Goal: Task Accomplishment & Management: Manage account settings

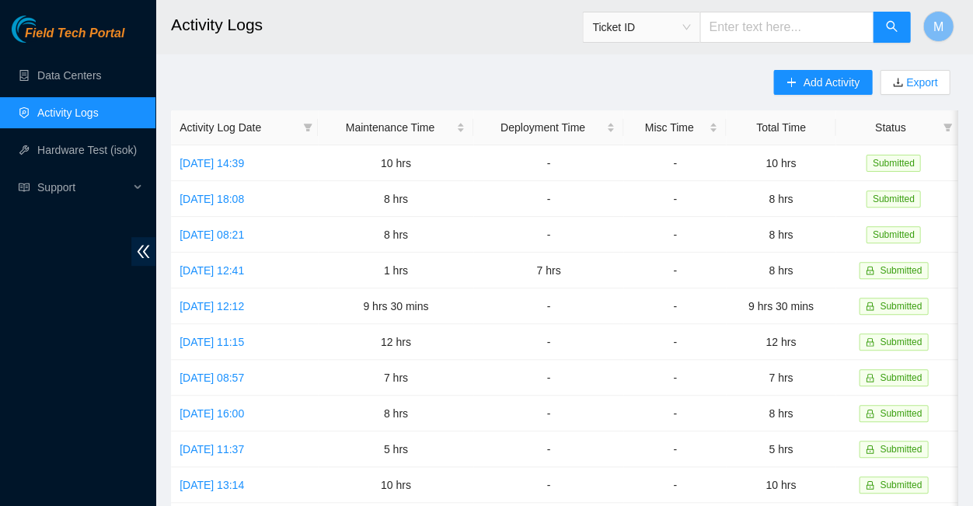
click at [75, 36] on span "Field Tech Portal" at bounding box center [74, 33] width 99 height 15
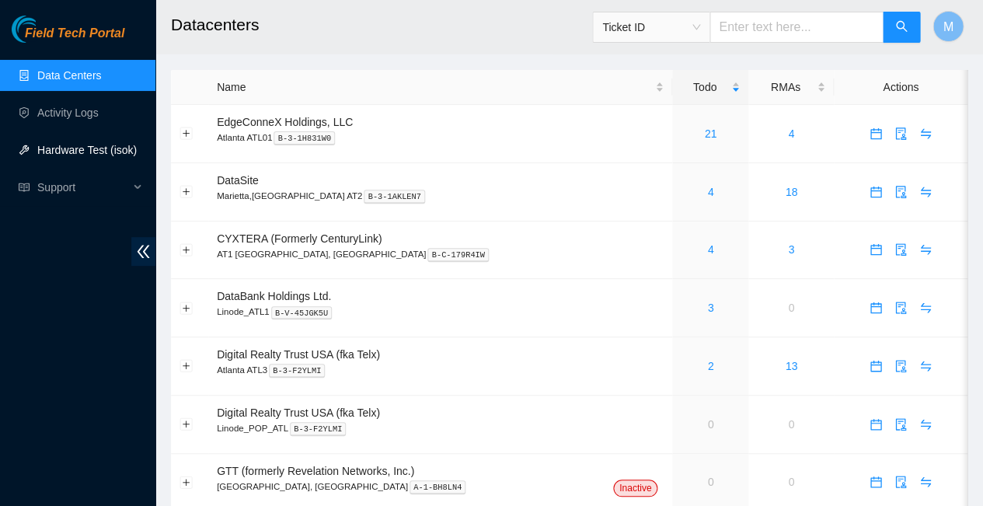
click at [68, 148] on link "Hardware Test (isok)" at bounding box center [86, 150] width 99 height 12
click at [705, 127] on link "21" at bounding box center [711, 133] width 12 height 12
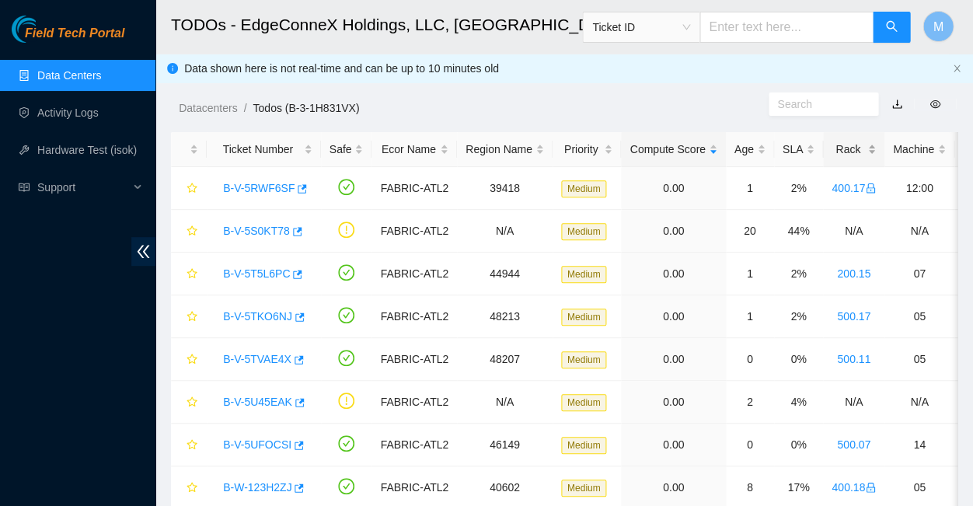
click at [831, 141] on div "Rack" at bounding box center [853, 149] width 44 height 17
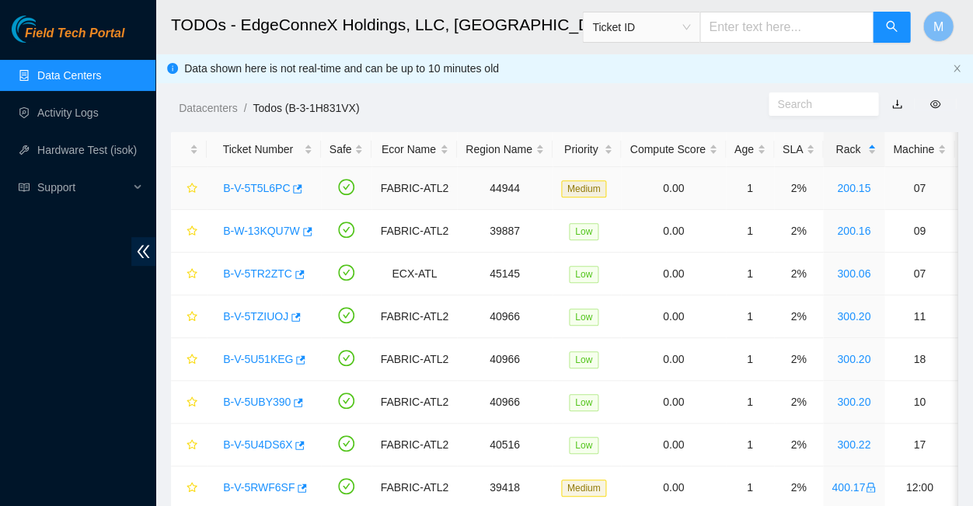
click at [260, 182] on link "B-V-5T5L6PC" at bounding box center [256, 188] width 67 height 12
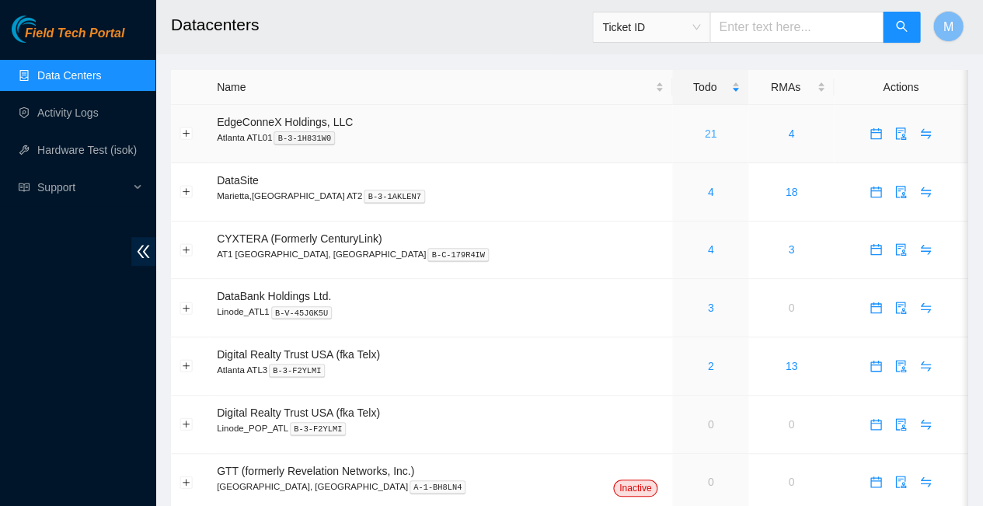
click at [705, 127] on link "21" at bounding box center [711, 133] width 12 height 12
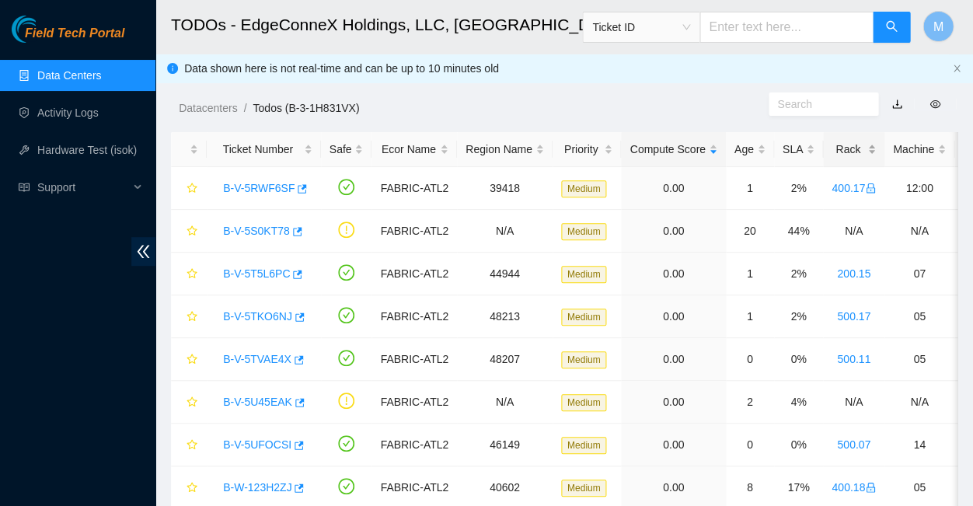
click at [831, 143] on div "Rack" at bounding box center [853, 149] width 44 height 17
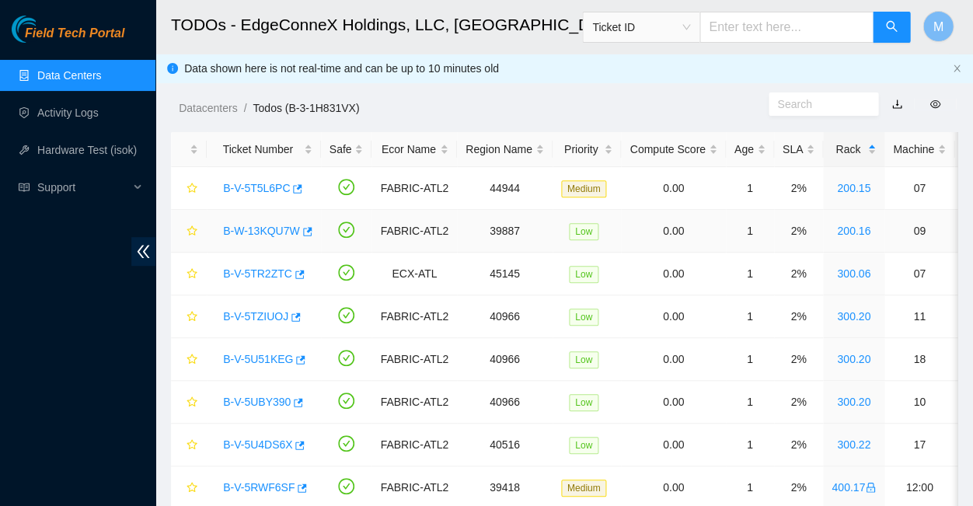
click at [254, 225] on link "B-W-13KQU7W" at bounding box center [261, 231] width 77 height 12
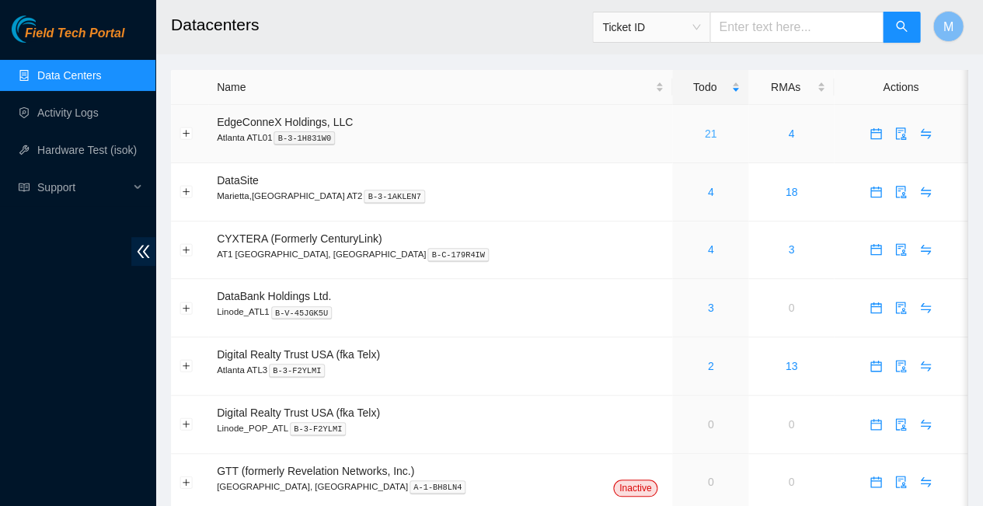
click at [705, 127] on link "21" at bounding box center [711, 133] width 12 height 12
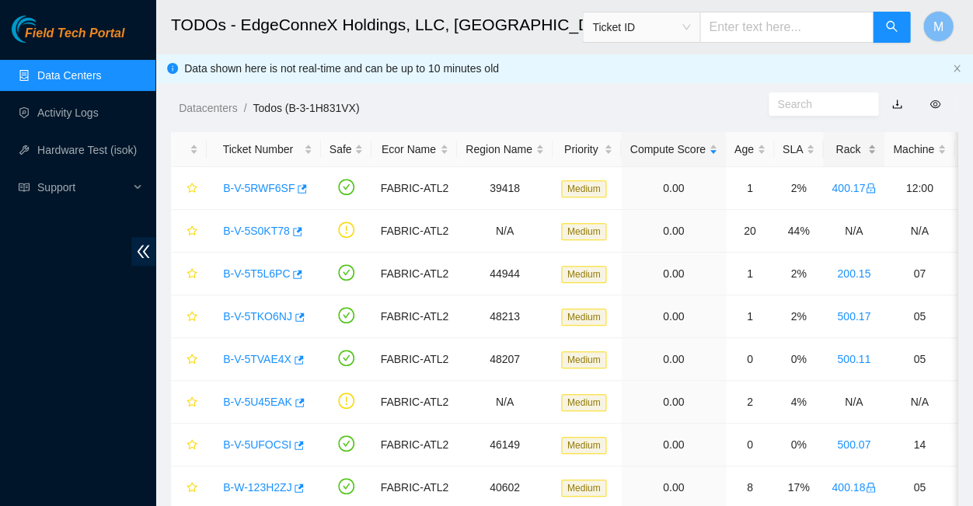
click at [831, 142] on div "Rack" at bounding box center [853, 149] width 44 height 17
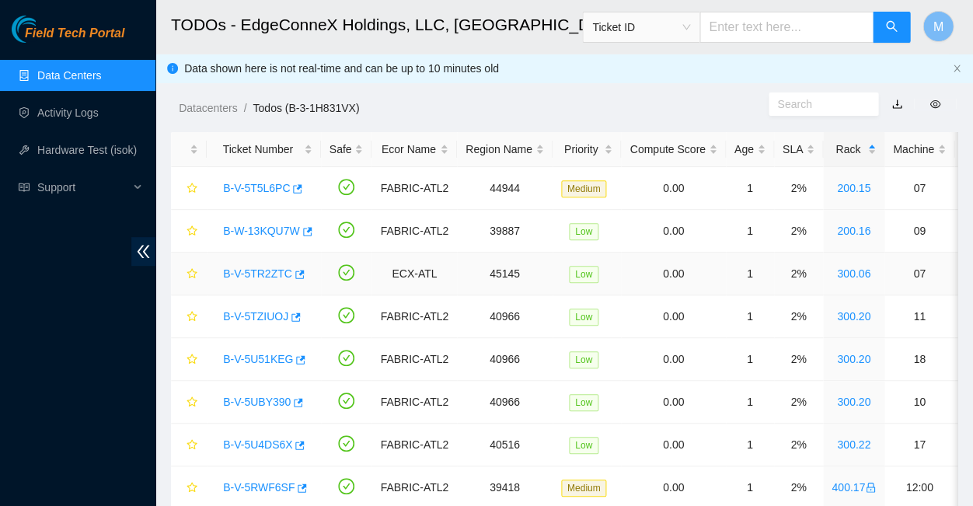
click at [257, 267] on link "B-V-5TR2ZTC" at bounding box center [257, 273] width 69 height 12
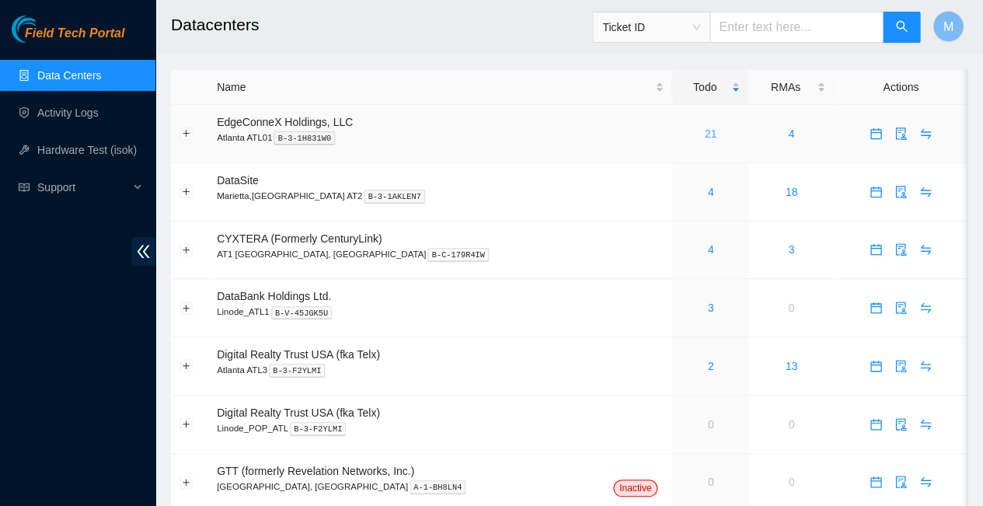
click at [705, 127] on link "21" at bounding box center [711, 133] width 12 height 12
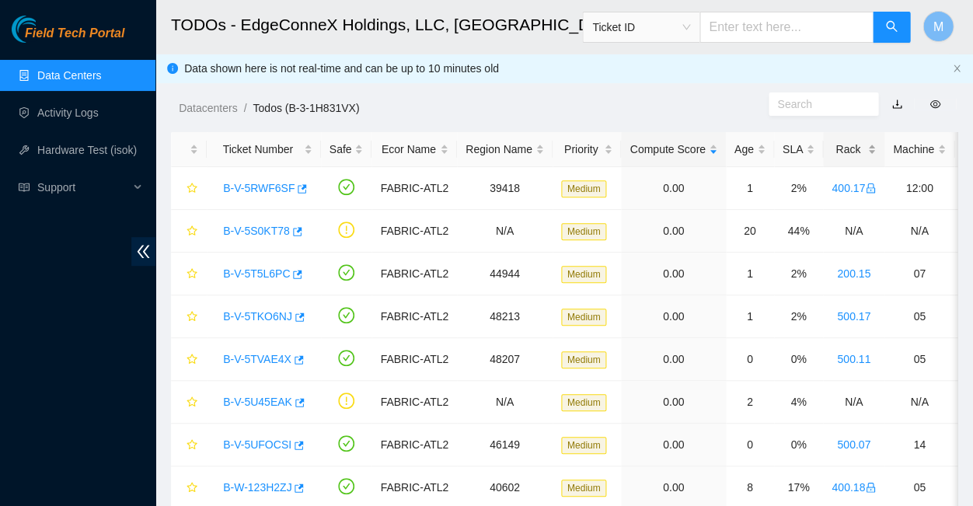
click at [831, 141] on div "Rack" at bounding box center [853, 149] width 44 height 17
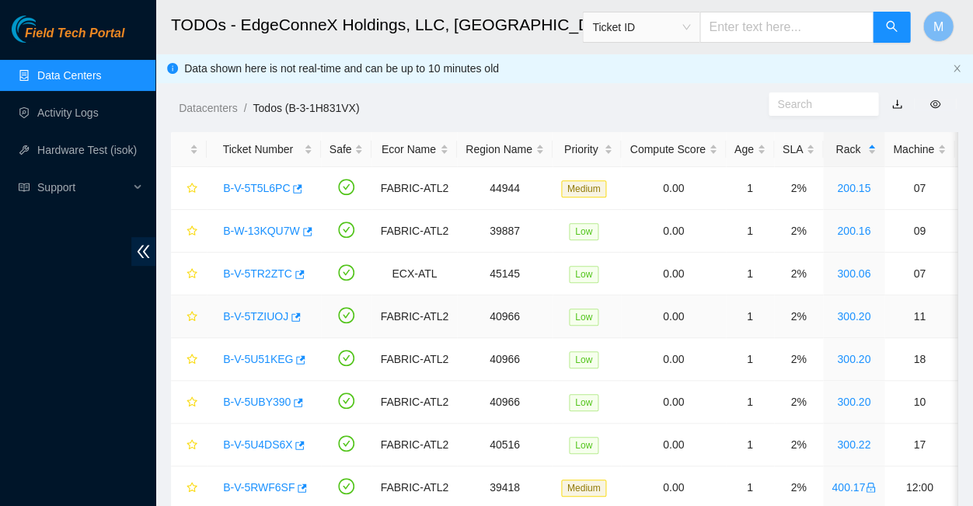
click at [253, 310] on link "B-V-5TZIUOJ" at bounding box center [255, 316] width 65 height 12
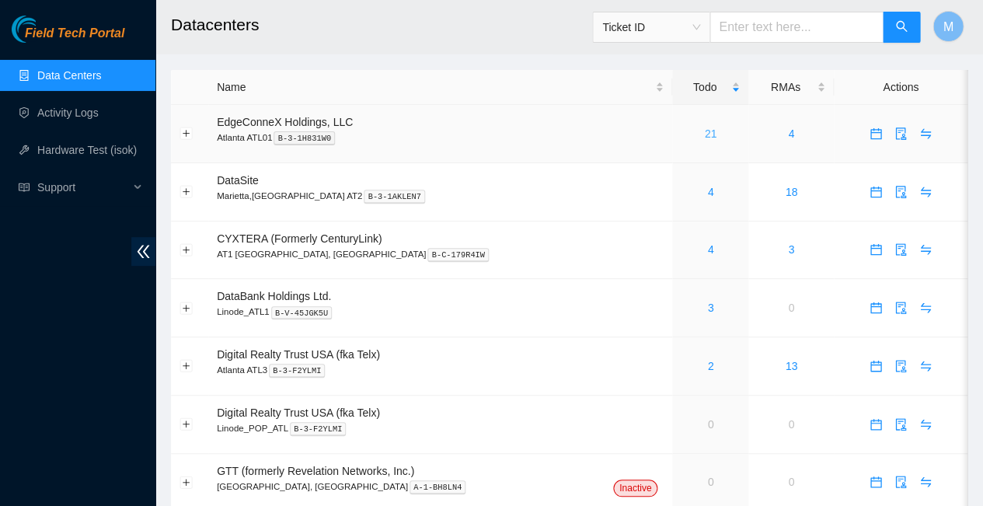
click at [705, 127] on link "21" at bounding box center [711, 133] width 12 height 12
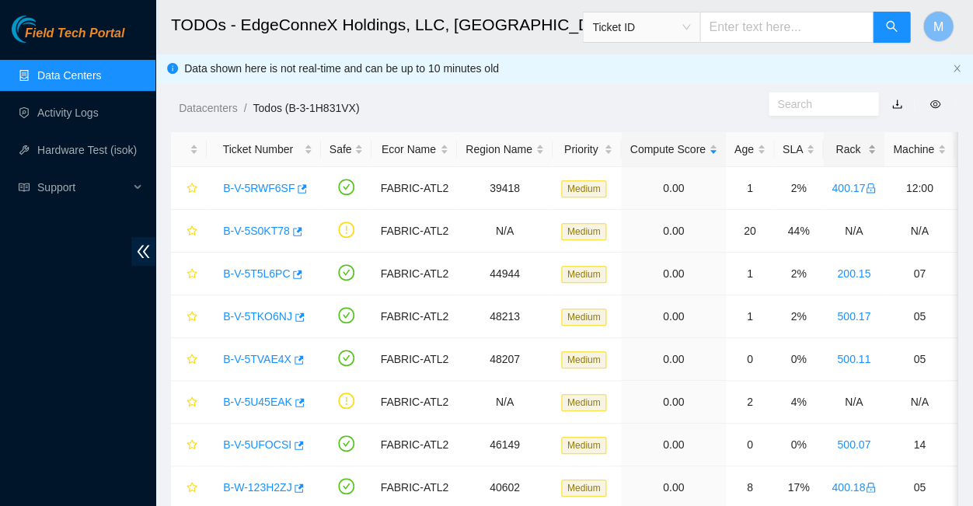
click at [831, 143] on div "Rack" at bounding box center [853, 149] width 44 height 17
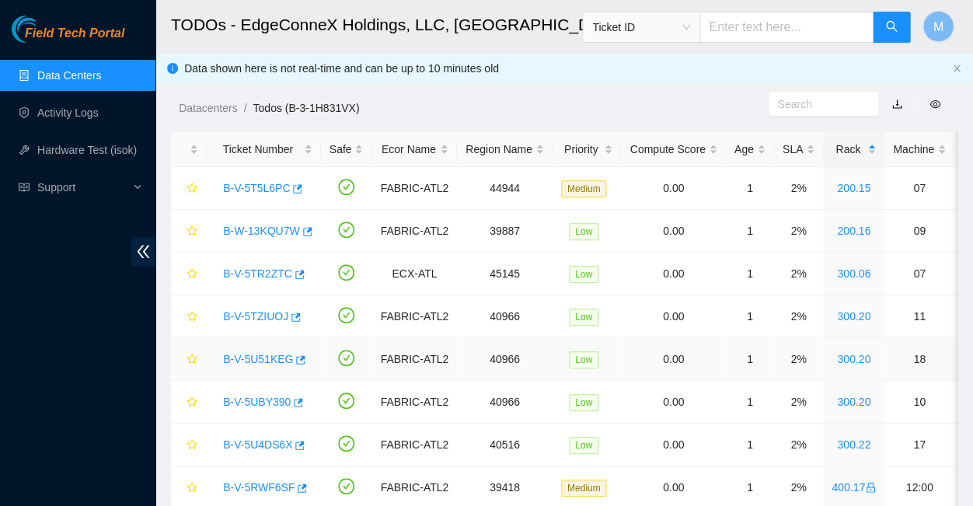
click at [252, 353] on link "B-V-5U51KEG" at bounding box center [258, 359] width 70 height 12
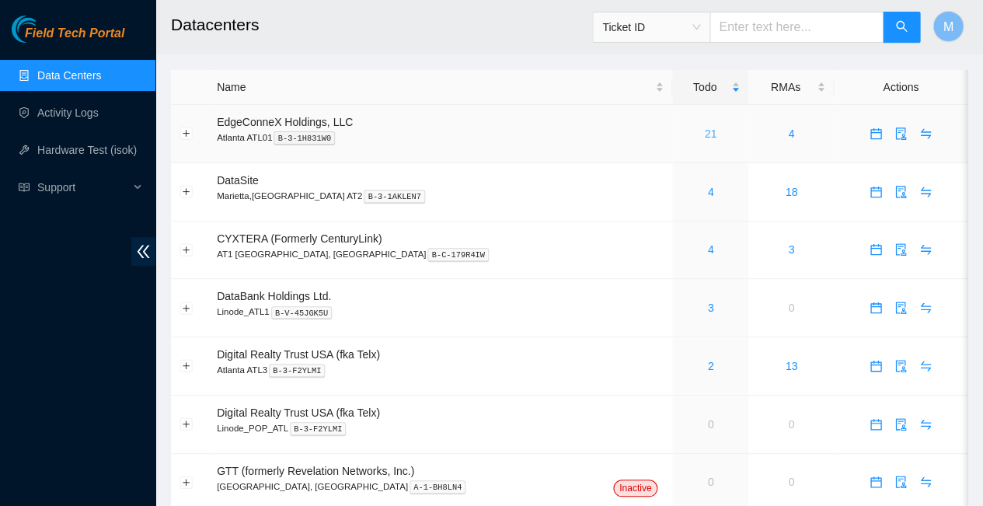
click at [705, 127] on link "21" at bounding box center [711, 133] width 12 height 12
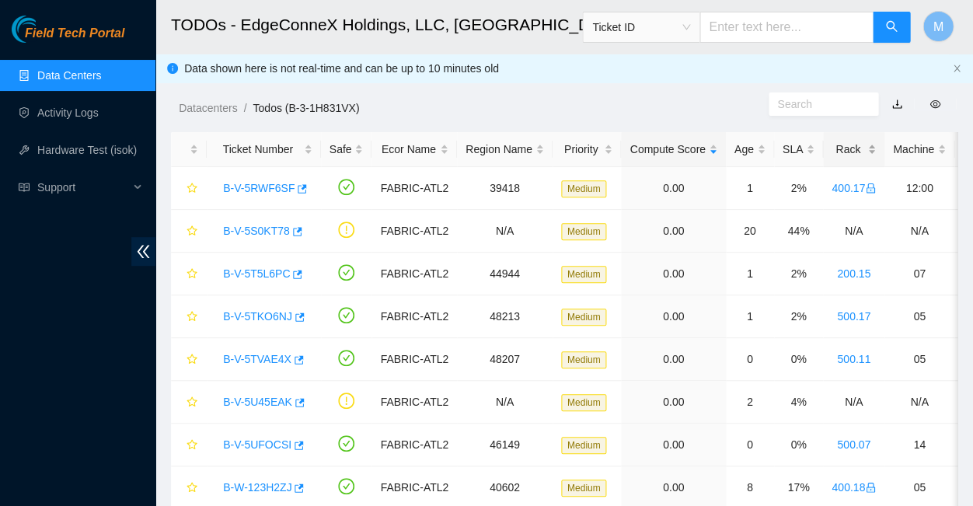
click at [831, 141] on div "Rack" at bounding box center [853, 149] width 44 height 17
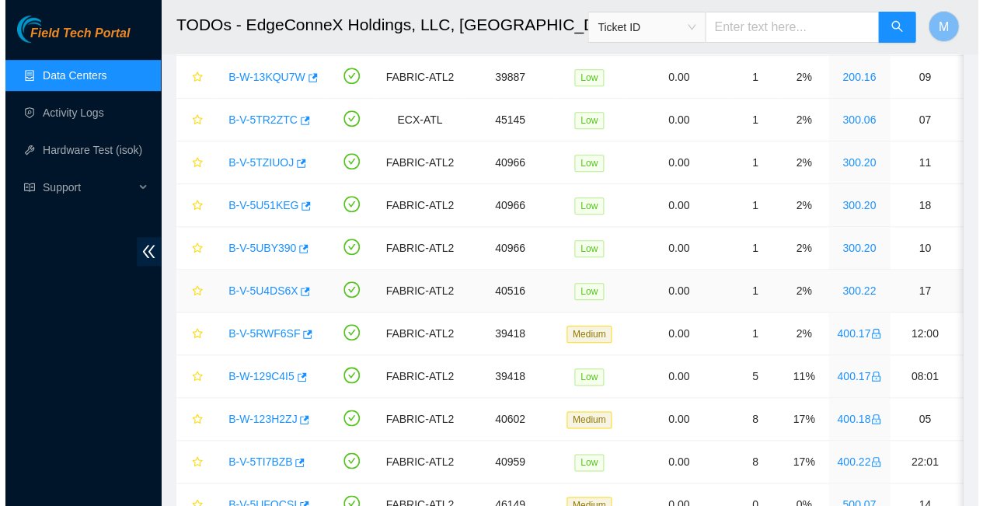
scroll to position [158, 0]
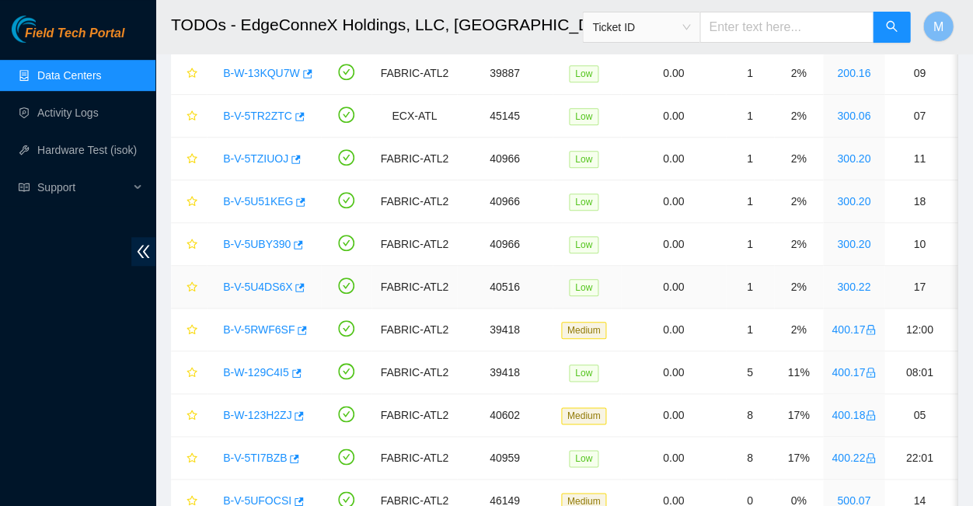
click at [259, 281] on link "B-V-5U4DS6X" at bounding box center [257, 287] width 69 height 12
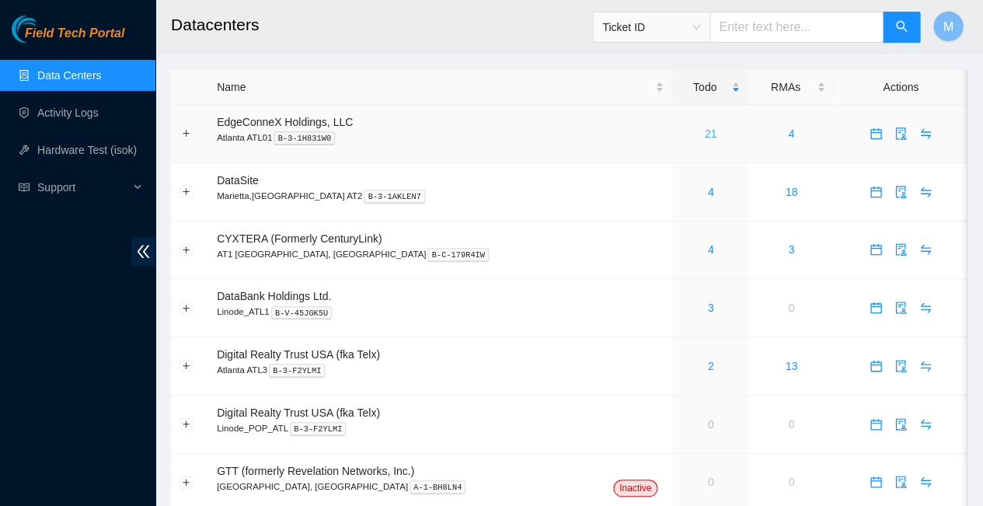
click at [705, 127] on link "21" at bounding box center [711, 133] width 12 height 12
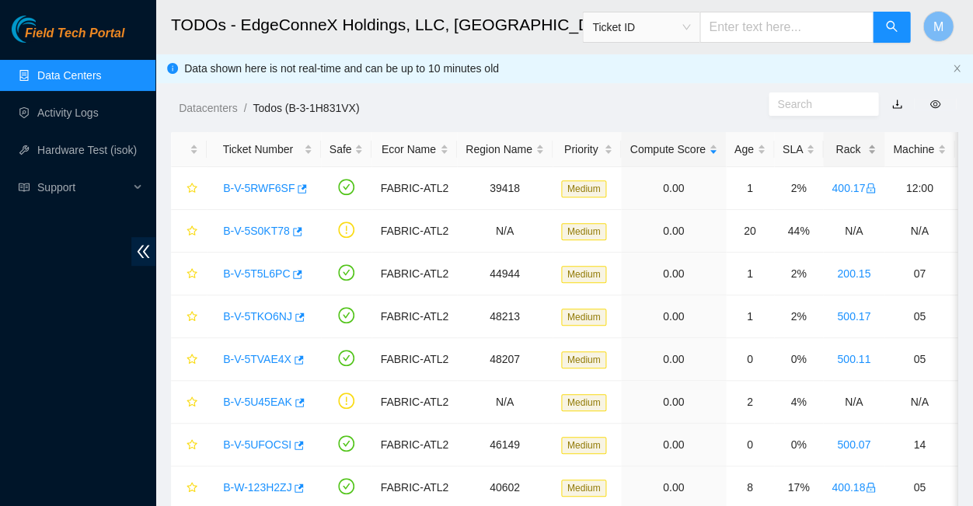
click at [831, 142] on div "Rack" at bounding box center [853, 149] width 44 height 17
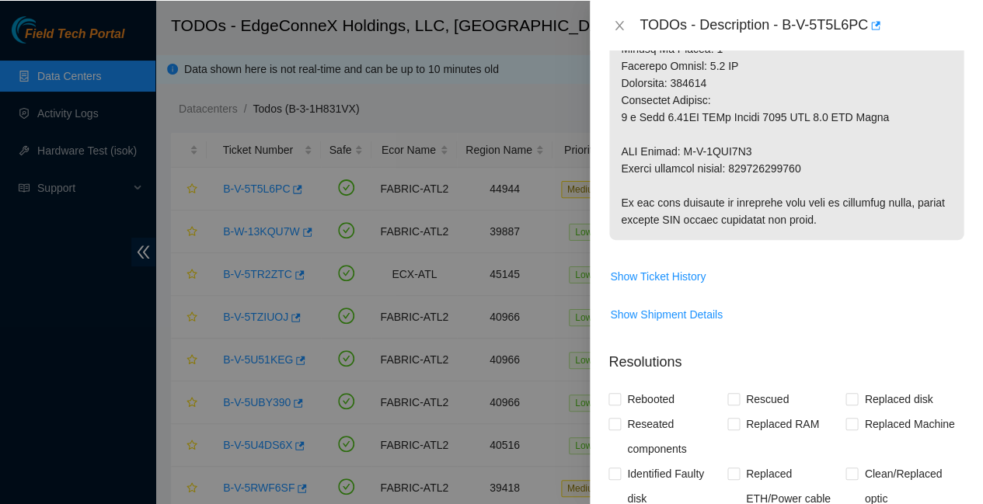
scroll to position [1121, 0]
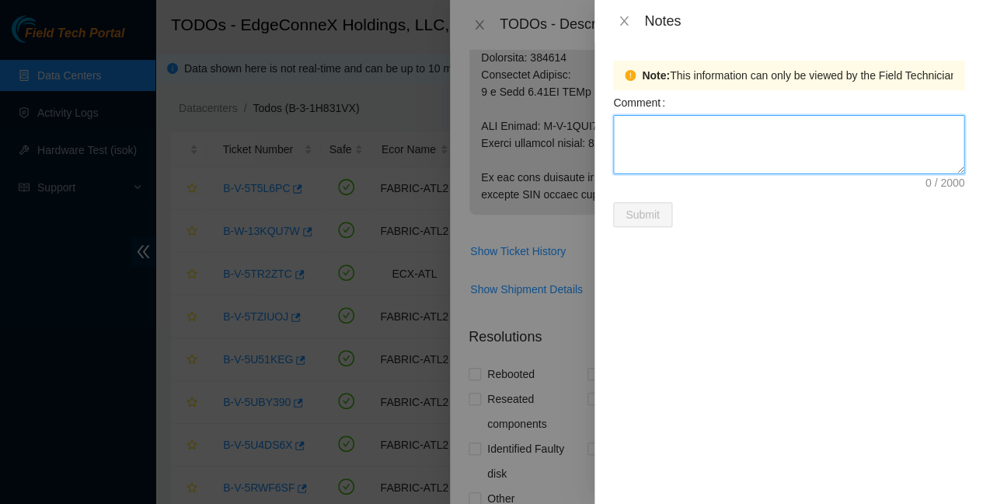
click at [659, 122] on textarea "Comment" at bounding box center [788, 144] width 351 height 59
type textarea "00A075013206A73B"
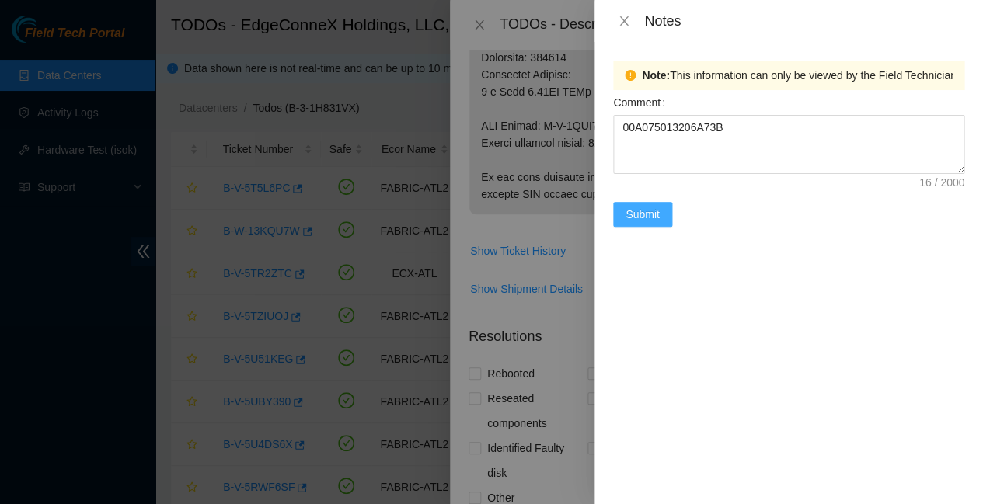
click at [637, 206] on span "Submit" at bounding box center [643, 214] width 34 height 17
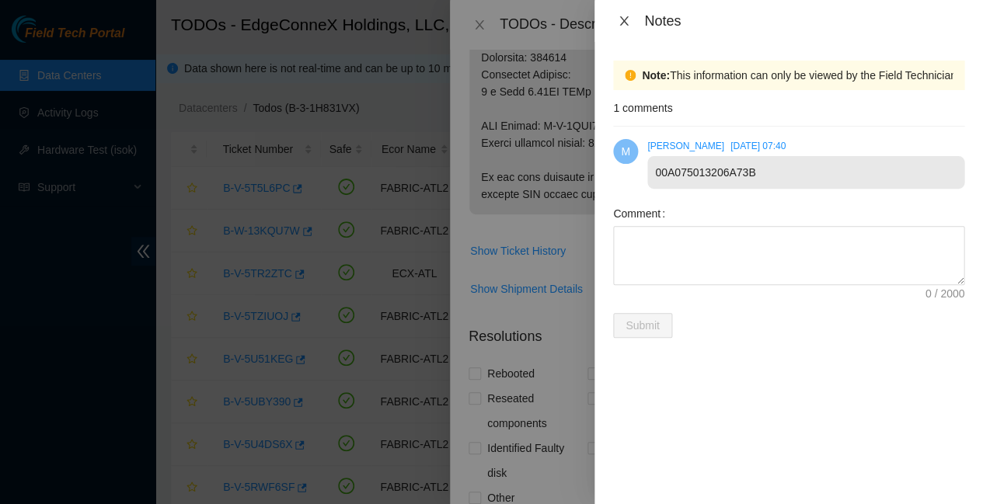
click at [624, 20] on icon "close" at bounding box center [623, 20] width 9 height 9
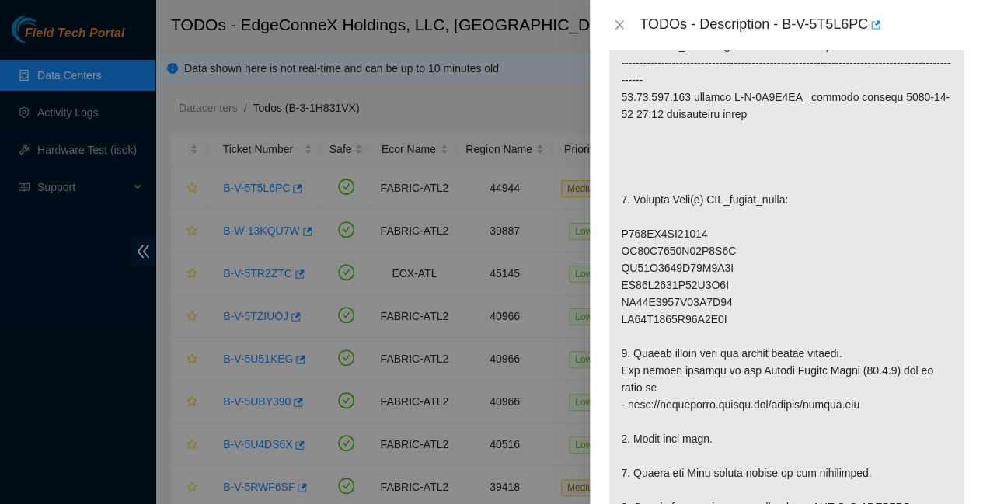
scroll to position [368, 0]
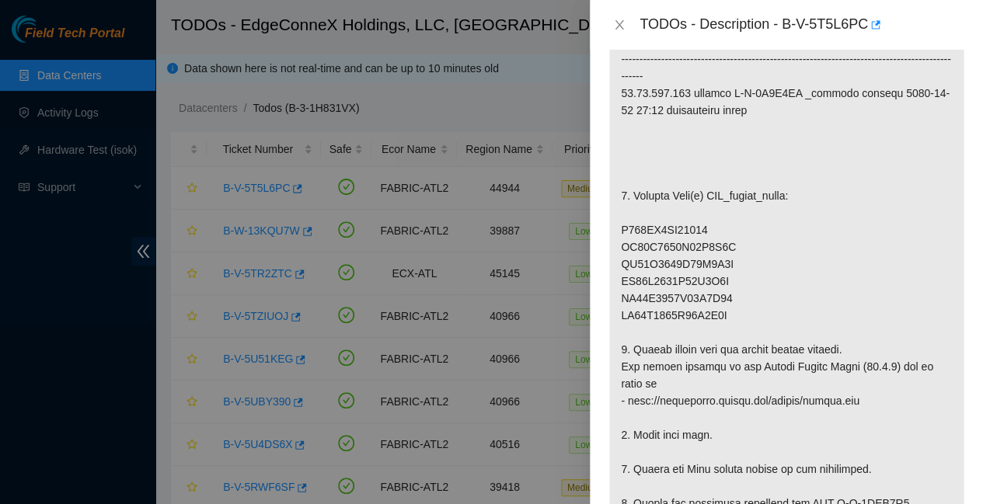
click at [851, 230] on p at bounding box center [786, 469] width 354 height 998
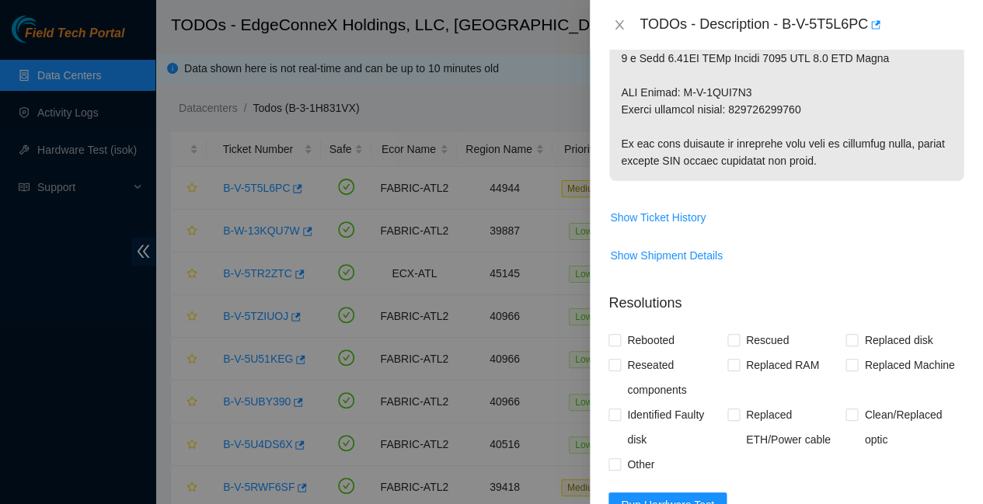
scroll to position [1154, 0]
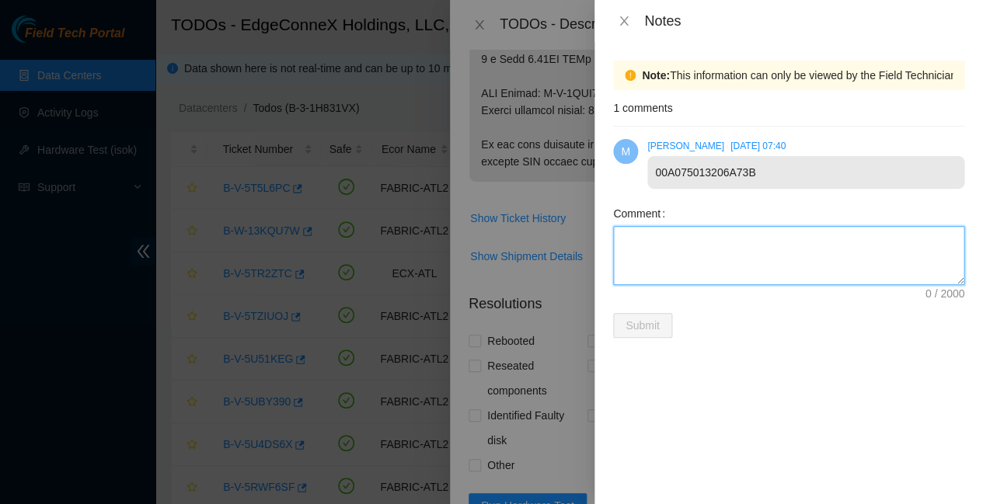
click at [645, 226] on textarea "Comment" at bounding box center [788, 255] width 351 height 59
type textarea "Missing ED01N8675I08A2F1Q"
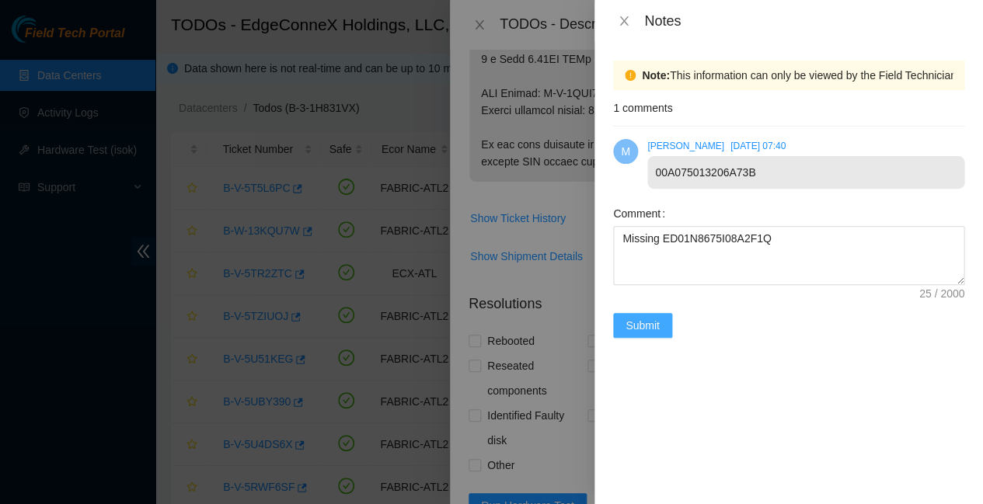
click at [649, 317] on span "Submit" at bounding box center [643, 325] width 34 height 17
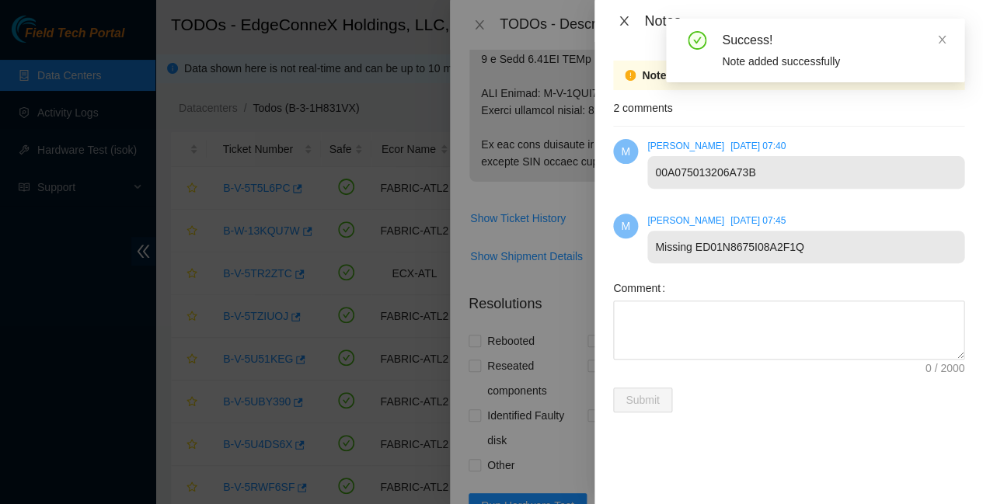
click at [625, 16] on icon "close" at bounding box center [623, 20] width 9 height 9
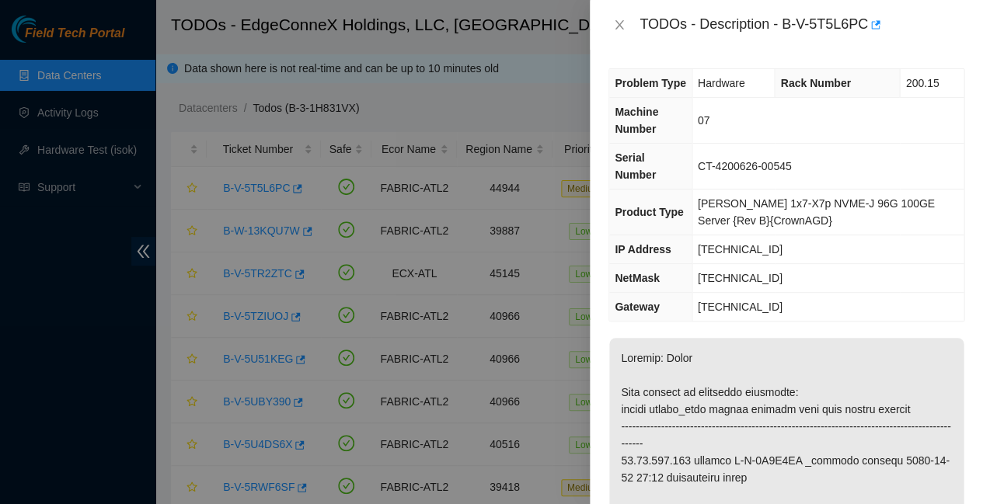
scroll to position [0, 0]
drag, startPoint x: 766, startPoint y: 214, endPoint x: 692, endPoint y: 212, distance: 73.9
click at [692, 235] on td "[TECHNICAL_ID]" at bounding box center [828, 249] width 272 height 29
copy span "[TECHNICAL_ID]"
click at [865, 293] on td "23.42.149.129" at bounding box center [828, 307] width 272 height 29
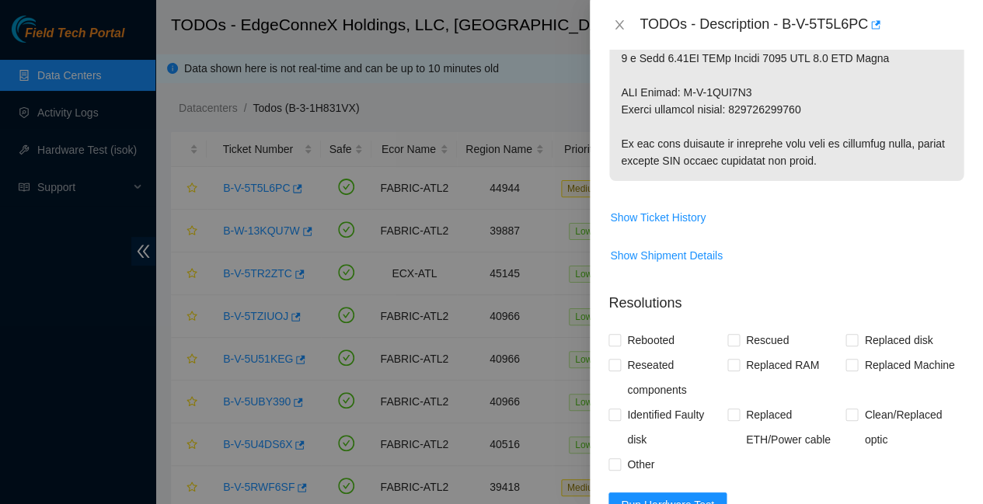
scroll to position [1154, 0]
paste textarea "23.42.149.138 : passed: ok"
paste textarea "Replaced faulty HDD S# with new HDD S# Rescued with latest version - IPed the s…"
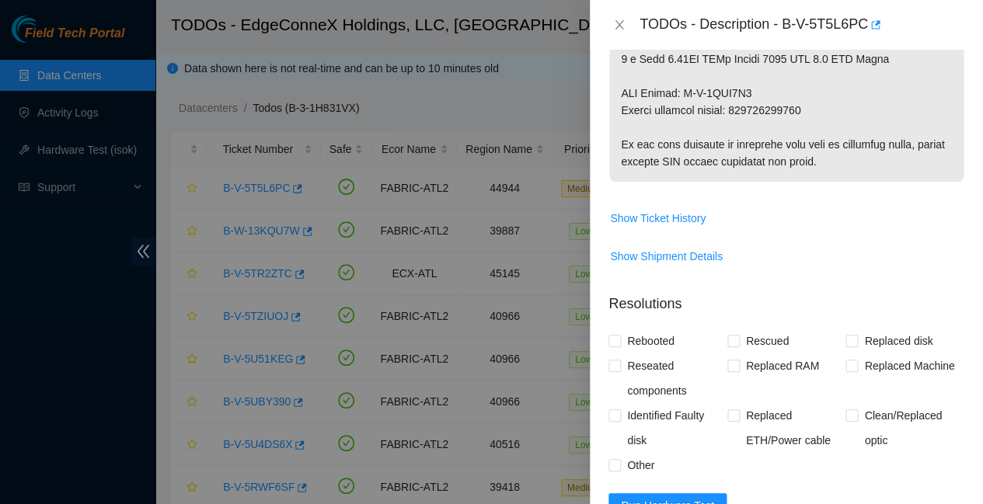
scroll to position [0, 0]
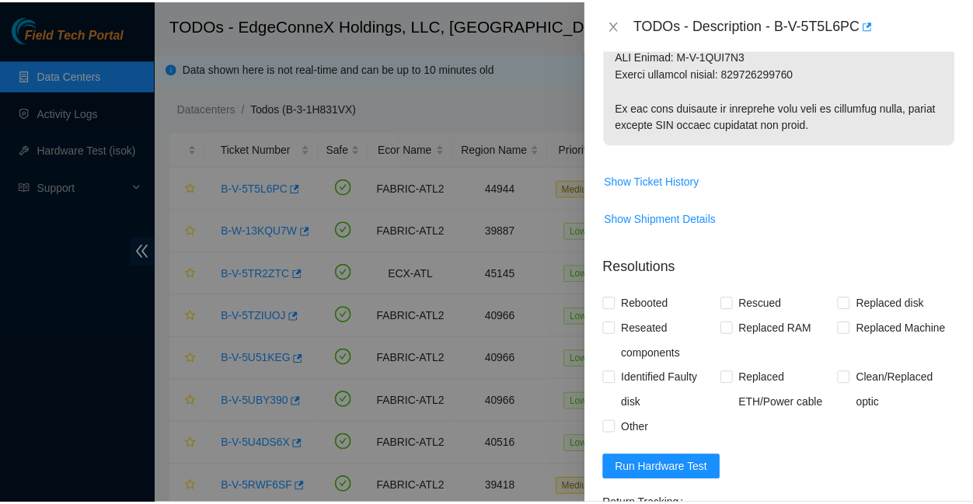
scroll to position [1191, 0]
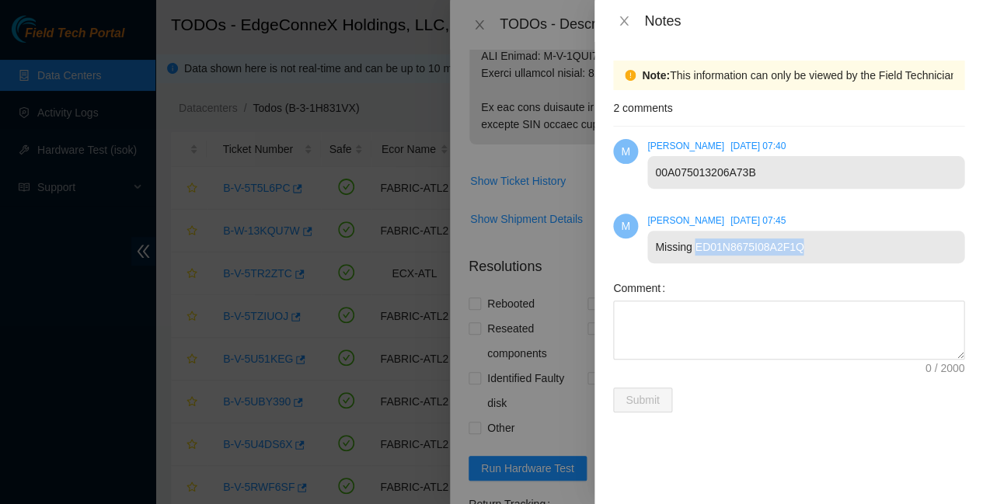
drag, startPoint x: 787, startPoint y: 228, endPoint x: 690, endPoint y: 224, distance: 97.2
click at [690, 231] on div "Missing ED01N8675I08A2F1Q" at bounding box center [805, 247] width 317 height 33
copy div "ED01N8675I08A2F1Q"
click at [623, 17] on icon "close" at bounding box center [623, 20] width 9 height 9
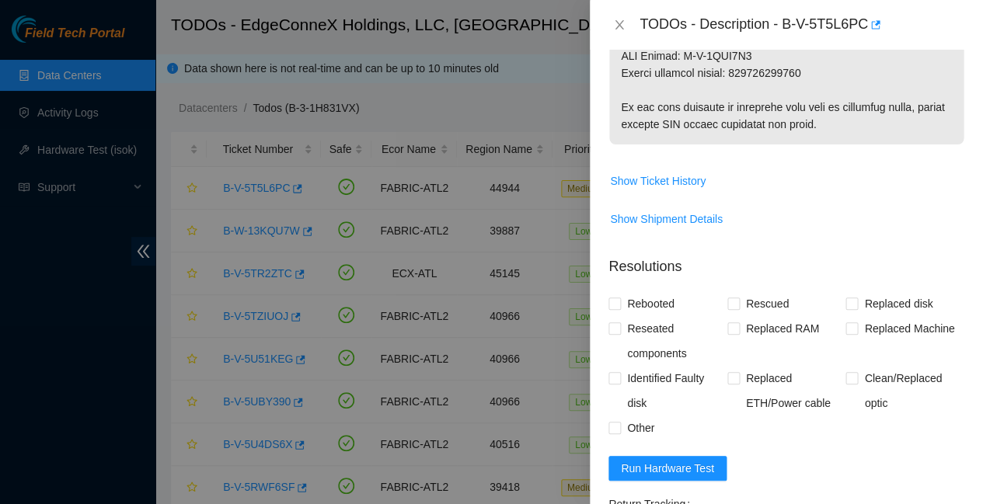
paste textarea "ED01N8675I08A2F1Q"
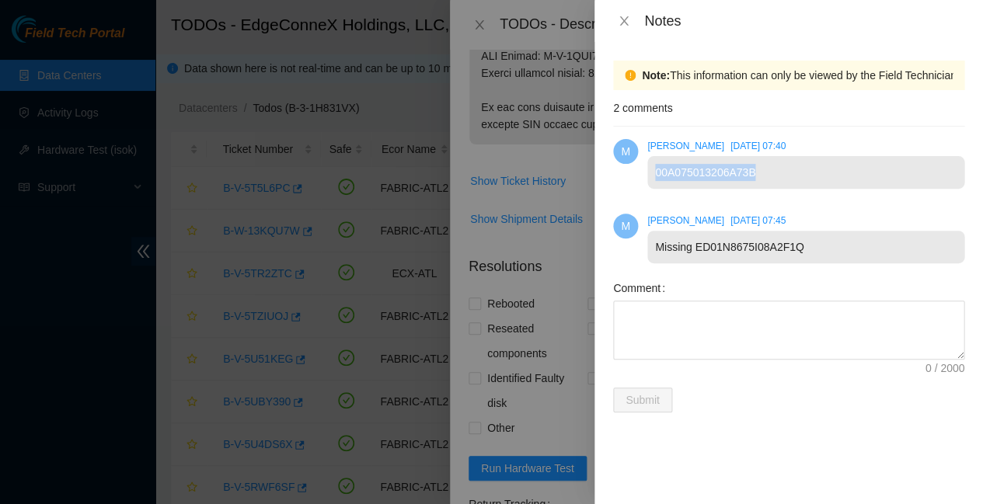
drag, startPoint x: 750, startPoint y: 160, endPoint x: 655, endPoint y: 157, distance: 94.9
click at [655, 157] on div "00A075013206A73B" at bounding box center [805, 172] width 317 height 33
copy div "00A075013206A73B"
click at [622, 15] on icon "close" at bounding box center [624, 21] width 12 height 12
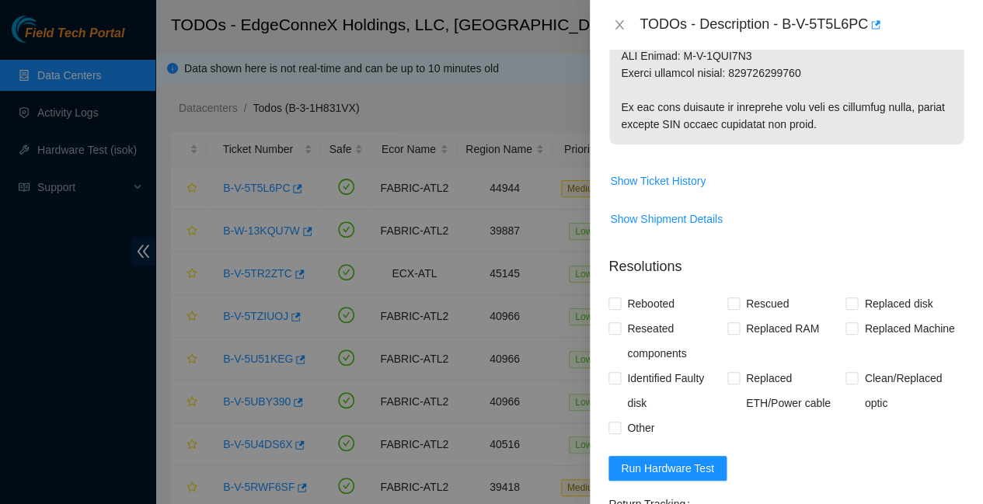
paste textarea "00A075013206A73B"
type textarea "Replaced missing HDD S# ED01N8675I08A2F1Q with new HDD S# 00A075013206A73B Resc…"
click at [616, 298] on input "Rebooted" at bounding box center [613, 303] width 11 height 11
checkbox input "true"
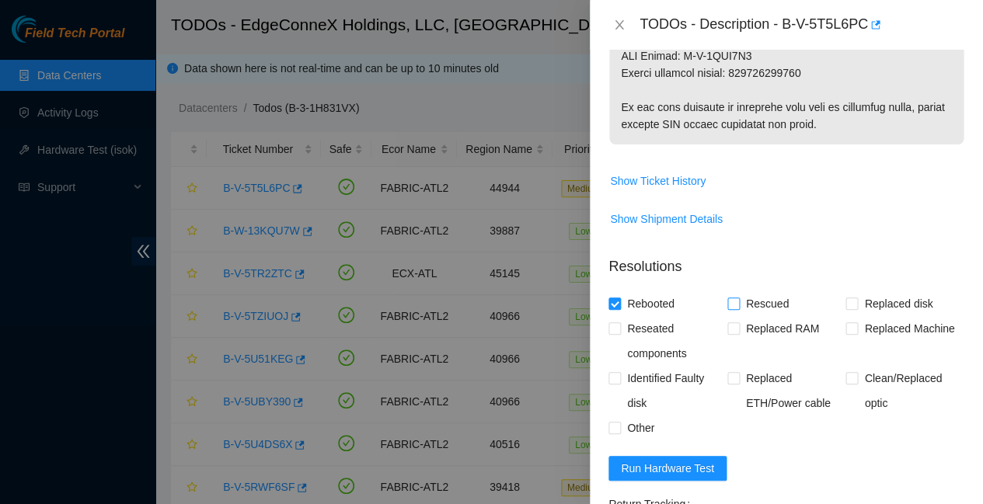
click at [730, 298] on input "Rescued" at bounding box center [732, 303] width 11 height 11
checkbox input "true"
click at [847, 298] on input "Replaced disk" at bounding box center [850, 303] width 11 height 11
checkbox input "true"
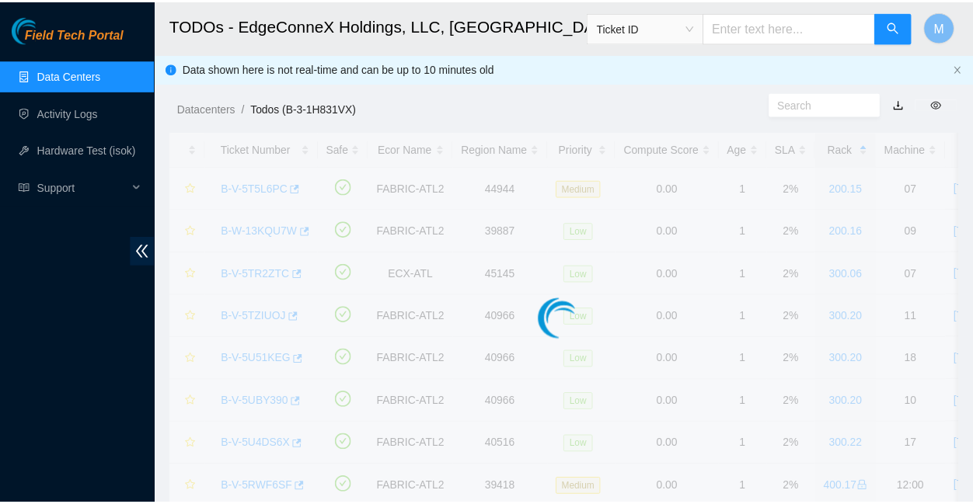
scroll to position [298, 0]
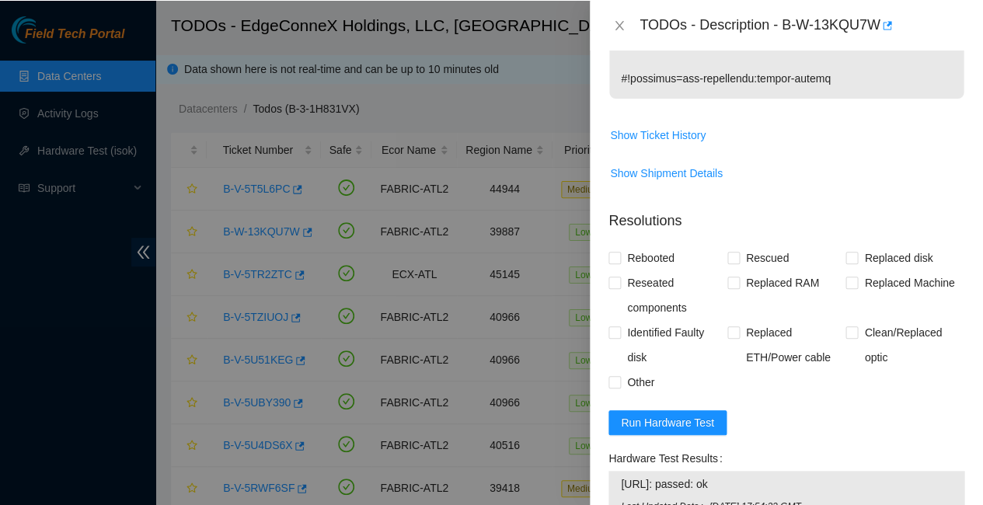
scroll to position [813, 0]
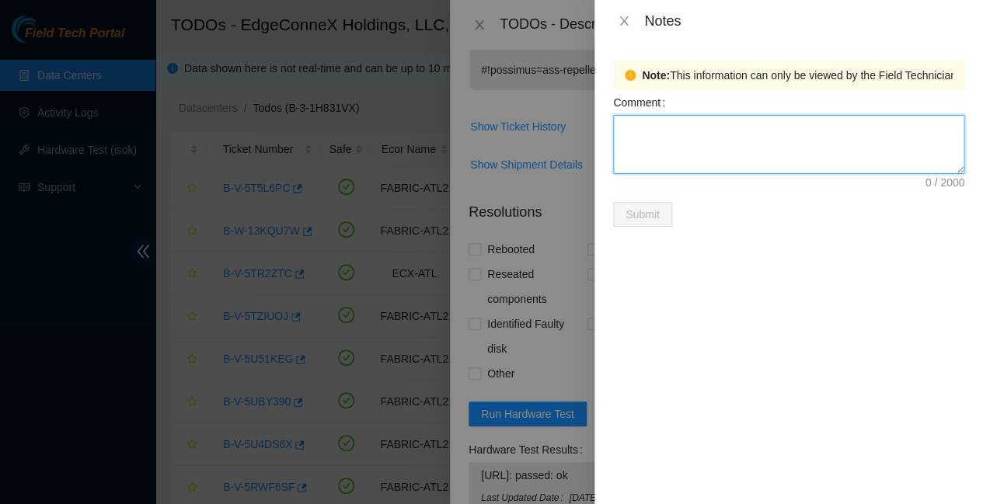
click at [647, 121] on textarea "Comment" at bounding box center [788, 144] width 351 height 59
type textarea "Missing disk ES05N9111I010610Y"
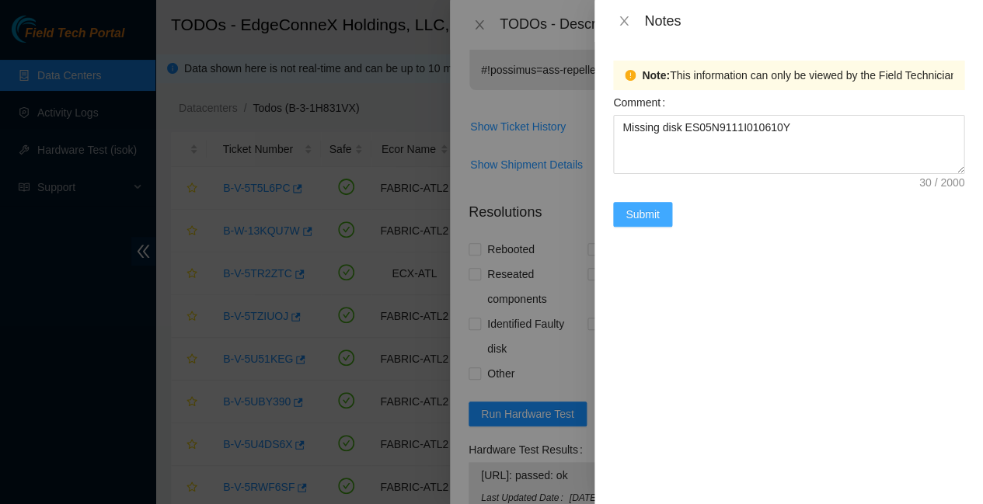
click at [637, 206] on span "Submit" at bounding box center [643, 214] width 34 height 17
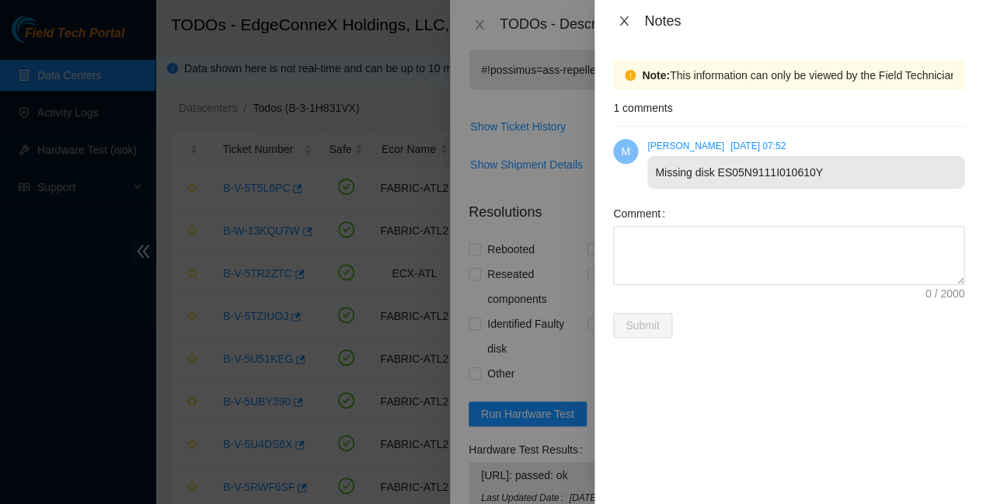
click at [624, 20] on icon "close" at bounding box center [623, 20] width 9 height 9
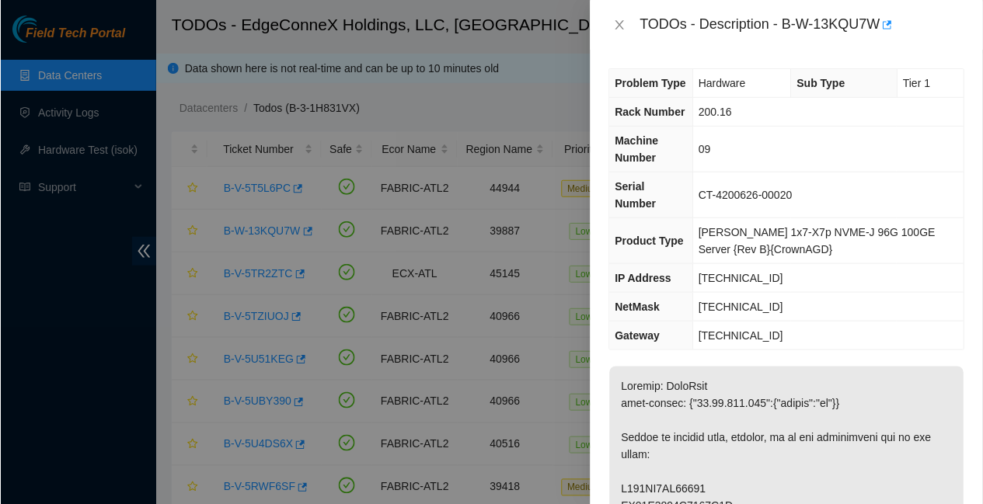
scroll to position [0, 0]
drag, startPoint x: 762, startPoint y: 239, endPoint x: 696, endPoint y: 238, distance: 66.8
click at [696, 264] on td "[TECHNICAL_ID]" at bounding box center [827, 278] width 271 height 29
copy span "[TECHNICAL_ID]"
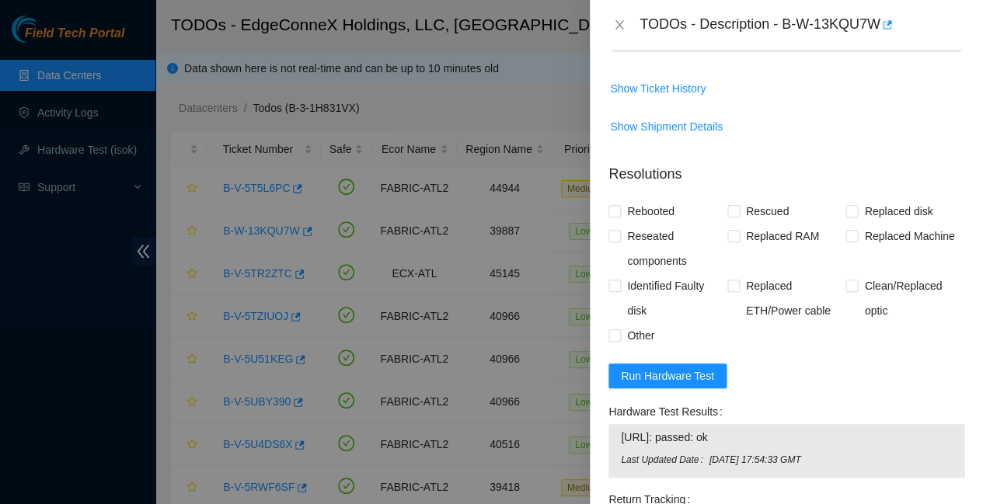
scroll to position [850, 0]
paste textarea "23.42.149.172 : passed: ok"
paste textarea "Replaced faulty HDD S# with new HDD S# Rescued with latest version - IPed the s…"
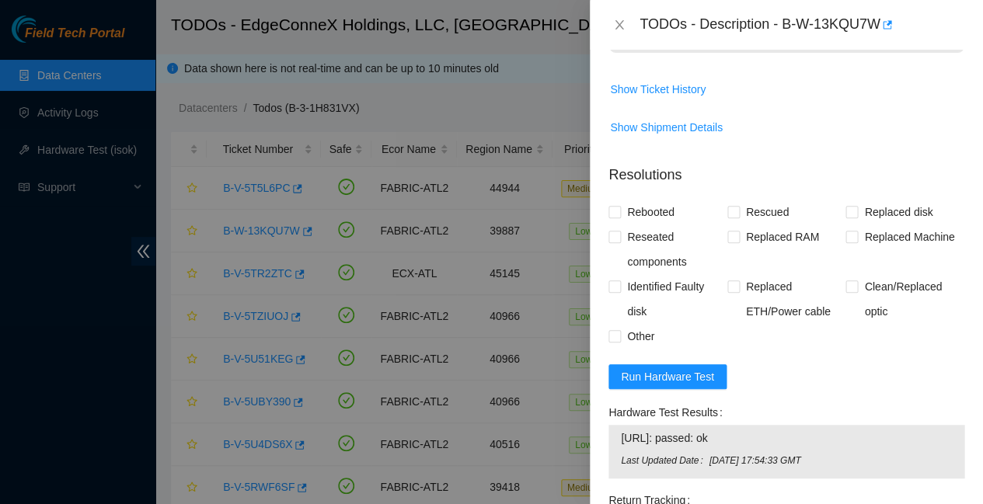
scroll to position [0, 0]
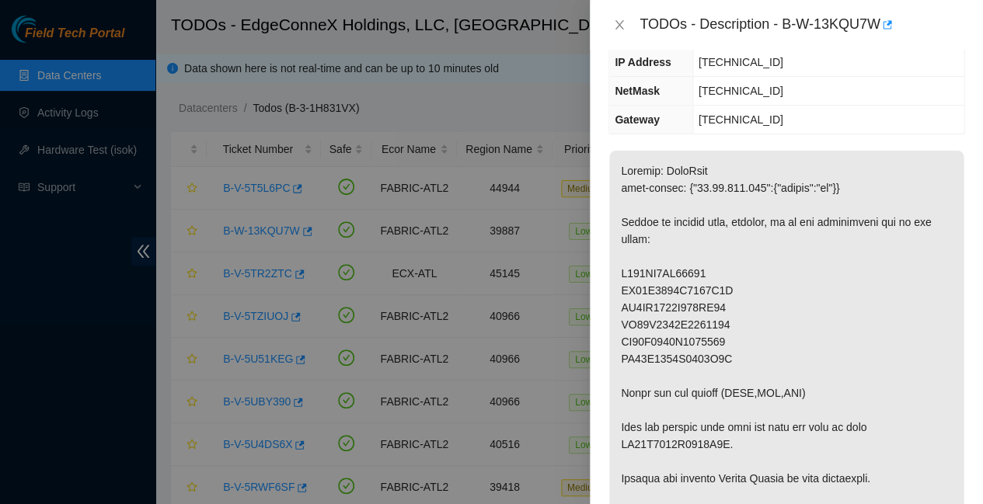
scroll to position [217, 0]
drag, startPoint x: 835, startPoint y: 320, endPoint x: 937, endPoint y: 320, distance: 102.6
click at [937, 320] on p at bounding box center [786, 418] width 354 height 536
copy p "ED01N8675I0802F2D."
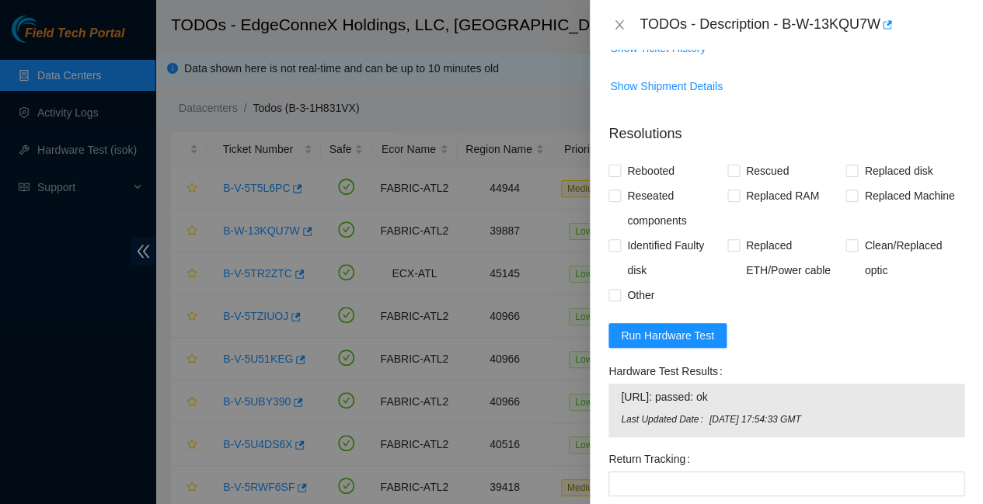
scroll to position [891, 0]
paste textarea "ED01N8675I0802F2D."
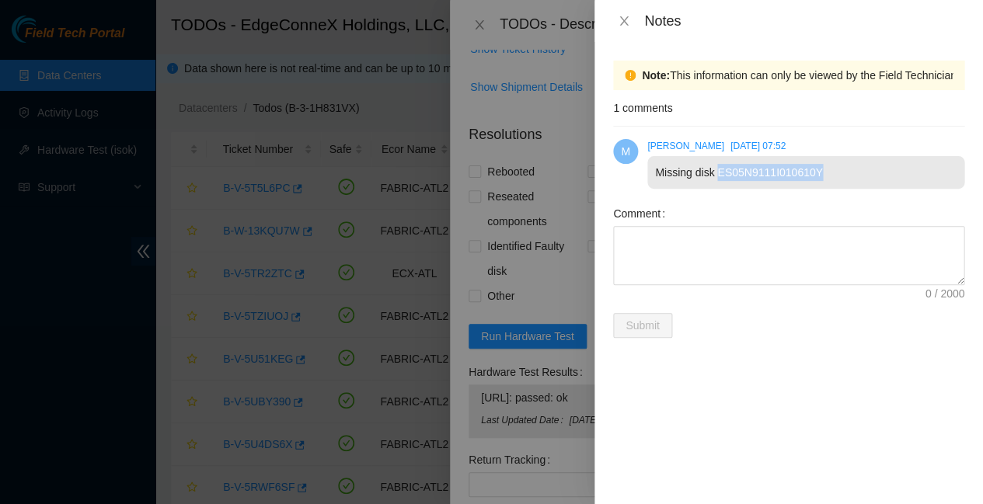
drag, startPoint x: 803, startPoint y: 156, endPoint x: 710, endPoint y: 159, distance: 92.5
click at [710, 159] on div "Missing disk ES05N9111I010610Y" at bounding box center [805, 172] width 317 height 33
copy div "ES05N9111I010610Y"
click at [626, 15] on icon "close" at bounding box center [624, 21] width 12 height 12
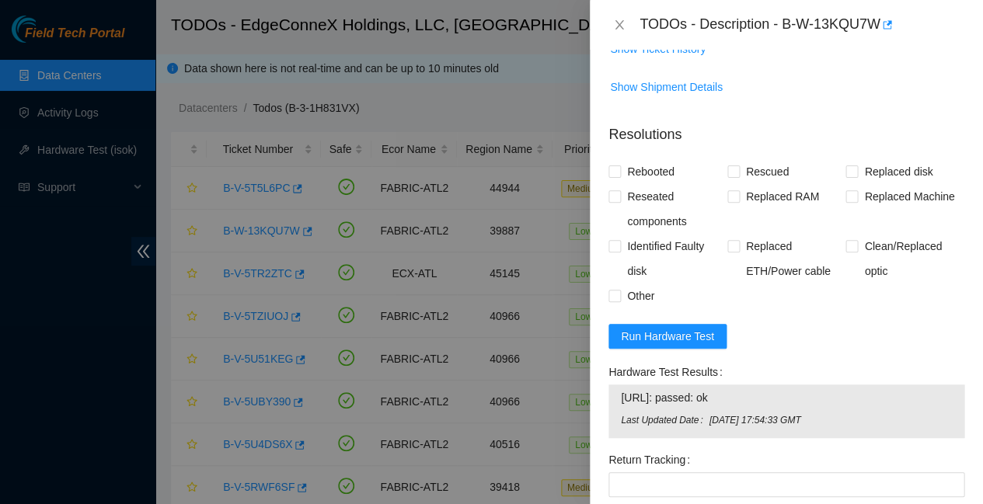
paste textarea "ES05N9111I010610Y"
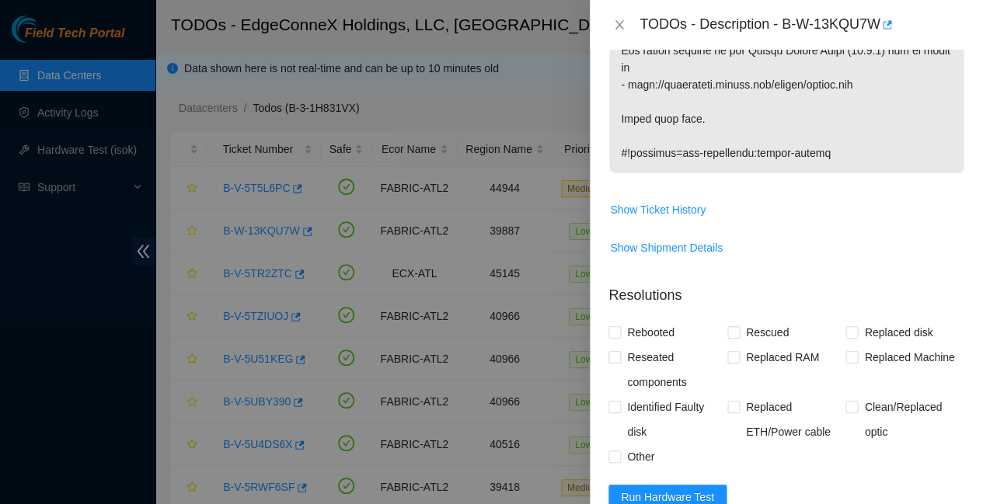
scroll to position [718, 0]
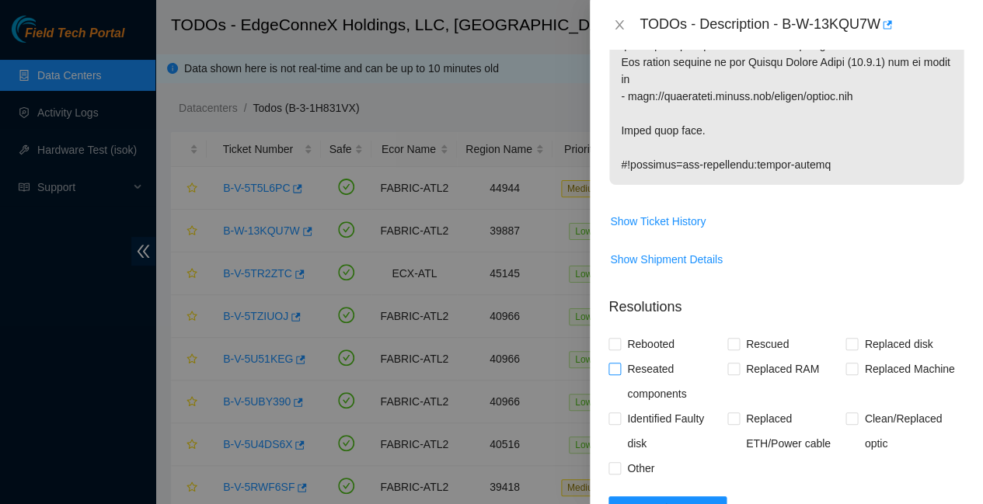
type textarea "Swapped missing HDD S# ES05N9111I010610Y with Known HDD S# ED01N8675I0802F2D. R…"
click at [614, 363] on input "Reseated components" at bounding box center [613, 368] width 11 height 11
checkbox input "true"
click at [616, 338] on input "Rebooted" at bounding box center [613, 343] width 11 height 11
checkbox input "true"
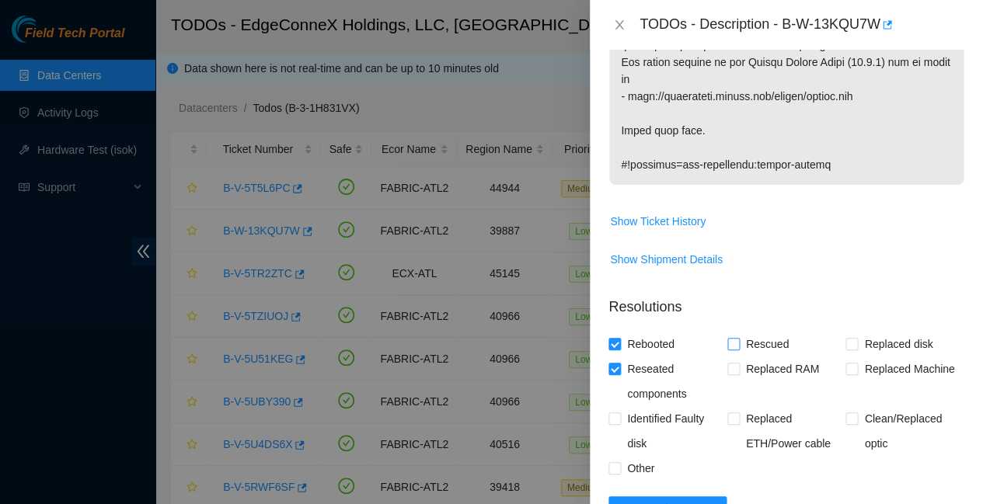
click at [730, 338] on input "Rescued" at bounding box center [732, 343] width 11 height 11
checkbox input "true"
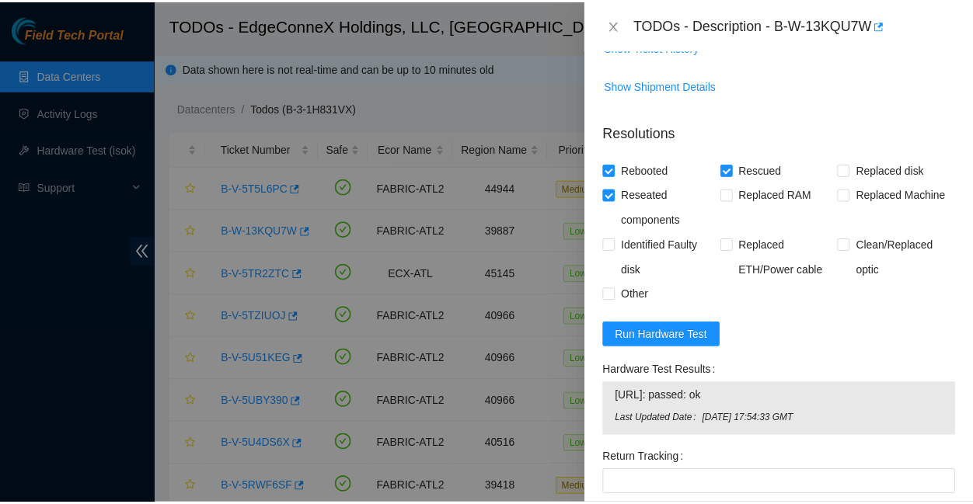
scroll to position [891, 0]
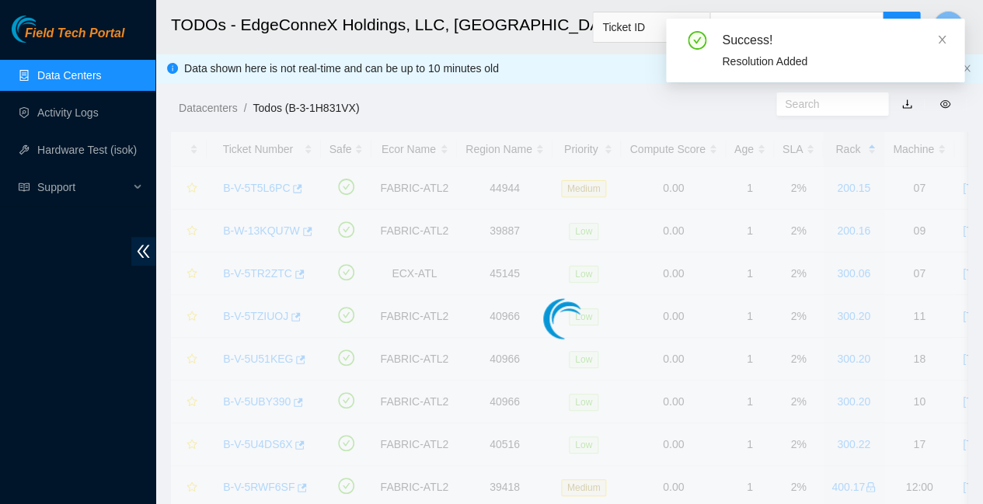
scroll to position [298, 0]
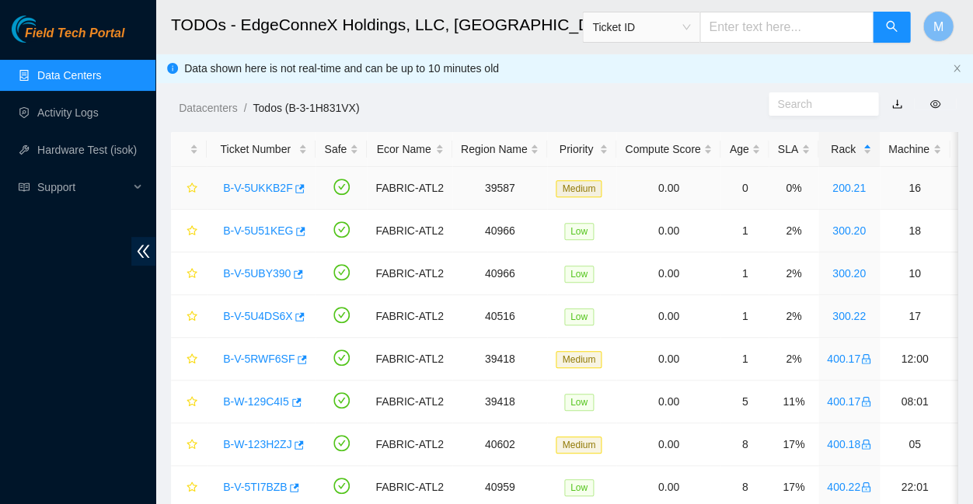
click at [259, 182] on link "B-V-5UKKB2F" at bounding box center [257, 188] width 69 height 12
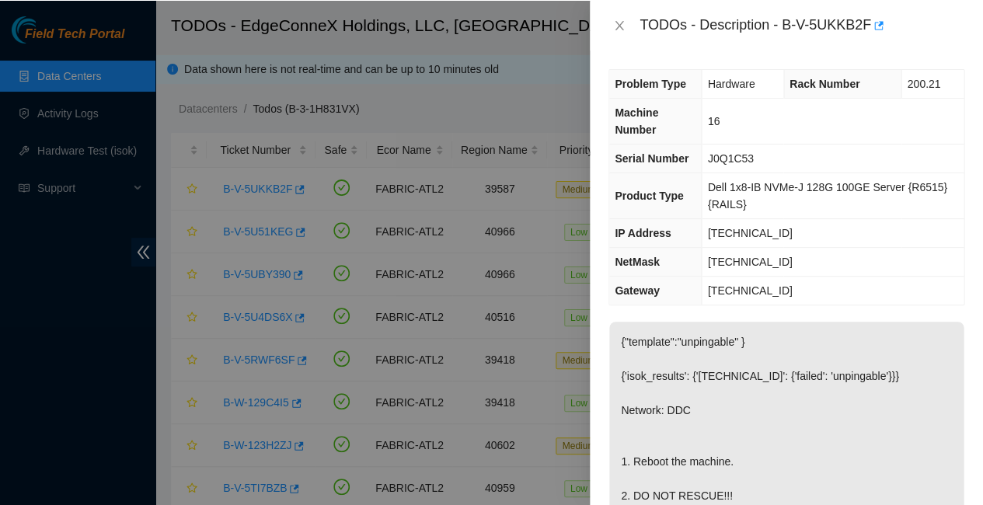
scroll to position [0, 0]
drag, startPoint x: 762, startPoint y: 182, endPoint x: 696, endPoint y: 181, distance: 66.1
click at [696, 218] on tr "IP Address 23.59.89.83" at bounding box center [786, 232] width 354 height 29
click at [807, 247] on td "[TECHNICAL_ID]" at bounding box center [833, 261] width 262 height 29
drag, startPoint x: 759, startPoint y: 180, endPoint x: 696, endPoint y: 181, distance: 62.9
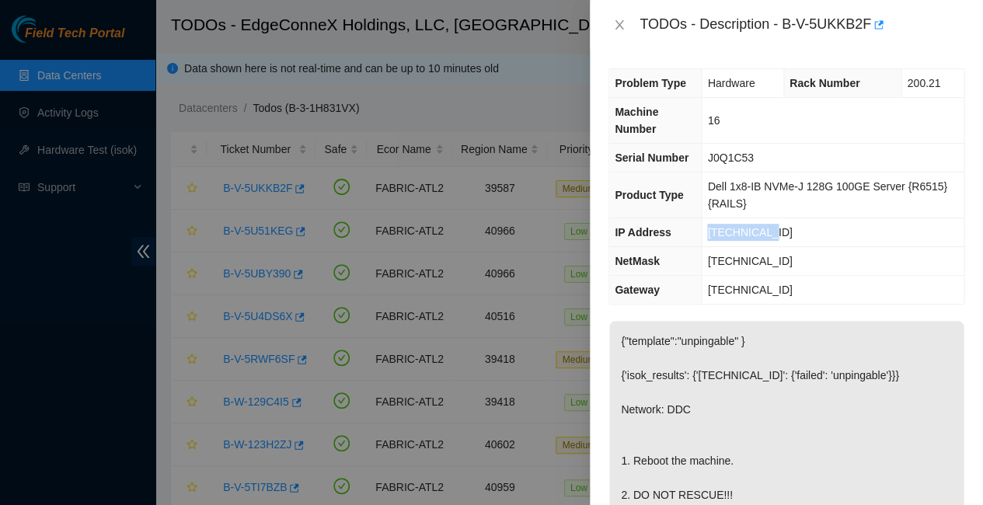
click at [696, 218] on tr "IP Address 23.59.89.83" at bounding box center [786, 232] width 354 height 29
click at [769, 218] on td "23.59.89.83" at bounding box center [833, 232] width 262 height 29
drag, startPoint x: 757, startPoint y: 186, endPoint x: 704, endPoint y: 184, distance: 52.9
click at [704, 218] on td "23.59.89.83" at bounding box center [833, 232] width 262 height 29
copy span "23.59.89.83"
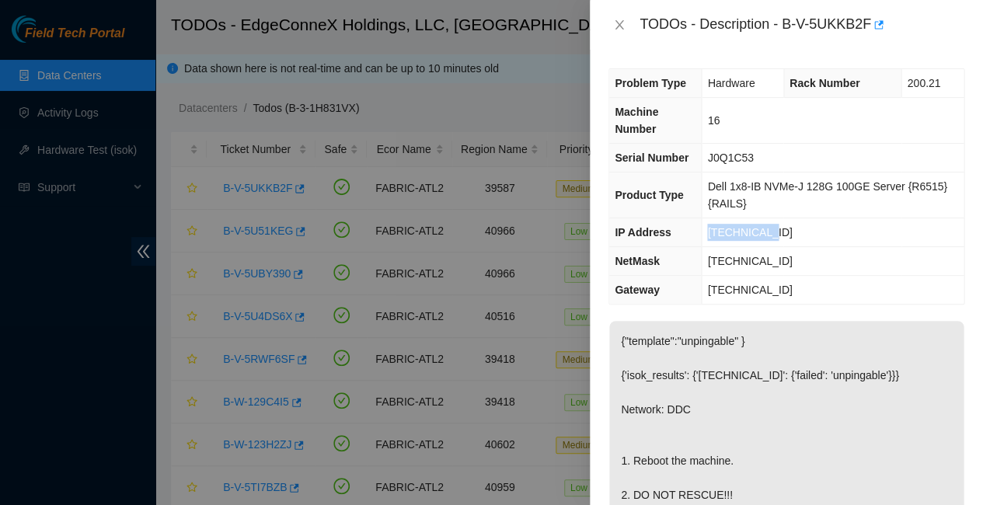
click at [682, 448] on p "{"template":"unpingable" } {'isok_results': {'23.59.89.83': {'failed': 'unpinga…" at bounding box center [786, 478] width 354 height 314
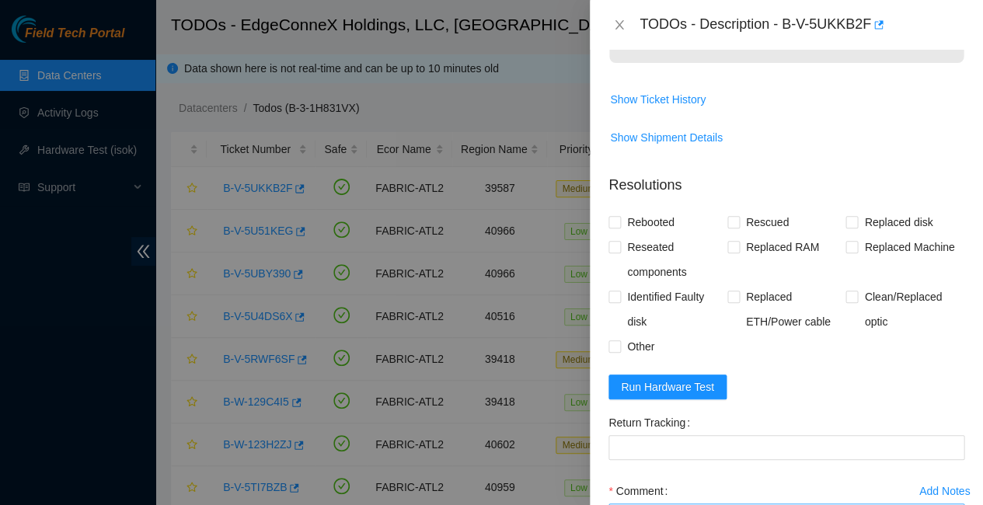
scroll to position [571, 0]
paste textarea "23.59.89.83 : passed: ok"
type textarea "23.59.89.83 : passed: ok"
click at [618, 217] on input "Rebooted" at bounding box center [613, 222] width 11 height 11
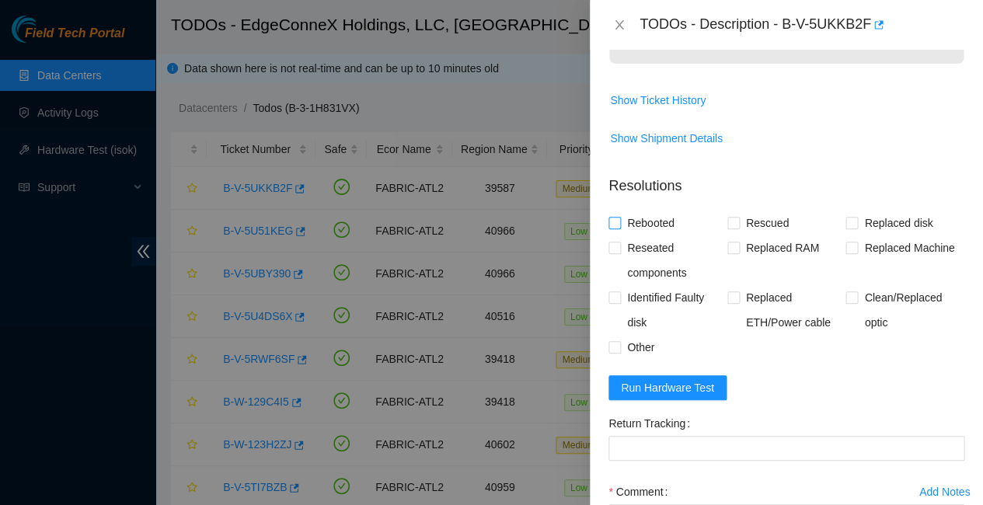
checkbox input "true"
paste textarea "-Rebooted Ran isok"
type textarea "-Rebooted Ran isok - 23.59.89.83 : passed: ok"
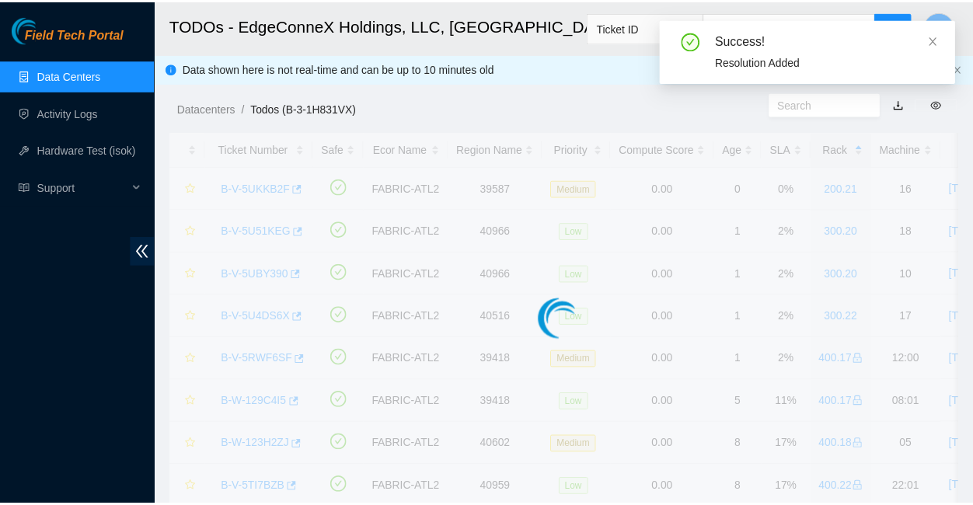
scroll to position [298, 0]
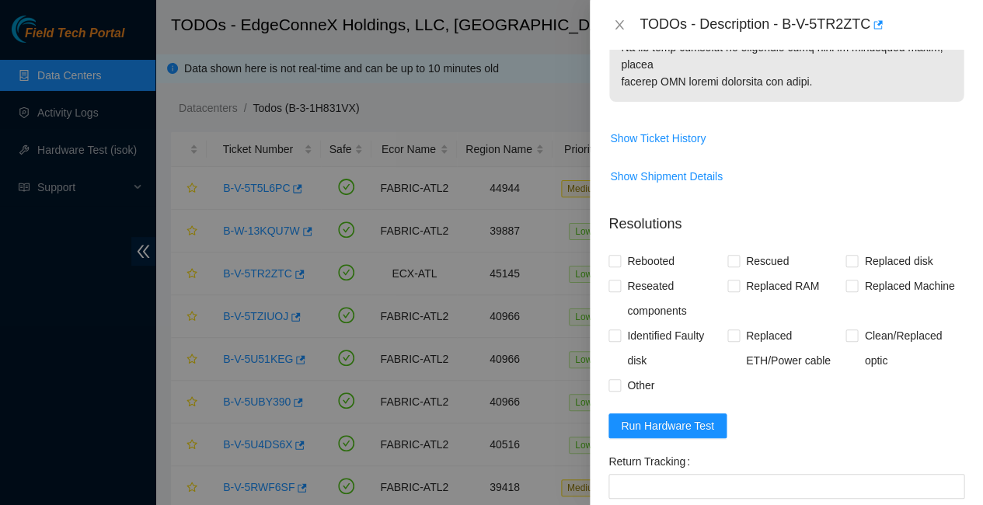
scroll to position [1051, 0]
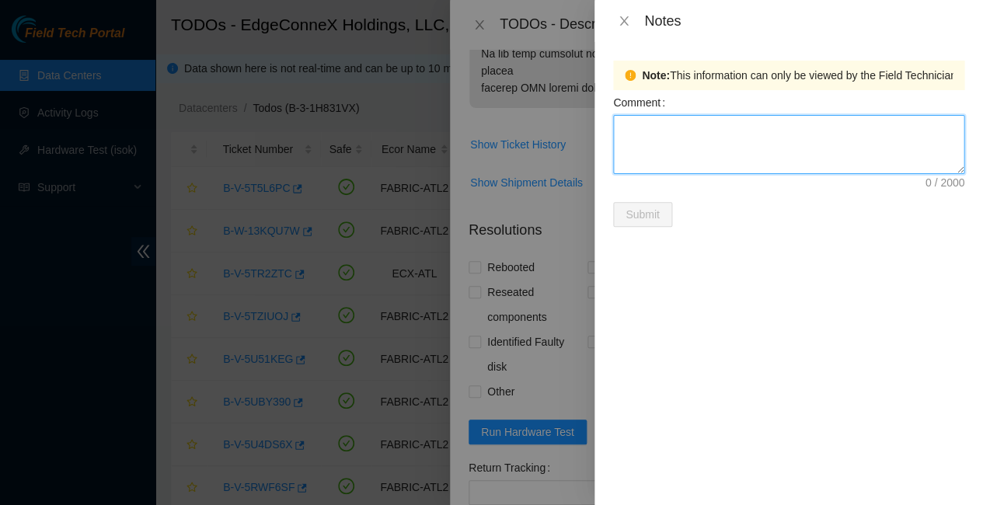
click at [643, 127] on textarea "Comment" at bounding box center [788, 144] width 351 height 59
type textarea "160411C58E05"
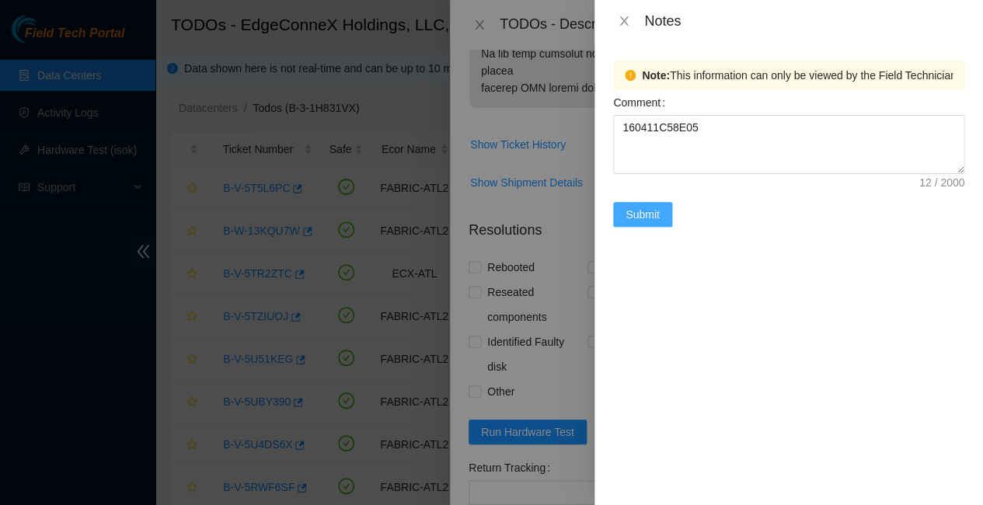
click at [638, 206] on span "Submit" at bounding box center [643, 214] width 34 height 17
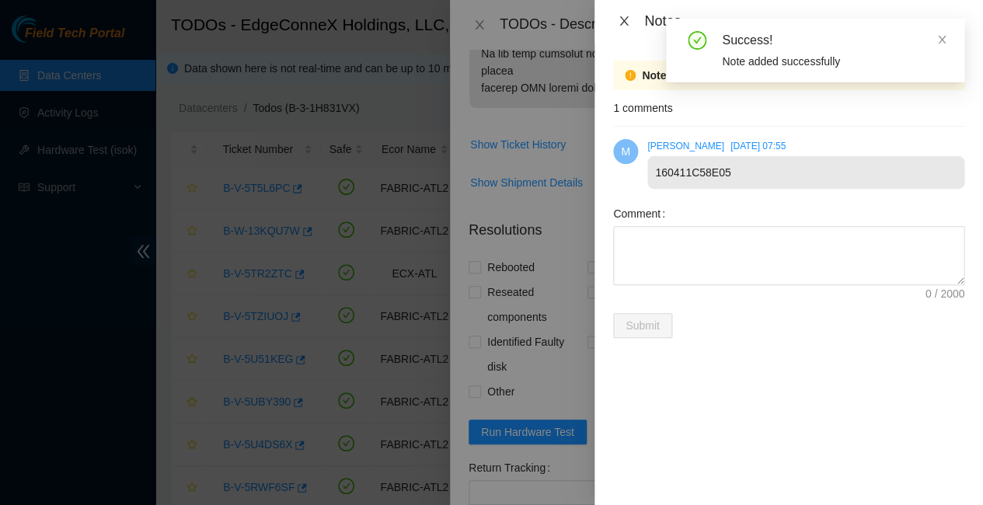
click at [626, 19] on icon "close" at bounding box center [624, 21] width 12 height 12
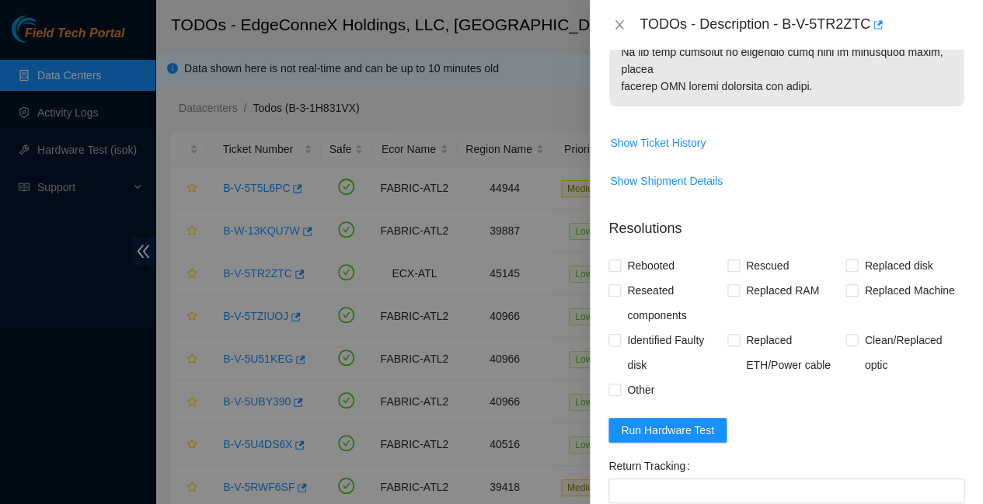
scroll to position [1052, 0]
paste textarea "Replaced faulty HDD S# with new HDD S# Rescued with latest version - IPed the s…"
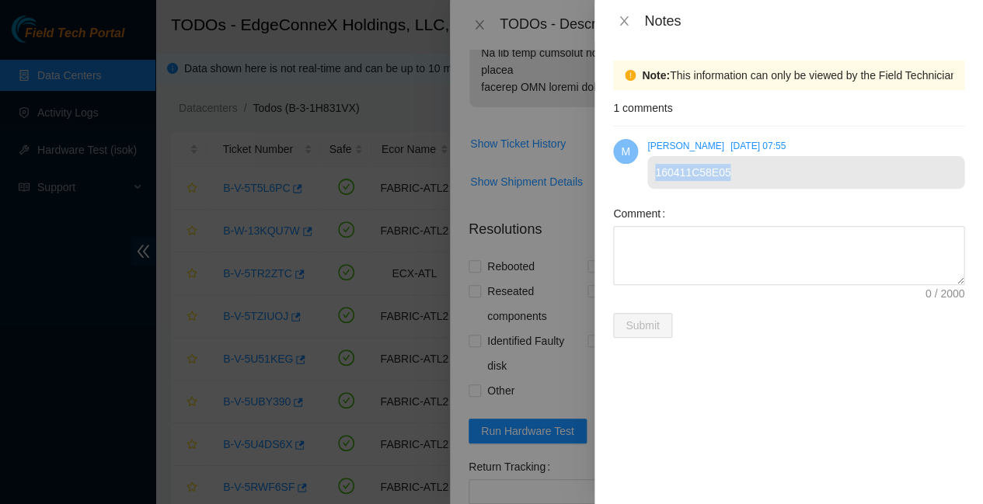
drag, startPoint x: 655, startPoint y: 157, endPoint x: 730, endPoint y: 161, distance: 75.5
click at [730, 161] on div "160411C58E05" at bounding box center [805, 172] width 317 height 33
copy div "160411C58E05"
click at [620, 16] on icon "close" at bounding box center [623, 20] width 9 height 9
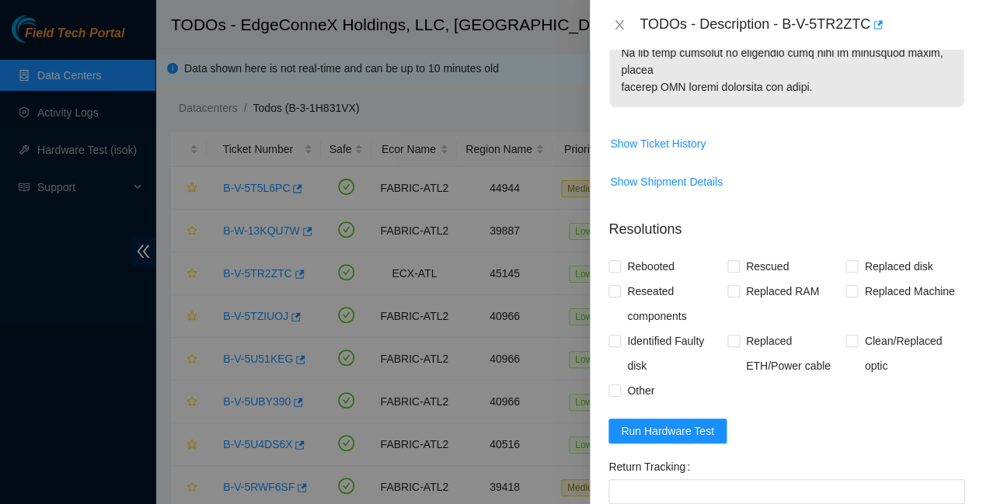
paste textarea "160411C58E05"
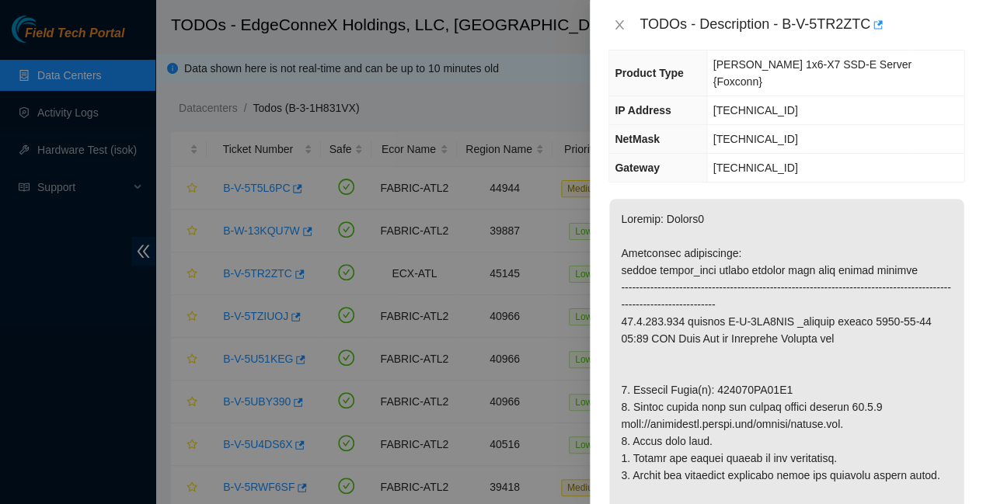
scroll to position [150, 0]
drag, startPoint x: 706, startPoint y: 302, endPoint x: 777, endPoint y: 302, distance: 70.7
copy p "154310FC29F4"
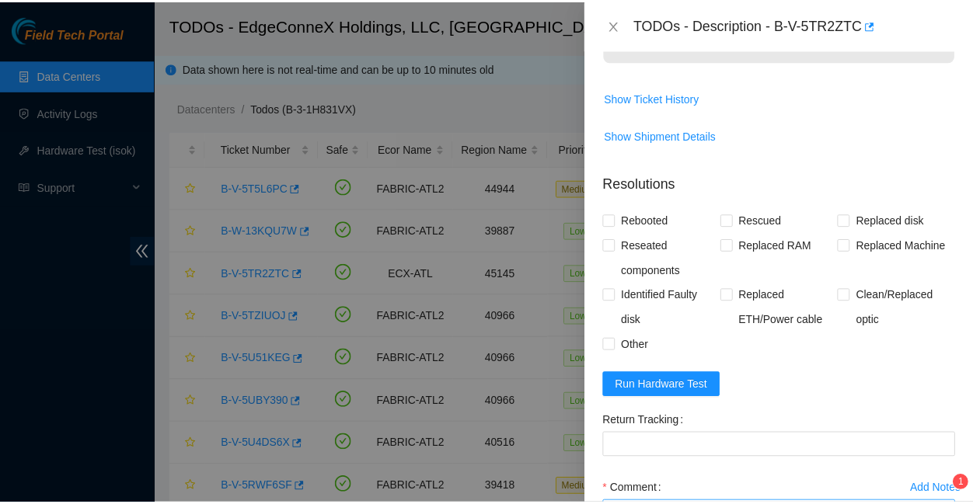
scroll to position [1098, 0]
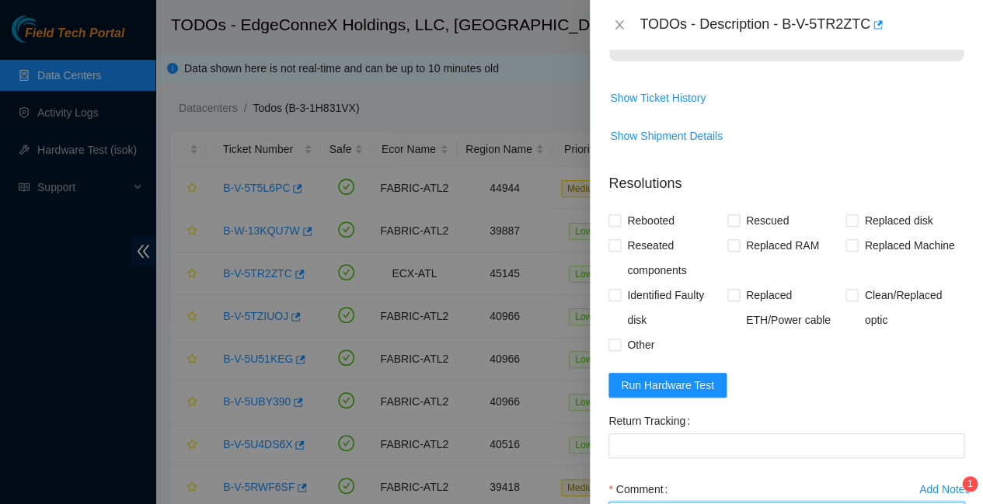
paste textarea "154310FC29F4"
type textarea "Replaced faulty HDD S#154310FC29F4 with new HDD S#160411C58E05 Rescued with lat…"
click at [615, 214] on input "Rebooted" at bounding box center [613, 219] width 11 height 11
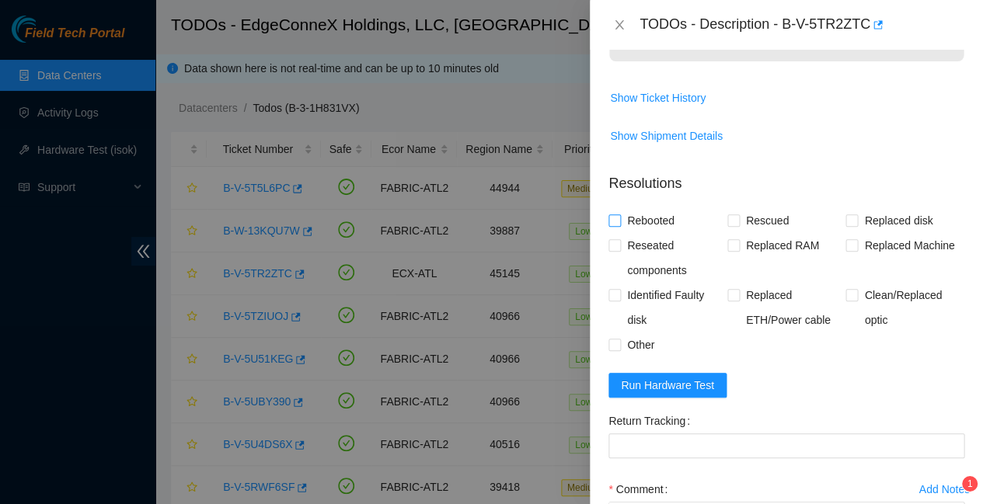
checkbox input "true"
click at [730, 214] on input "Rescued" at bounding box center [732, 219] width 11 height 11
checkbox input "true"
click at [849, 214] on input "Replaced disk" at bounding box center [850, 219] width 11 height 11
checkbox input "true"
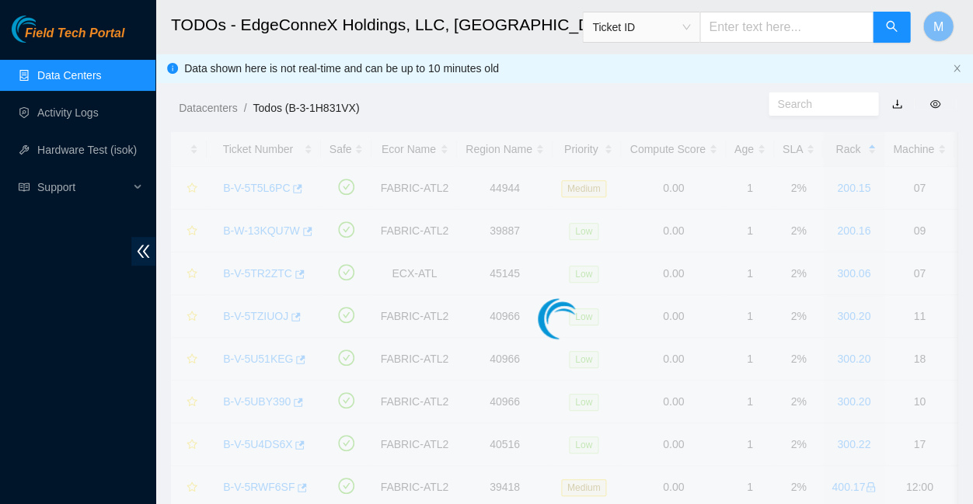
scroll to position [298, 0]
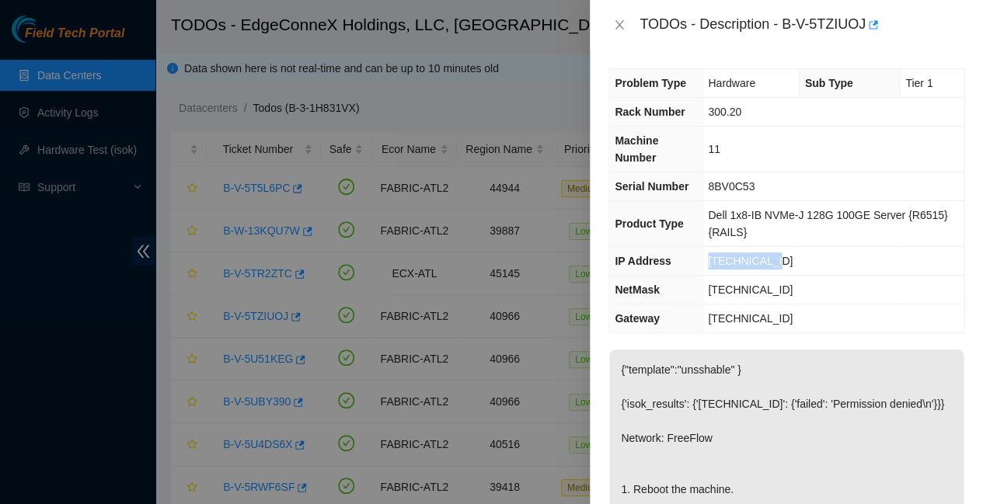
drag, startPoint x: 764, startPoint y: 208, endPoint x: 698, endPoint y: 207, distance: 66.1
click at [702, 247] on td "[TECHNICAL_ID]" at bounding box center [833, 261] width 262 height 29
copy span "[TECHNICAL_ID]"
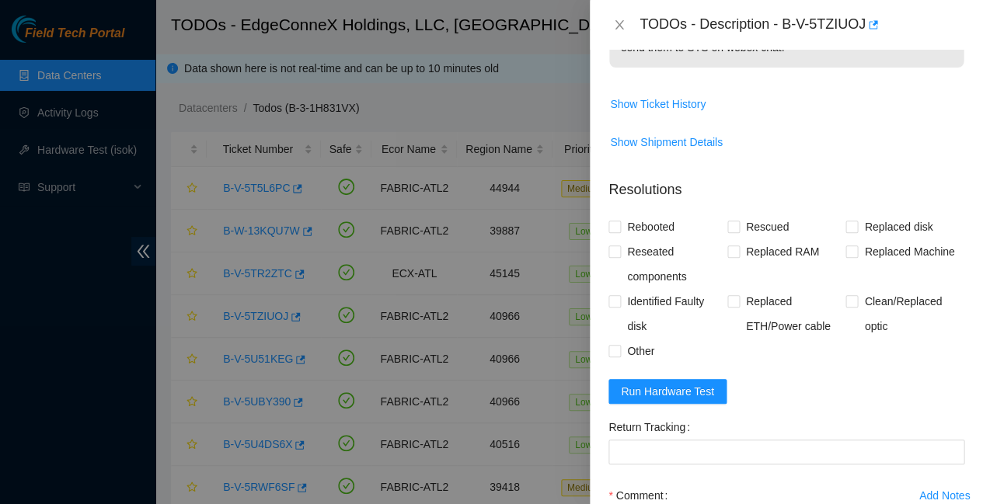
scroll to position [612, 0]
paste textarea "[TECHNICAL_ID] : passed: ok"
paste textarea "Rescued with latest version - IPed the server - Ran isok -"
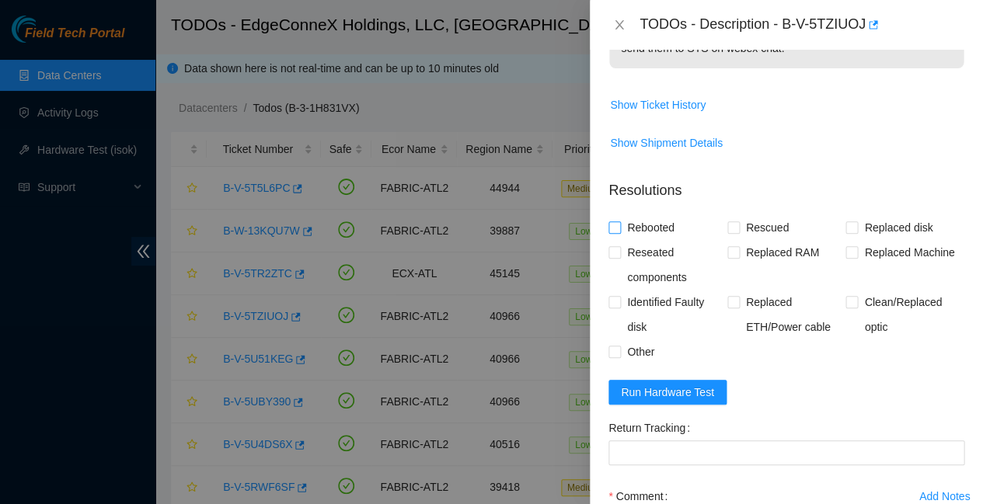
type textarea "Rescued with latest version - IPed the server - Ran isok - [TECHNICAL_ID] : pas…"
click at [615, 221] on input "Rebooted" at bounding box center [613, 226] width 11 height 11
checkbox input "true"
click at [727, 221] on input "Rescued" at bounding box center [732, 226] width 11 height 11
checkbox input "true"
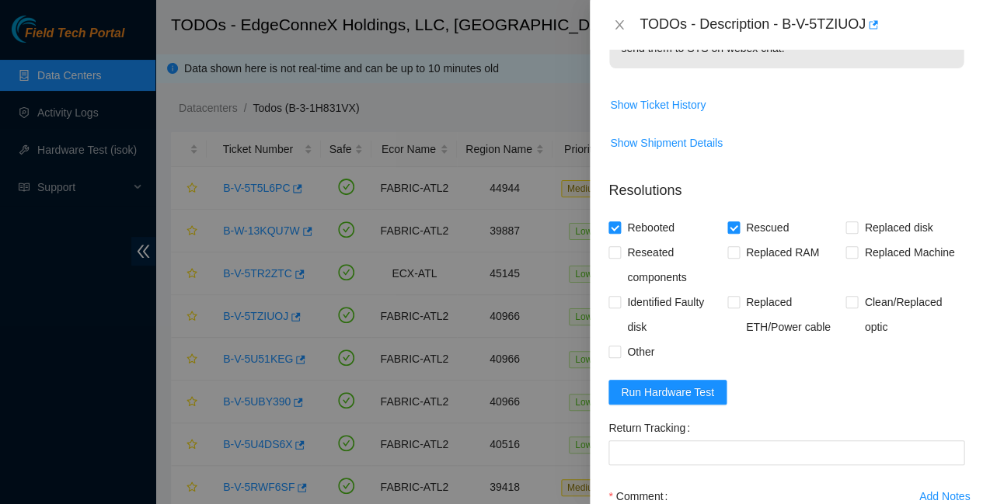
type textarea "REQUESTING REPLACEMENT PSU PSU 2 IS INOPERABLE Rescued with latest version - IP…"
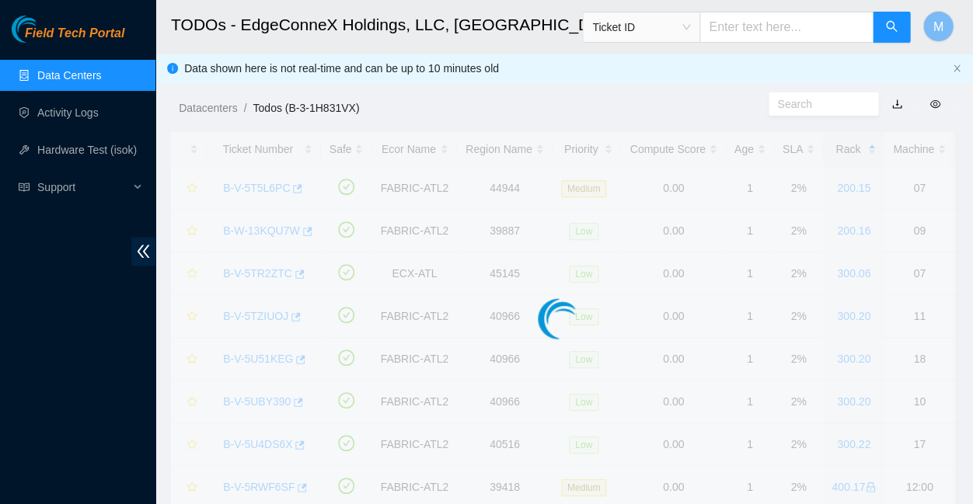
scroll to position [298, 0]
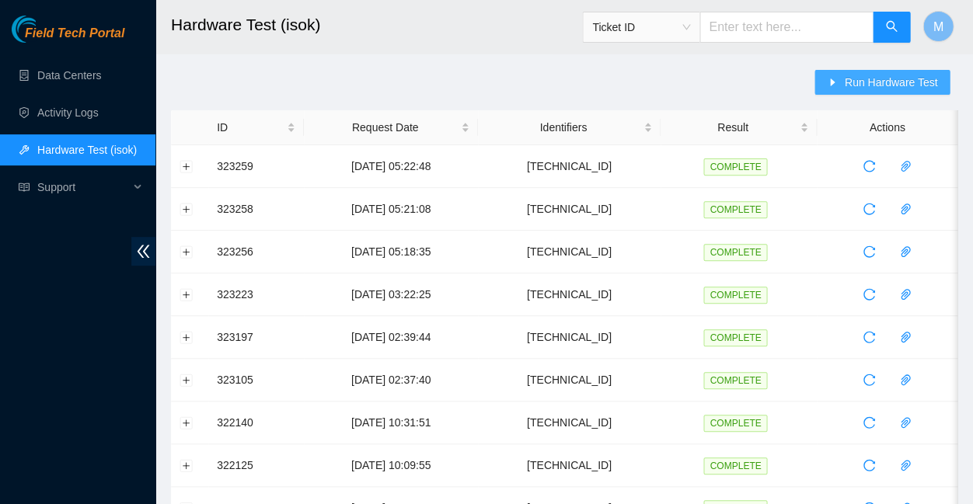
click at [878, 78] on span "Run Hardware Test" at bounding box center [890, 82] width 93 height 17
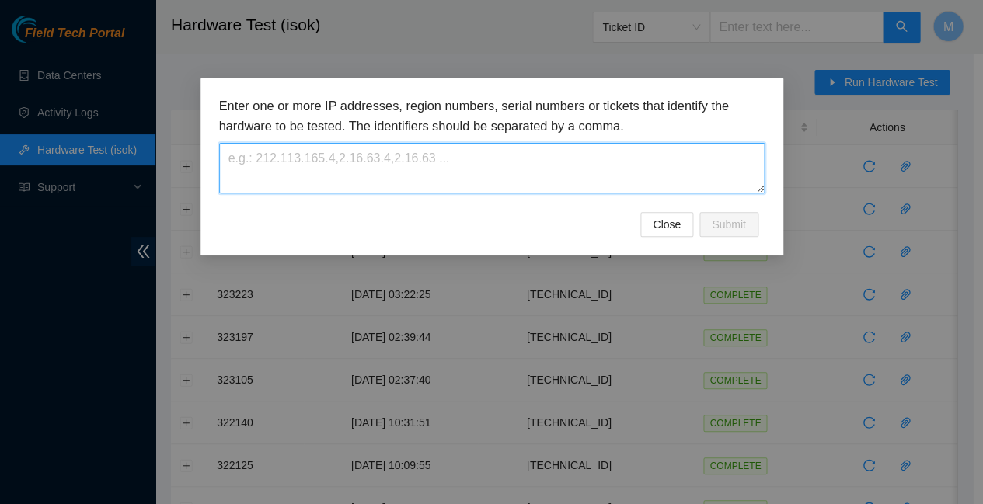
click at [323, 145] on textarea at bounding box center [492, 168] width 546 height 51
paste textarea "[TECHNICAL_ID]"
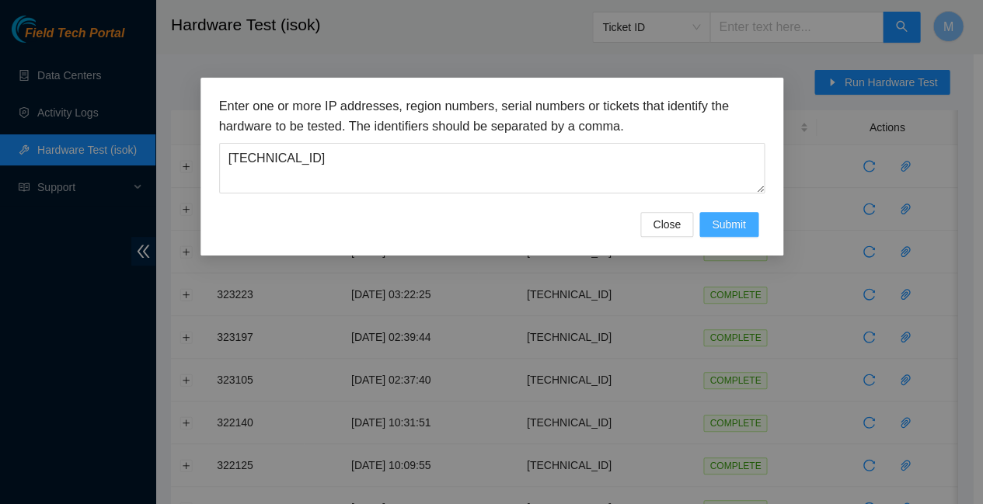
click at [725, 216] on span "Submit" at bounding box center [729, 224] width 34 height 17
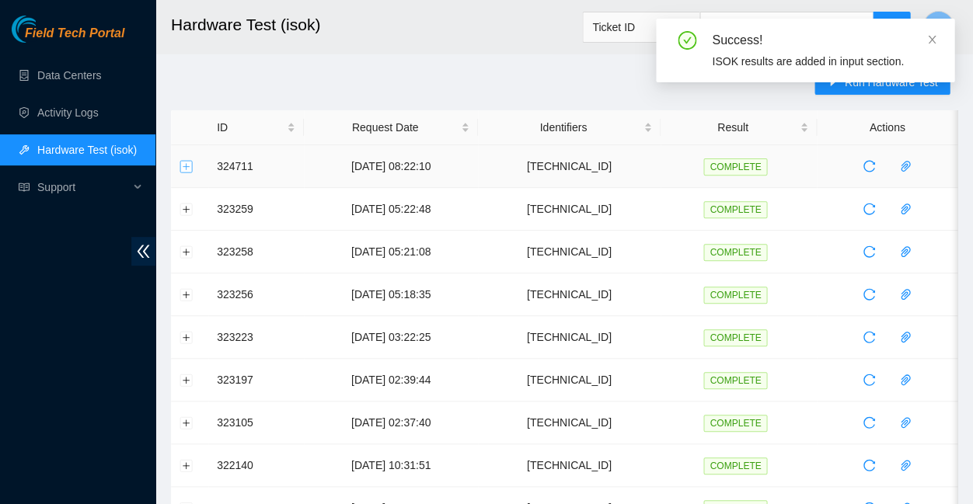
click at [189, 162] on button "Expand row" at bounding box center [186, 166] width 12 height 12
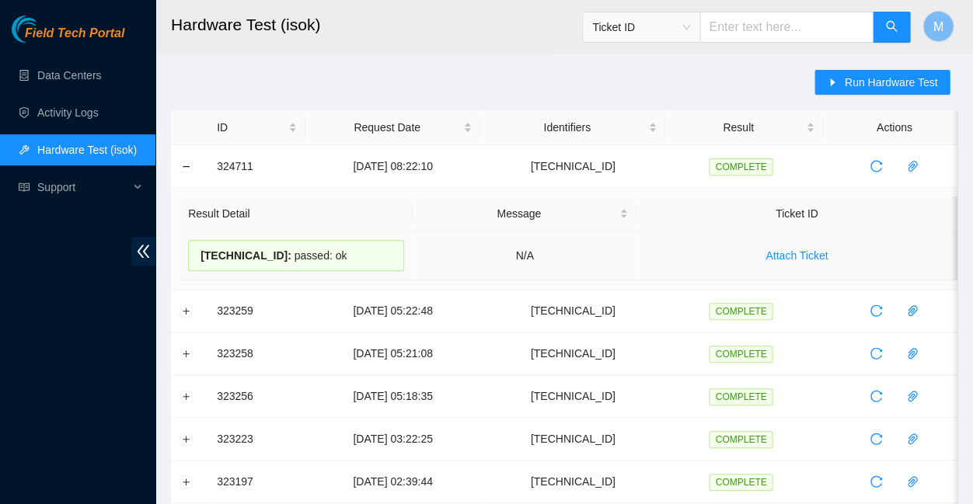
drag, startPoint x: 326, startPoint y: 249, endPoint x: 202, endPoint y: 246, distance: 124.4
click at [202, 246] on div "[TECHNICAL_ID] : passed: ok" at bounding box center [296, 255] width 216 height 31
copy div "[TECHNICAL_ID] : passed: ok"
click at [186, 160] on button "Collapse row" at bounding box center [186, 166] width 12 height 12
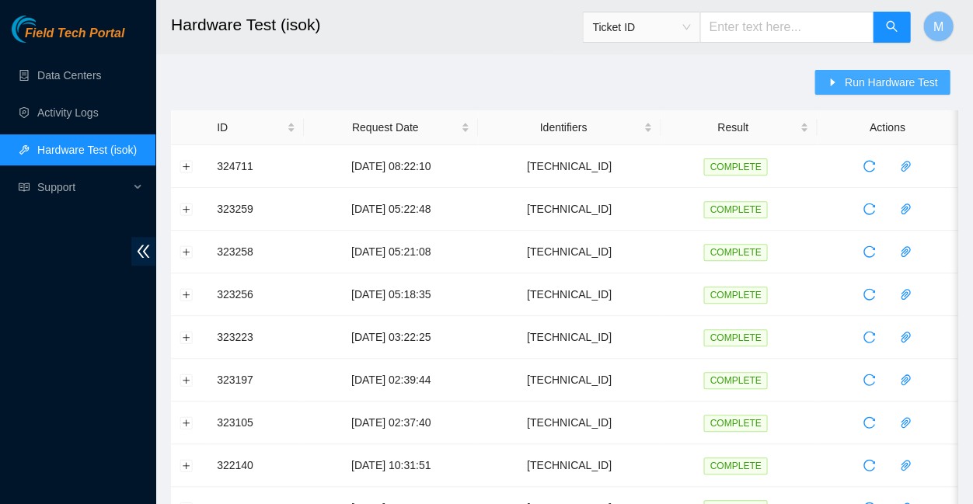
click at [878, 75] on span "Run Hardware Test" at bounding box center [890, 82] width 93 height 17
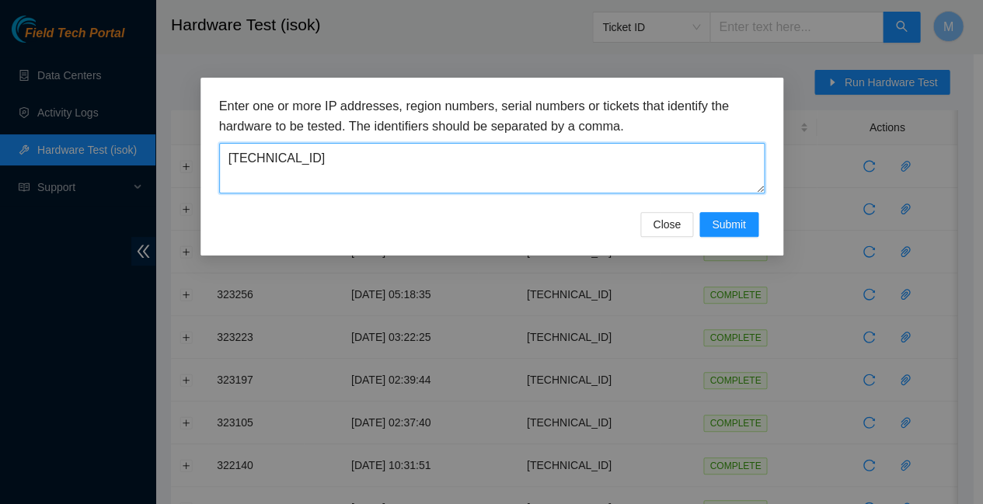
drag, startPoint x: 302, startPoint y: 151, endPoint x: 218, endPoint y: 146, distance: 84.8
click at [218, 146] on div "Enter one or more IP addresses, region numbers, serial numbers or tickets that …" at bounding box center [491, 167] width 583 height 178
paste textarea "63.23.174"
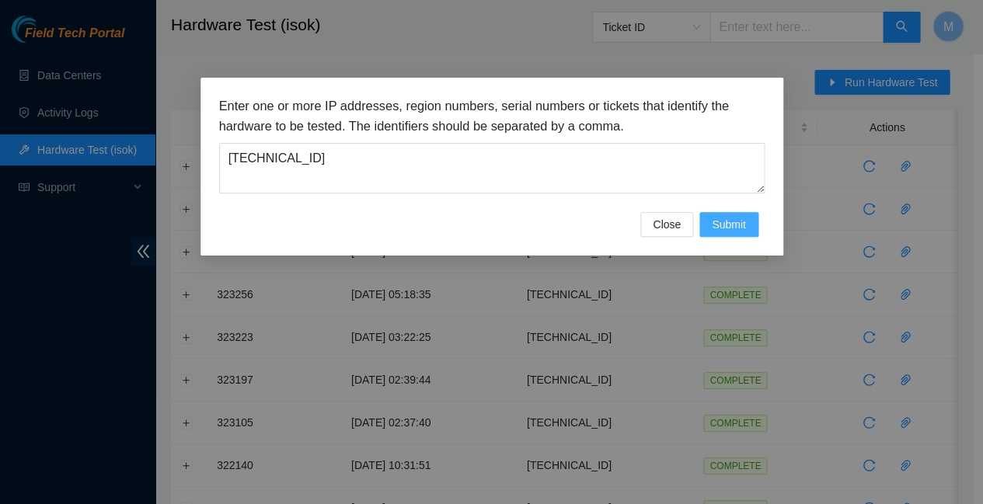
click at [733, 216] on span "Submit" at bounding box center [729, 224] width 34 height 17
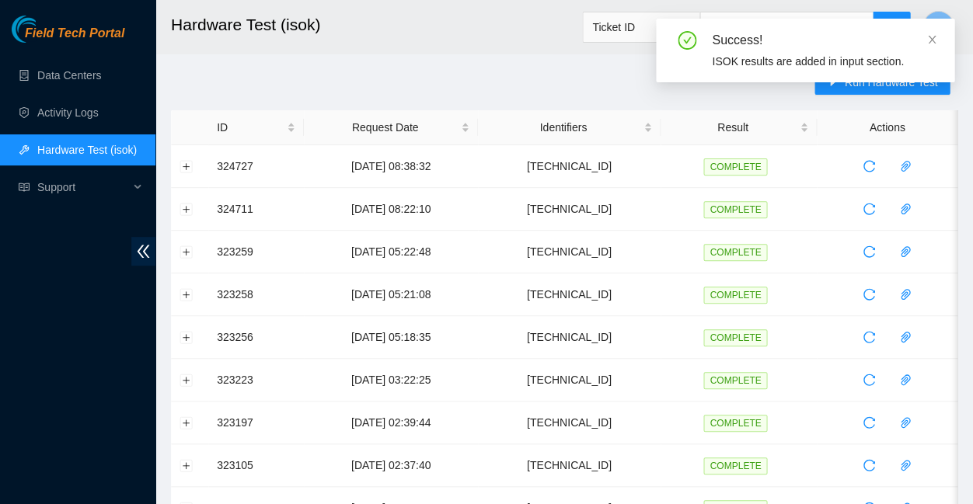
click at [880, 84] on div "Success! ISOK results are added in input section." at bounding box center [805, 57] width 298 height 76
click at [873, 83] on div "Success! ISOK results are added in input section." at bounding box center [805, 57] width 298 height 76
click at [933, 34] on icon "close" at bounding box center [931, 39] width 11 height 11
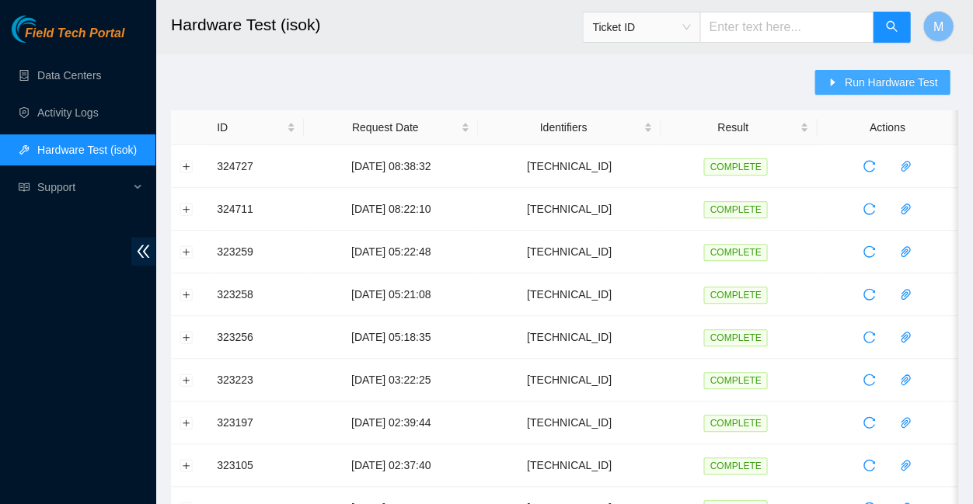
click at [893, 78] on span "Run Hardware Test" at bounding box center [890, 82] width 93 height 17
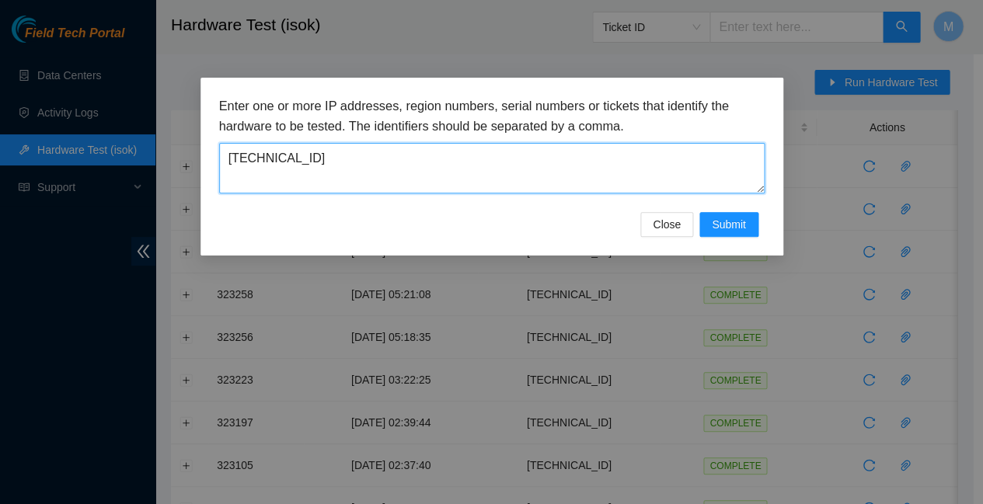
drag, startPoint x: 296, startPoint y: 149, endPoint x: 214, endPoint y: 146, distance: 82.4
click at [214, 146] on div "Enter one or more IP addresses, region numbers, serial numbers or tickets that …" at bounding box center [491, 167] width 583 height 178
paste textarea "42.149.172"
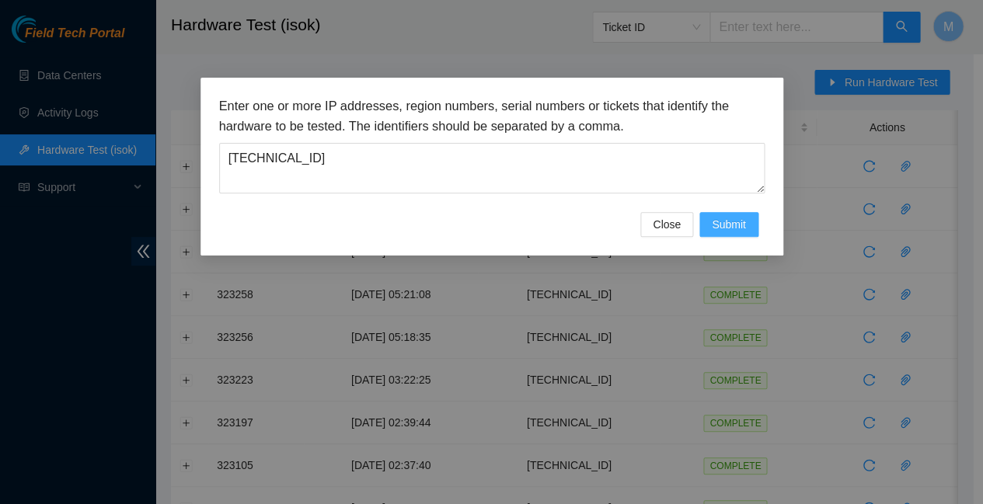
click at [722, 216] on span "Submit" at bounding box center [729, 224] width 34 height 17
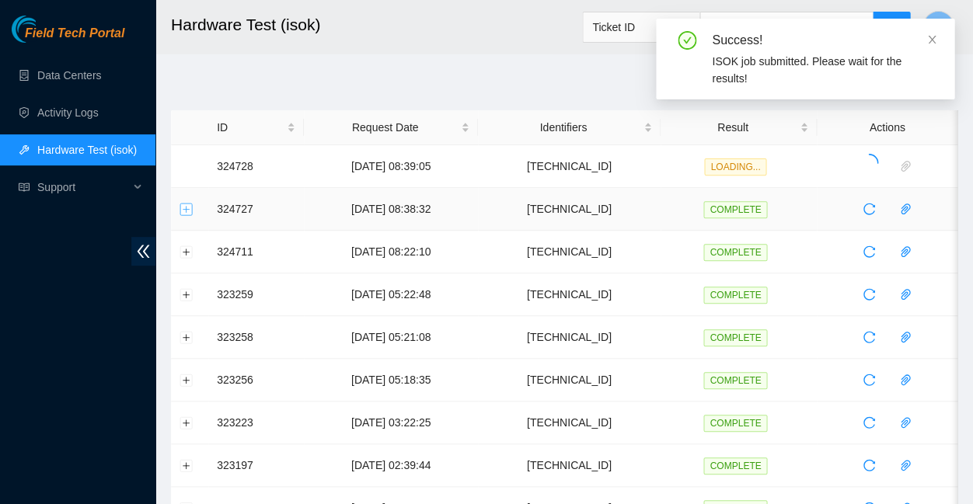
click at [183, 204] on button "Expand row" at bounding box center [186, 209] width 12 height 12
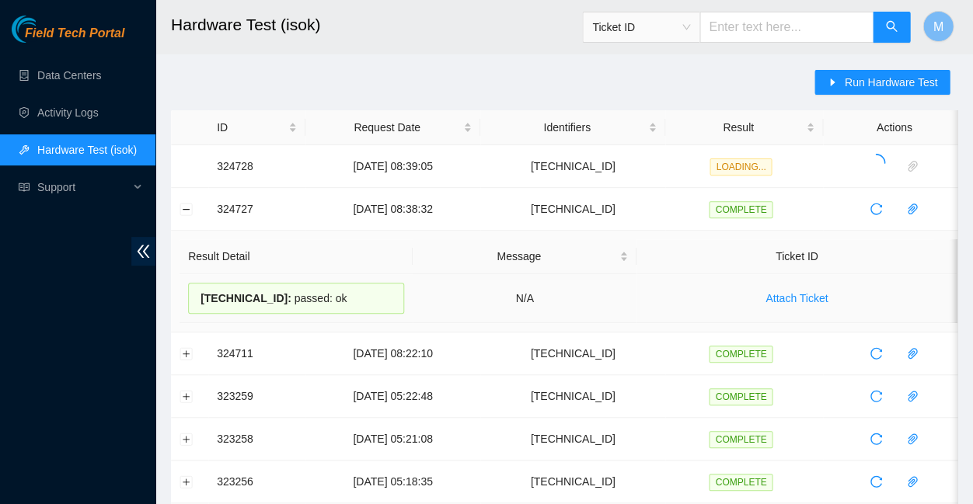
drag, startPoint x: 322, startPoint y: 290, endPoint x: 193, endPoint y: 289, distance: 128.2
click at [193, 289] on div "23.63.23.174 : passed: ok" at bounding box center [296, 298] width 216 height 31
copy div "23.63.23.174 : passed: ok"
click at [187, 204] on button "Collapse row" at bounding box center [186, 209] width 12 height 12
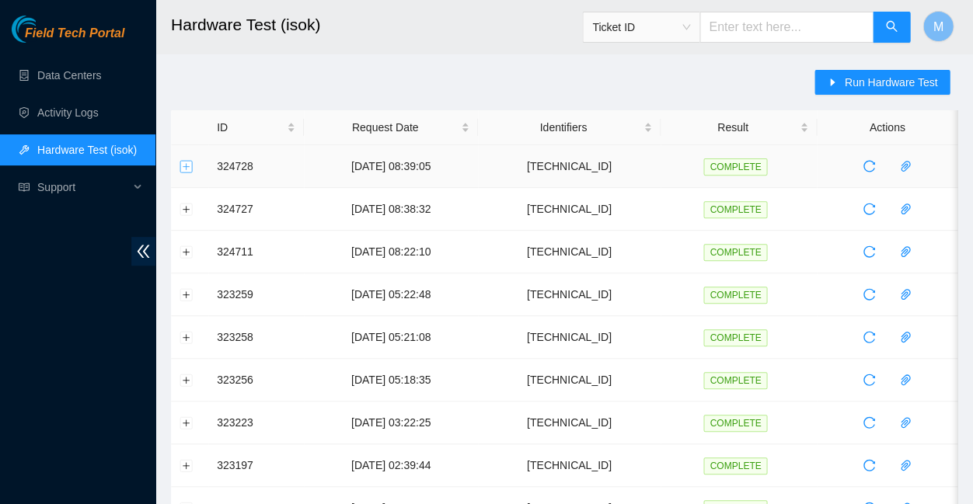
click at [184, 160] on button "Expand row" at bounding box center [186, 166] width 12 height 12
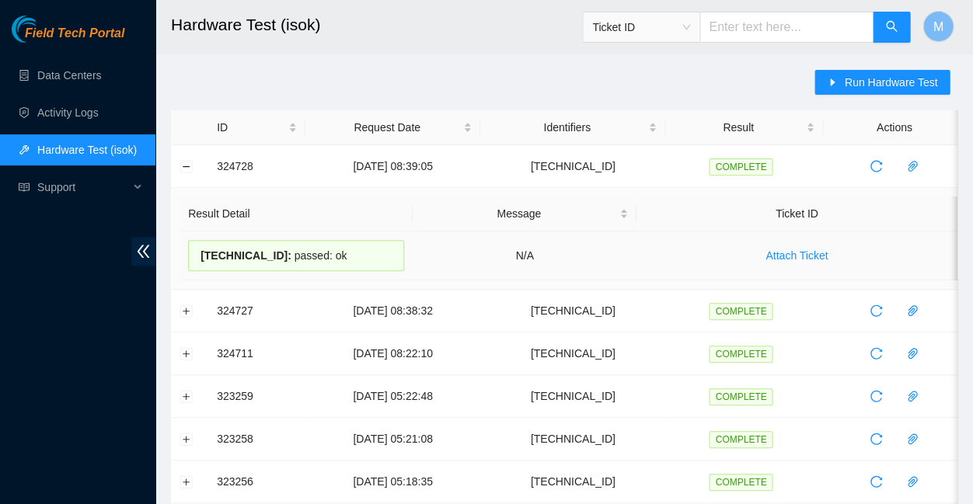
drag, startPoint x: 329, startPoint y: 248, endPoint x: 193, endPoint y: 246, distance: 136.0
click at [193, 246] on div "23.42.149.172 : passed: ok" at bounding box center [296, 255] width 216 height 31
copy div "23.42.149.172 : passed: ok"
click at [187, 160] on button "Collapse row" at bounding box center [186, 166] width 12 height 12
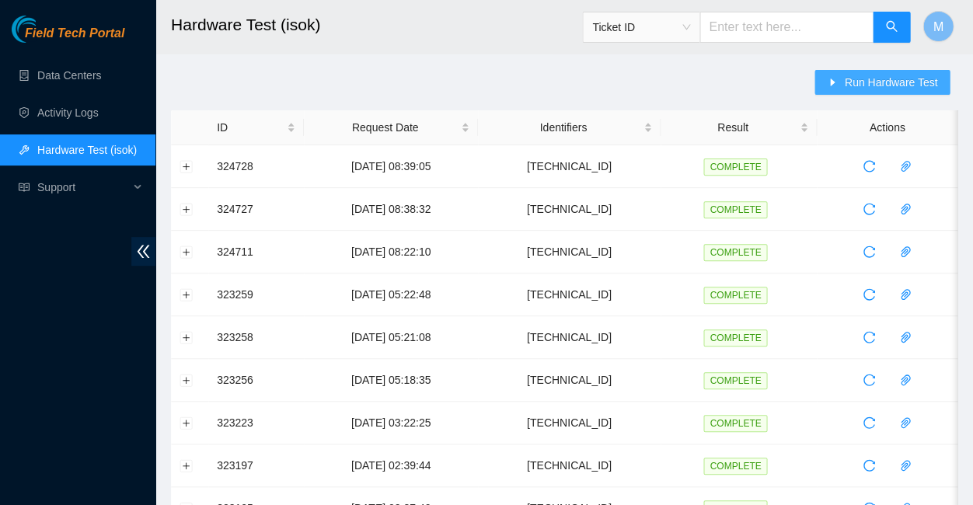
click at [887, 85] on span "Run Hardware Test" at bounding box center [890, 82] width 93 height 17
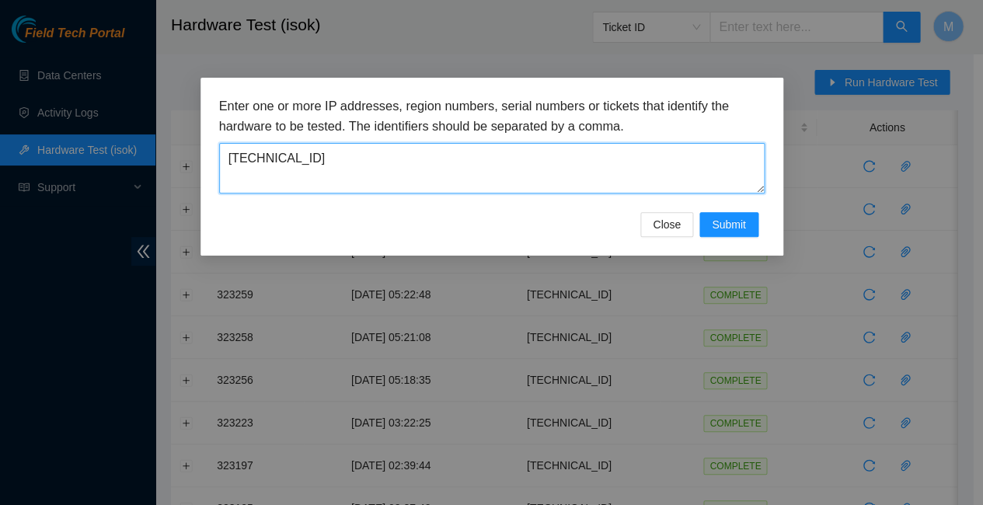
drag, startPoint x: 301, startPoint y: 146, endPoint x: 221, endPoint y: 146, distance: 80.0
click at [221, 146] on textarea "[TECHNICAL_ID]" at bounding box center [492, 168] width 546 height 51
paste textarea "59.89.83"
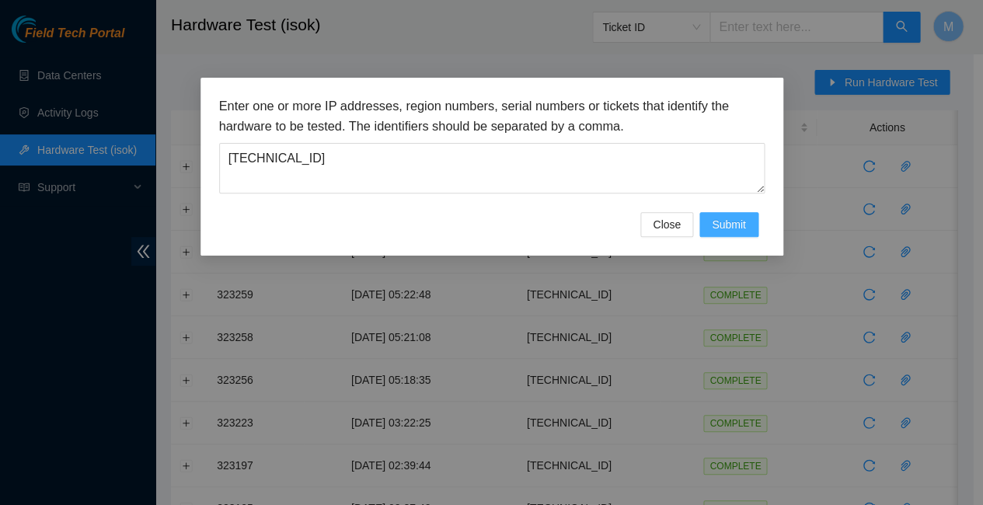
click at [732, 216] on span "Submit" at bounding box center [729, 224] width 34 height 17
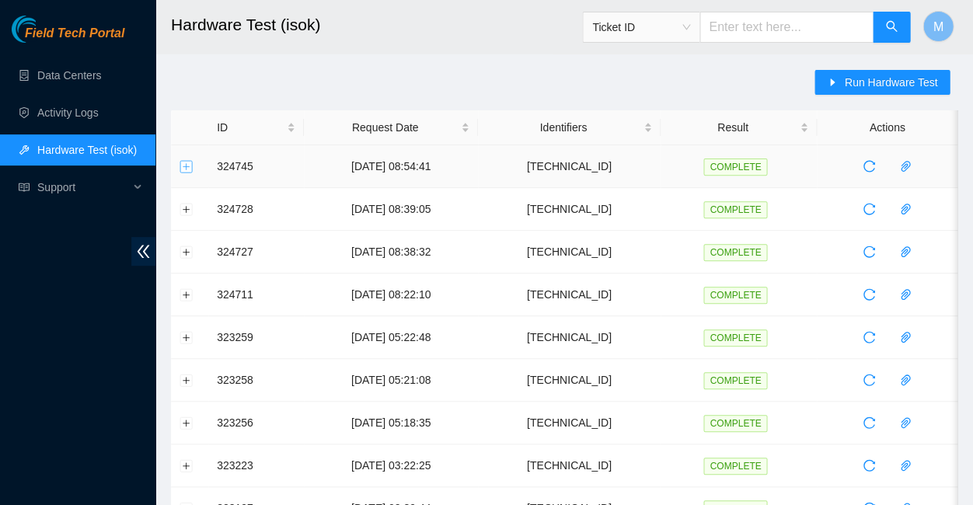
click at [188, 165] on button "Expand row" at bounding box center [186, 166] width 12 height 12
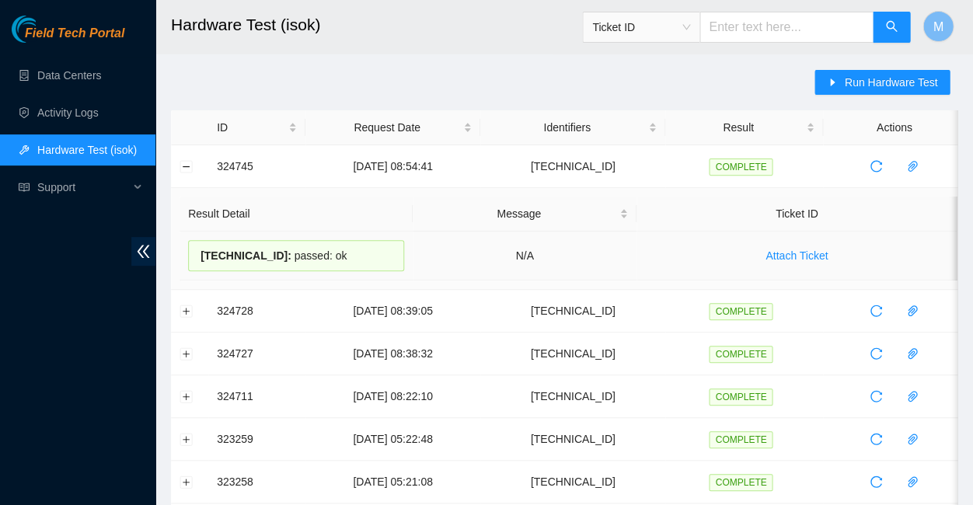
drag, startPoint x: 319, startPoint y: 249, endPoint x: 197, endPoint y: 243, distance: 122.9
click at [197, 243] on div "23.59.89.83 : passed: ok" at bounding box center [296, 255] width 216 height 31
copy div "23.59.89.83 : passed: ok"
click at [184, 162] on button "Collapse row" at bounding box center [186, 166] width 12 height 12
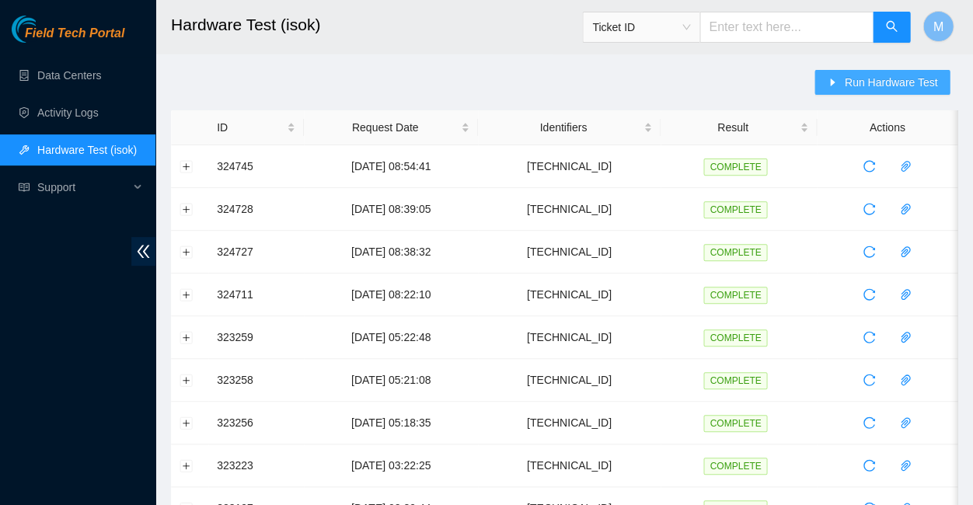
click at [884, 84] on span "Run Hardware Test" at bounding box center [890, 82] width 93 height 17
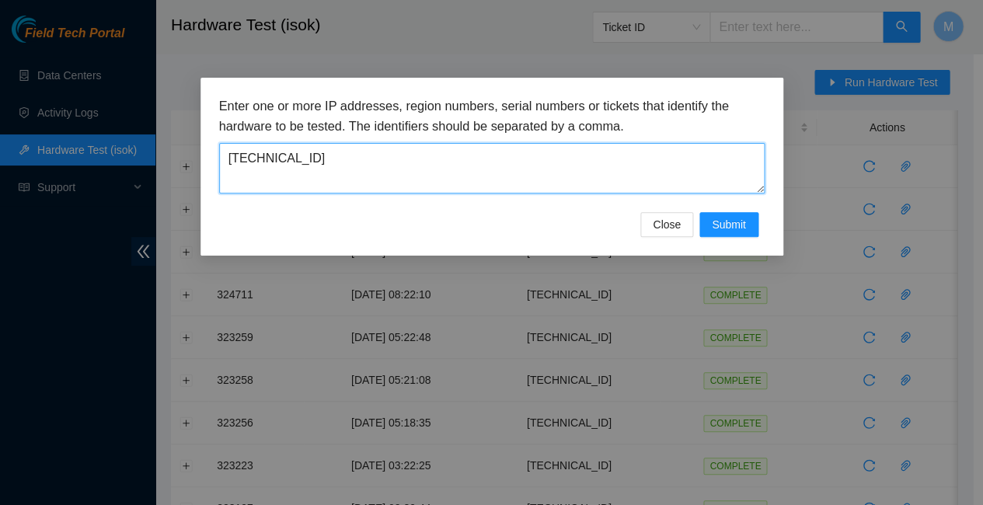
drag, startPoint x: 289, startPoint y: 148, endPoint x: 211, endPoint y: 151, distance: 77.8
click at [211, 151] on div "Enter one or more IP addresses, region numbers, serial numbers or tickets that …" at bounding box center [491, 167] width 583 height 178
paste textarea "63.23.181"
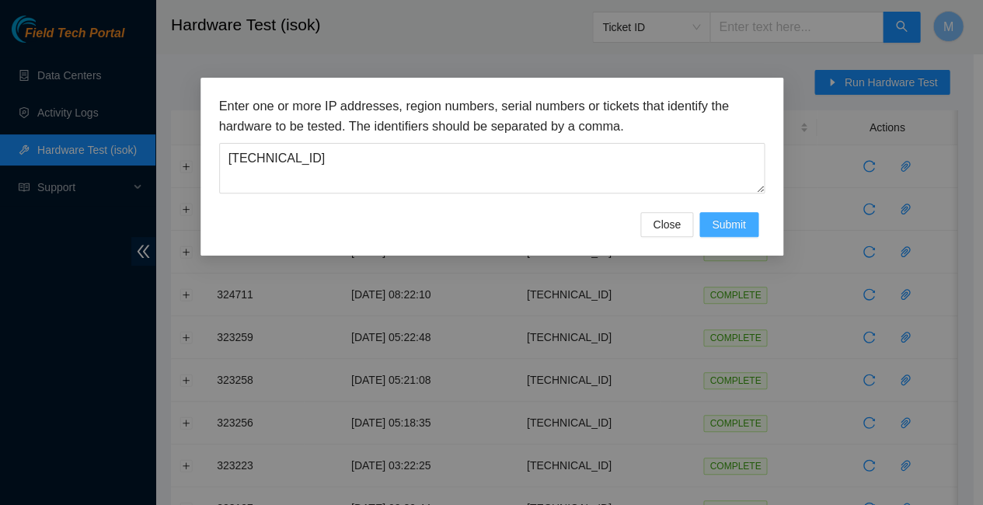
click at [724, 216] on span "Submit" at bounding box center [729, 224] width 34 height 17
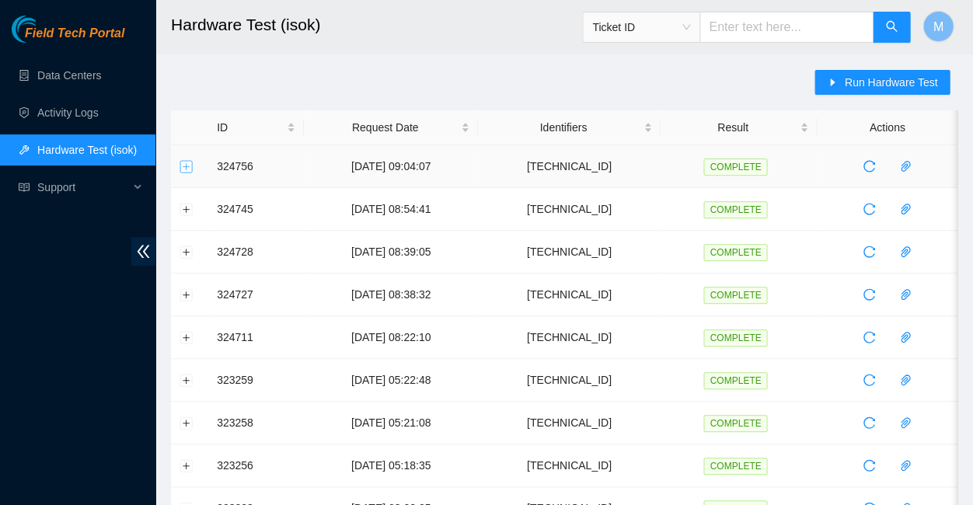
click at [187, 164] on button "Expand row" at bounding box center [186, 166] width 12 height 12
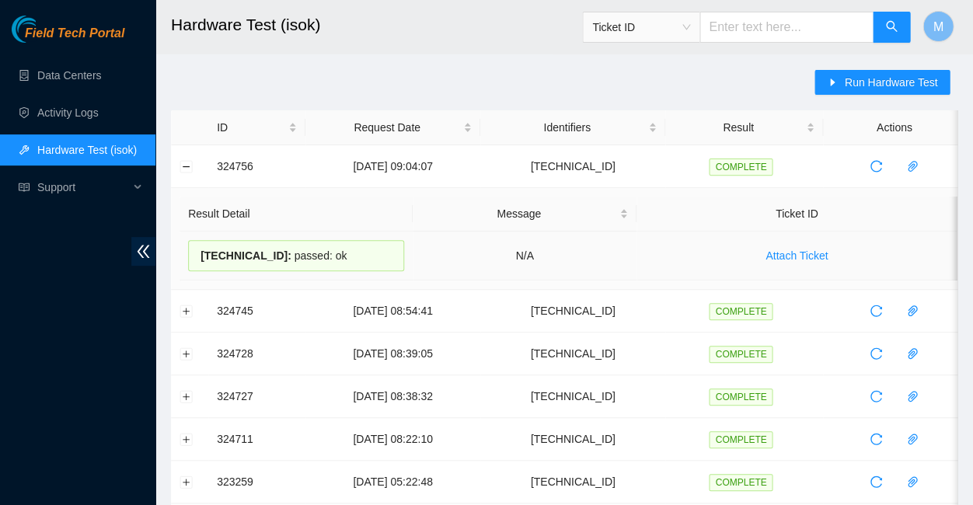
drag, startPoint x: 323, startPoint y: 253, endPoint x: 199, endPoint y: 247, distance: 124.5
click at [199, 247] on div "23.63.23.181 : passed: ok" at bounding box center [296, 255] width 216 height 31
copy div "23.63.23.181 : passed: ok"
click at [182, 162] on button "Collapse row" at bounding box center [186, 166] width 12 height 12
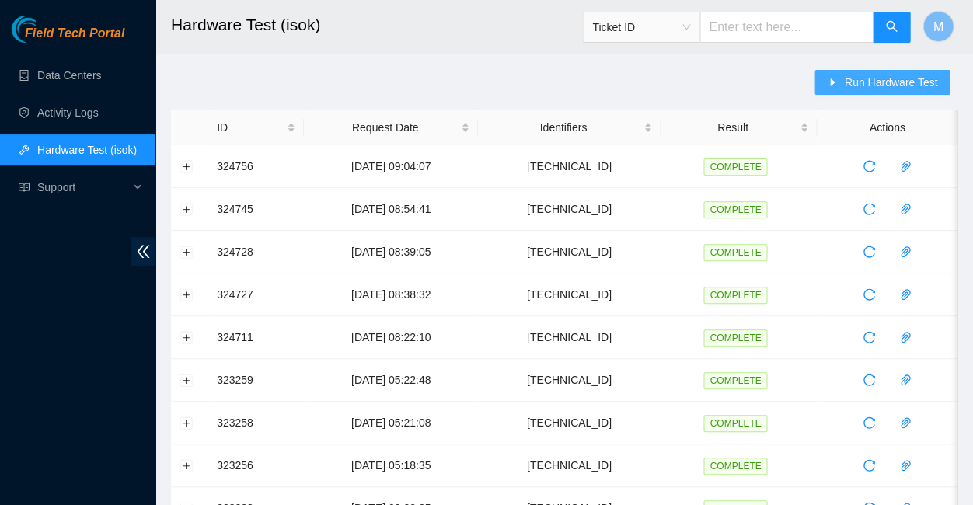
click at [886, 78] on span "Run Hardware Test" at bounding box center [890, 82] width 93 height 17
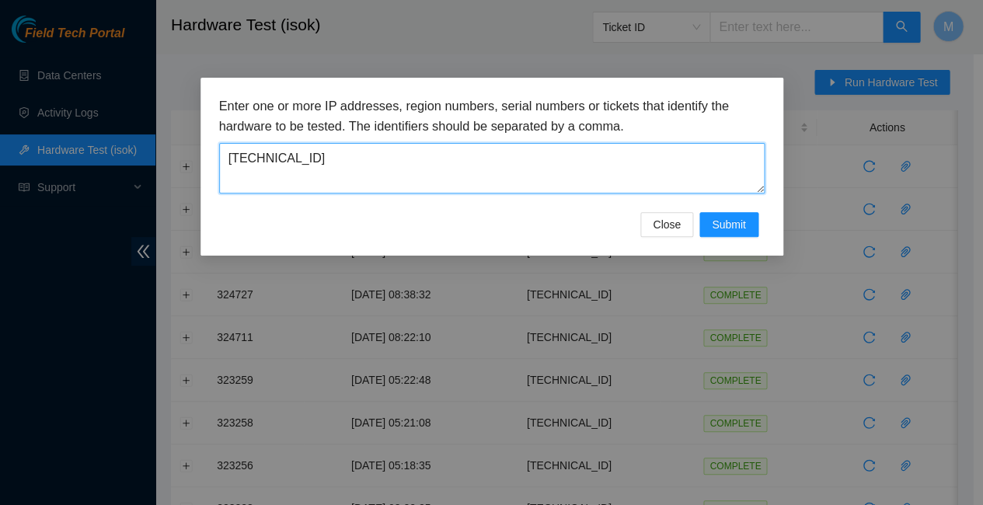
drag, startPoint x: 295, startPoint y: 148, endPoint x: 225, endPoint y: 138, distance: 70.7
click at [225, 143] on textarea "[TECHNICAL_ID]" at bounding box center [492, 168] width 546 height 51
paste textarea "212"
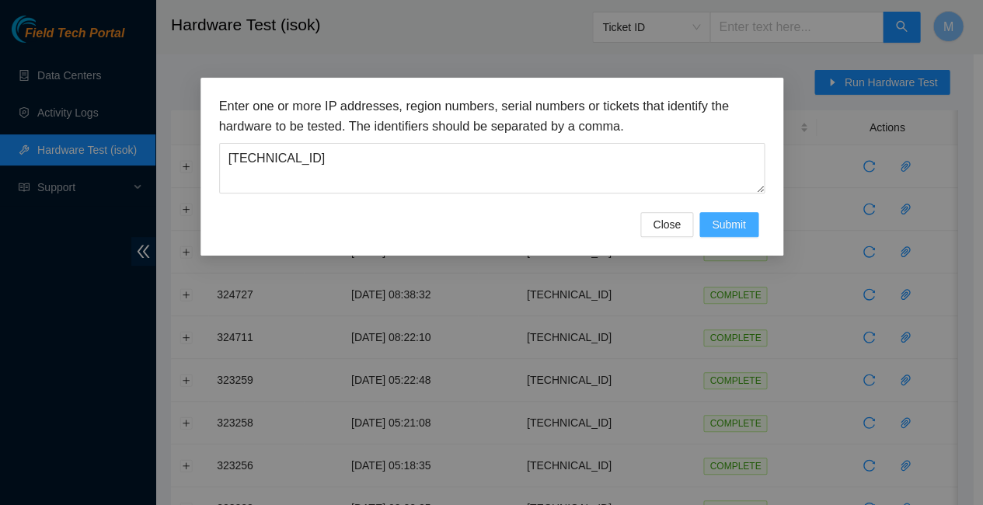
click at [731, 216] on span "Submit" at bounding box center [729, 224] width 34 height 17
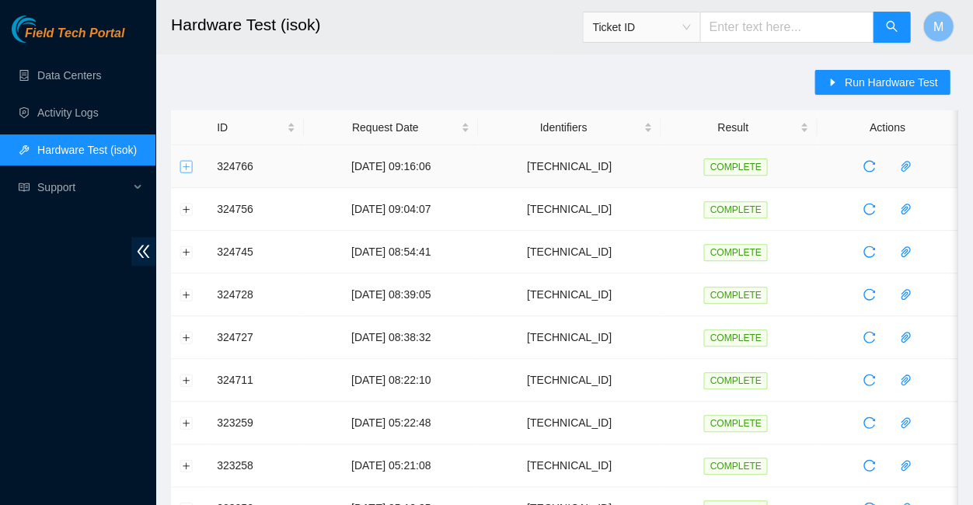
click at [187, 166] on button "Expand row" at bounding box center [186, 166] width 12 height 12
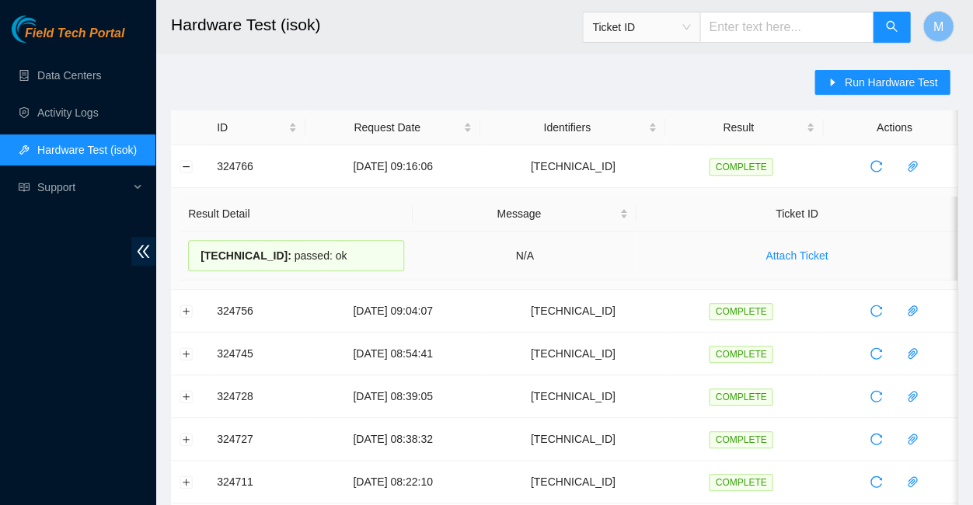
drag, startPoint x: 325, startPoint y: 249, endPoint x: 197, endPoint y: 248, distance: 128.2
click at [197, 248] on div "23.63.23.212 : passed: ok" at bounding box center [296, 255] width 216 height 31
copy div "23.63.23.212 : passed: ok"
click at [186, 160] on button "Collapse row" at bounding box center [186, 166] width 12 height 12
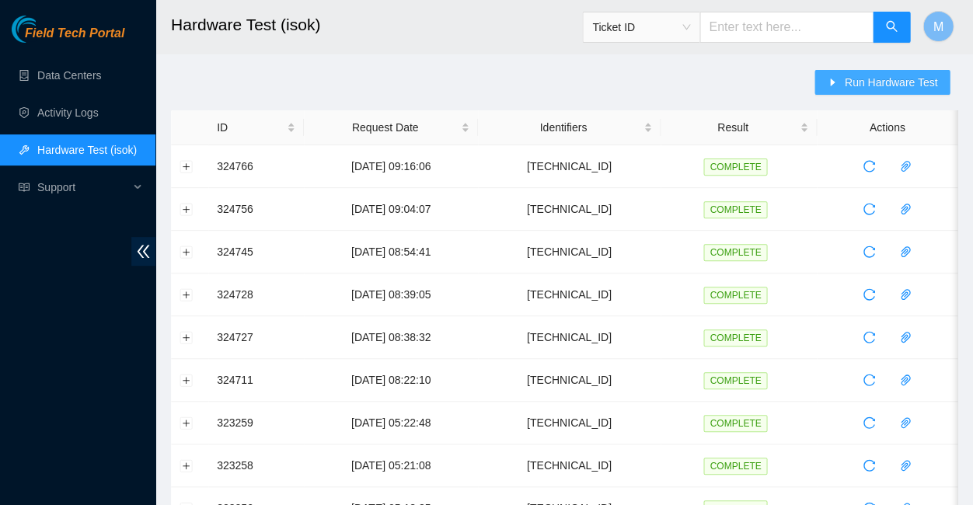
click at [886, 78] on span "Run Hardware Test" at bounding box center [890, 82] width 93 height 17
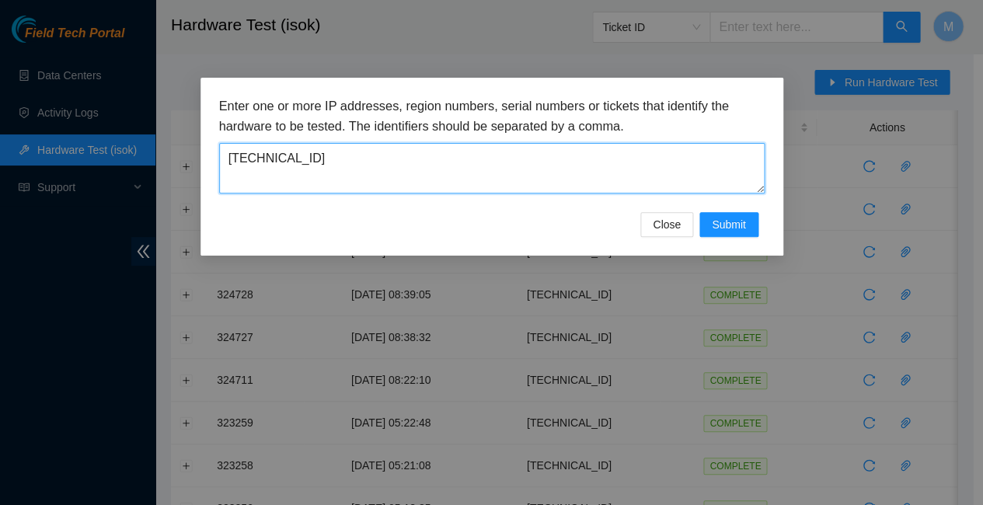
drag, startPoint x: 298, startPoint y: 149, endPoint x: 218, endPoint y: 149, distance: 80.0
click at [219, 149] on textarea "[TECHNICAL_ID]" at bounding box center [492, 168] width 546 height 51
paste textarea "173"
type textarea "[TECHNICAL_ID]"
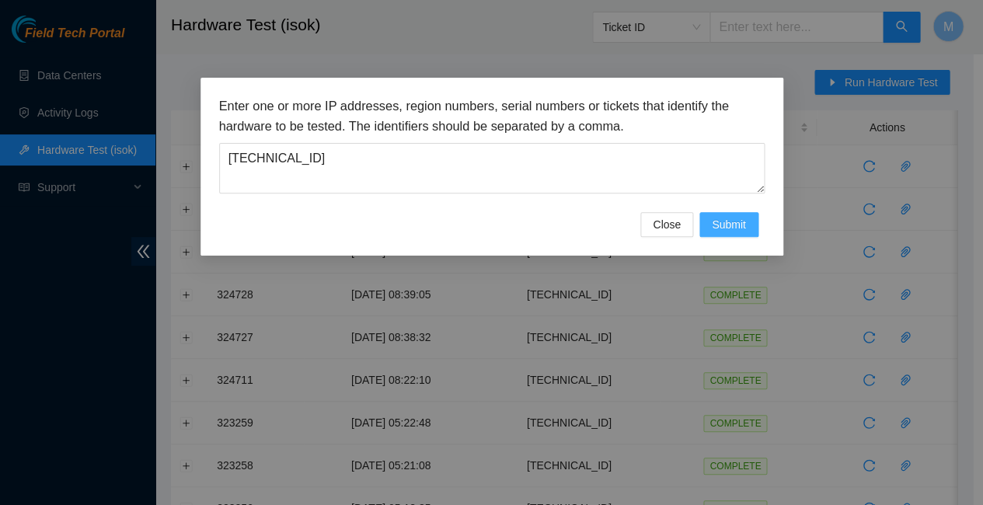
click at [730, 216] on span "Submit" at bounding box center [729, 224] width 34 height 17
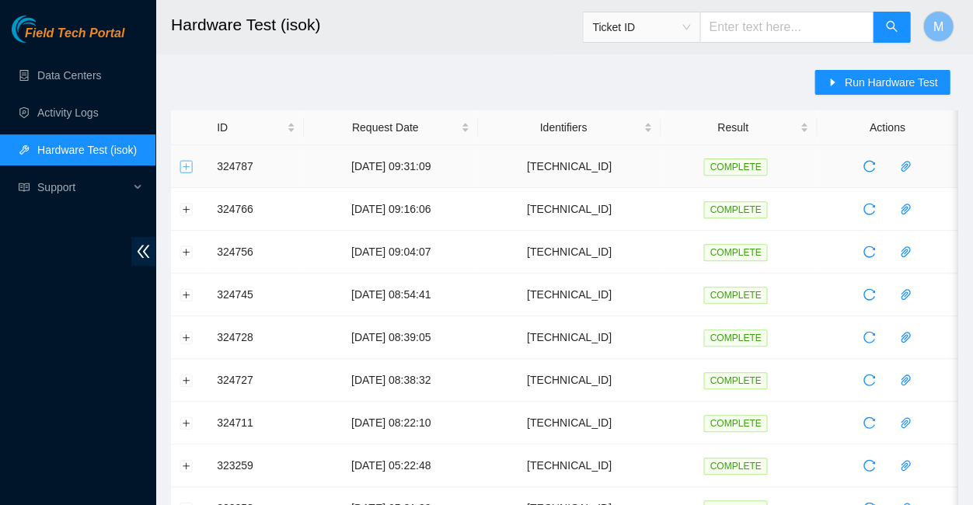
click at [183, 165] on button "Expand row" at bounding box center [186, 166] width 12 height 12
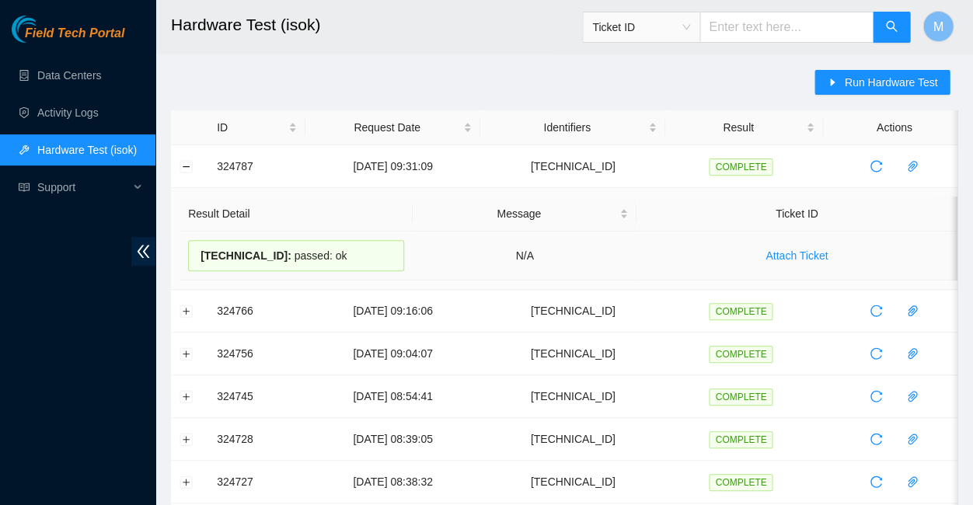
drag, startPoint x: 327, startPoint y: 249, endPoint x: 196, endPoint y: 246, distance: 131.4
click at [196, 246] on div "23.63.23.173 : passed: ok" at bounding box center [296, 255] width 216 height 31
copy div "23.63.23.173 : passed: ok"
click at [187, 166] on button "Collapse row" at bounding box center [186, 166] width 12 height 12
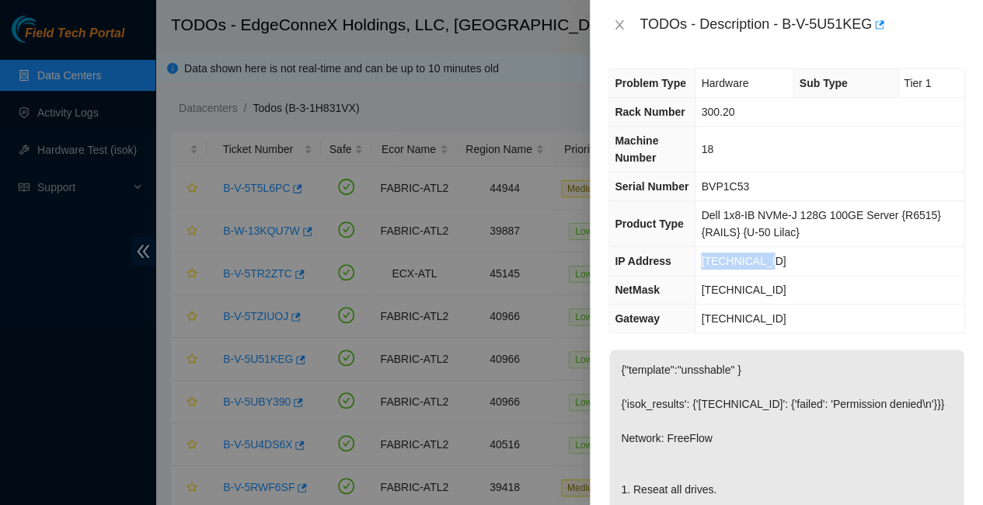
drag, startPoint x: 751, startPoint y: 240, endPoint x: 704, endPoint y: 231, distance: 47.5
click at [704, 247] on td "[TECHNICAL_ID]" at bounding box center [830, 261] width 268 height 29
copy span "[TECHNICAL_ID]"
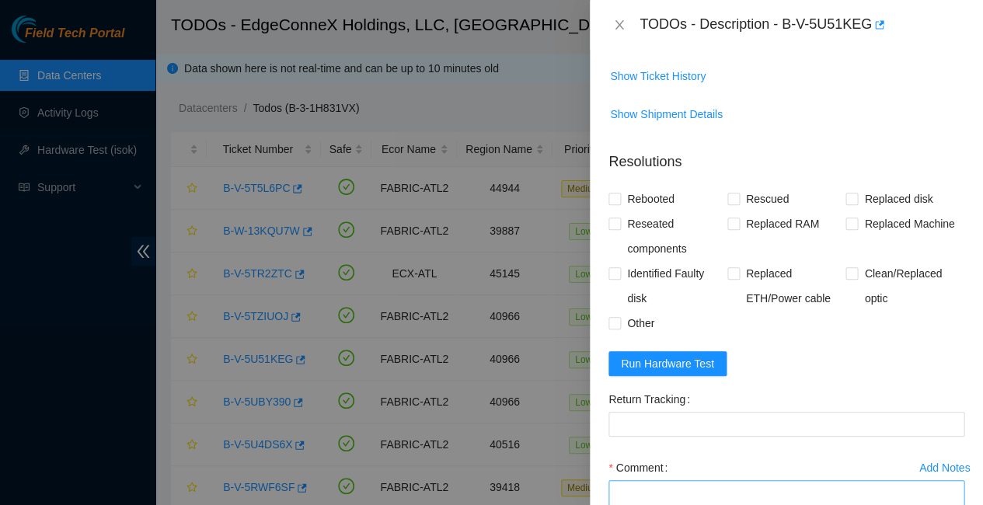
scroll to position [640, 0]
click at [617, 481] on textarea "Comment" at bounding box center [786, 510] width 356 height 59
paste textarea "23.63.23.181 : passed: ok"
type textarea "23.63.23.181 : passed: ok"
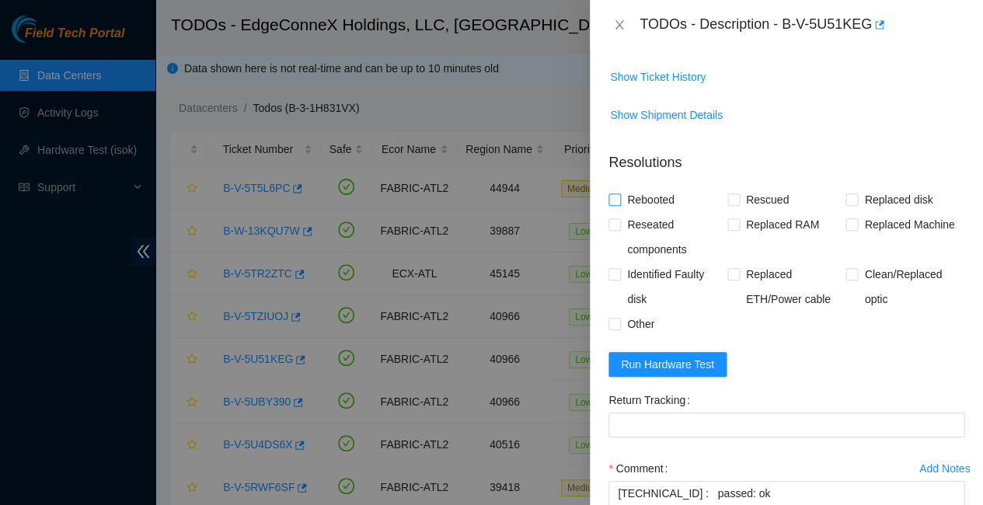
click at [618, 193] on input "Rebooted" at bounding box center [613, 198] width 11 height 11
checkbox input "true"
click at [730, 193] on input "Rescued" at bounding box center [732, 198] width 11 height 11
checkbox input "true"
click at [619, 218] on span at bounding box center [614, 224] width 12 height 12
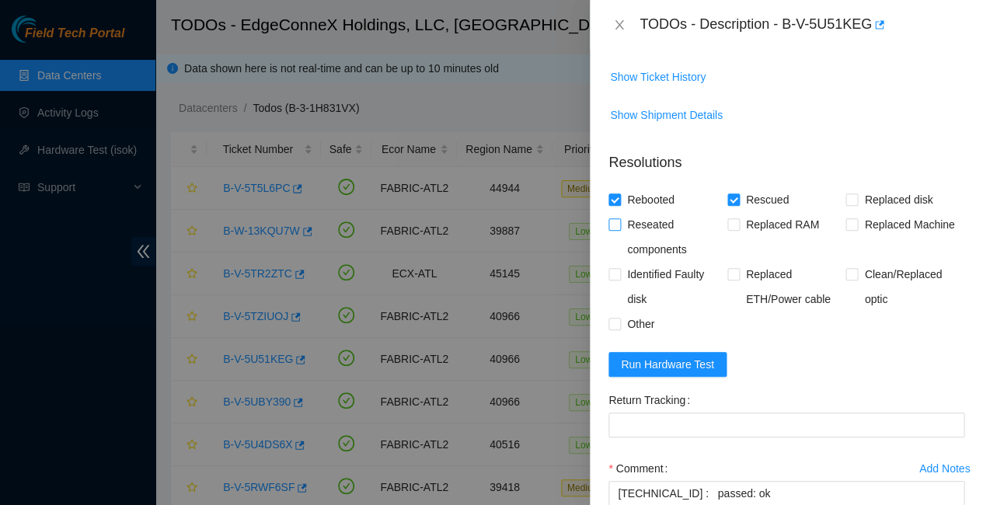
click at [619, 218] on input "Reseated components" at bounding box center [613, 223] width 11 height 11
checkbox input "true"
click at [611, 481] on textarea "23.63.23.181 : passed: ok" at bounding box center [786, 510] width 356 height 59
paste textarea "Rescued with latest version - IPed the server - Ran isok -"
click at [614, 481] on textarea "Rescued with latest version - IPed the server - Ran isok - 23.63.23.181 : passe…" at bounding box center [786, 510] width 356 height 59
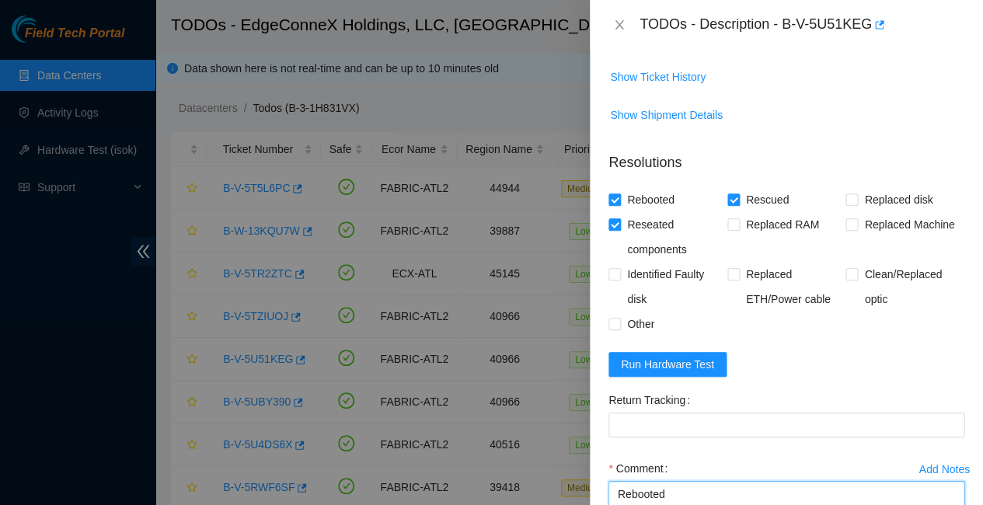
type textarea "Rebooted Rescued with latest version - IPed the server - Ran isok - 23.63.23.18…"
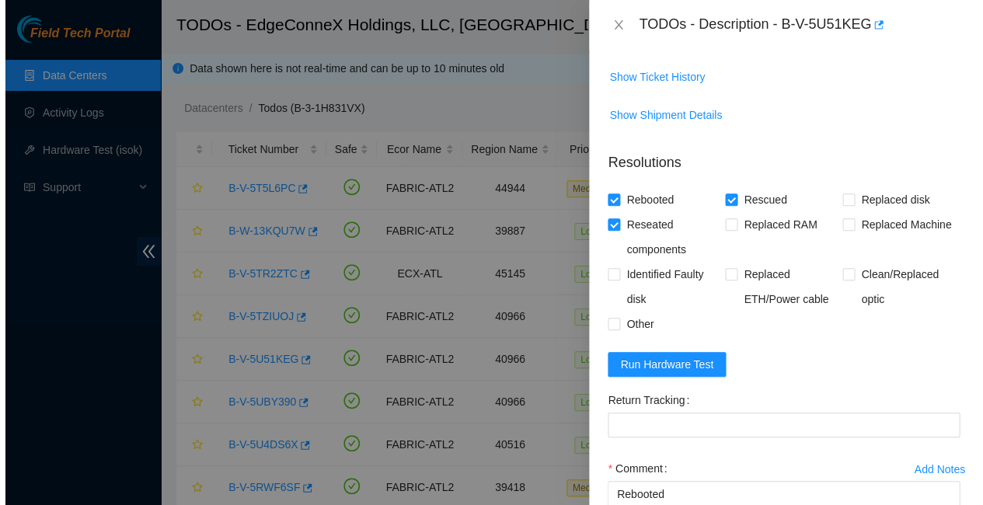
scroll to position [298, 0]
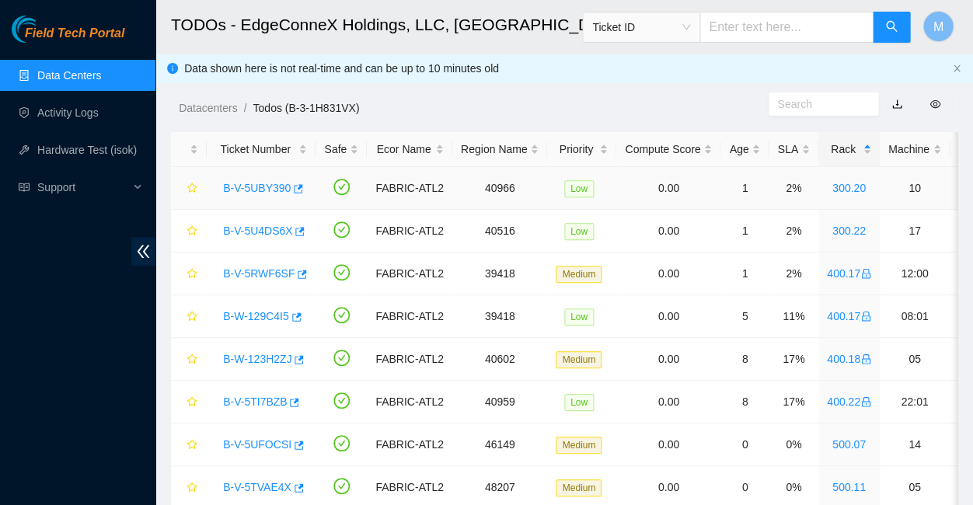
click at [255, 182] on link "B-V-5UBY390" at bounding box center [257, 188] width 68 height 12
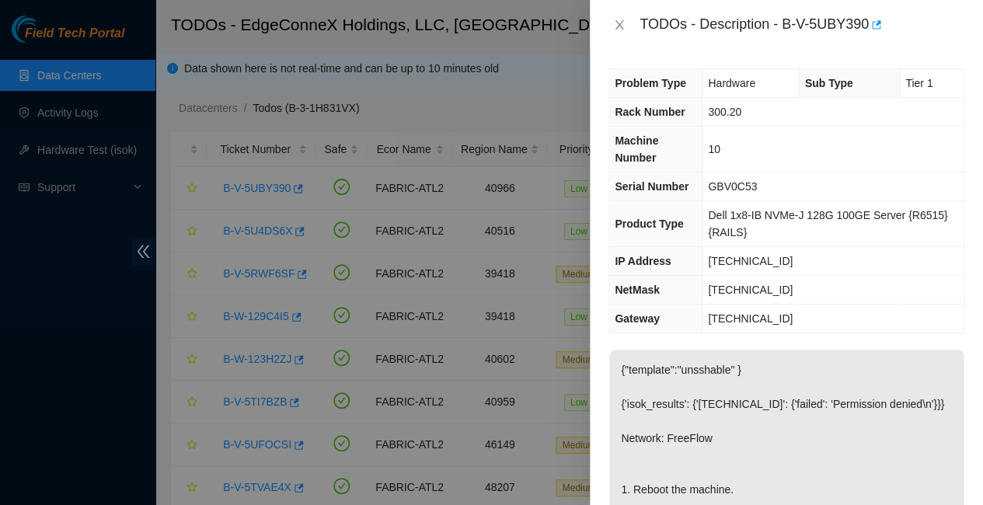
scroll to position [0, 0]
drag, startPoint x: 764, startPoint y: 210, endPoint x: 700, endPoint y: 210, distance: 63.7
click at [702, 247] on td "23.63.23.173" at bounding box center [833, 261] width 262 height 29
copy span "23.63.23.173"
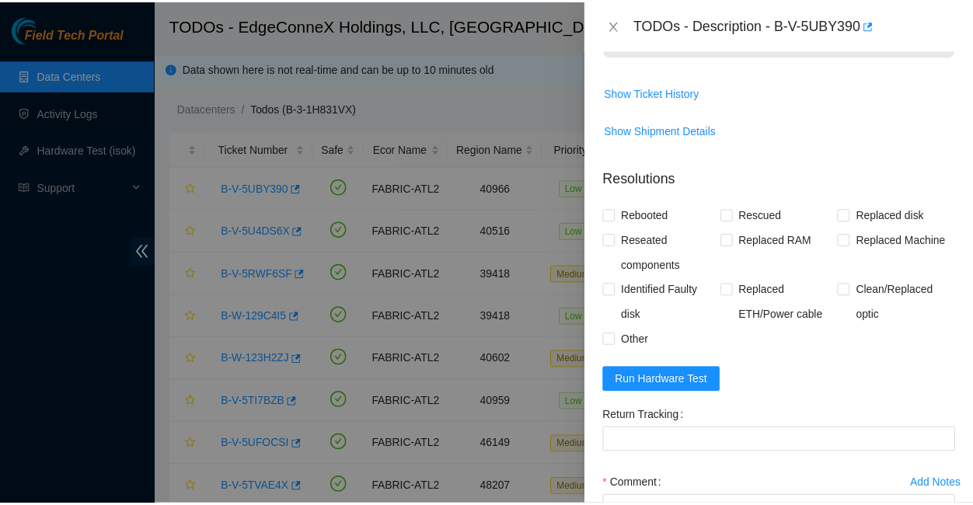
scroll to position [612, 0]
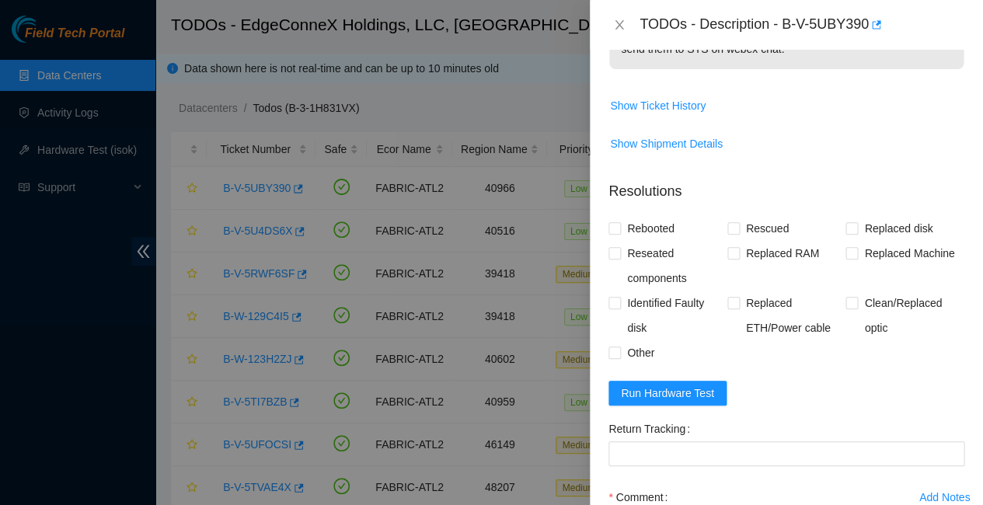
paste textarea "23.63.23.173 : passed: ok"
paste textarea "Rescued with latest version - IPed the server - Ran isok -"
type textarea "Rescued with latest version - IPed the server - Ran isok - 23.63.23.173 : passe…"
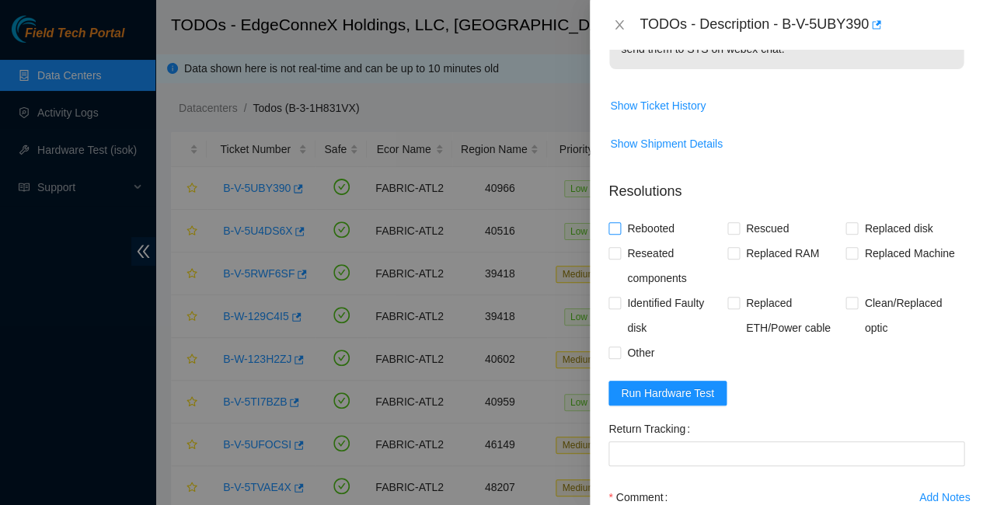
click at [618, 222] on input "Rebooted" at bounding box center [613, 227] width 11 height 11
checkbox input "true"
click at [730, 222] on input "Rescued" at bounding box center [732, 227] width 11 height 11
checkbox input "true"
click at [614, 247] on input "Reseated components" at bounding box center [613, 252] width 11 height 11
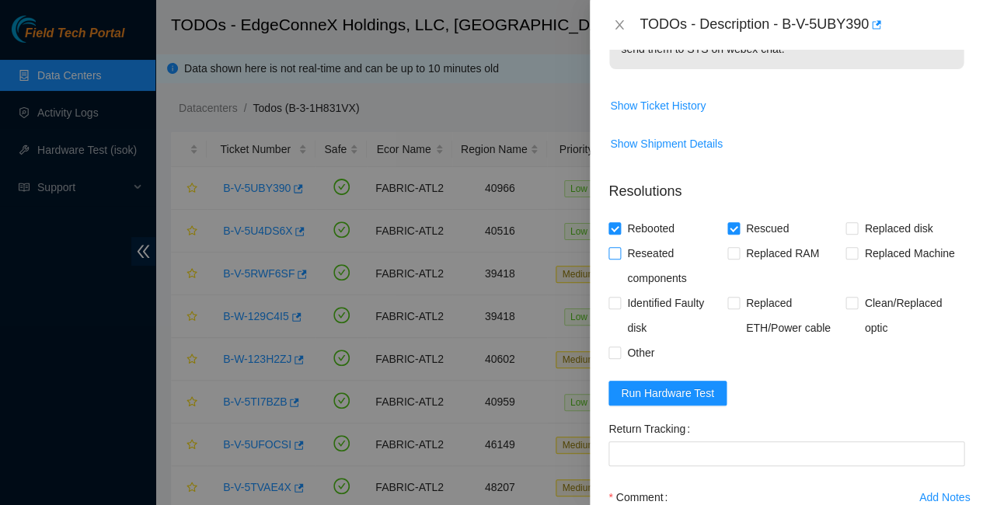
checkbox input "true"
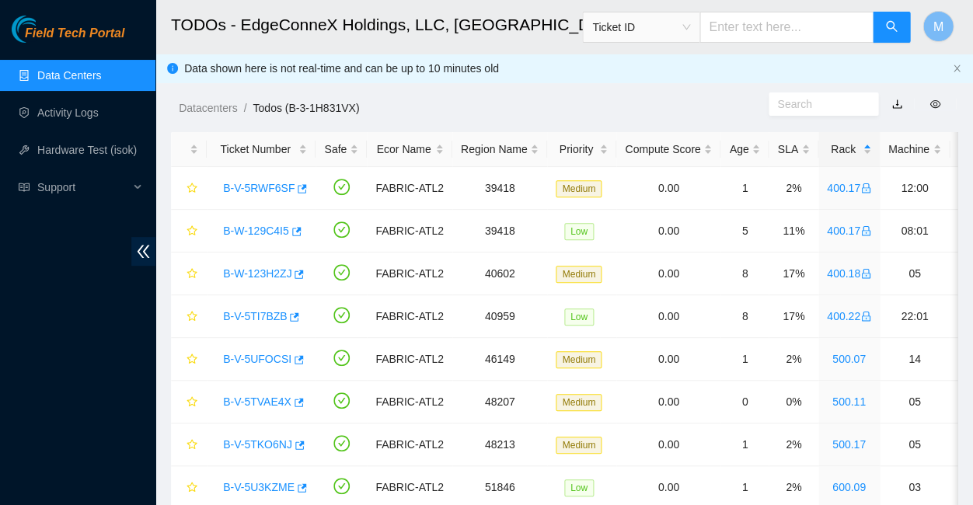
click at [81, 34] on span "Field Tech Portal" at bounding box center [74, 33] width 99 height 15
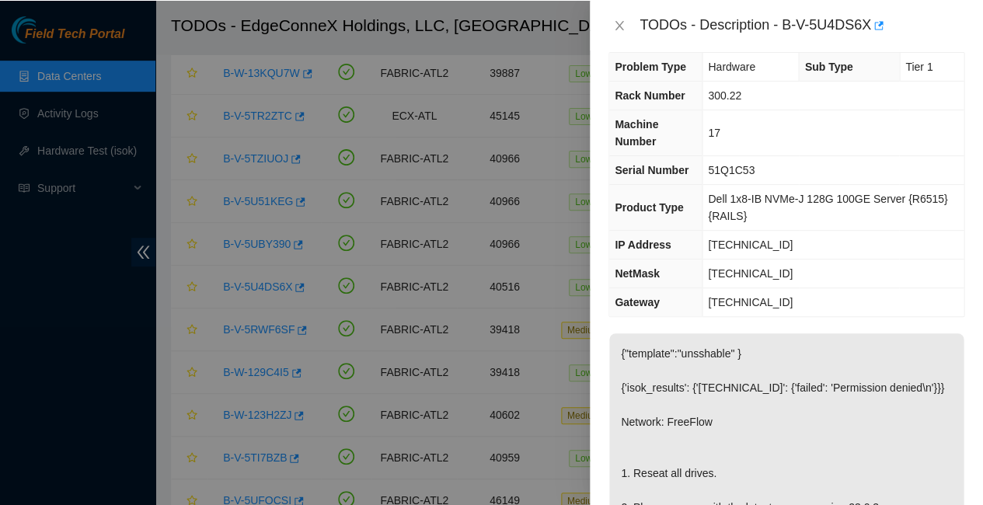
scroll to position [16, 0]
drag, startPoint x: 764, startPoint y: 193, endPoint x: 701, endPoint y: 189, distance: 63.1
click at [702, 231] on td "[TECHNICAL_ID]" at bounding box center [833, 245] width 262 height 29
copy span "[TECHNICAL_ID]"
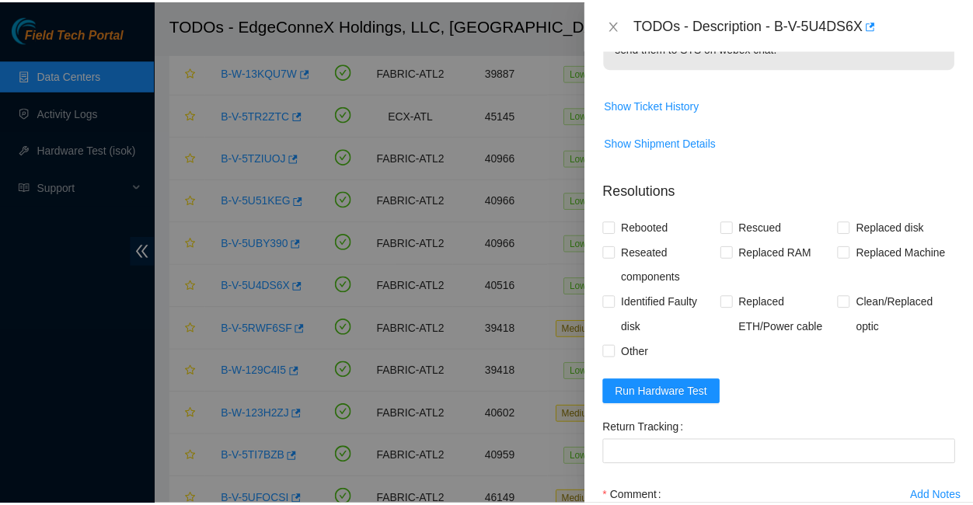
scroll to position [612, 0]
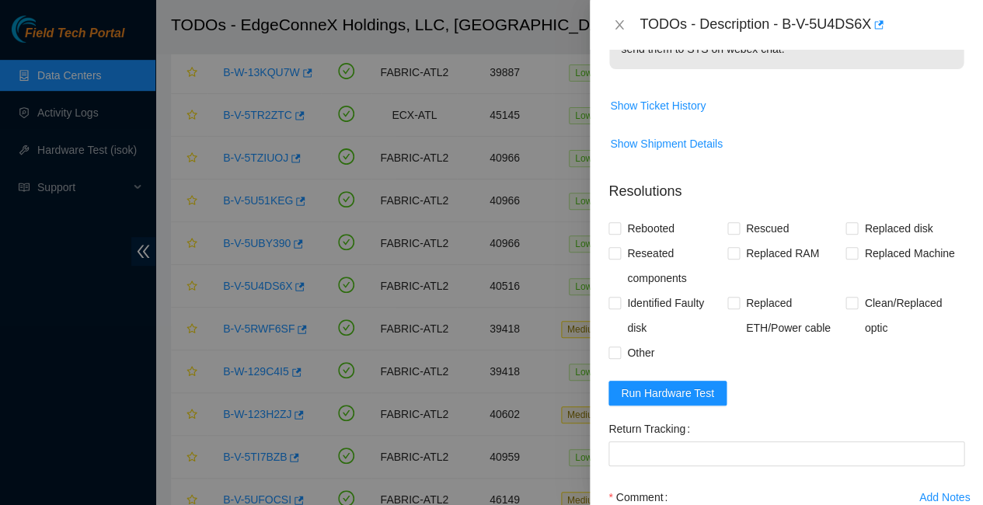
paste textarea "23.63.23.212 : passed: ok"
paste textarea "Rescued with latest version - IPed the server - Ran isok -"
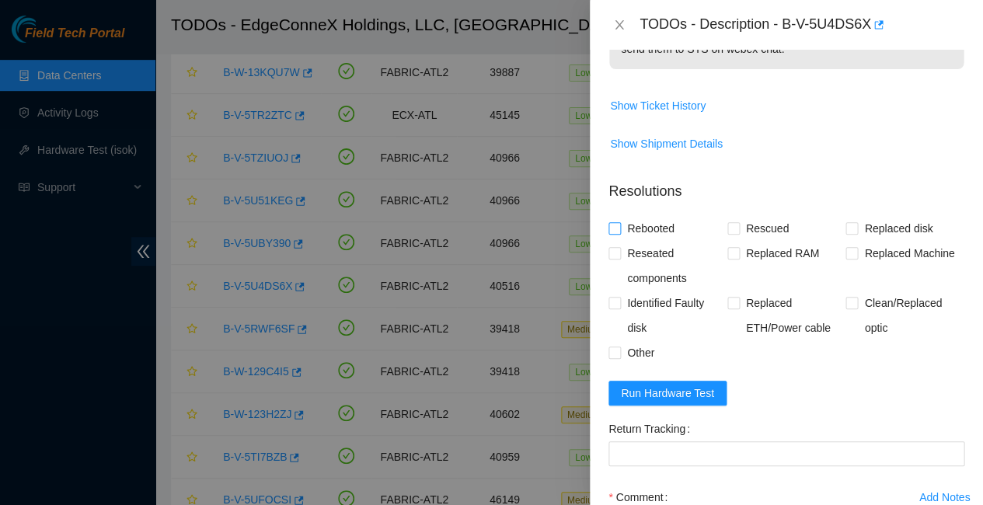
type textarea "Rescued with latest version - IPed the server - Ran isok - 23.63.23.212 : passe…"
click at [615, 222] on input "Rebooted" at bounding box center [613, 227] width 11 height 11
checkbox input "true"
click at [616, 247] on input "Reseated components" at bounding box center [613, 252] width 11 height 11
checkbox input "true"
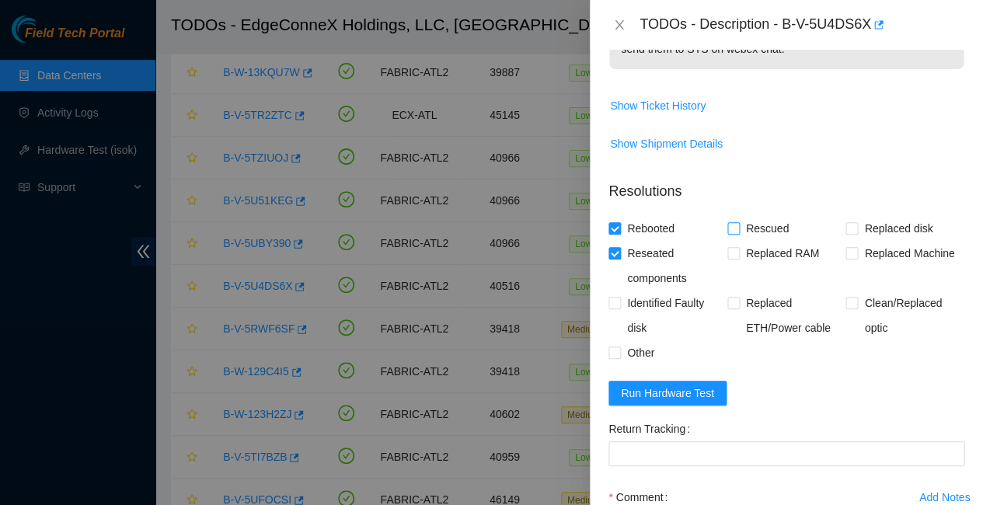
click at [727, 222] on input "Rescued" at bounding box center [732, 227] width 11 height 11
checkbox input "true"
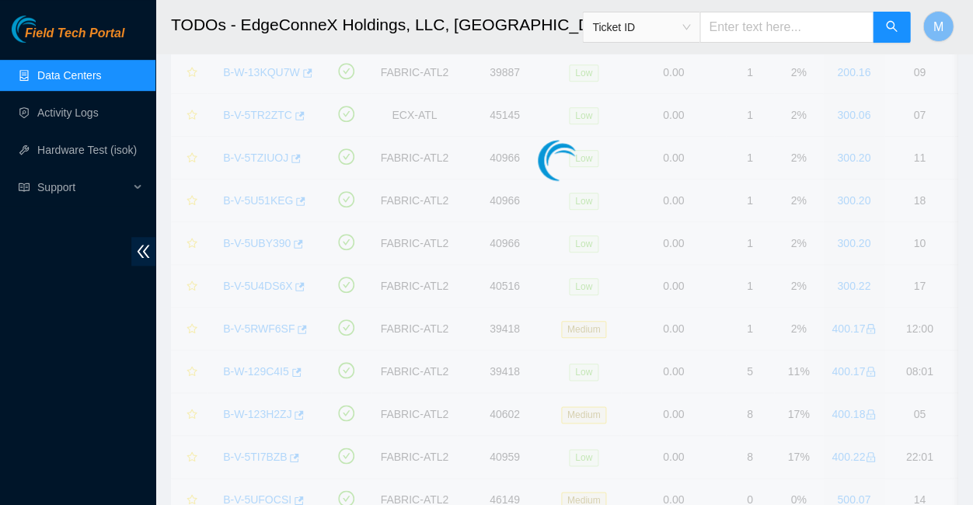
scroll to position [298, 0]
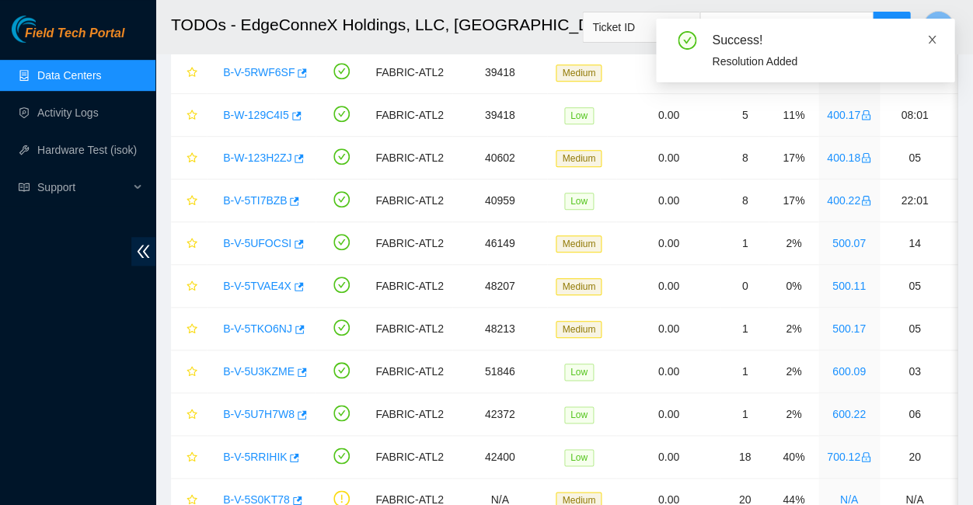
click at [929, 37] on icon "close" at bounding box center [931, 39] width 11 height 11
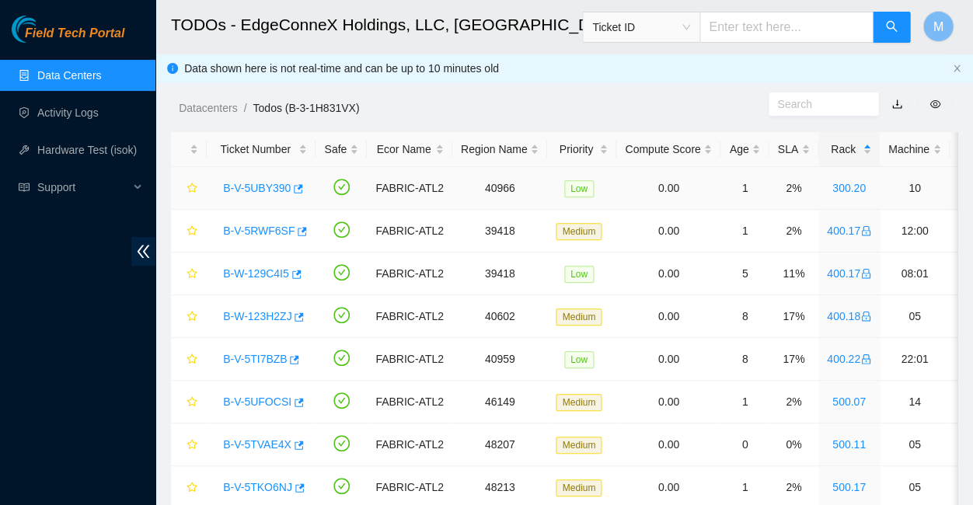
scroll to position [0, 0]
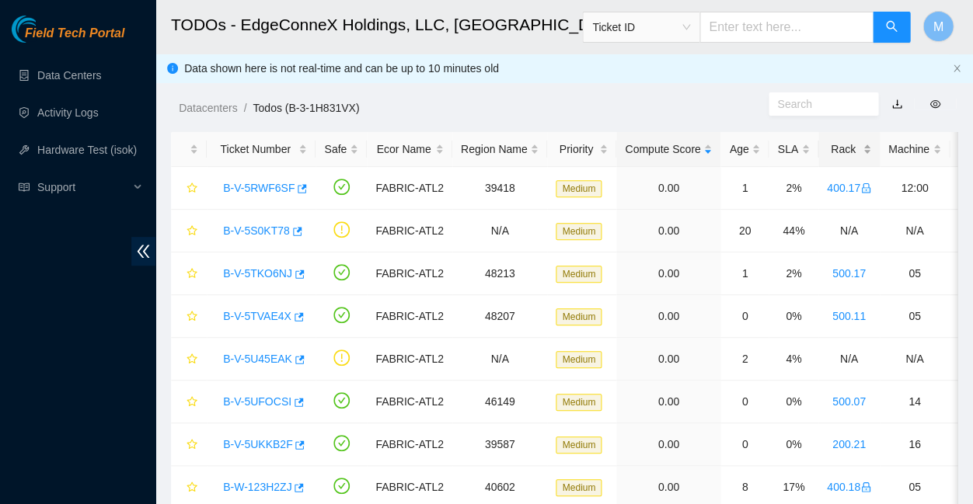
click at [827, 143] on div "Rack" at bounding box center [849, 149] width 44 height 17
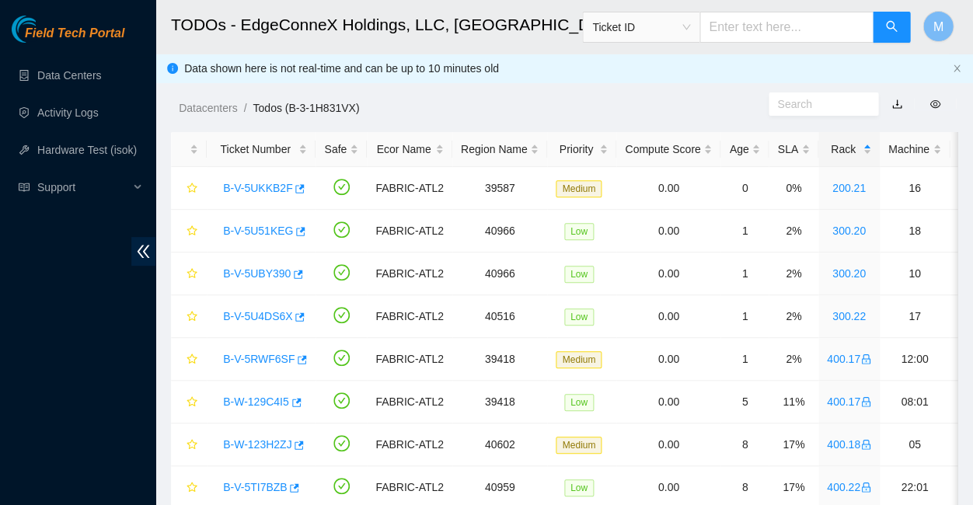
click at [75, 35] on span "Field Tech Portal" at bounding box center [74, 33] width 99 height 15
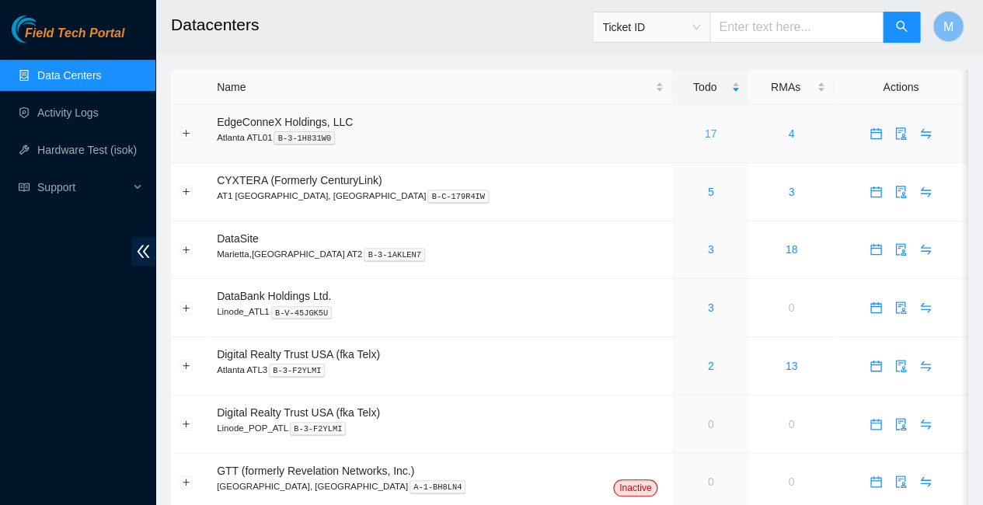
click at [705, 127] on link "17" at bounding box center [711, 133] width 12 height 12
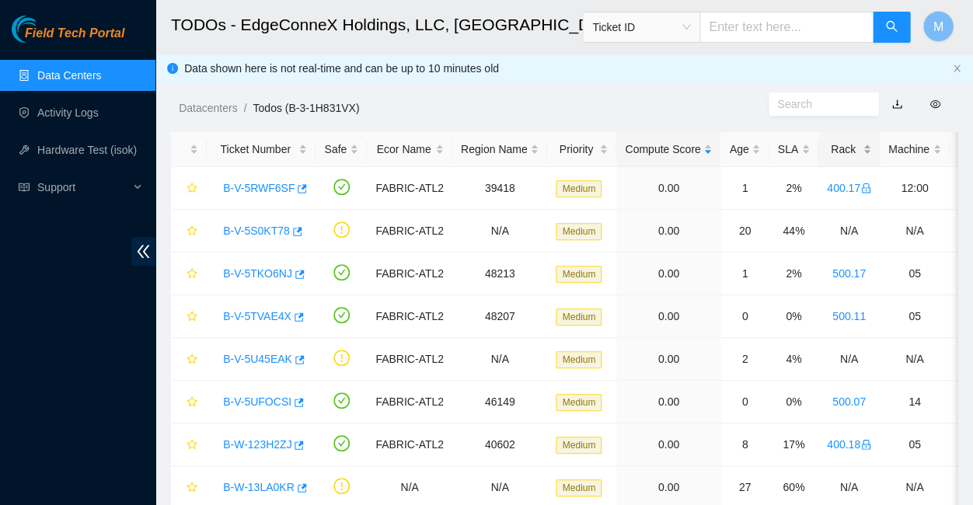
click at [827, 141] on div "Rack" at bounding box center [849, 149] width 44 height 17
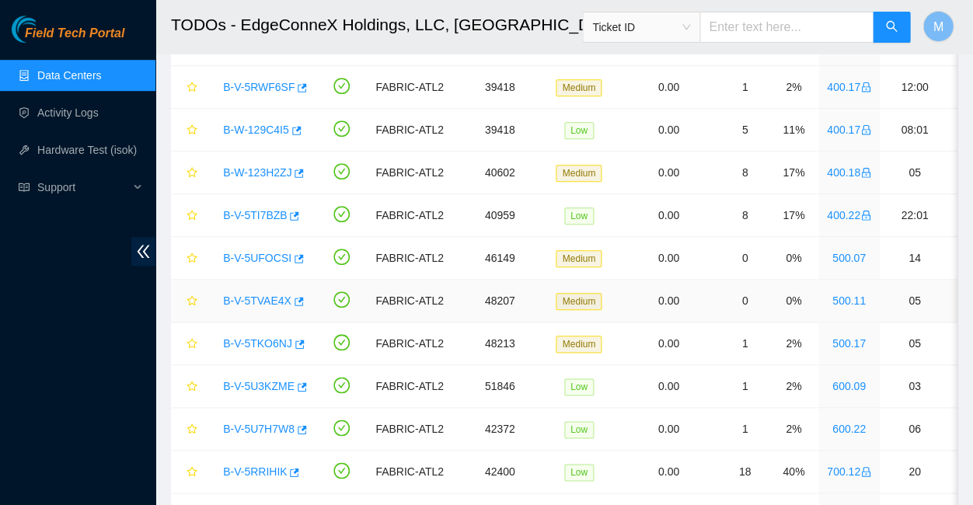
scroll to position [178, 0]
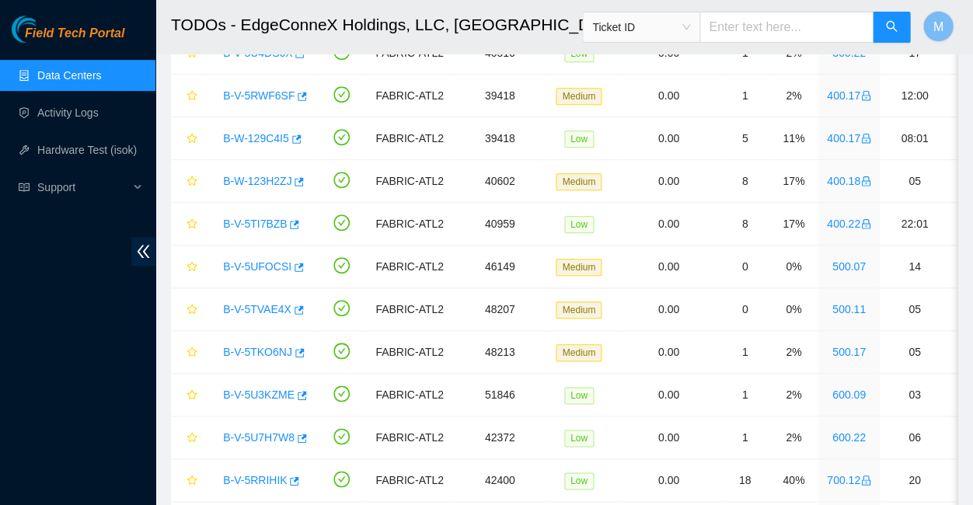
click at [82, 34] on span "Field Tech Portal" at bounding box center [74, 33] width 99 height 15
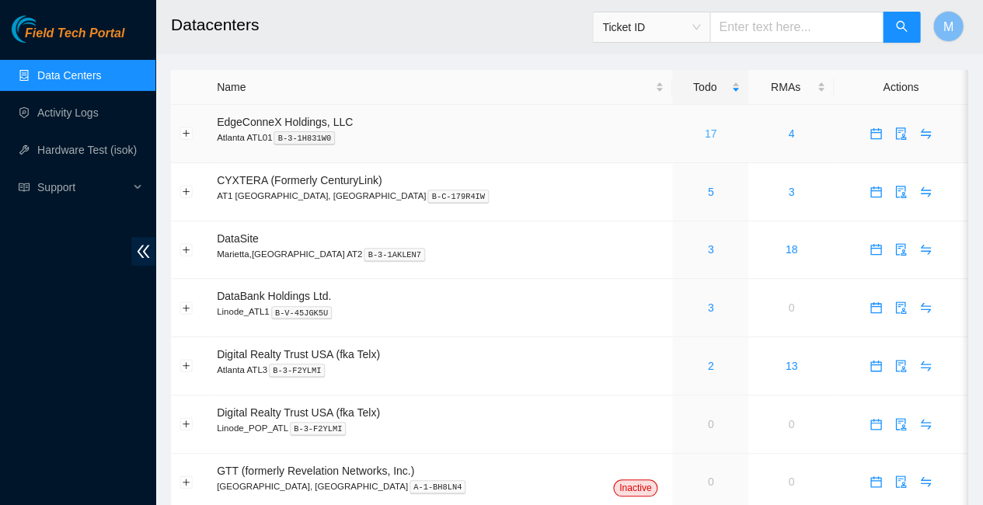
click at [705, 127] on link "17" at bounding box center [711, 133] width 12 height 12
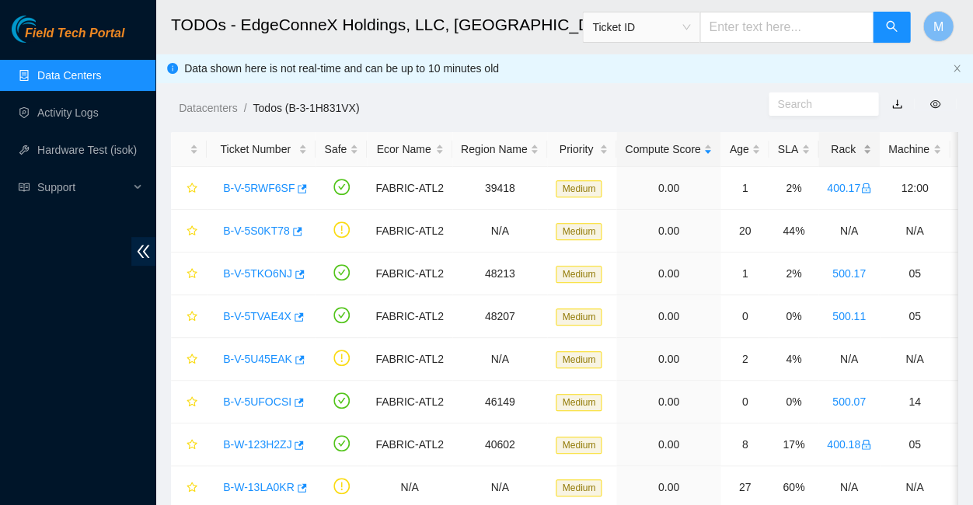
click at [827, 143] on div "Rack" at bounding box center [849, 149] width 44 height 17
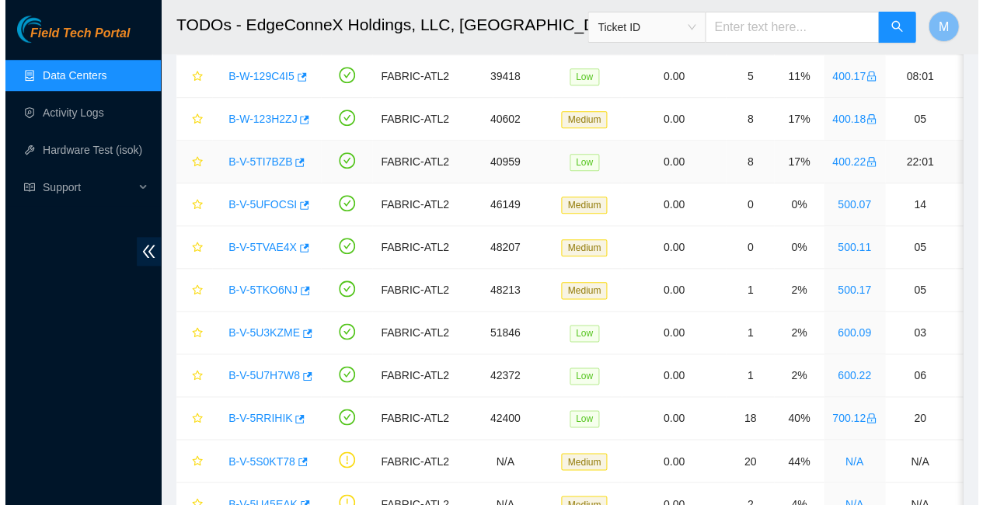
scroll to position [253, 0]
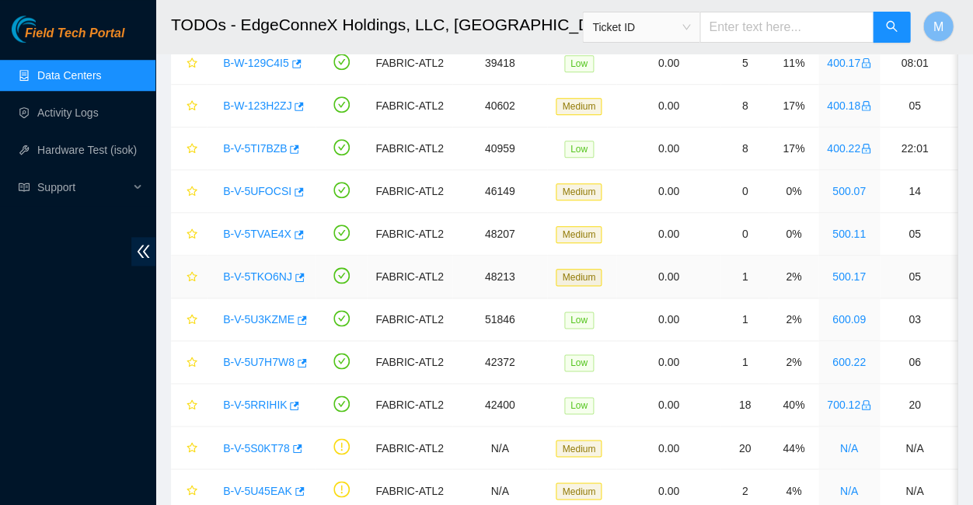
click at [259, 270] on link "B-V-5TKO6NJ" at bounding box center [257, 276] width 69 height 12
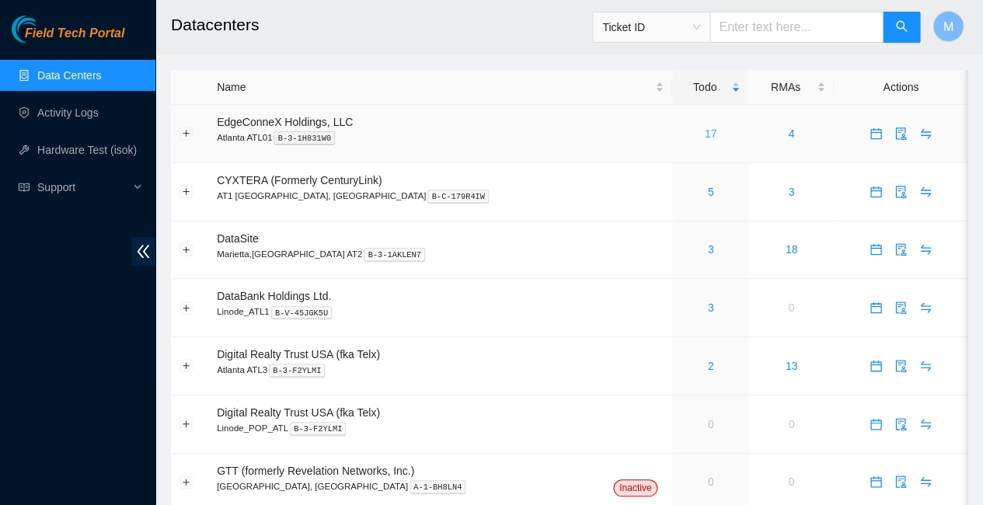
click at [705, 127] on link "17" at bounding box center [711, 133] width 12 height 12
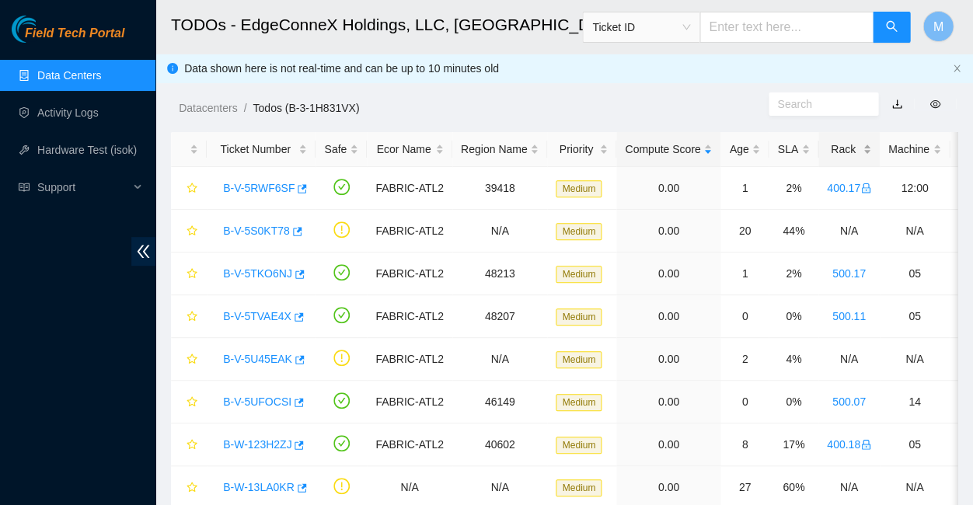
click at [827, 145] on div "Rack" at bounding box center [849, 149] width 44 height 17
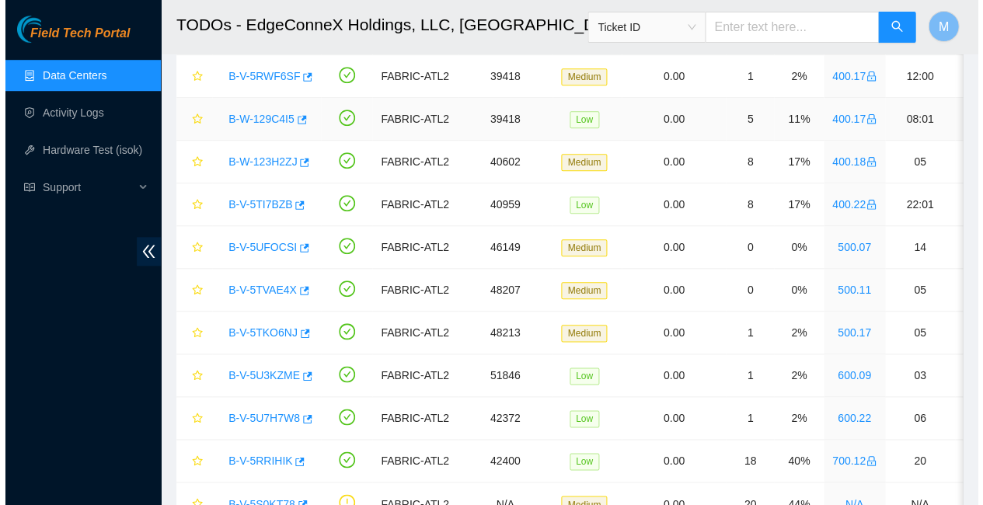
scroll to position [212, 0]
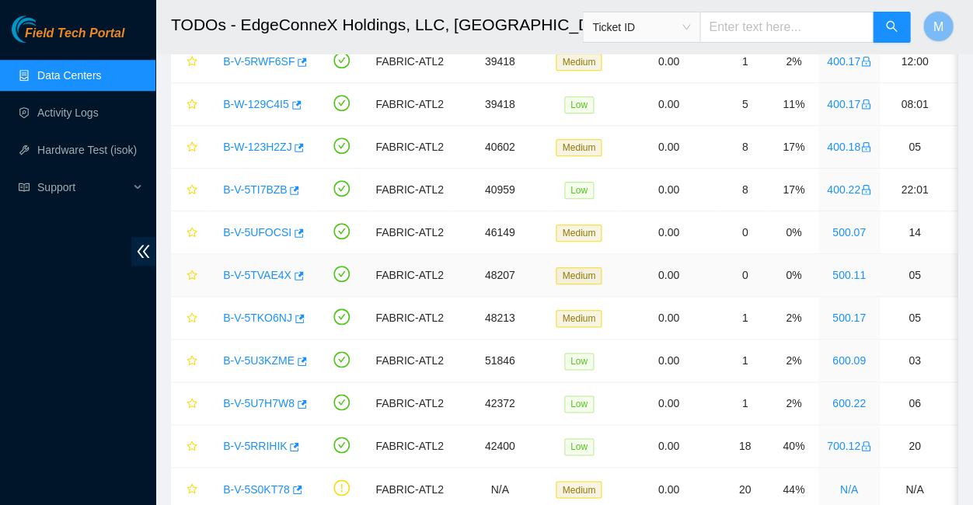
click at [255, 269] on link "B-V-5TVAE4X" at bounding box center [257, 275] width 68 height 12
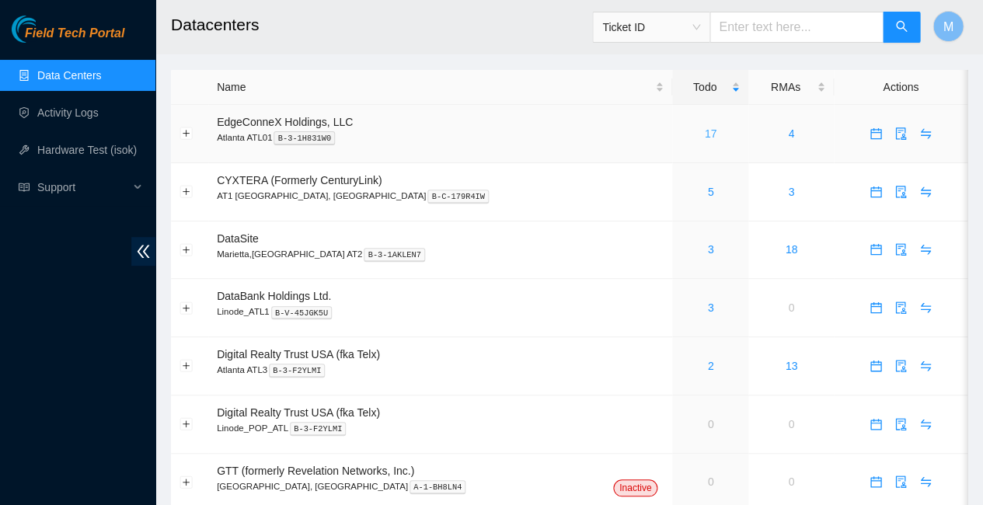
click at [705, 127] on link "17" at bounding box center [711, 133] width 12 height 12
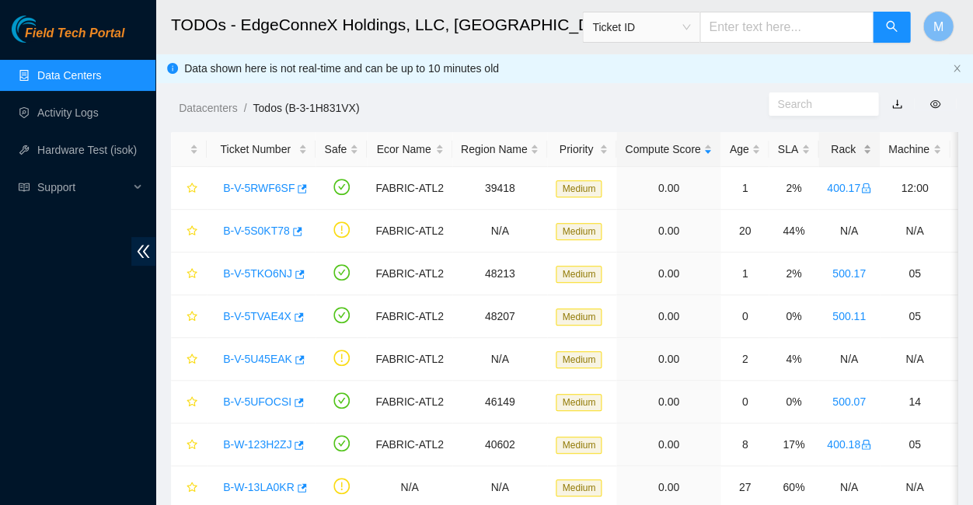
click at [827, 143] on div "Rack" at bounding box center [849, 149] width 44 height 17
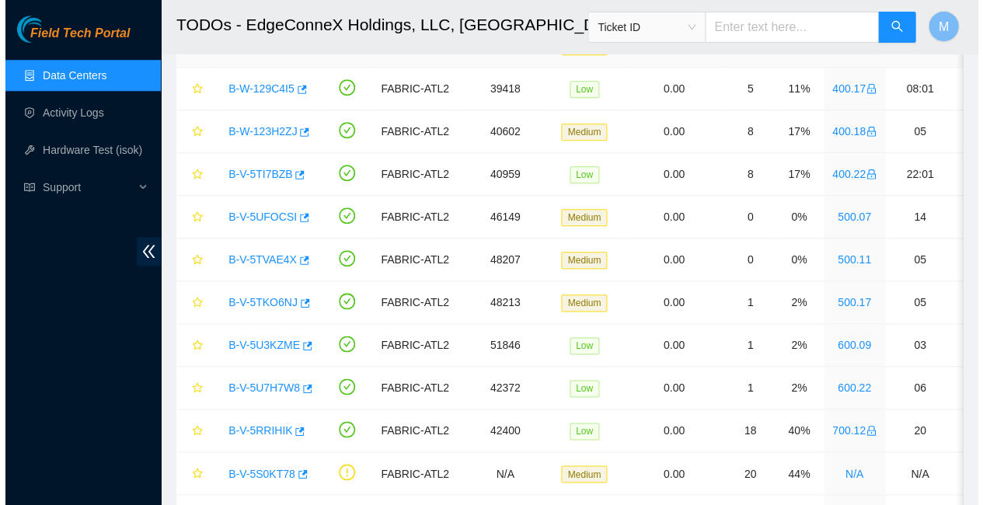
scroll to position [236, 0]
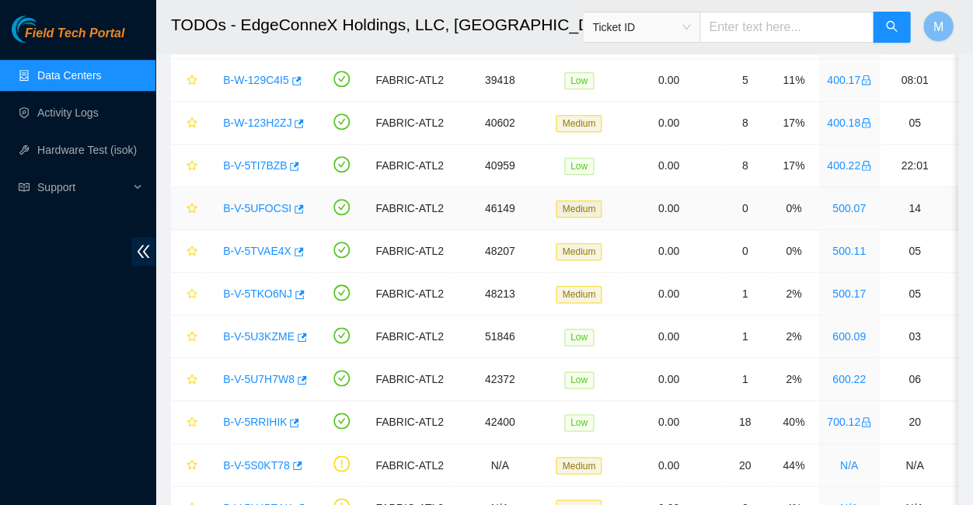
click at [252, 202] on link "B-V-5UFOCSI" at bounding box center [257, 208] width 68 height 12
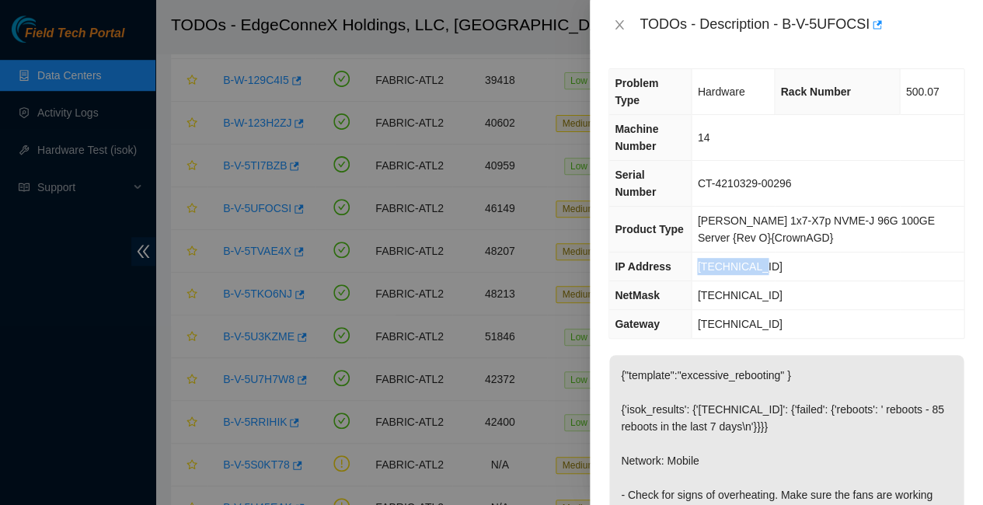
drag, startPoint x: 751, startPoint y: 212, endPoint x: 689, endPoint y: 212, distance: 61.4
click at [689, 253] on tr "IP Address [TECHNICAL_ID]" at bounding box center [786, 267] width 354 height 29
click at [800, 253] on td "[TECHNICAL_ID]" at bounding box center [828, 267] width 272 height 29
drag, startPoint x: 755, startPoint y: 217, endPoint x: 693, endPoint y: 214, distance: 61.4
click at [693, 253] on td "[TECHNICAL_ID]" at bounding box center [828, 267] width 272 height 29
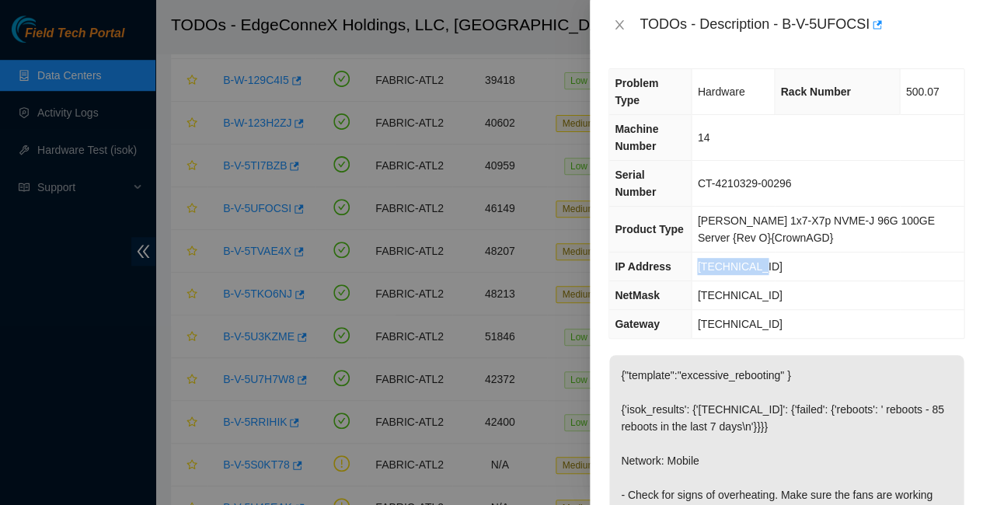
copy span "[TECHNICAL_ID]"
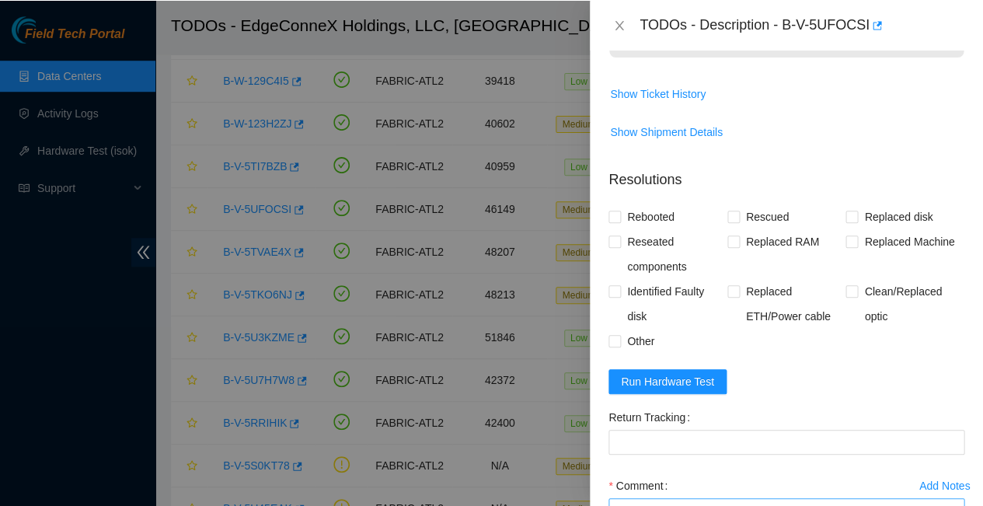
scroll to position [713, 0]
paste textarea "[TECHNICAL_ID] : failed: reboots: reboots - 77 reboots in the last 7 days"
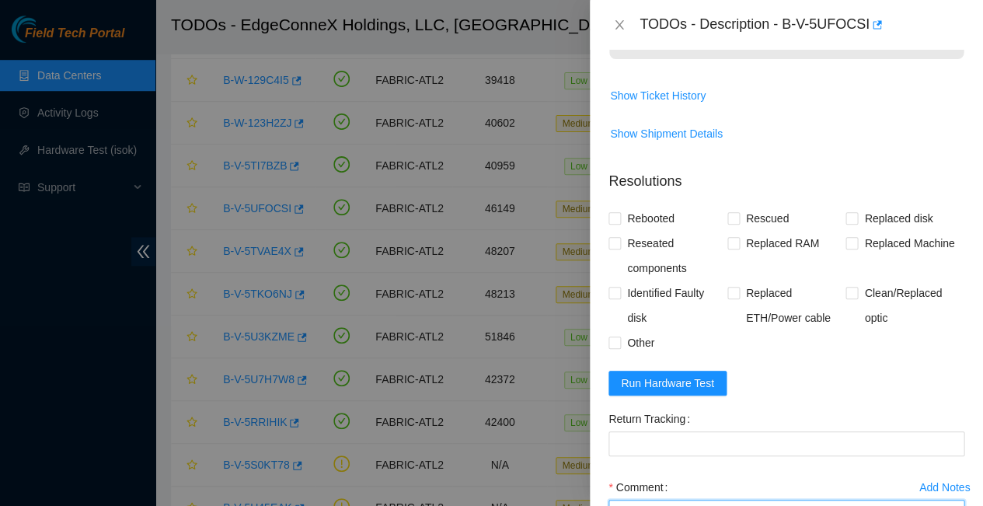
paste textarea "-Rebooted Ran isok"
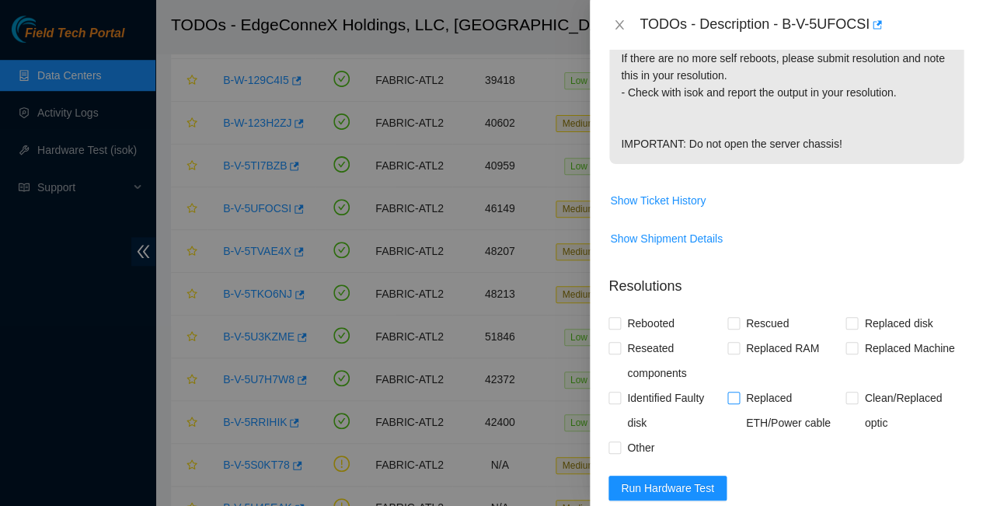
scroll to position [605, 0]
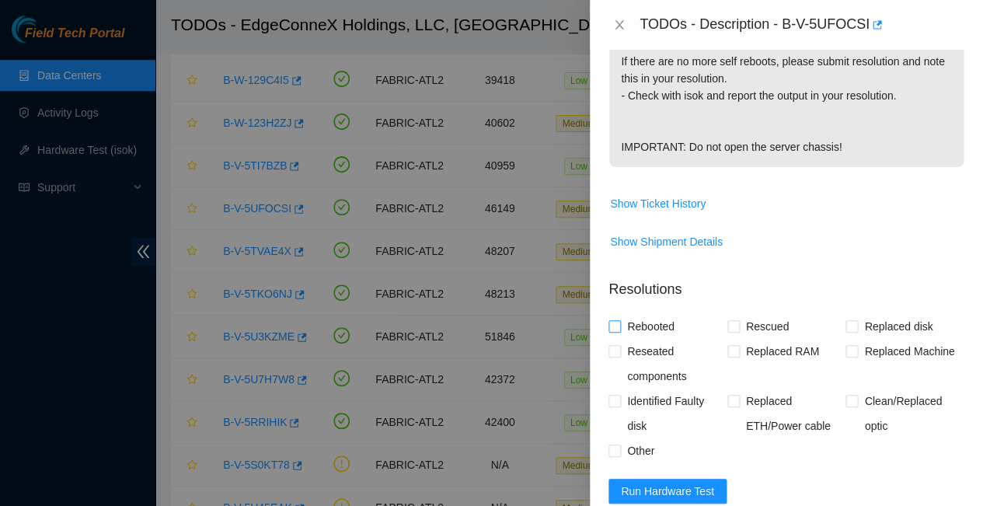
type textarea "-Rebooted Ran isok - [TECHNICAL_ID] : failed: reboots: reboots - 77 reboots in …"
click at [619, 320] on span at bounding box center [614, 326] width 12 height 12
click at [619, 320] on input "Rebooted" at bounding box center [613, 325] width 11 height 11
checkbox input "true"
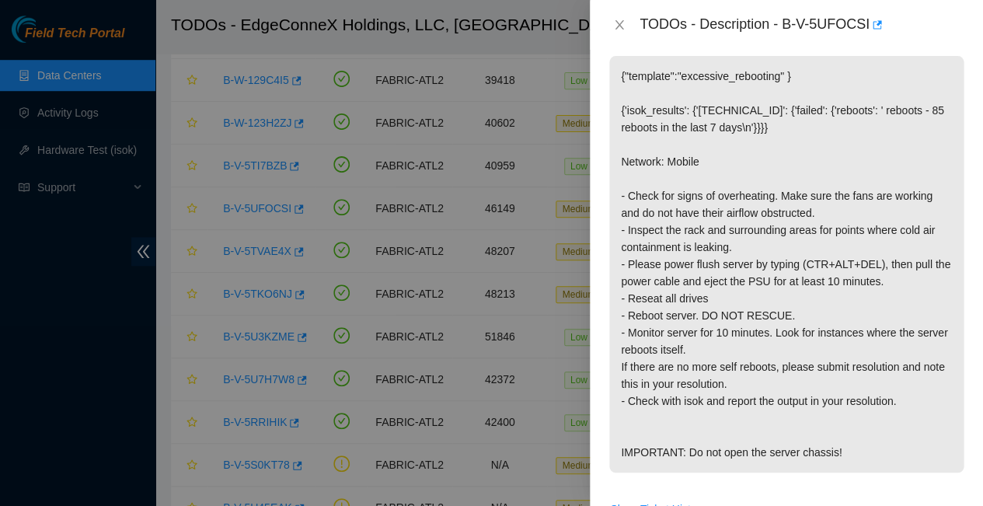
scroll to position [305, 0]
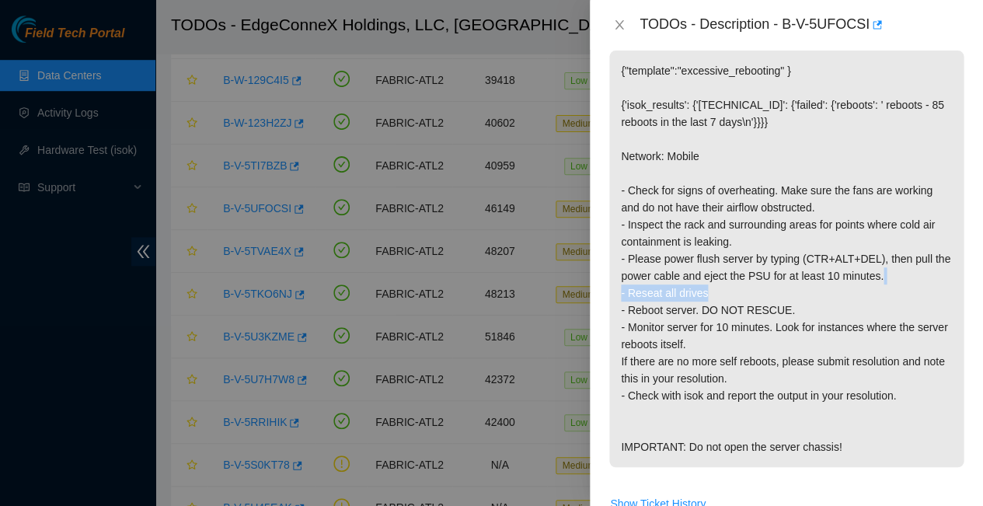
drag, startPoint x: 619, startPoint y: 207, endPoint x: 700, endPoint y: 211, distance: 81.7
click at [700, 211] on p "{"template":"excessive_rebooting" } {'isok_results': {'[TECHNICAL_ID]': {'faile…" at bounding box center [786, 259] width 354 height 417
copy p "- Reseat all drives"
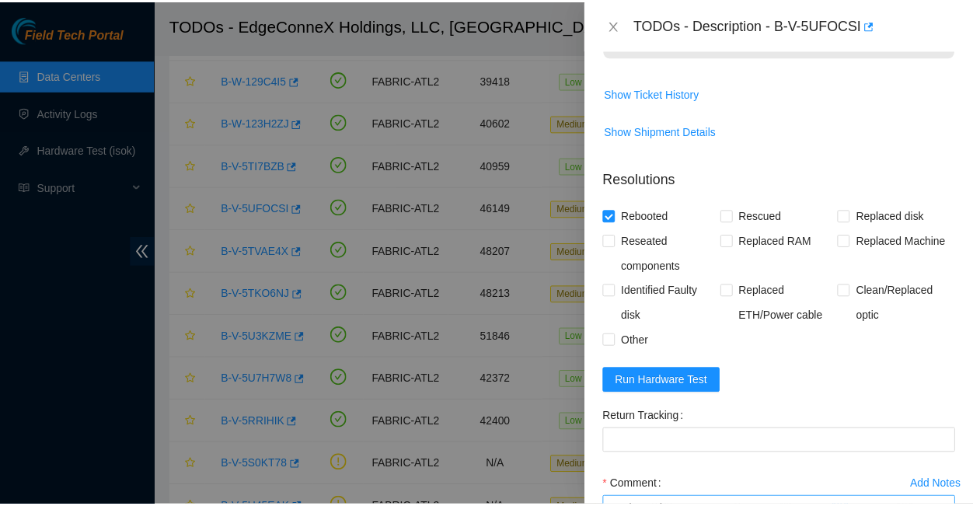
scroll to position [713, 0]
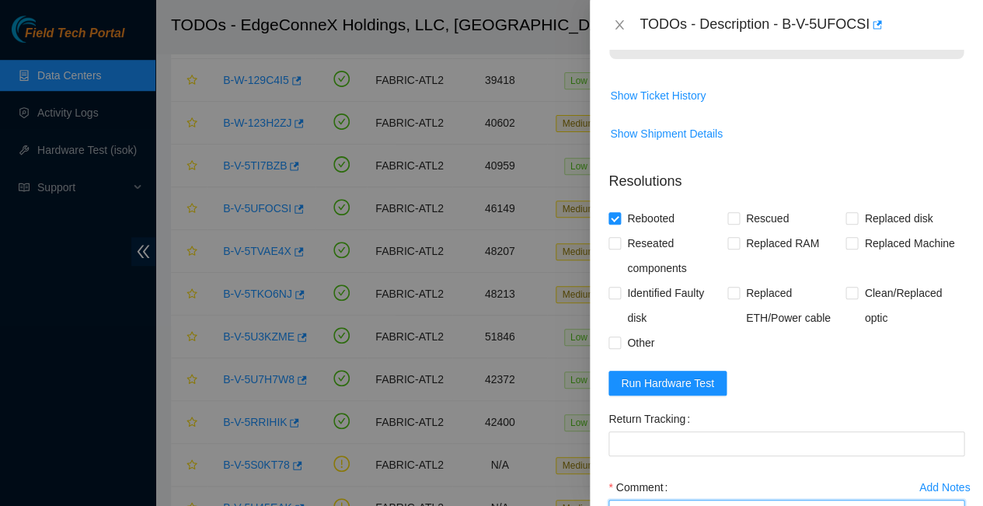
paste textarea "- Reseat all drives"
type textarea "- Reseat all drives -Rebooted Ran isok - [TECHNICAL_ID] : failed: reboots: rebo…"
click at [614, 237] on input "Reseated components" at bounding box center [613, 242] width 11 height 11
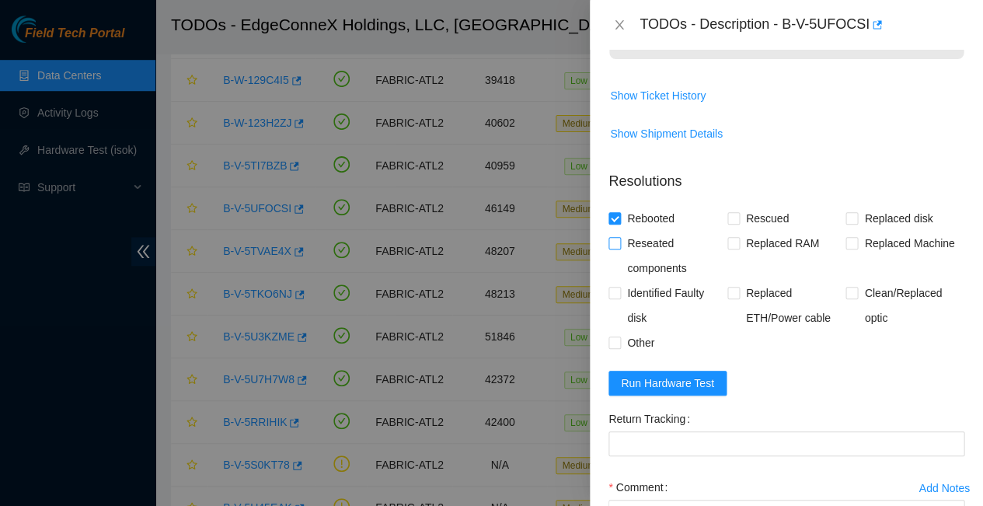
checkbox input "true"
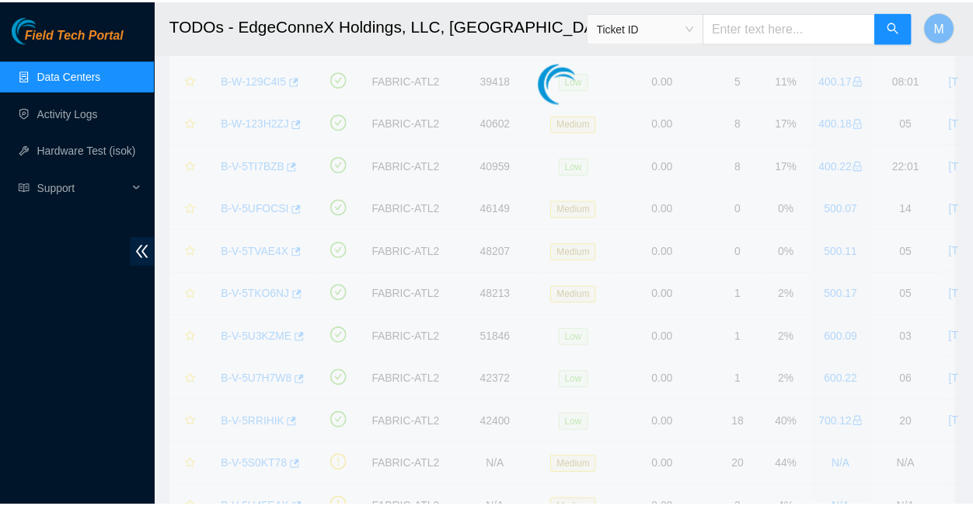
scroll to position [297, 0]
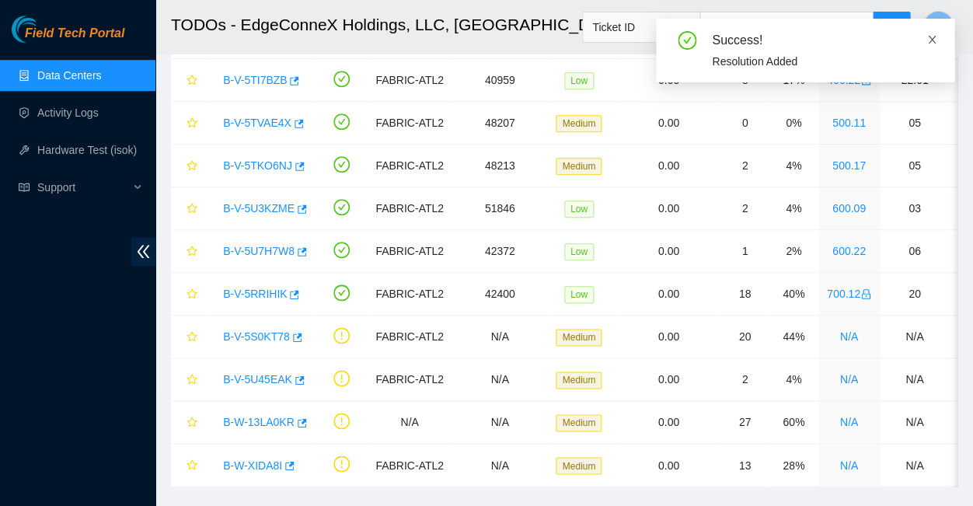
click at [932, 36] on icon "close" at bounding box center [931, 39] width 11 height 11
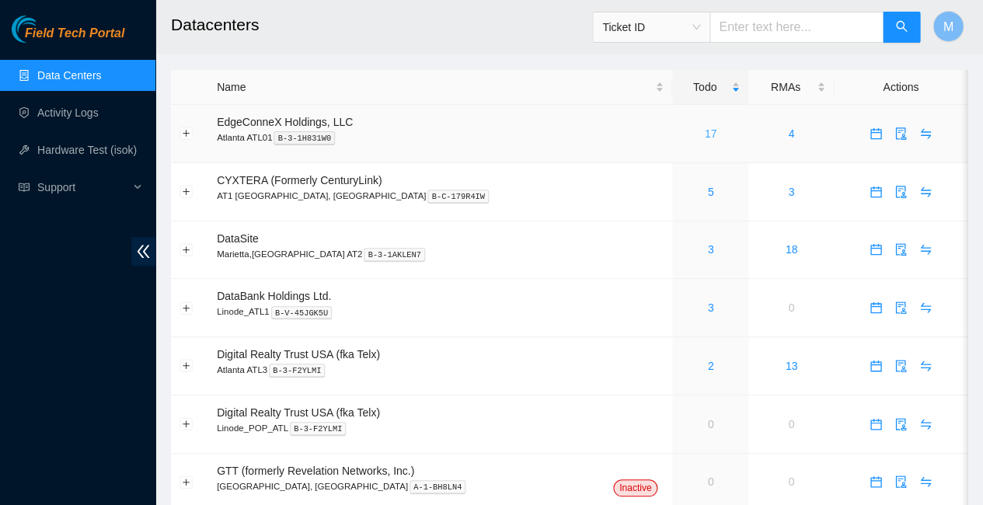
click at [705, 127] on link "17" at bounding box center [711, 133] width 12 height 12
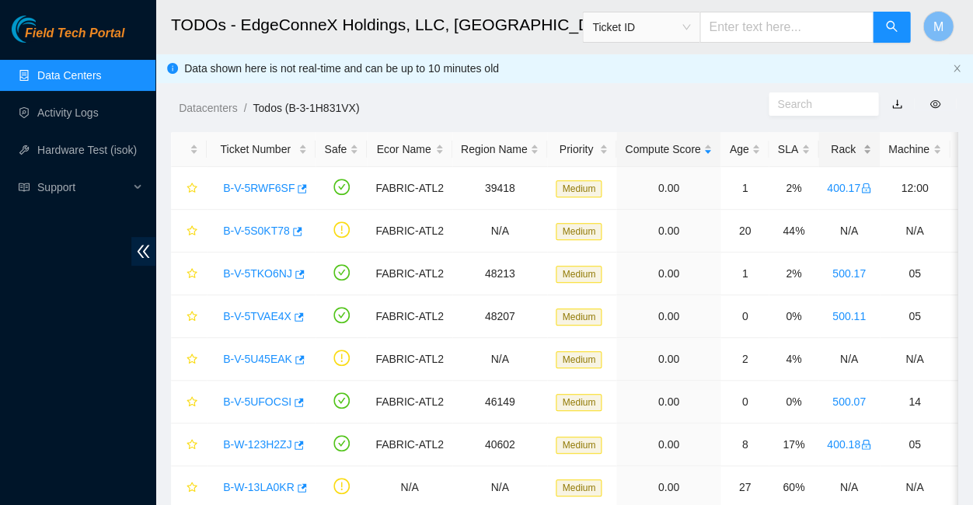
click at [827, 141] on div "Rack" at bounding box center [849, 149] width 44 height 17
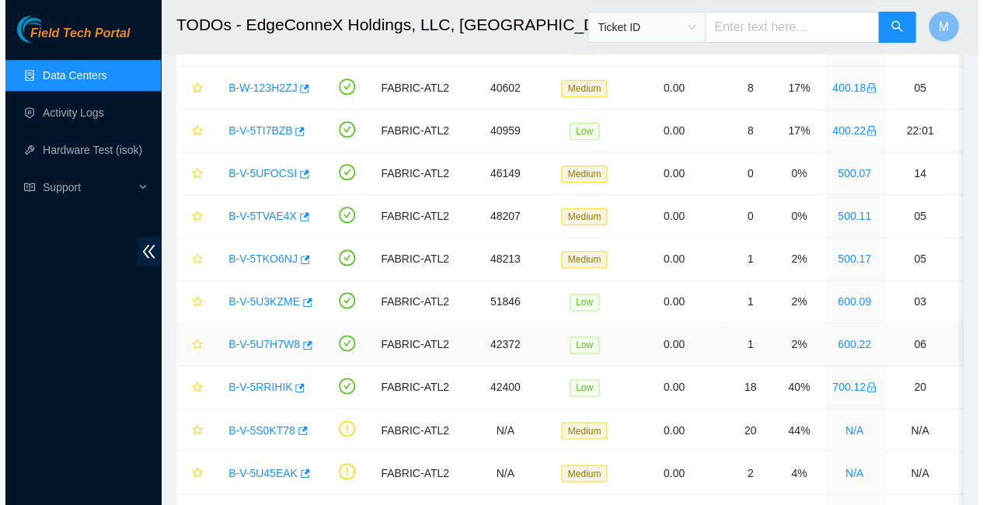
scroll to position [283, 0]
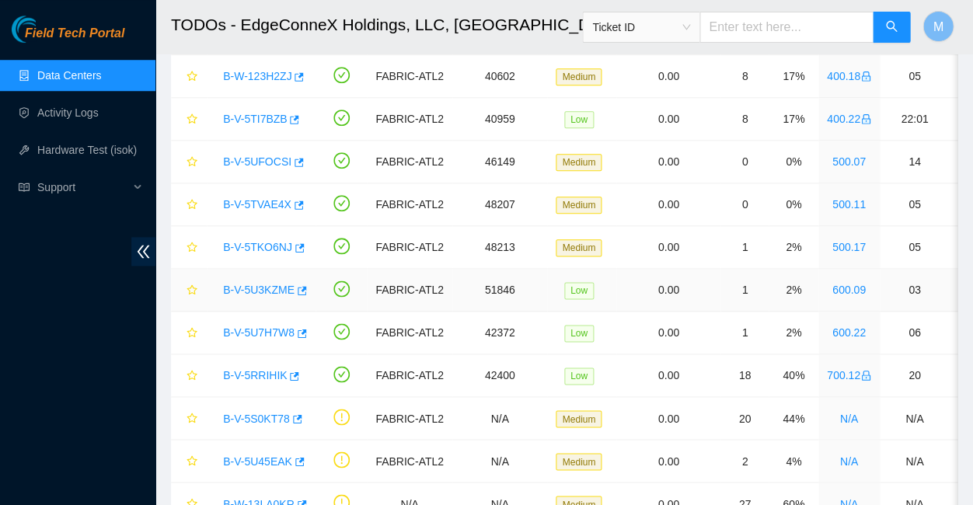
click at [259, 284] on link "B-V-5U3KZME" at bounding box center [258, 290] width 71 height 12
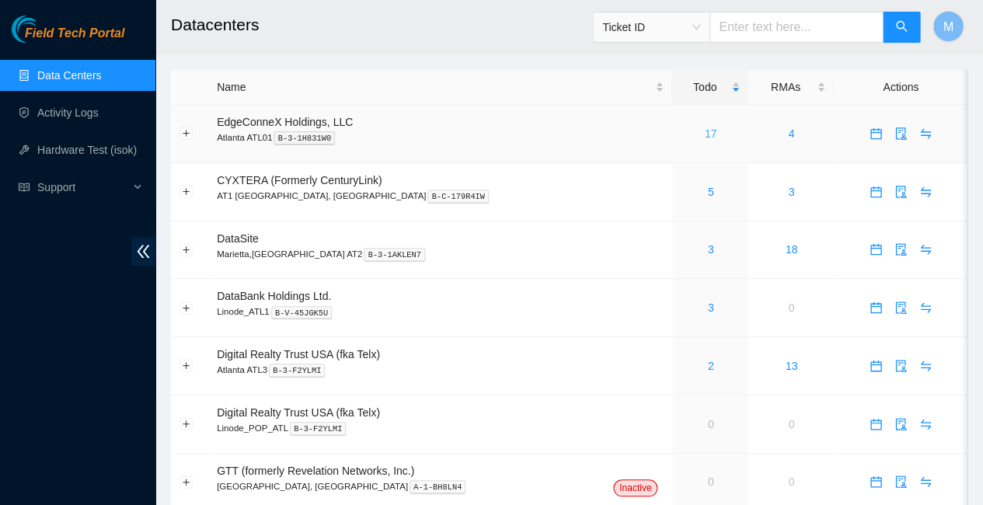
click at [705, 127] on link "17" at bounding box center [711, 133] width 12 height 12
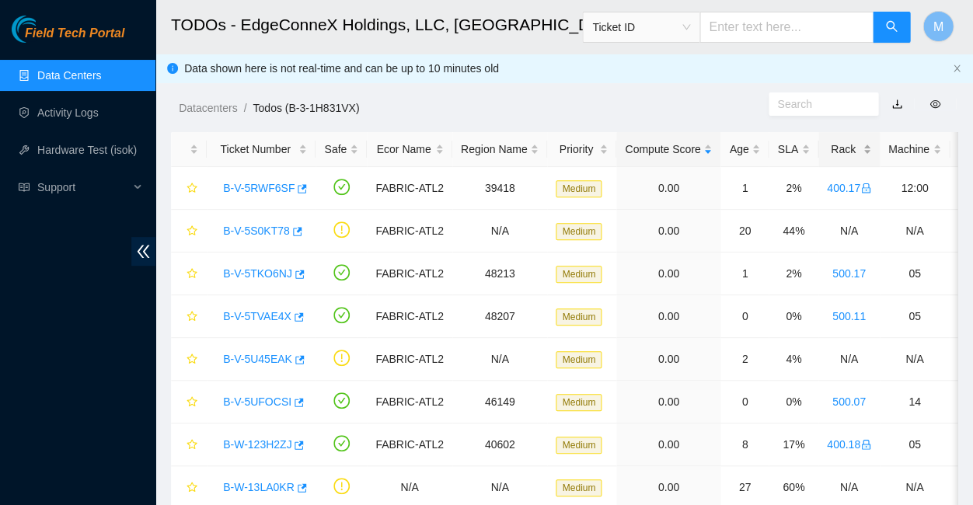
click at [827, 142] on div "Rack" at bounding box center [849, 149] width 44 height 17
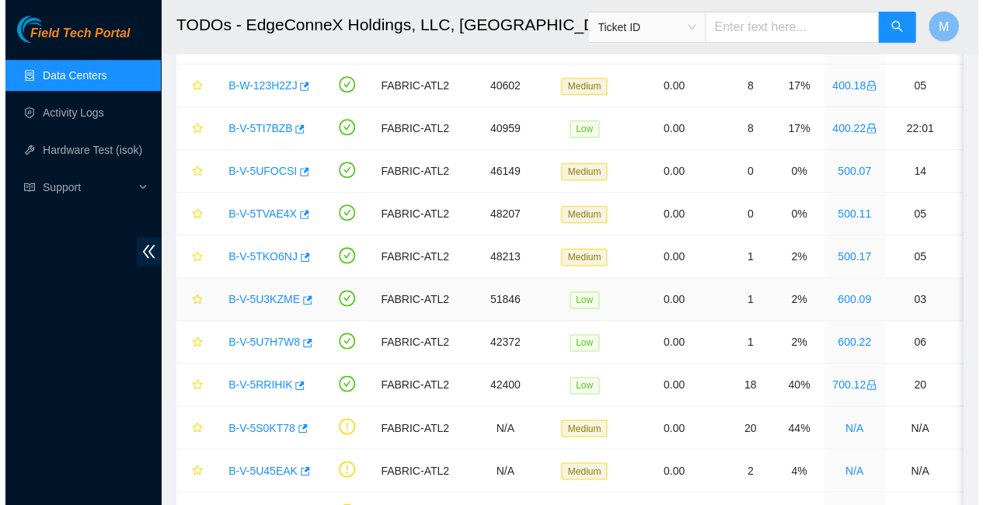
scroll to position [301, 0]
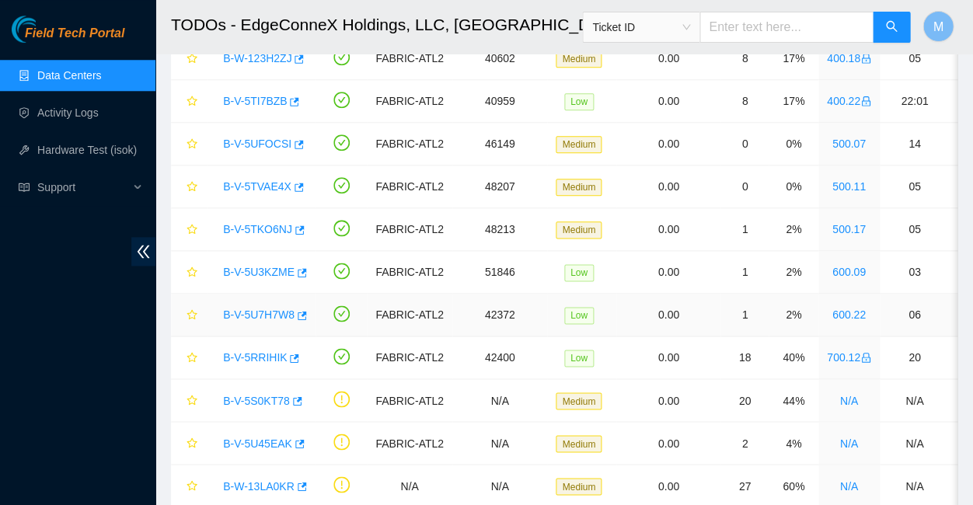
click at [263, 309] on link "B-V-5U7H7W8" at bounding box center [258, 315] width 71 height 12
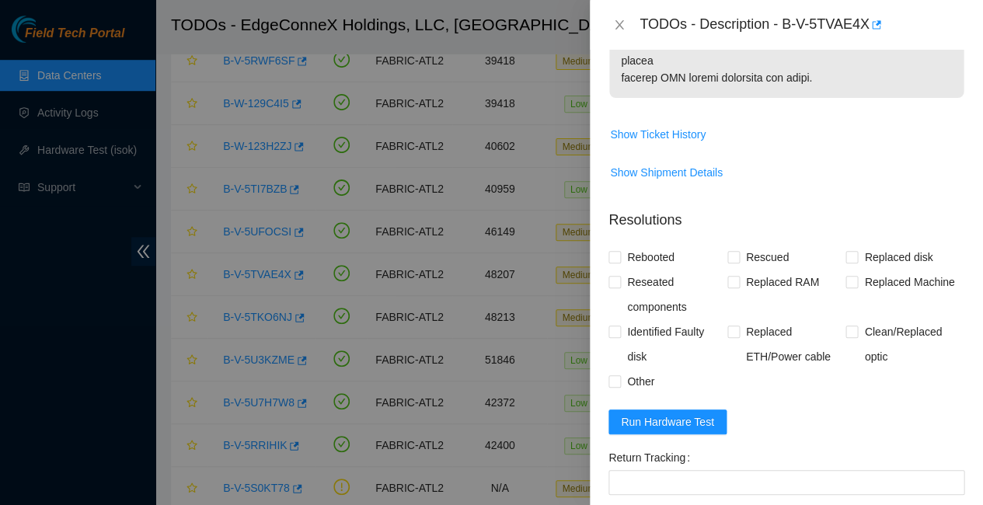
scroll to position [1009, 0]
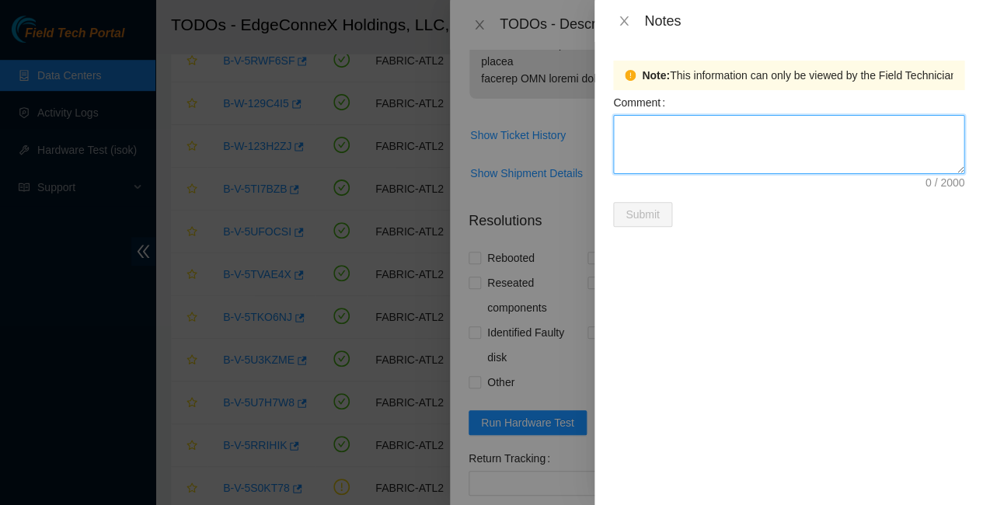
click at [636, 127] on textarea "Comment" at bounding box center [788, 144] width 351 height 59
type textarea "Z1Z8N9T6"
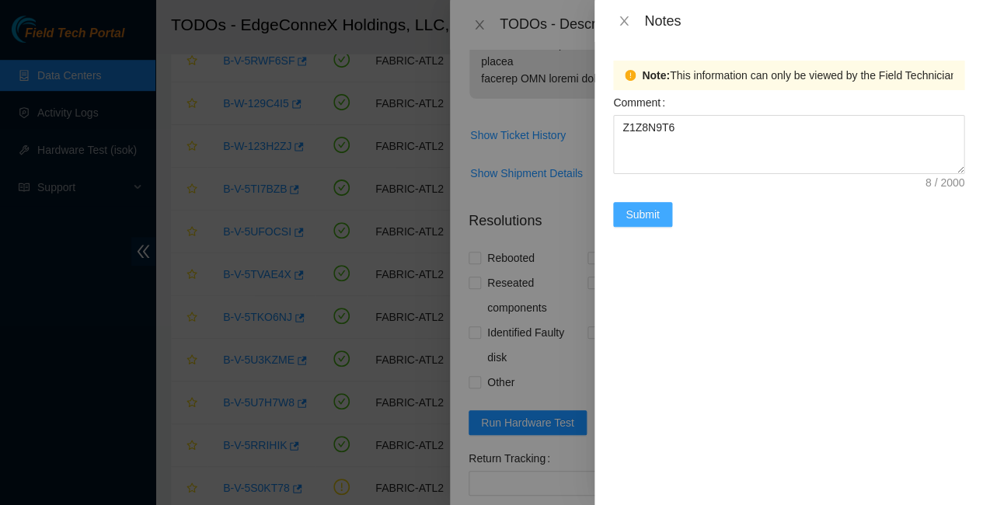
click at [649, 206] on span "Submit" at bounding box center [643, 214] width 34 height 17
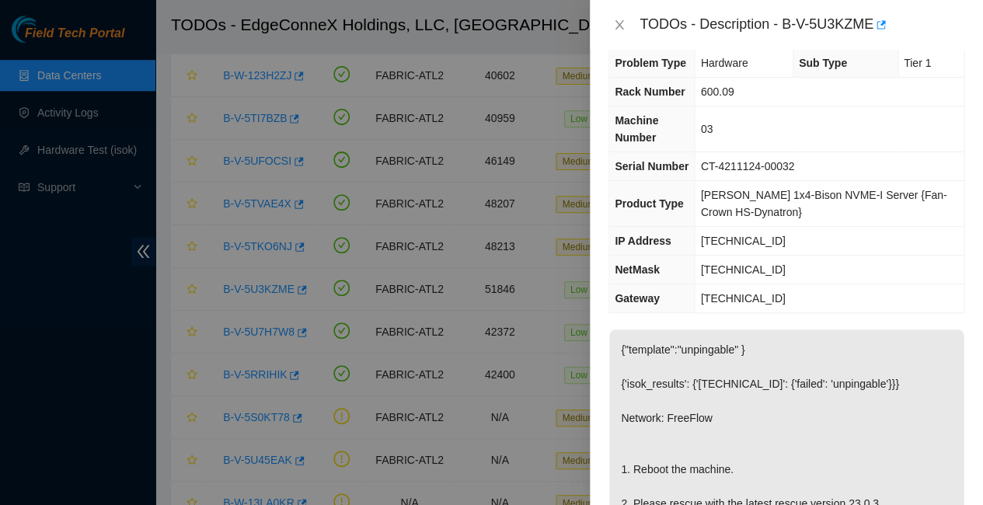
scroll to position [11, 0]
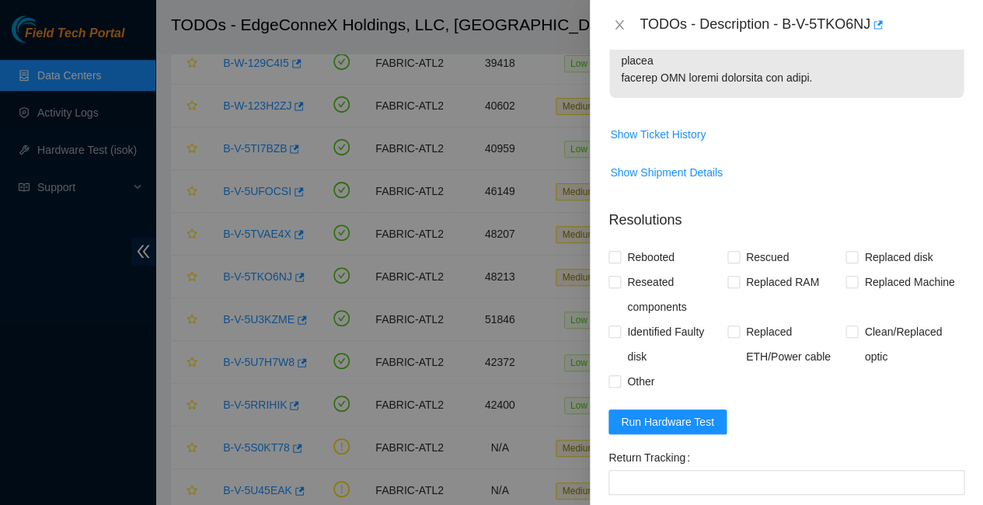
scroll to position [1009, 0]
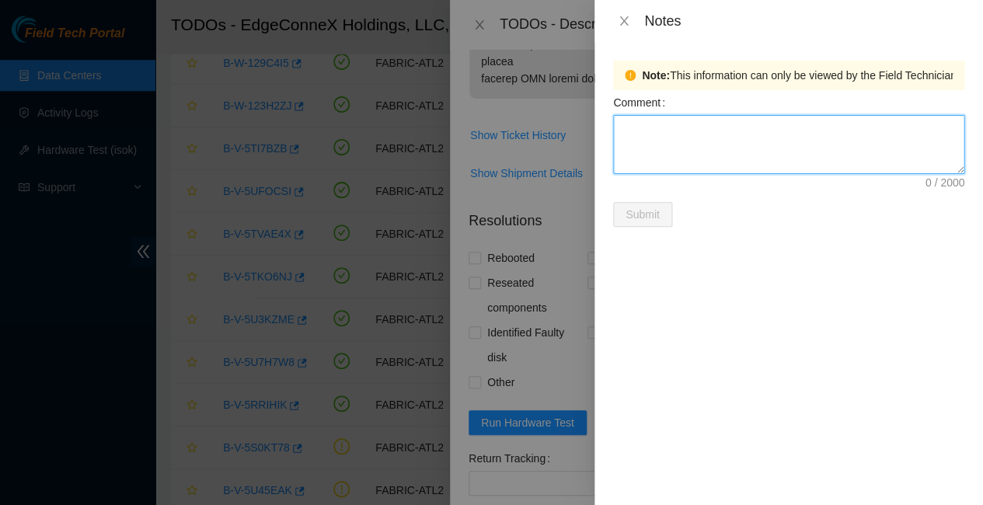
click at [639, 122] on textarea "Comment" at bounding box center [788, 144] width 351 height 59
type textarea "WMC130415184"
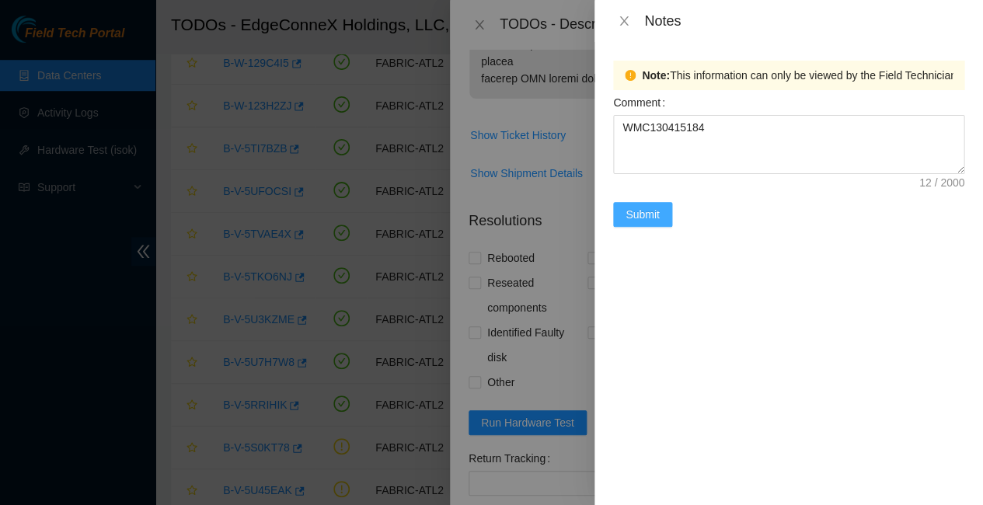
click at [645, 206] on span "Submit" at bounding box center [643, 214] width 34 height 17
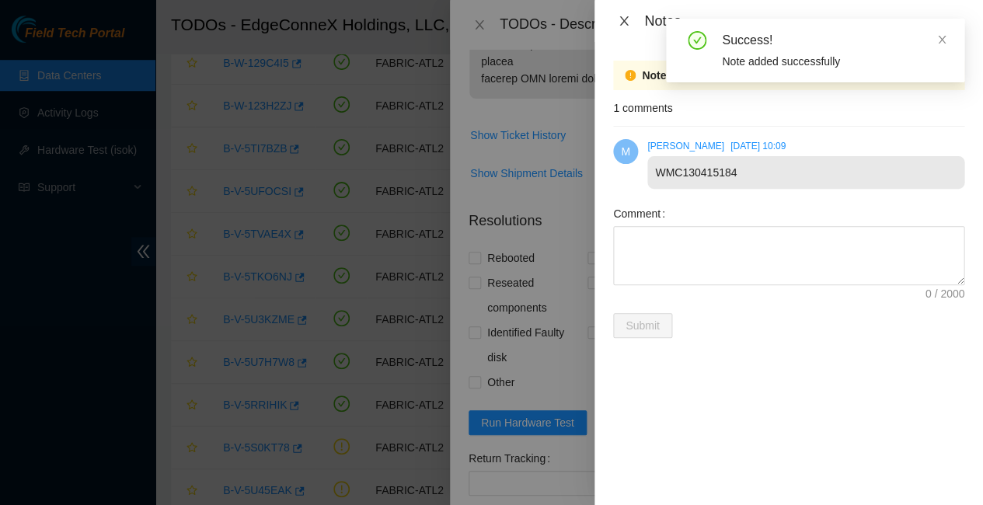
click at [626, 16] on icon "close" at bounding box center [624, 21] width 12 height 12
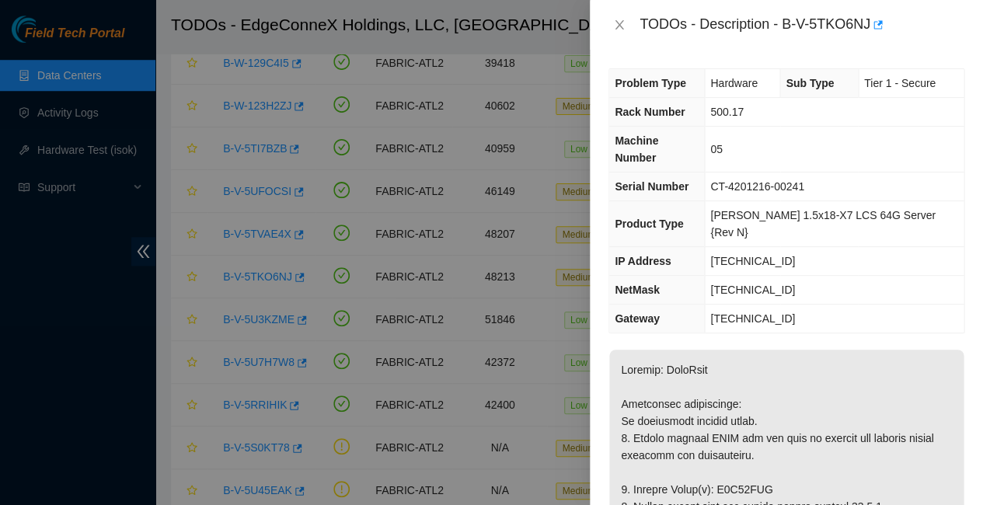
scroll to position [0, 0]
drag, startPoint x: 783, startPoint y: 209, endPoint x: 719, endPoint y: 209, distance: 63.7
click at [719, 247] on tr "IP Address 23.46.177.8" at bounding box center [786, 261] width 354 height 29
click at [805, 247] on td "[TECHNICAL_ID]" at bounding box center [834, 261] width 259 height 29
drag, startPoint x: 780, startPoint y: 208, endPoint x: 723, endPoint y: 205, distance: 56.8
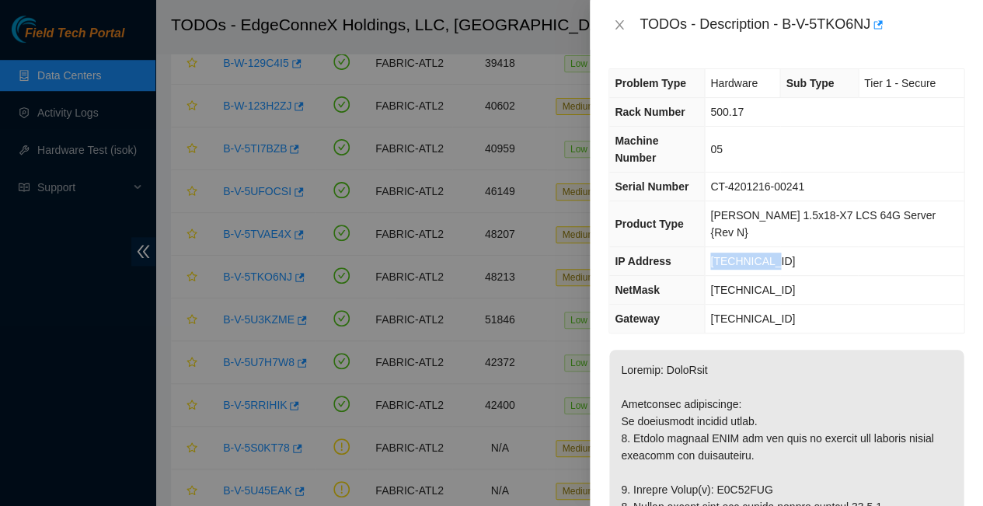
click at [723, 247] on td "[TECHNICAL_ID]" at bounding box center [834, 261] width 259 height 29
copy span "[TECHNICAL_ID]"
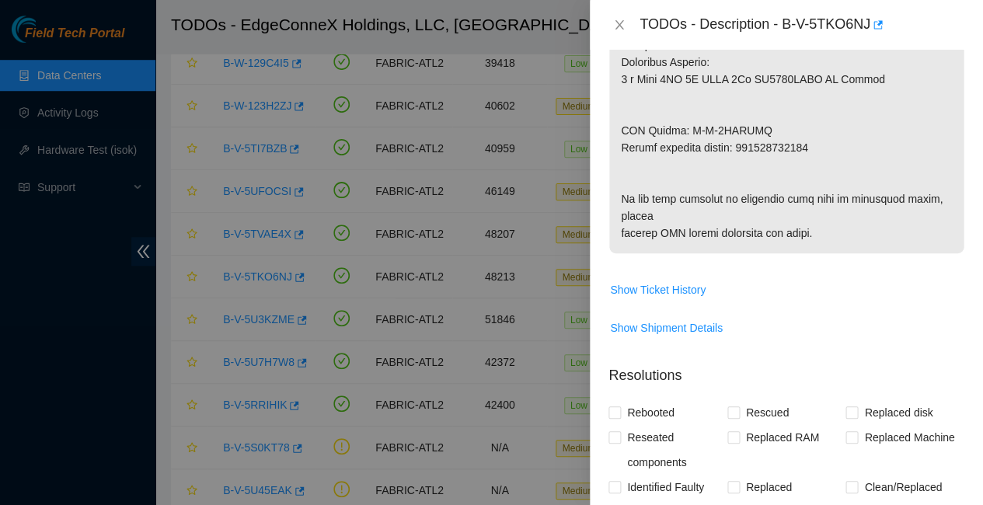
scroll to position [959, 0]
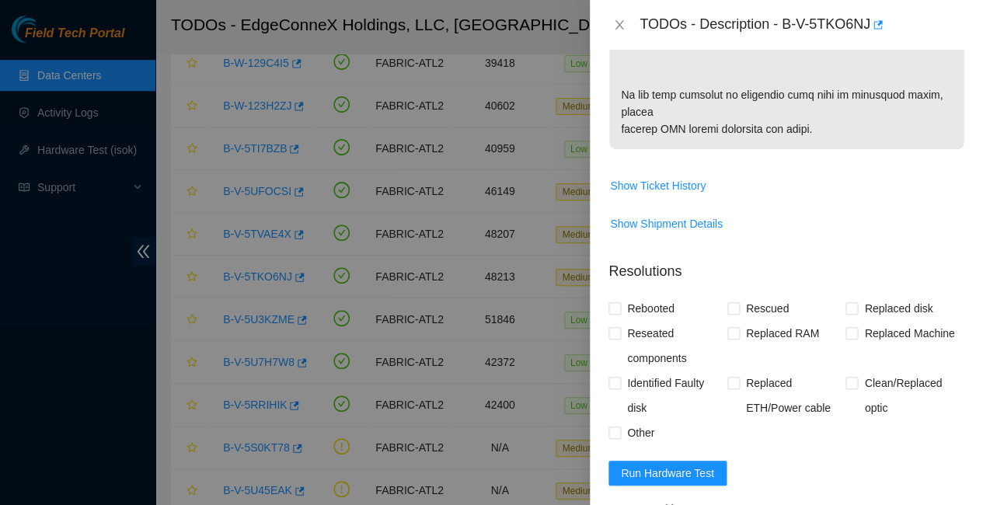
paste textarea "23.46.177.8 : passed: ok"
paste textarea "Replaced faulty HDD S# with new HDD S# Rescued with latest version - IPed the s…"
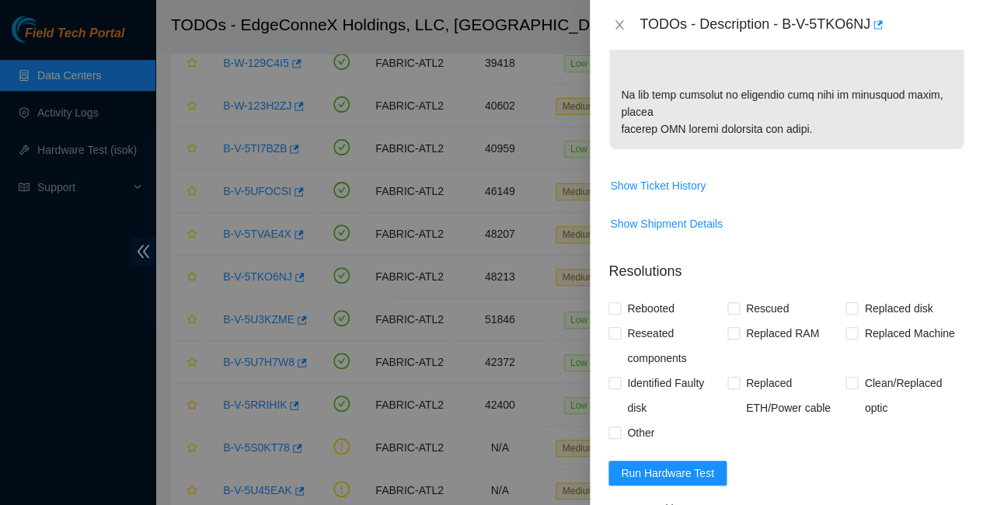
type textarea "Replaced faulty HDD S# with new HDD S# Rescued with latest version - IPed the s…"
click at [614, 302] on span at bounding box center [614, 308] width 12 height 12
click at [614, 302] on input "Rebooted" at bounding box center [613, 307] width 11 height 11
checkbox input "true"
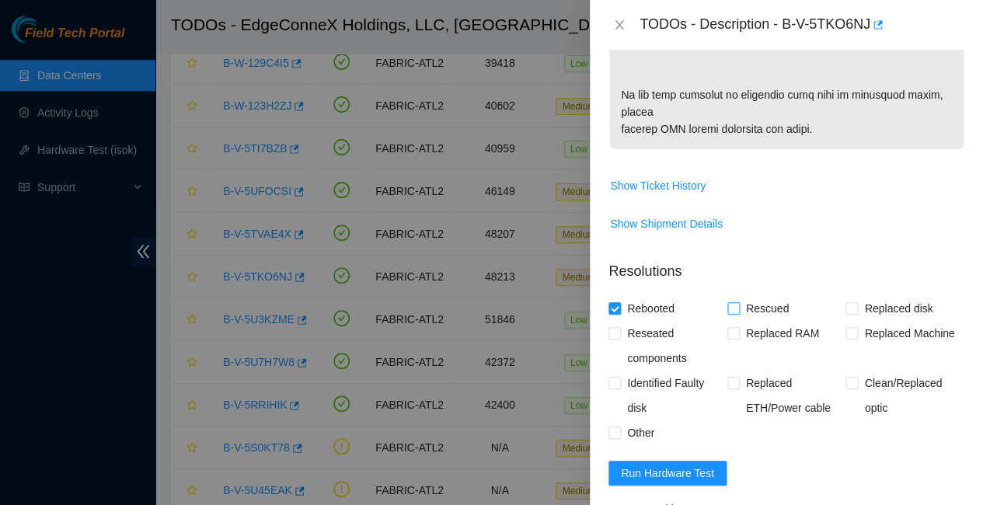
click at [730, 302] on input "Rescued" at bounding box center [732, 307] width 11 height 11
checkbox input "true"
click at [846, 302] on input "Replaced disk" at bounding box center [850, 307] width 11 height 11
checkbox input "true"
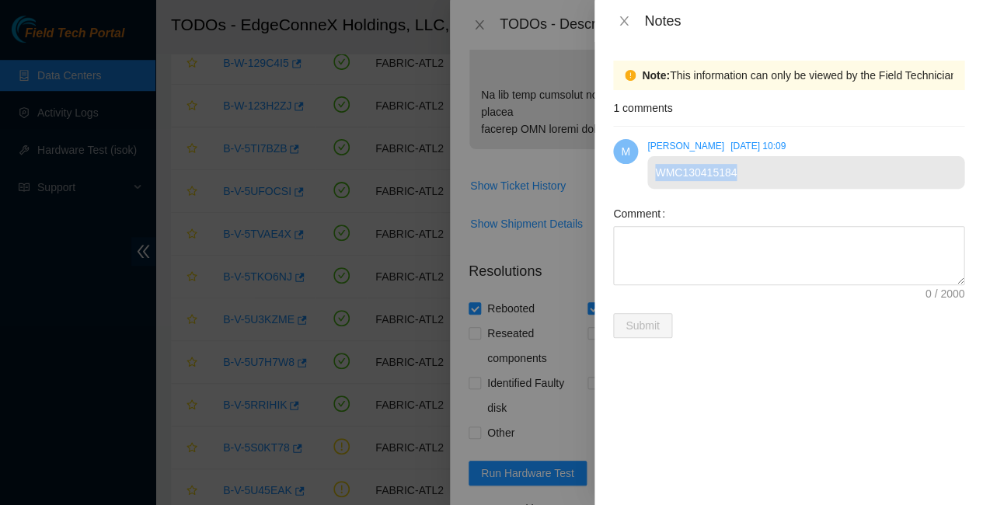
drag, startPoint x: 651, startPoint y: 162, endPoint x: 734, endPoint y: 159, distance: 82.4
click at [734, 159] on div "WMC130415184" at bounding box center [805, 172] width 317 height 33
copy div "WMC130415184"
click at [625, 20] on icon "close" at bounding box center [624, 21] width 12 height 12
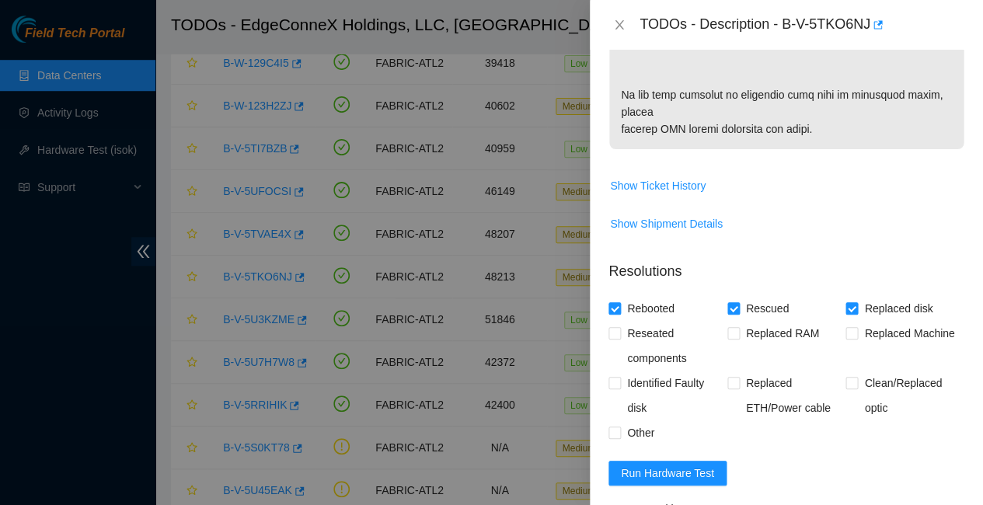
paste textarea "WMC130415184"
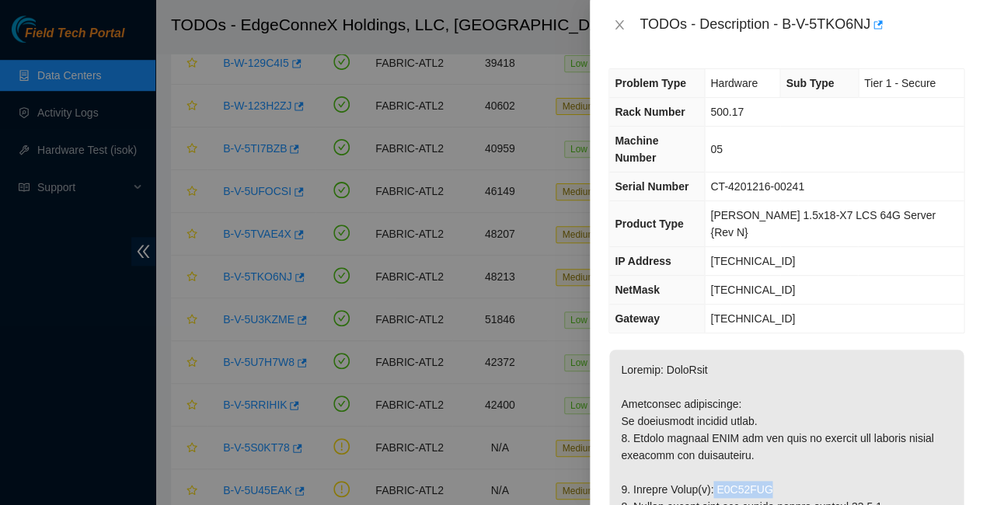
drag, startPoint x: 704, startPoint y: 410, endPoint x: 765, endPoint y: 414, distance: 61.5
copy p "V1G07VGH"
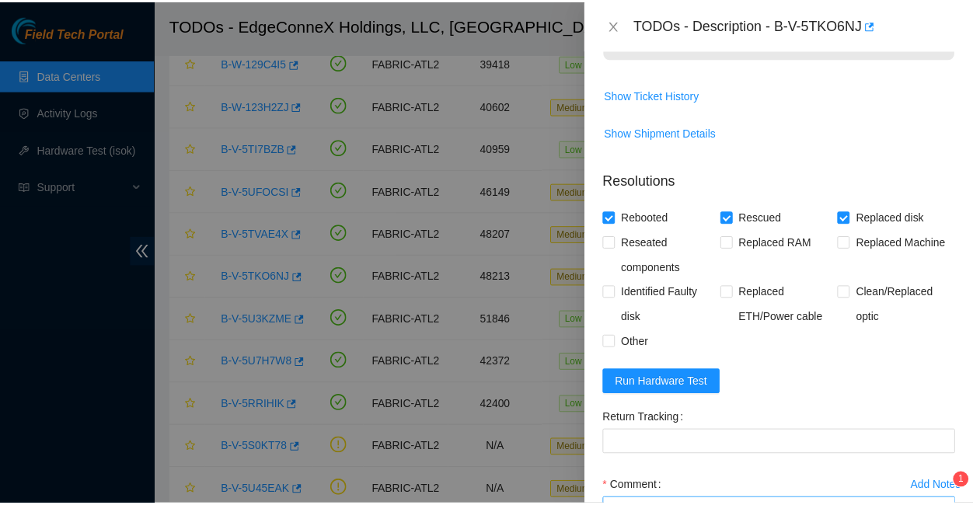
scroll to position [1049, 0]
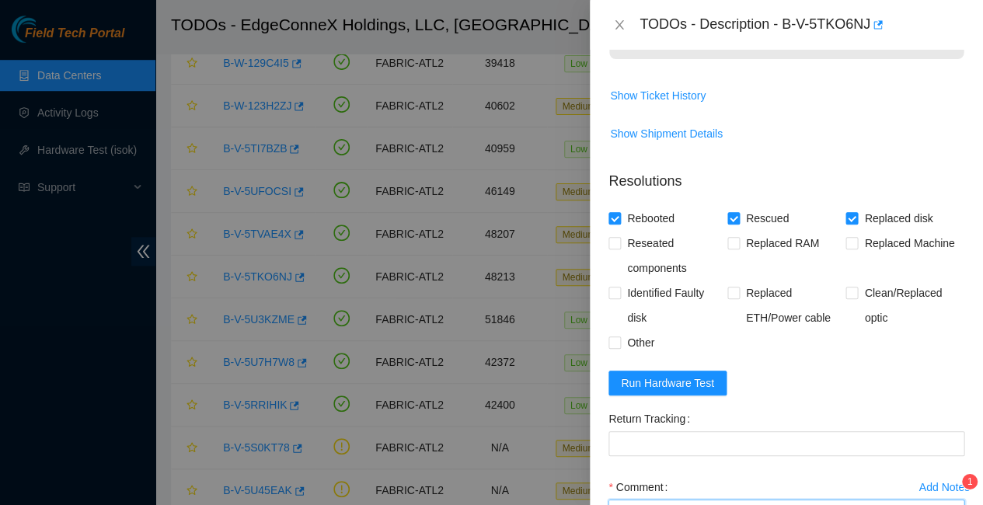
paste textarea "V1G07VGH"
type textarea "Replaced faulty HDD S# V1G07VGH with new HDD S#WMC130415184 Rescued with latest…"
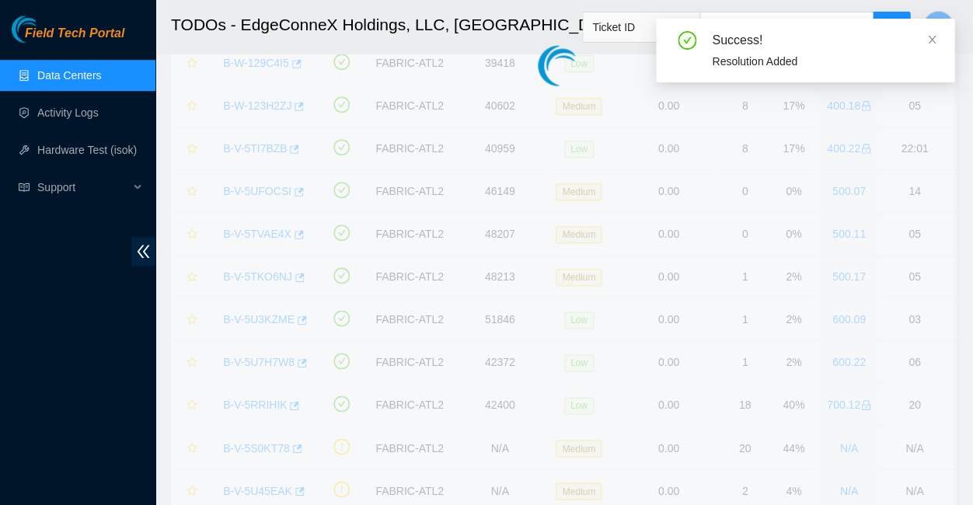
scroll to position [180, 0]
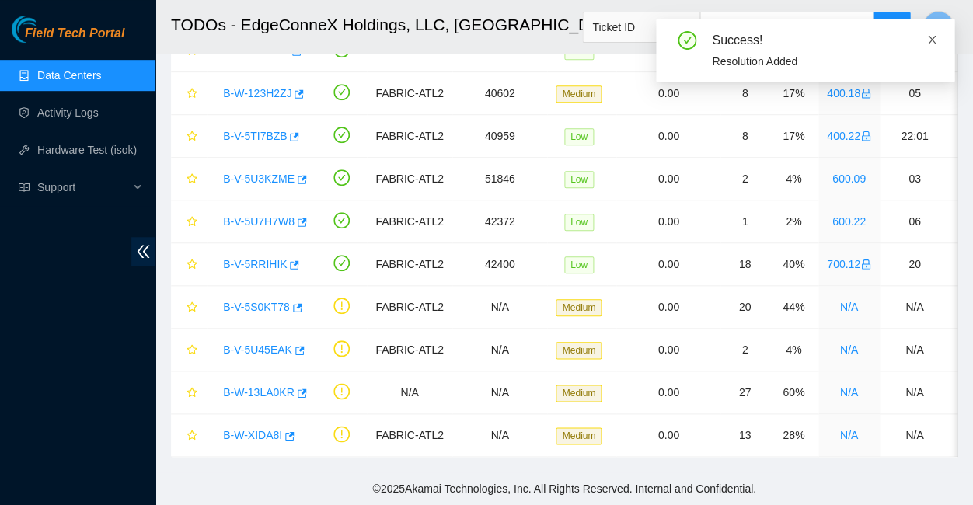
click at [933, 35] on icon "close" at bounding box center [931, 39] width 11 height 11
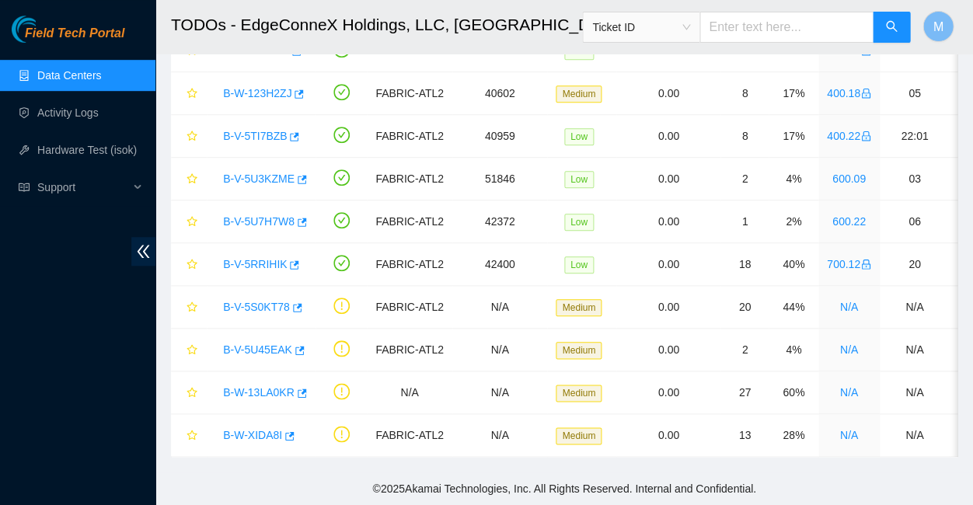
click at [82, 31] on span "Field Tech Portal" at bounding box center [74, 33] width 99 height 15
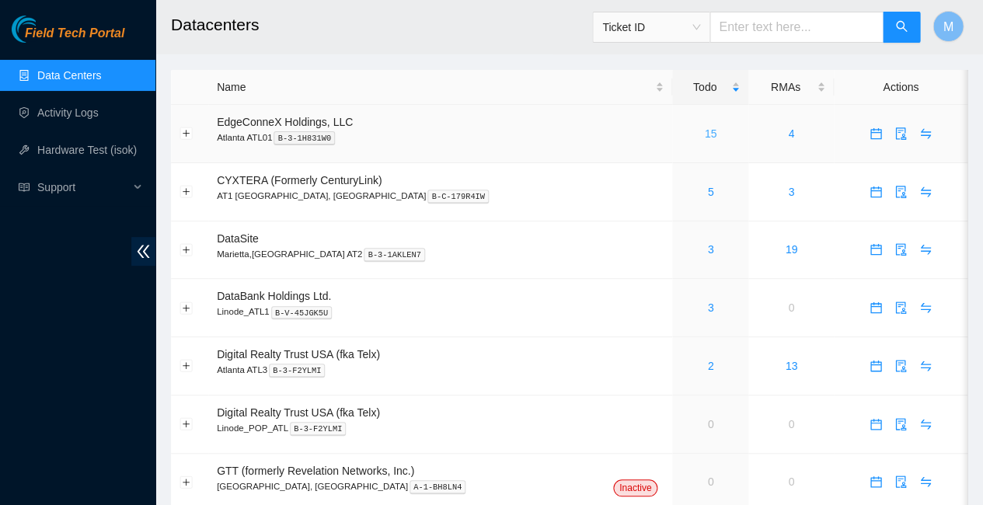
click at [705, 127] on link "15" at bounding box center [711, 133] width 12 height 12
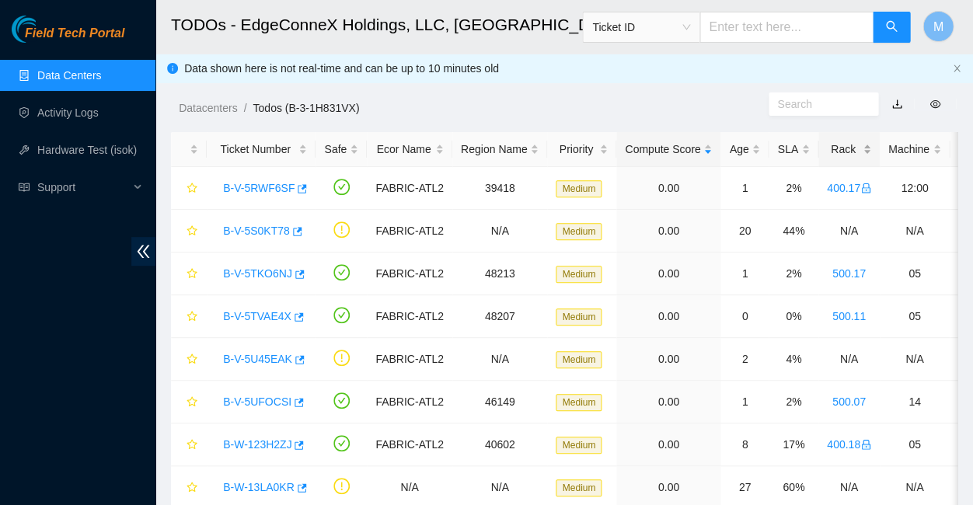
click at [827, 145] on div "Rack" at bounding box center [849, 149] width 44 height 17
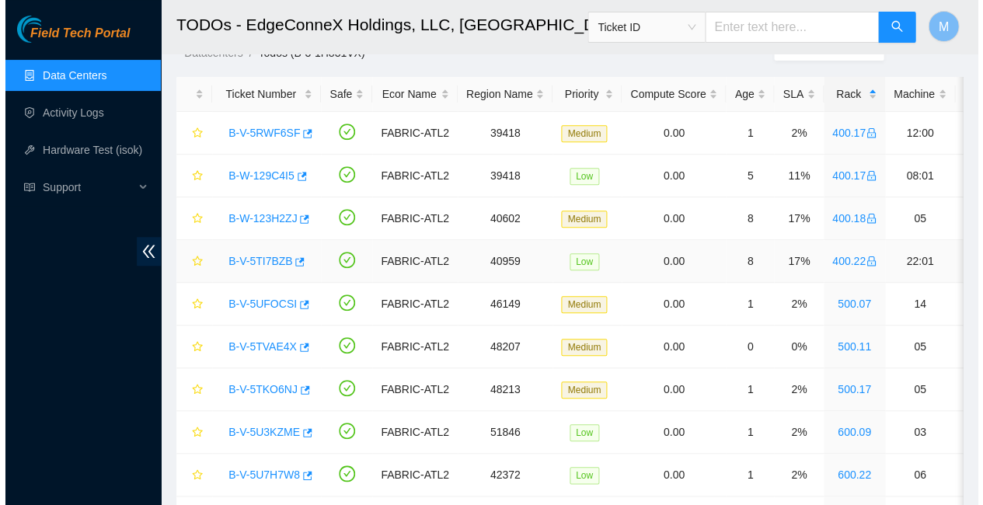
scroll to position [60, 0]
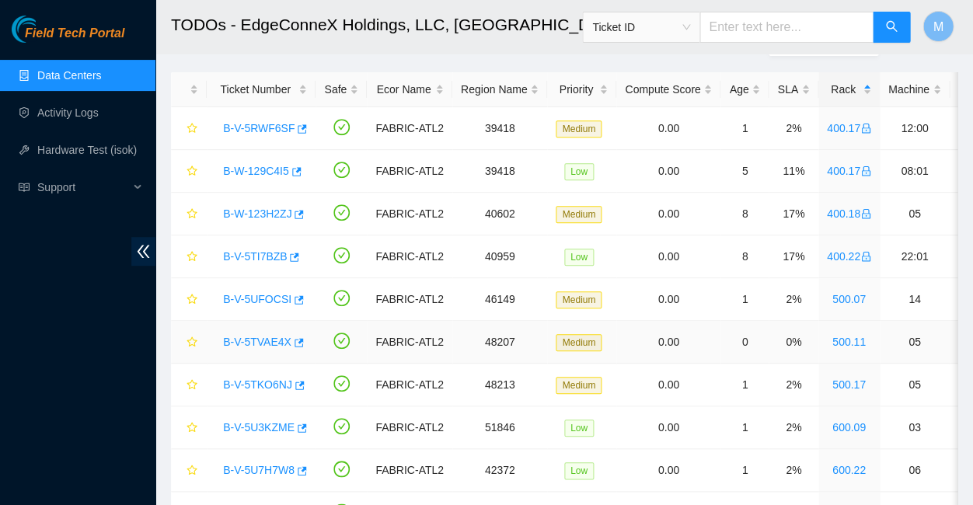
click at [253, 336] on link "B-V-5TVAE4X" at bounding box center [257, 342] width 68 height 12
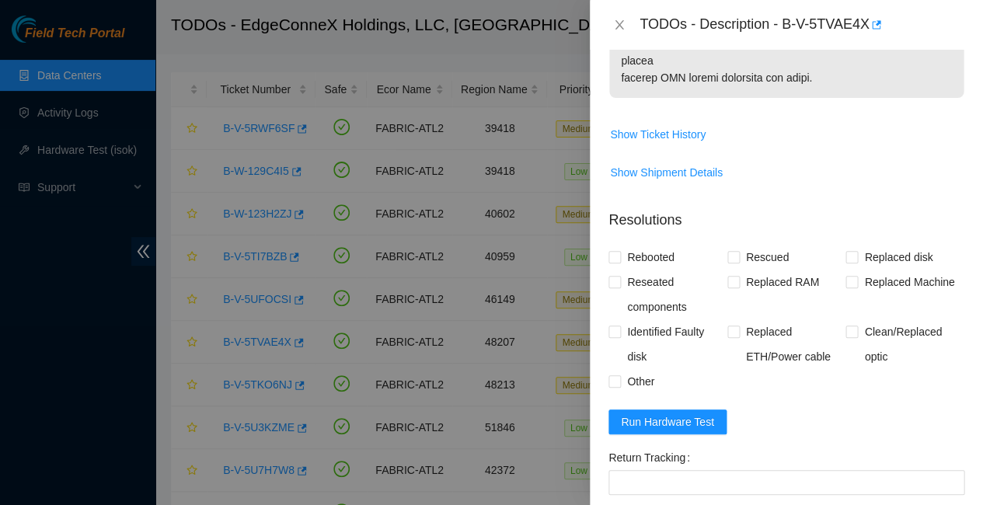
scroll to position [1009, 0]
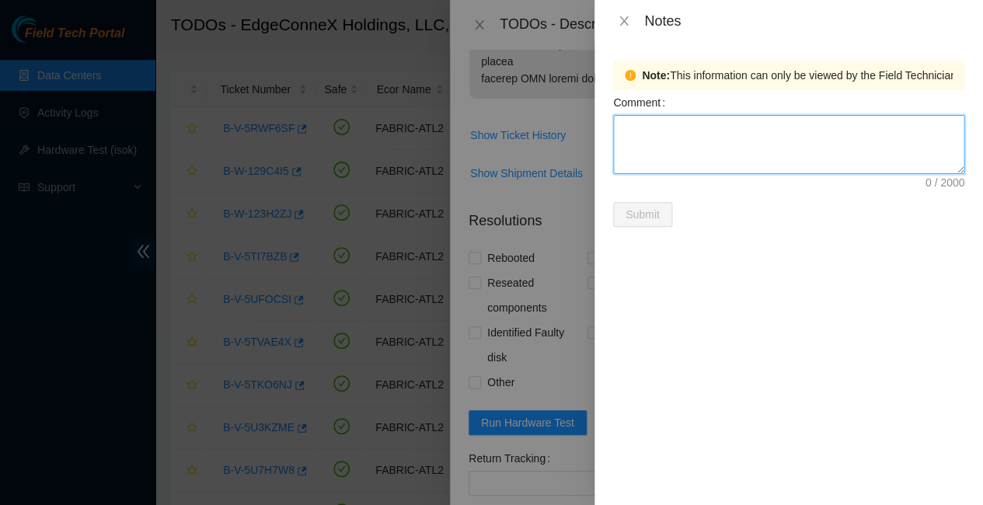
click at [669, 124] on textarea "Comment" at bounding box center [788, 144] width 351 height 59
type textarea "Z1Z8N9T6"
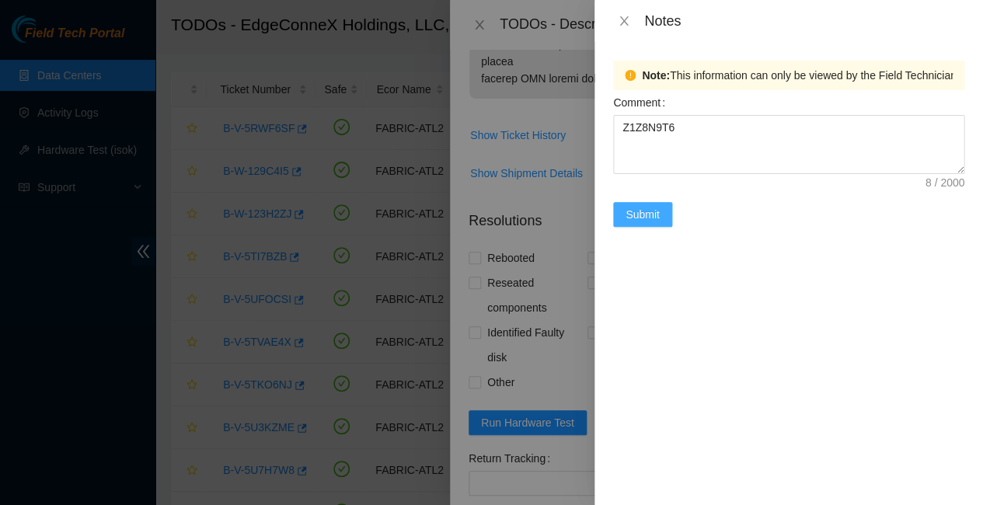
click at [637, 206] on span "Submit" at bounding box center [643, 214] width 34 height 17
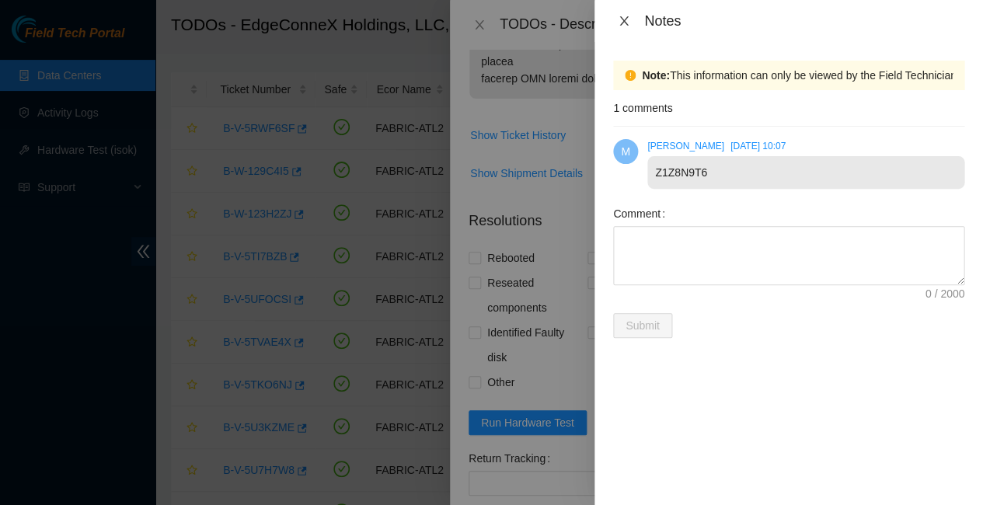
click at [619, 23] on icon "close" at bounding box center [624, 21] width 12 height 12
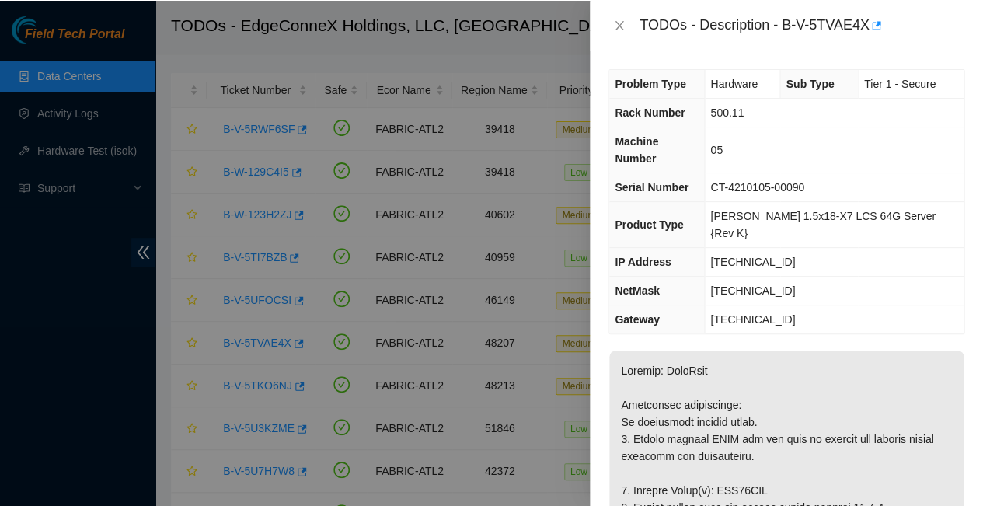
scroll to position [0, 0]
drag, startPoint x: 789, startPoint y: 214, endPoint x: 720, endPoint y: 210, distance: 69.3
click at [720, 247] on td "[TECHNICAL_ID]" at bounding box center [834, 261] width 259 height 29
copy span "[TECHNICAL_ID]"
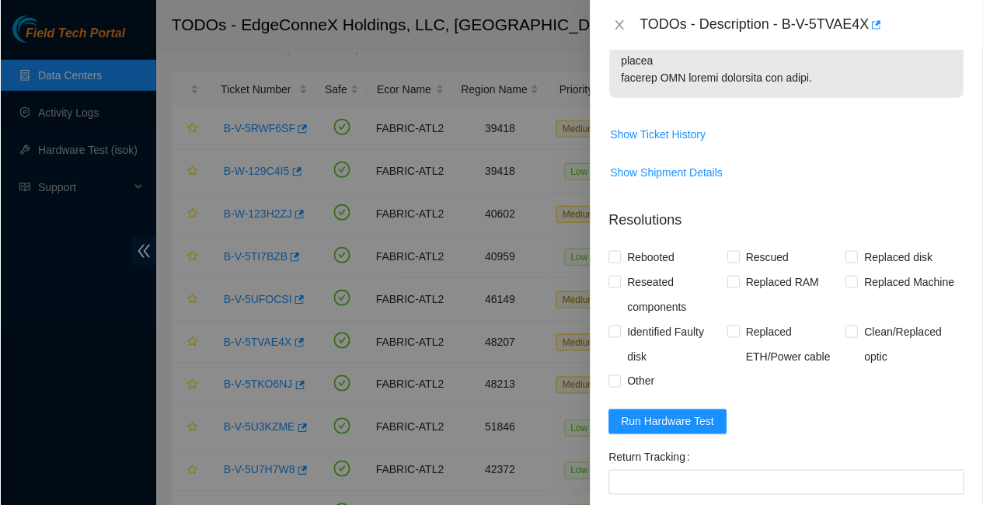
scroll to position [1009, 0]
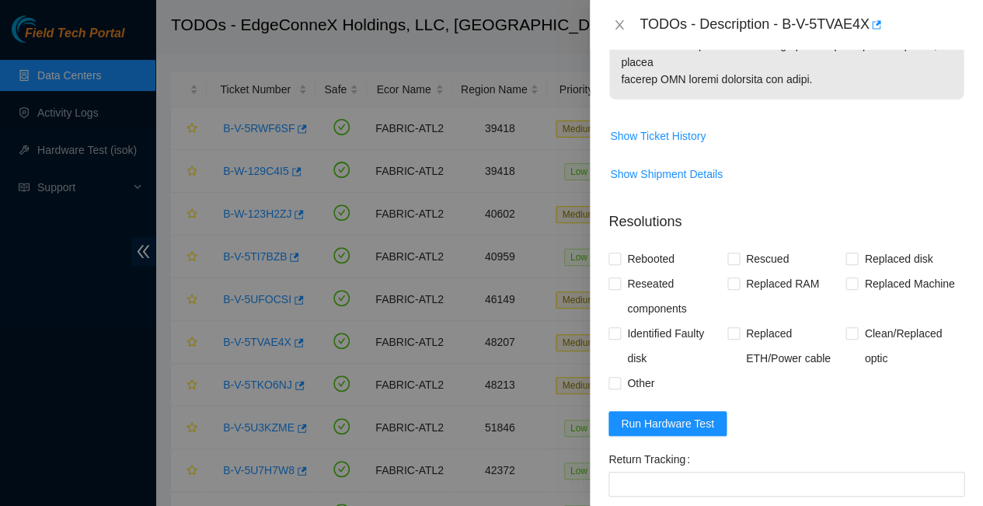
paste textarea "[TECHNICAL_ID] : passed: ok"
paste textarea "Replaced faulty HDD S# with new HDD S# Rescued with latest version - IPed the s…"
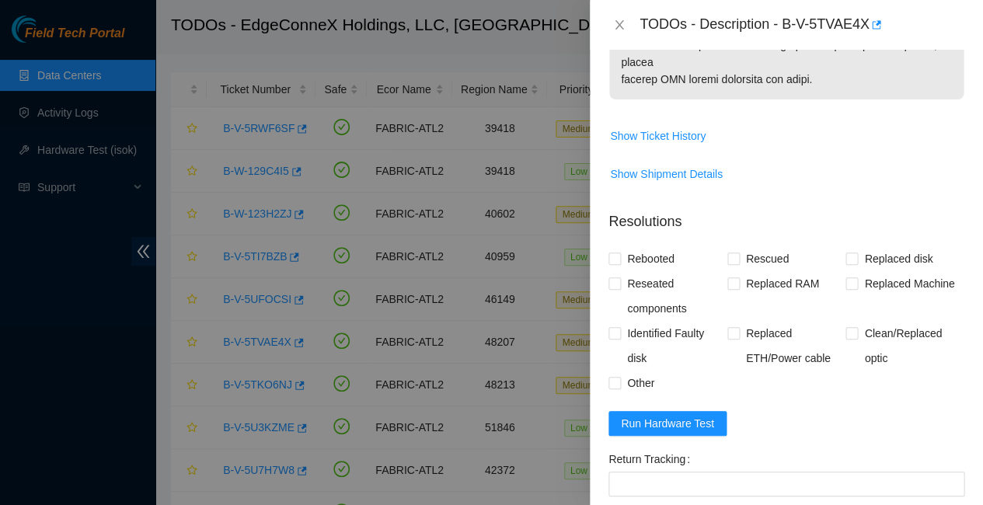
type textarea "Replaced faulty HDD S# with new HDD S# Rescued with latest version - IPed the s…"
click at [618, 253] on input "Rebooted" at bounding box center [613, 258] width 11 height 11
checkbox input "true"
click at [734, 253] on input "Rescued" at bounding box center [732, 258] width 11 height 11
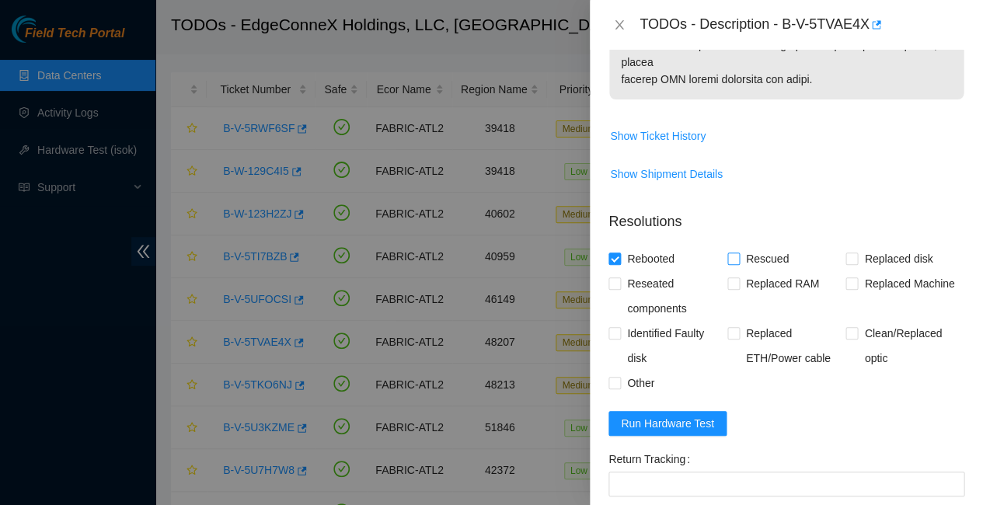
checkbox input "true"
click at [845, 253] on input "Replaced disk" at bounding box center [850, 258] width 11 height 11
checkbox input "true"
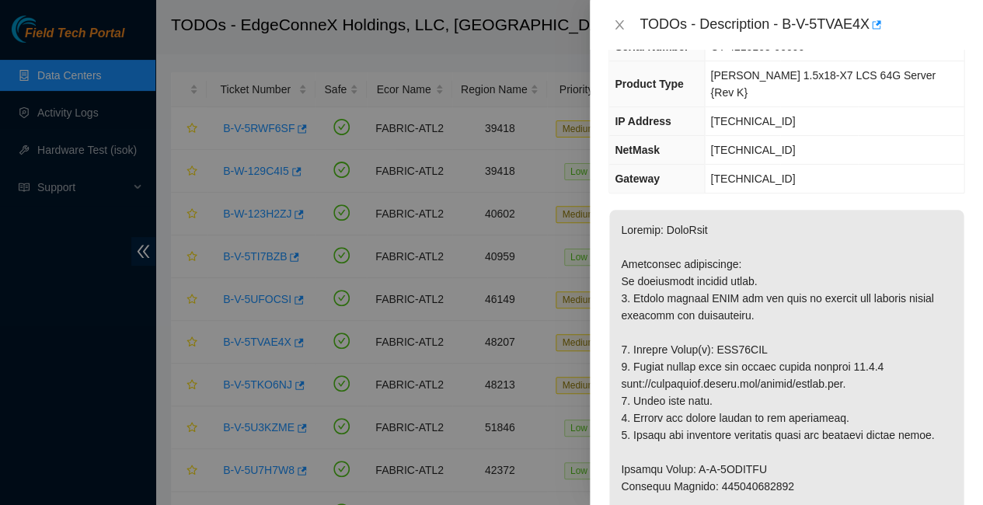
scroll to position [146, 0]
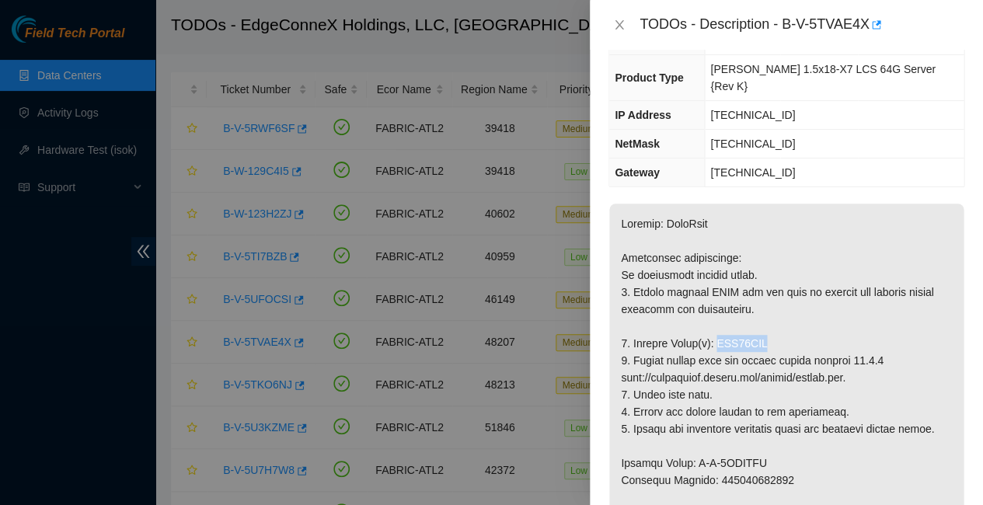
drag, startPoint x: 706, startPoint y: 263, endPoint x: 766, endPoint y: 260, distance: 60.0
copy p "WJG07LTC"
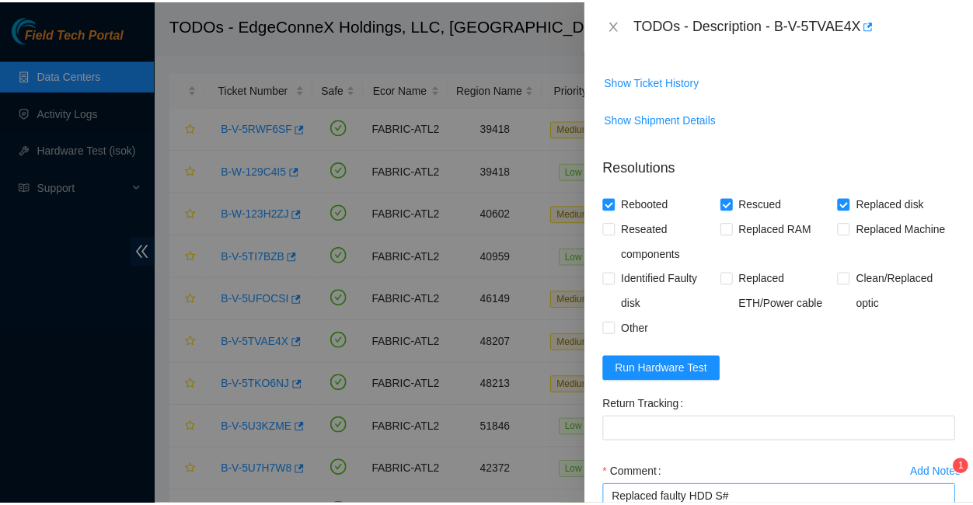
scroll to position [1062, 0]
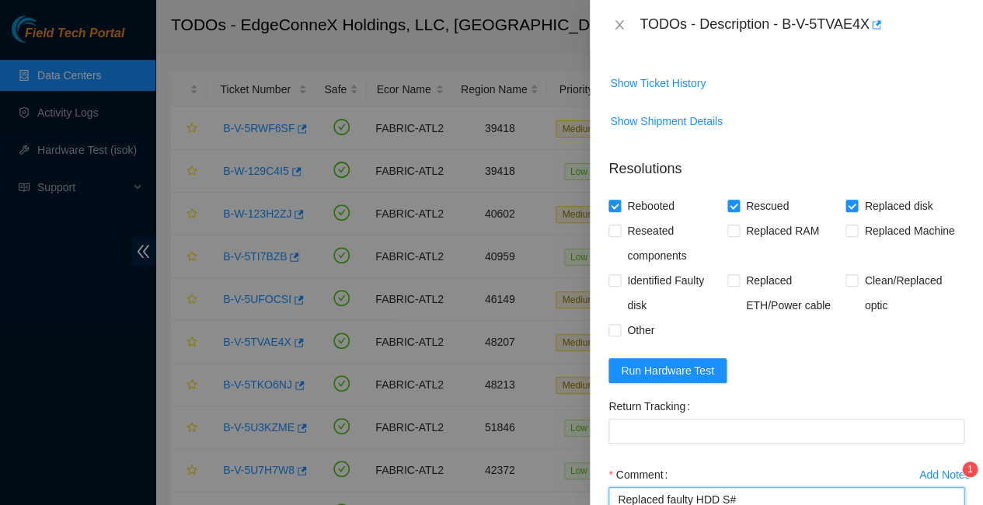
paste textarea "WJG07LTC"
click at [940, 469] on div "Add Notes" at bounding box center [944, 474] width 51 height 11
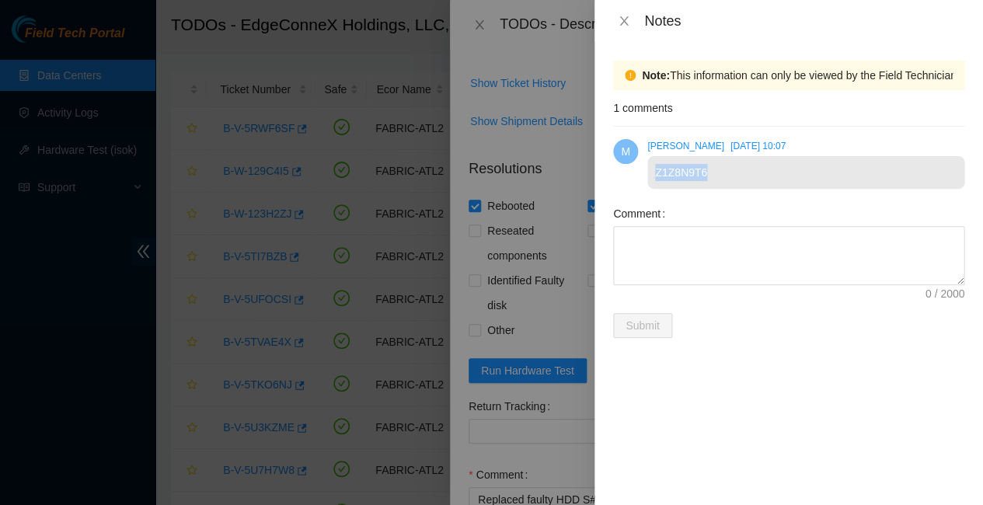
drag, startPoint x: 649, startPoint y: 161, endPoint x: 725, endPoint y: 154, distance: 76.5
click at [725, 159] on div "Z1Z8N9T6" at bounding box center [805, 172] width 317 height 33
copy div "Z1Z8N9T6"
click at [622, 18] on icon "close" at bounding box center [623, 20] width 9 height 9
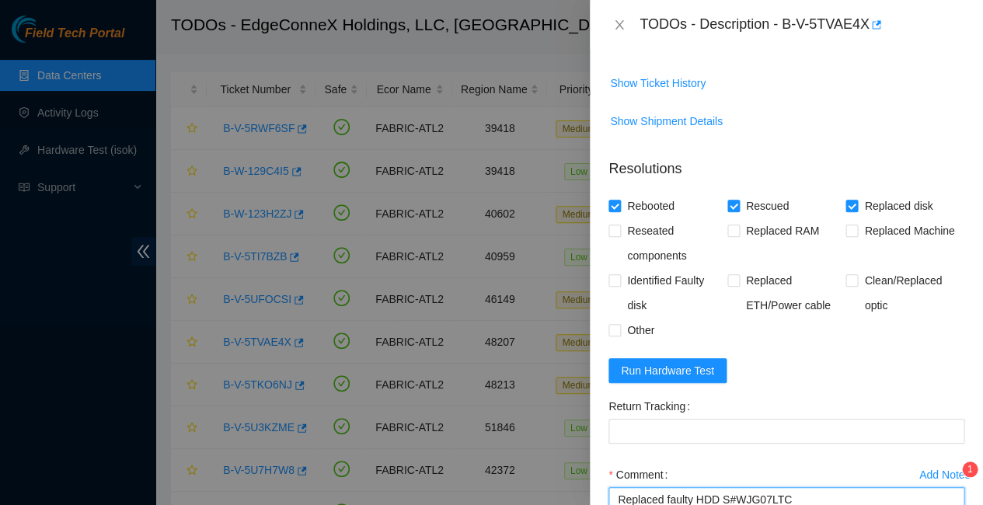
paste textarea "Z1Z8N9T6"
drag, startPoint x: 616, startPoint y: 325, endPoint x: 789, endPoint y: 379, distance: 180.9
type textarea "Replaced faulty HDD S#WJG07LTC with new HDD S#Z1Z8N9T6 Rescued with latest vers…"
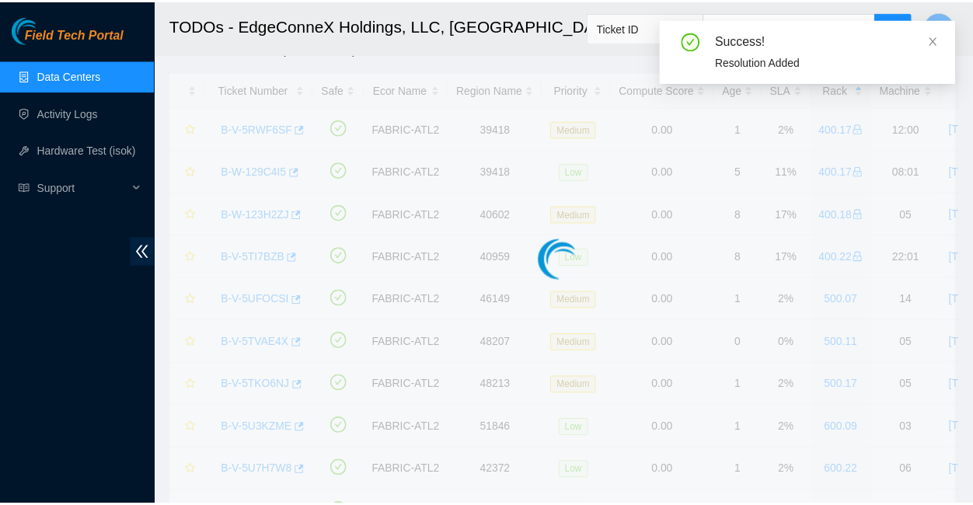
scroll to position [298, 0]
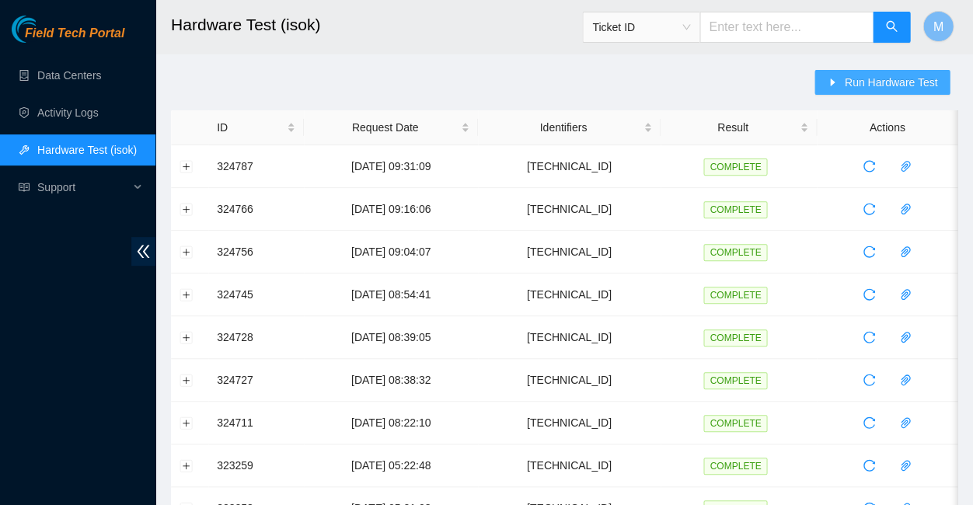
click at [870, 79] on span "Run Hardware Test" at bounding box center [890, 82] width 93 height 17
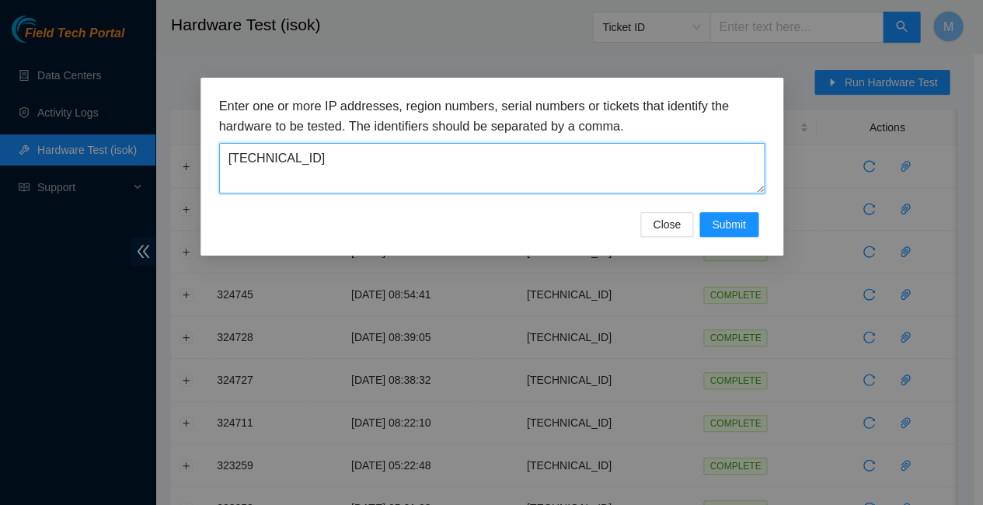
drag, startPoint x: 298, startPoint y: 148, endPoint x: 193, endPoint y: 121, distance: 108.4
click at [217, 143] on div "Enter one or more IP addresses, region numbers, serial numbers or tickets that …" at bounding box center [491, 167] width 583 height 178
paste textarea "1.104.17"
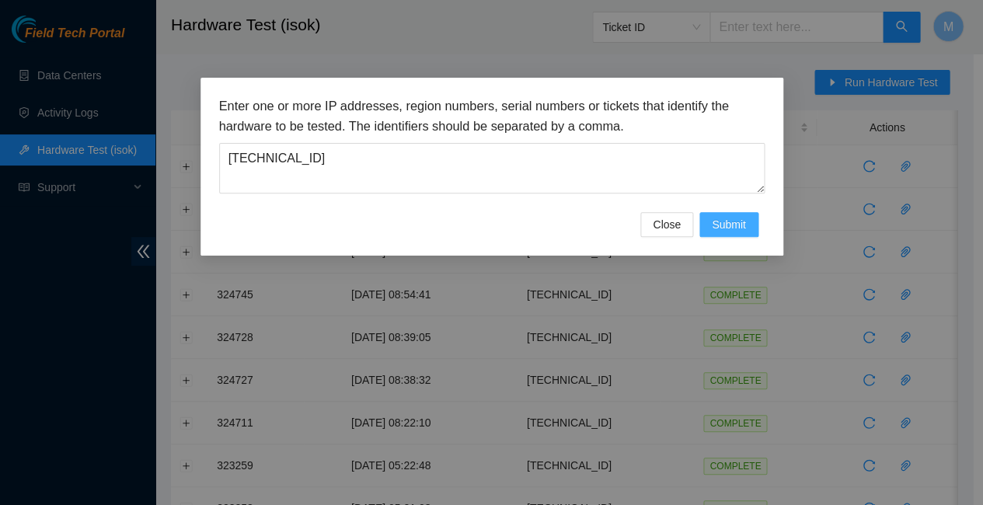
click at [738, 216] on span "Submit" at bounding box center [729, 224] width 34 height 17
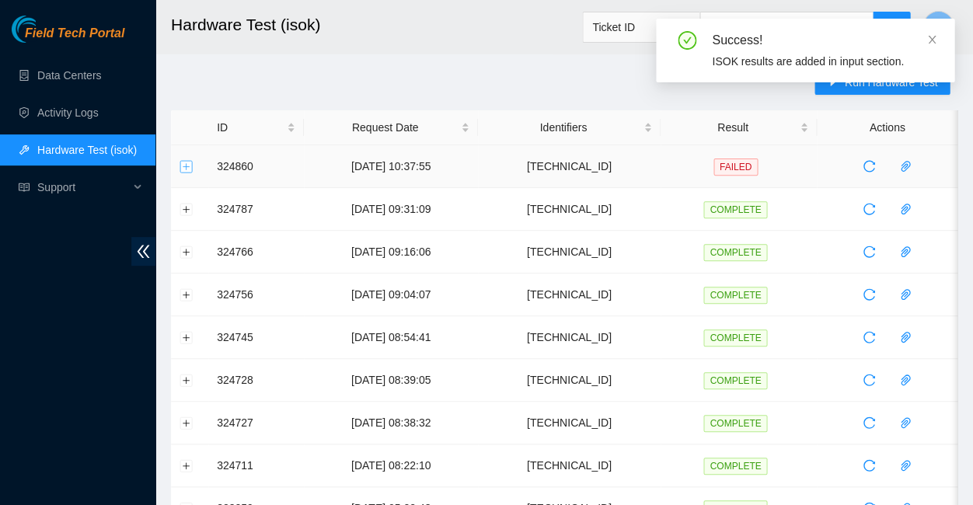
click at [189, 163] on button "Expand row" at bounding box center [186, 166] width 12 height 12
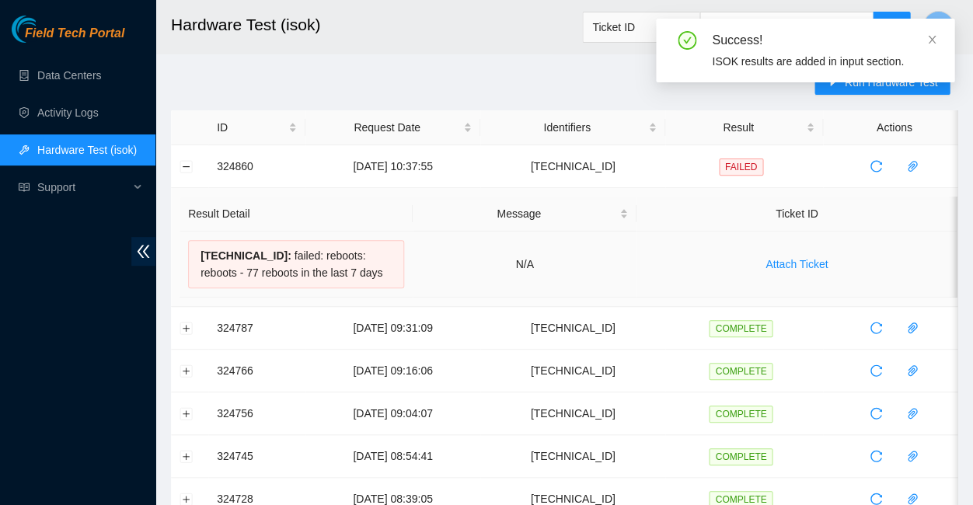
drag, startPoint x: 197, startPoint y: 242, endPoint x: 354, endPoint y: 260, distance: 158.1
click at [354, 260] on div "[TECHNICAL_ID] : failed: reboots: reboots - 77 reboots in the last 7 days" at bounding box center [296, 264] width 216 height 48
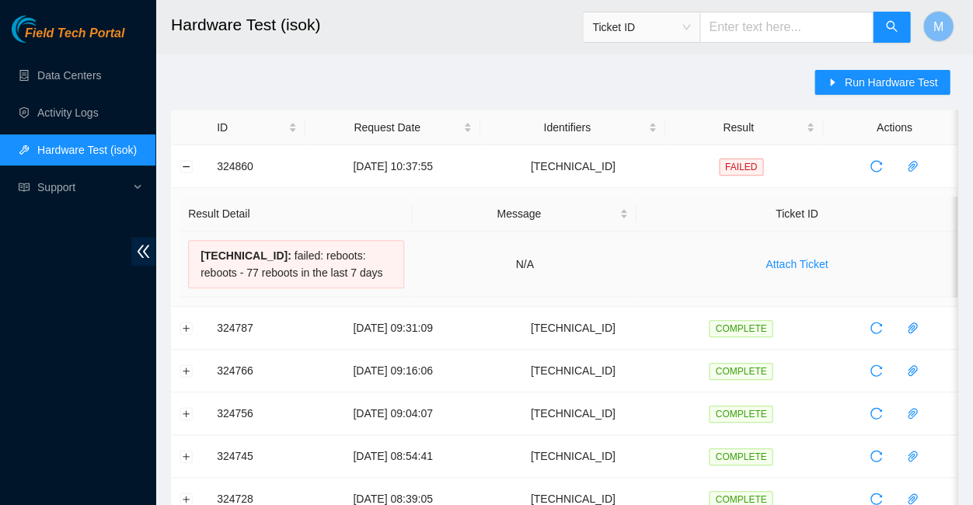
copy div "[TECHNICAL_ID] : failed: reboots: reboots - 77 reboots in the last 7 days"
click at [187, 162] on button "Collapse row" at bounding box center [186, 166] width 12 height 12
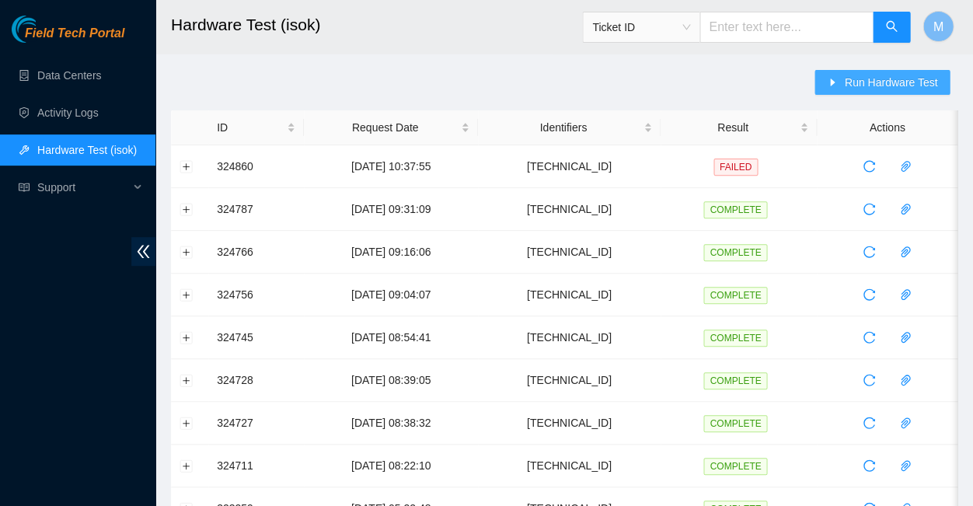
click at [876, 78] on span "Run Hardware Test" at bounding box center [890, 82] width 93 height 17
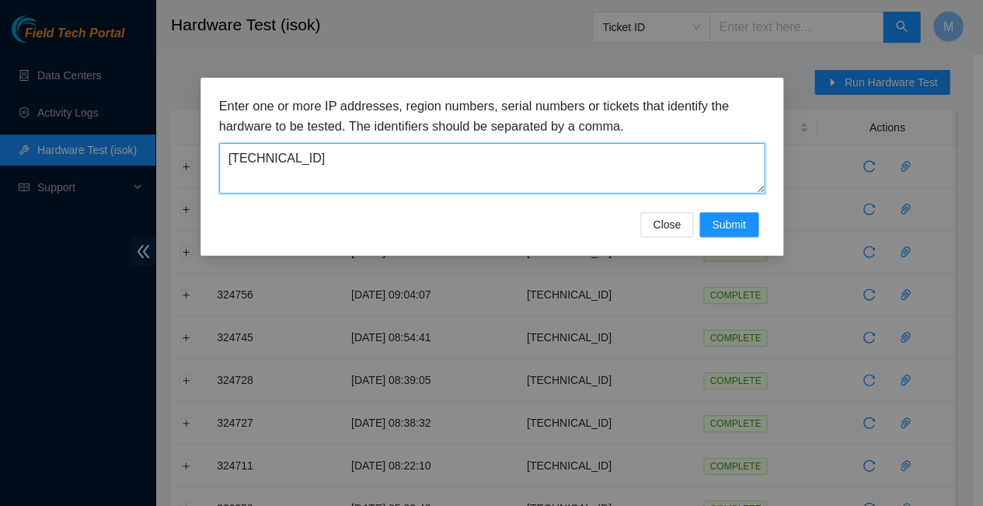
drag, startPoint x: 288, startPoint y: 150, endPoint x: 215, endPoint y: 145, distance: 72.5
click at [215, 145] on div "Enter one or more IP addresses, region numbers, serial numbers or tickets that …" at bounding box center [491, 167] width 583 height 178
paste textarea "52.90.163"
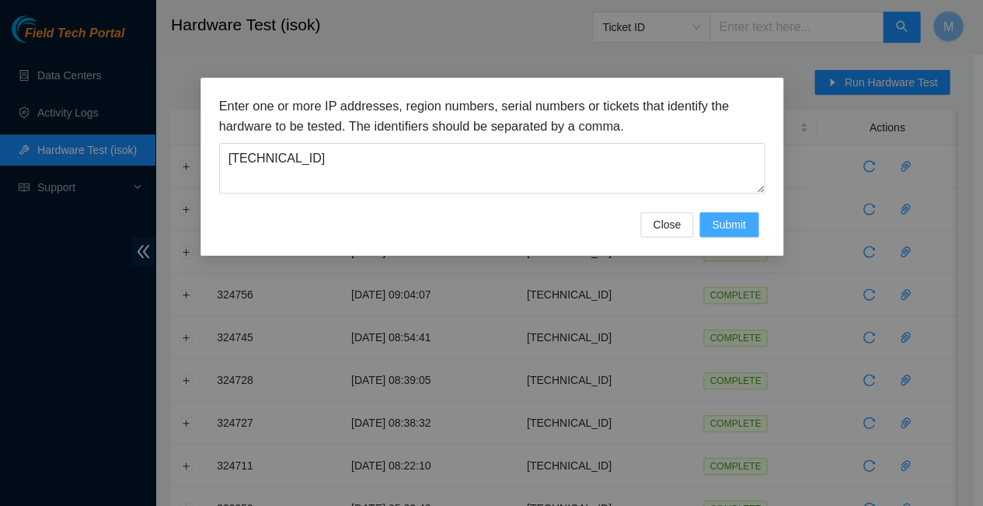
click at [726, 216] on span "Submit" at bounding box center [729, 224] width 34 height 17
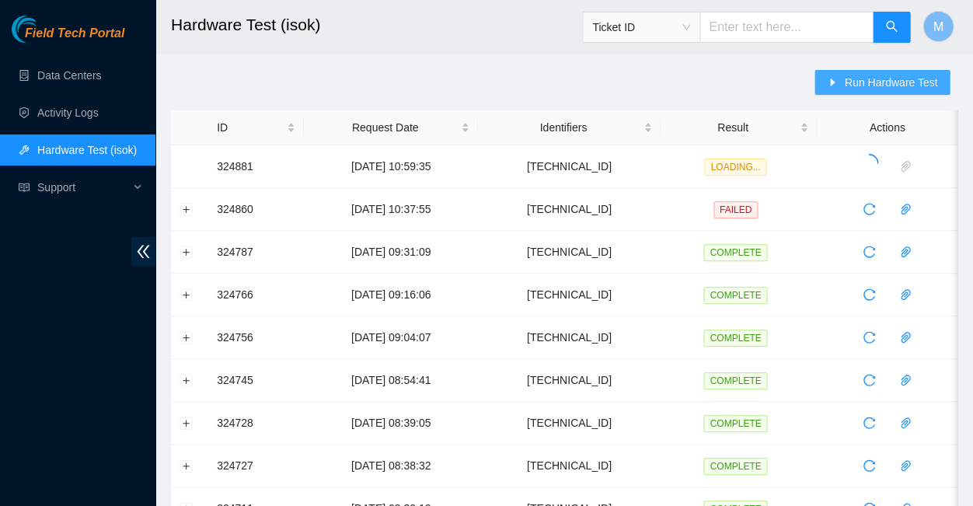
click at [894, 75] on span "Run Hardware Test" at bounding box center [890, 82] width 93 height 17
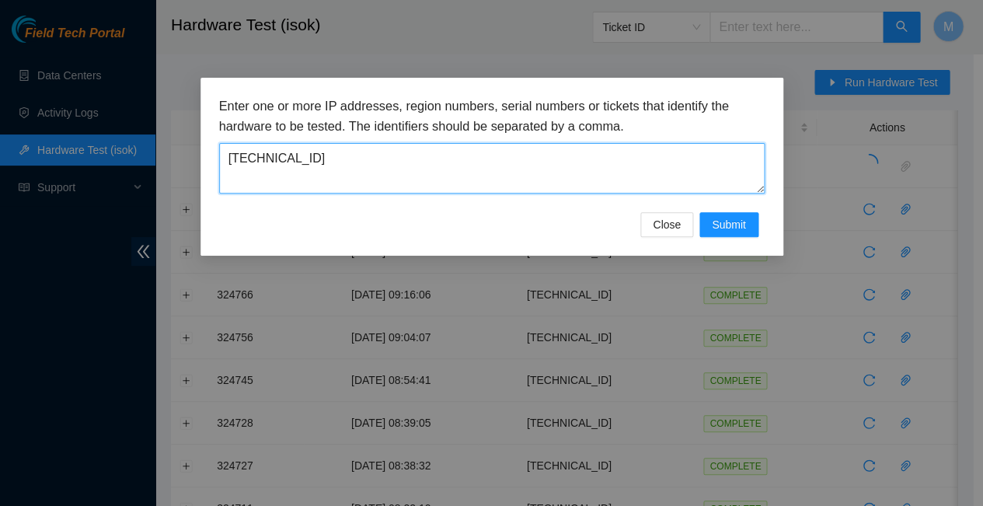
drag, startPoint x: 293, startPoint y: 148, endPoint x: 203, endPoint y: 153, distance: 90.3
click at [203, 153] on div "Enter one or more IP addresses, region numbers, serial numbers or tickets that …" at bounding box center [491, 167] width 583 height 178
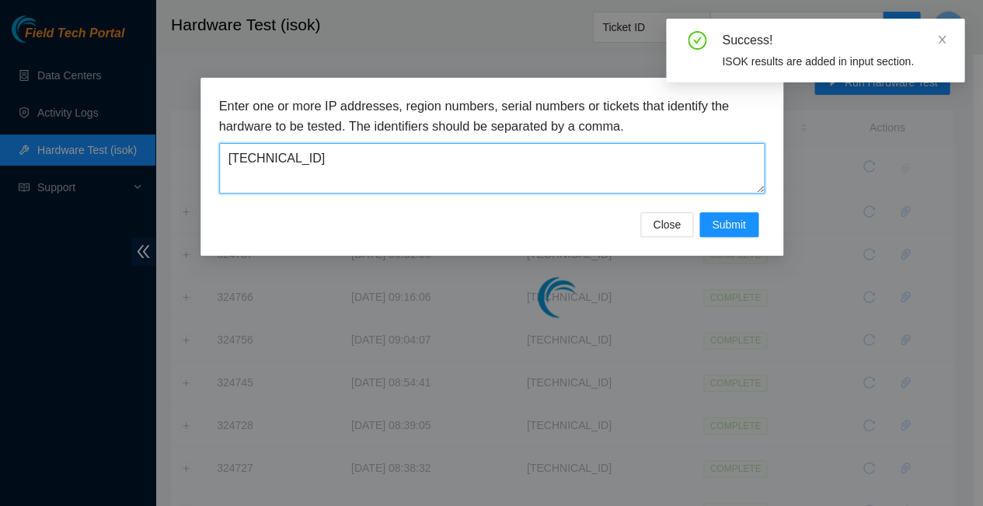
paste textarea "46.177.8"
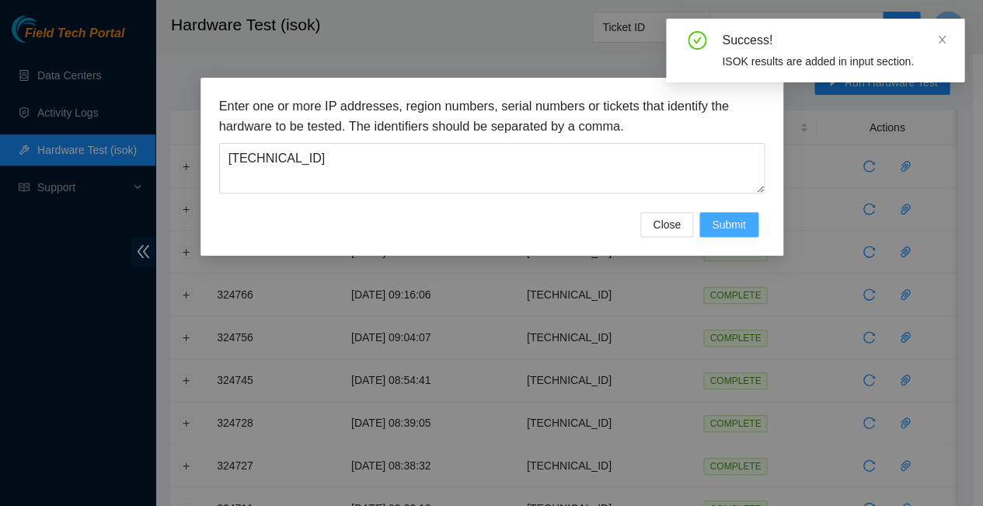
click at [738, 216] on span "Submit" at bounding box center [729, 224] width 34 height 17
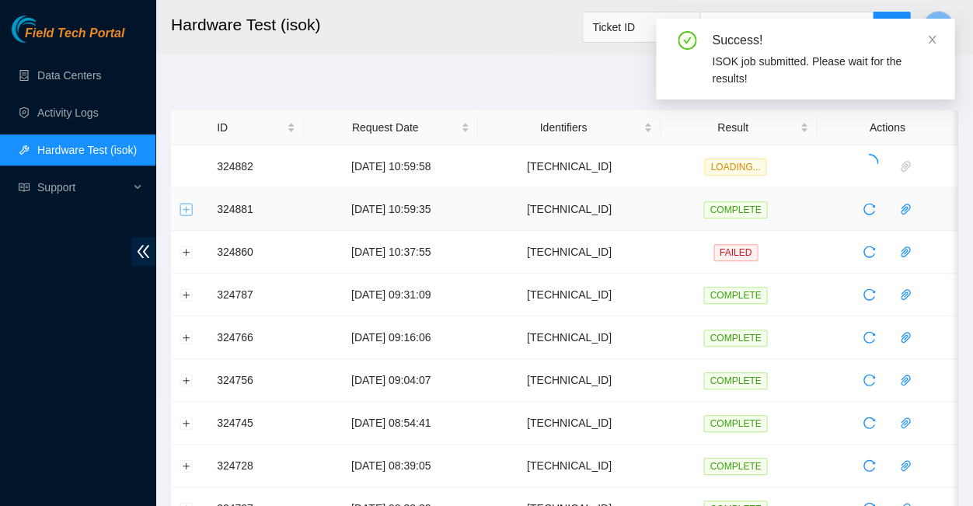
click at [187, 203] on button "Expand row" at bounding box center [186, 209] width 12 height 12
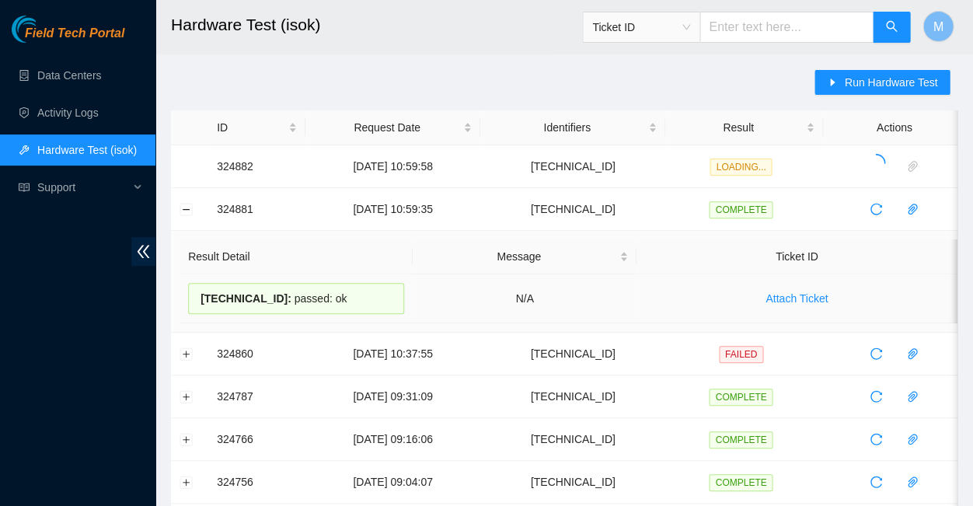
drag, startPoint x: 322, startPoint y: 295, endPoint x: 197, endPoint y: 286, distance: 125.4
click at [197, 286] on div "[TECHNICAL_ID] : passed: ok" at bounding box center [296, 298] width 216 height 31
copy div "[TECHNICAL_ID] : passed: ok"
click at [187, 203] on button "Collapse row" at bounding box center [186, 209] width 12 height 12
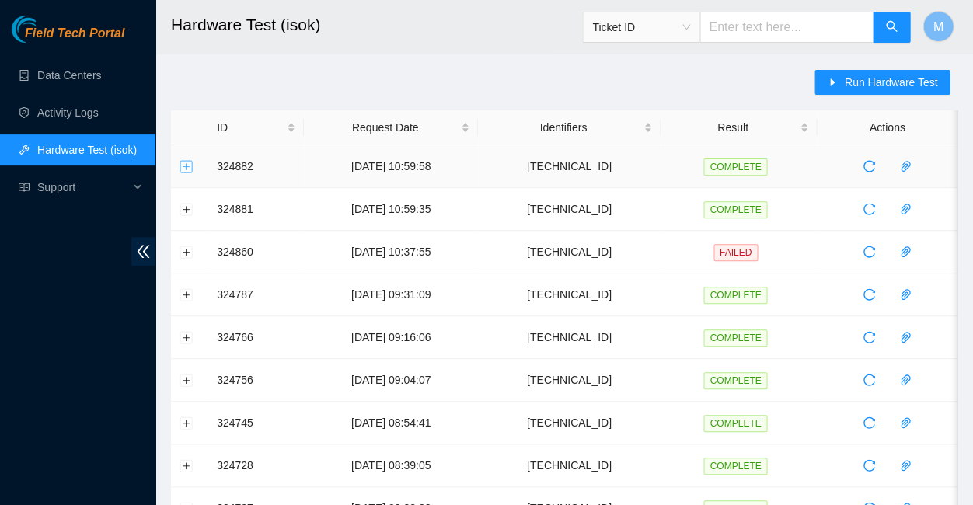
click at [187, 165] on button "Expand row" at bounding box center [186, 166] width 12 height 12
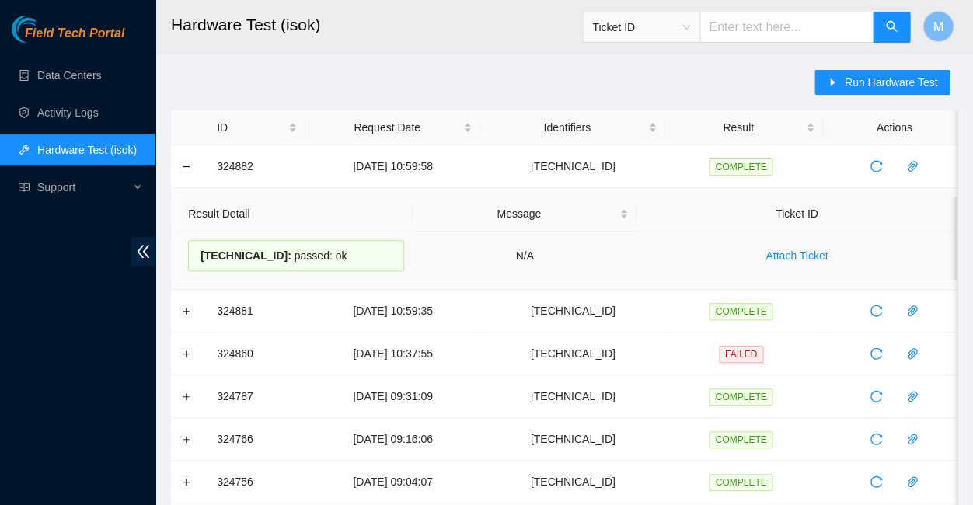
drag, startPoint x: 197, startPoint y: 243, endPoint x: 326, endPoint y: 249, distance: 129.1
click at [326, 249] on div "[TECHNICAL_ID] : passed: ok" at bounding box center [296, 255] width 216 height 31
copy div "[TECHNICAL_ID] : passed: ok"
click at [185, 160] on button "Collapse row" at bounding box center [186, 166] width 12 height 12
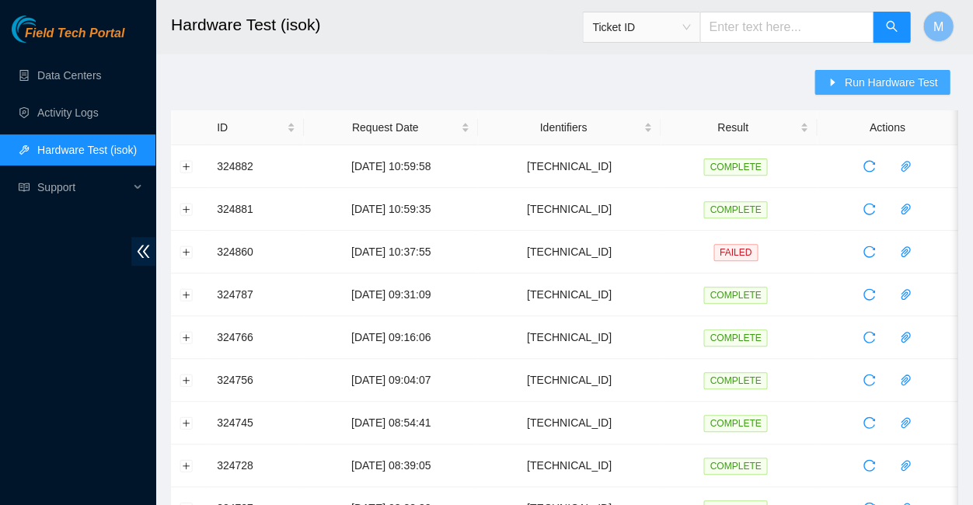
click at [897, 79] on span "Run Hardware Test" at bounding box center [890, 82] width 93 height 17
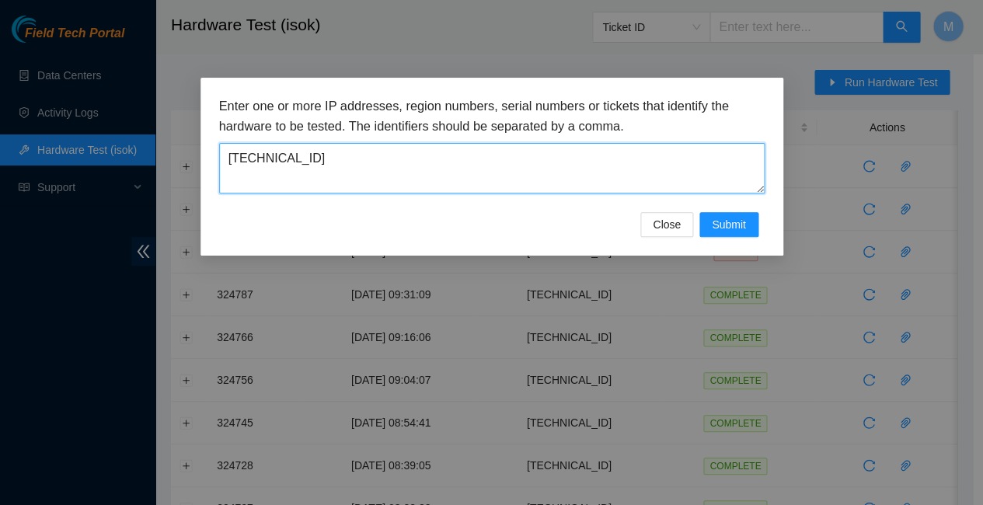
drag, startPoint x: 289, startPoint y: 147, endPoint x: 220, endPoint y: 145, distance: 69.2
click at [220, 145] on textarea "[TECHNICAL_ID]" at bounding box center [492, 168] width 546 height 51
paste textarea "3.122.137"
type textarea "[TECHNICAL_ID]"
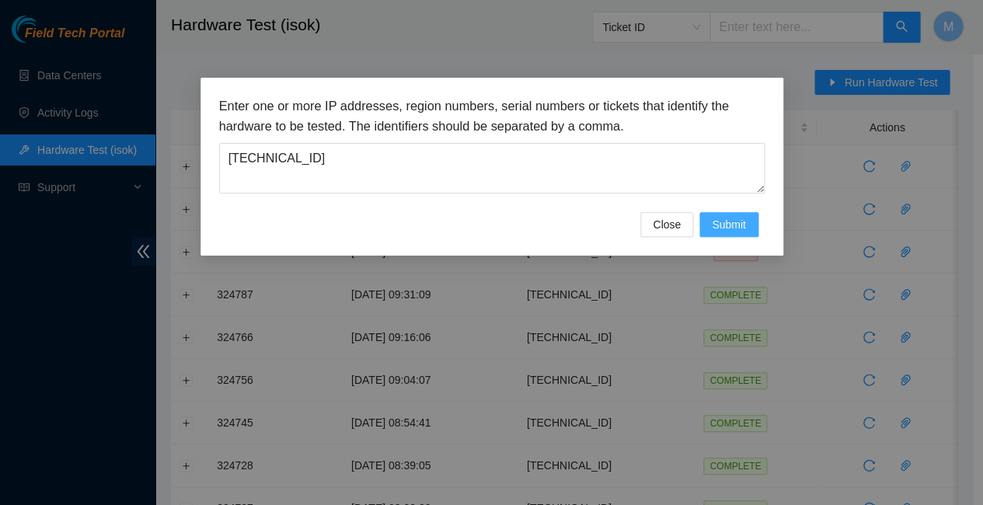
click at [736, 216] on span "Submit" at bounding box center [729, 224] width 34 height 17
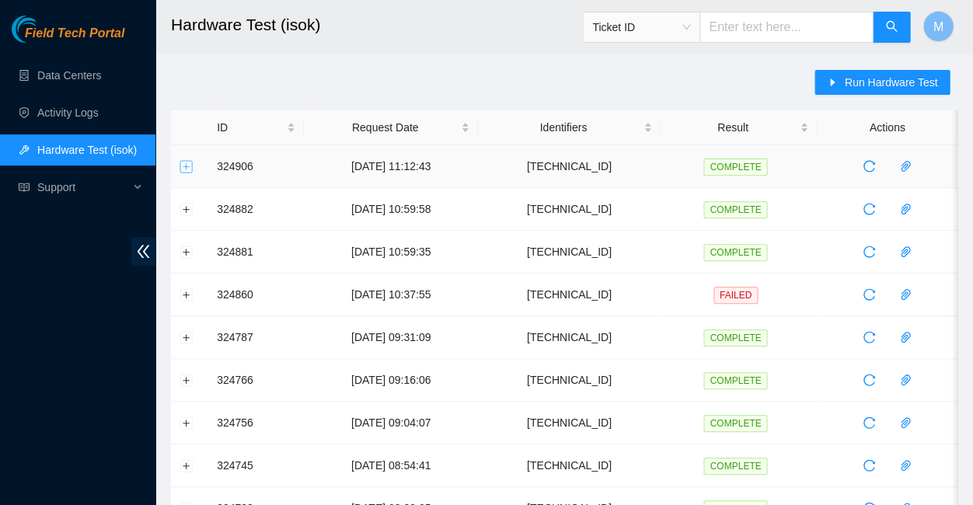
click at [184, 160] on button "Expand row" at bounding box center [186, 166] width 12 height 12
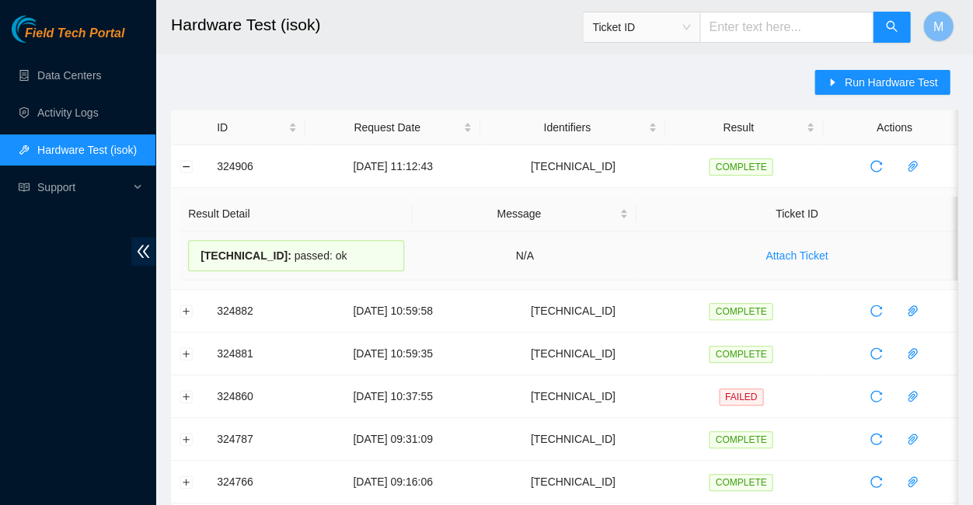
drag, startPoint x: 329, startPoint y: 249, endPoint x: 197, endPoint y: 244, distance: 132.2
click at [197, 244] on div "[TECHNICAL_ID] : passed: ok" at bounding box center [296, 255] width 216 height 31
copy div "[TECHNICAL_ID] : passed: ok"
click at [187, 165] on button "Collapse row" at bounding box center [186, 166] width 12 height 12
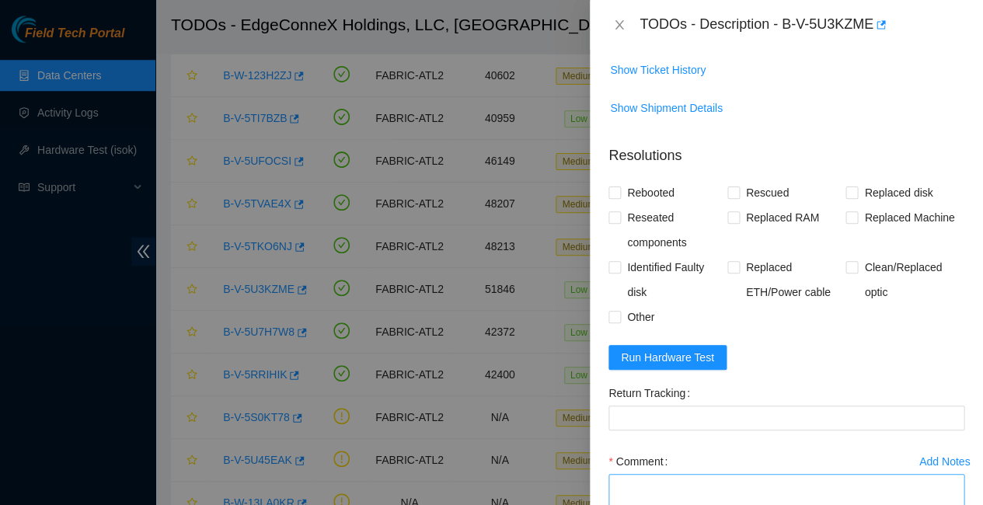
scroll to position [612, 0]
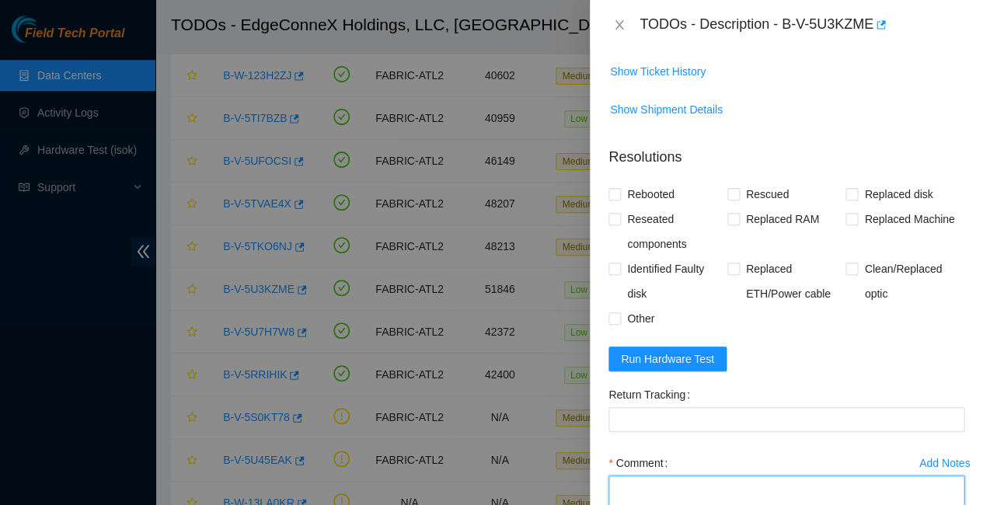
click at [617, 476] on textarea "Comment" at bounding box center [786, 505] width 356 height 59
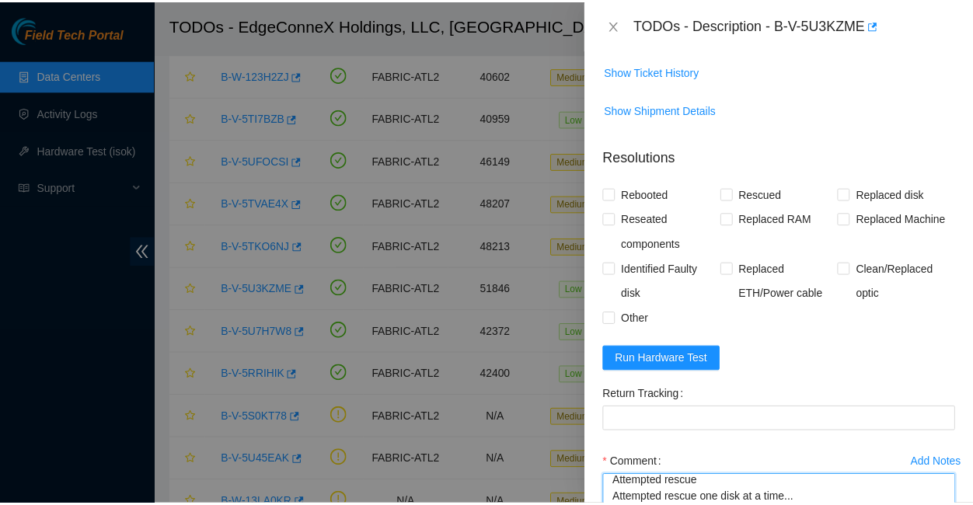
scroll to position [37, 0]
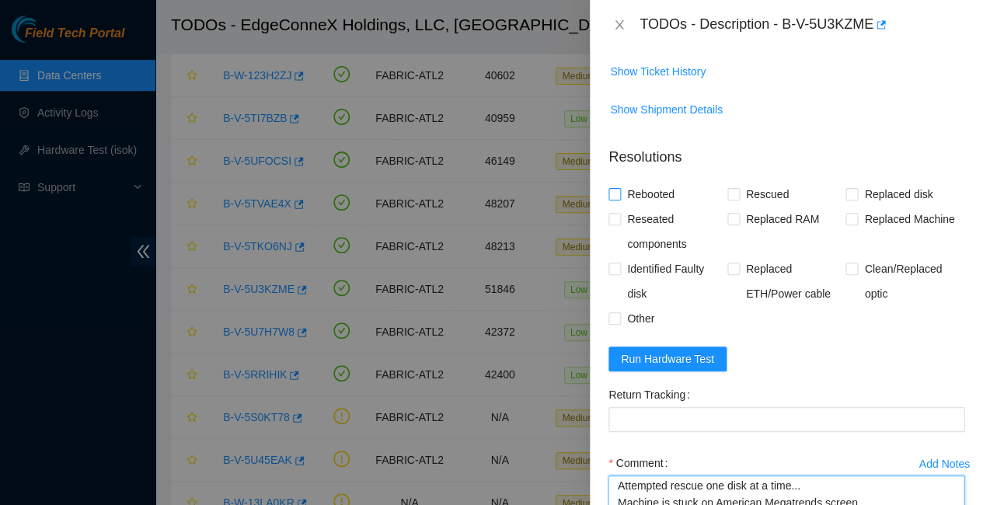
type textarea "Rebooted machine Attempted rescue Attempted rescue one disk at a time... Machin…"
click at [619, 188] on span at bounding box center [614, 194] width 12 height 12
click at [619, 188] on input "Rebooted" at bounding box center [613, 193] width 11 height 11
checkbox input "true"
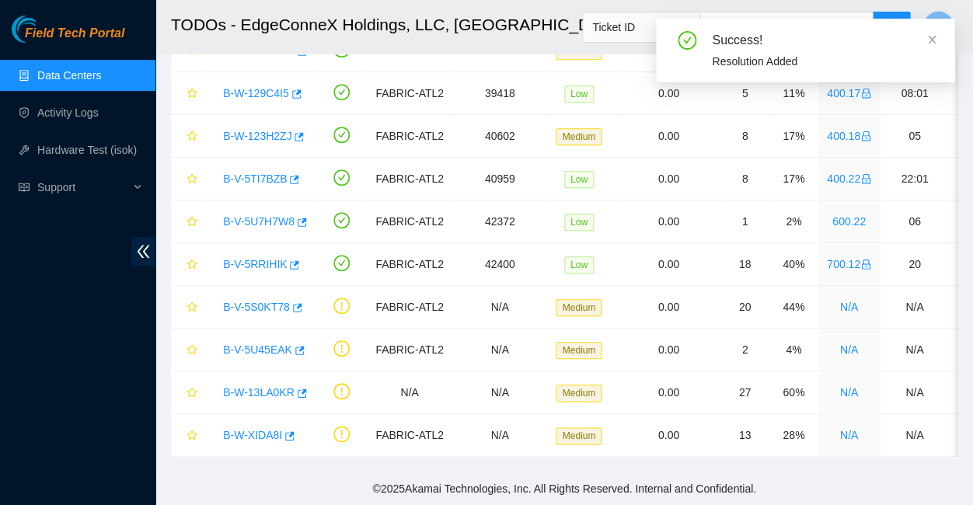
scroll to position [138, 0]
click at [935, 40] on icon "close" at bounding box center [931, 39] width 11 height 11
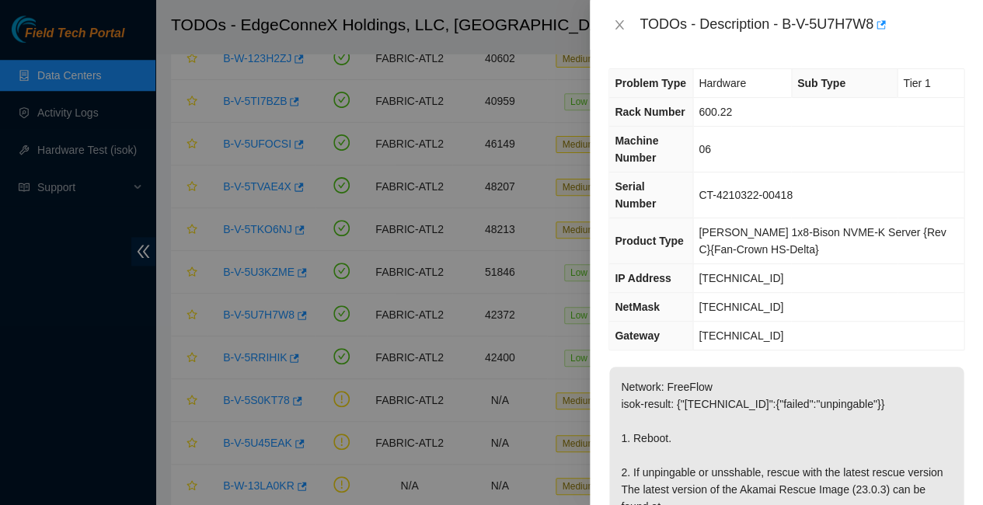
scroll to position [302, 0]
drag, startPoint x: 763, startPoint y: 238, endPoint x: 699, endPoint y: 233, distance: 64.7
click at [699, 264] on td "[TECHNICAL_ID]" at bounding box center [828, 278] width 271 height 29
copy span "[TECHNICAL_ID]"
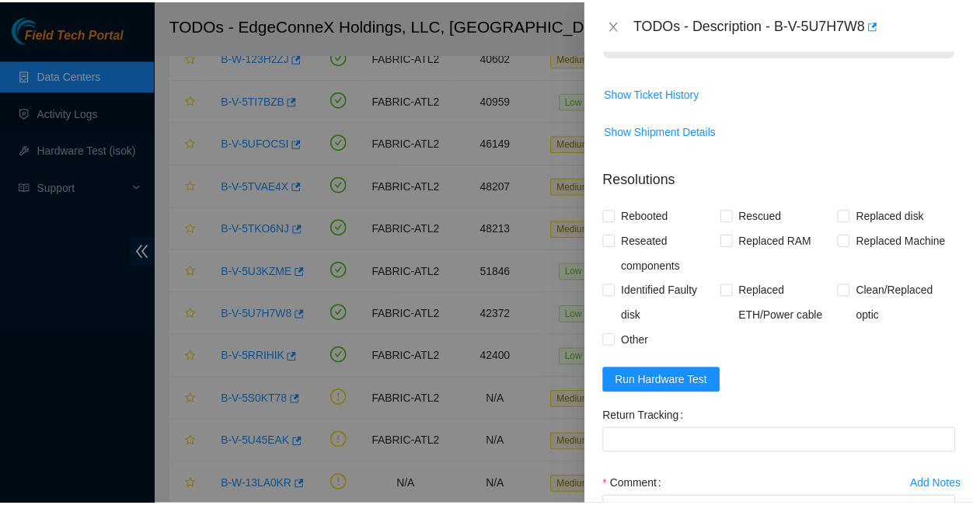
scroll to position [555, 0]
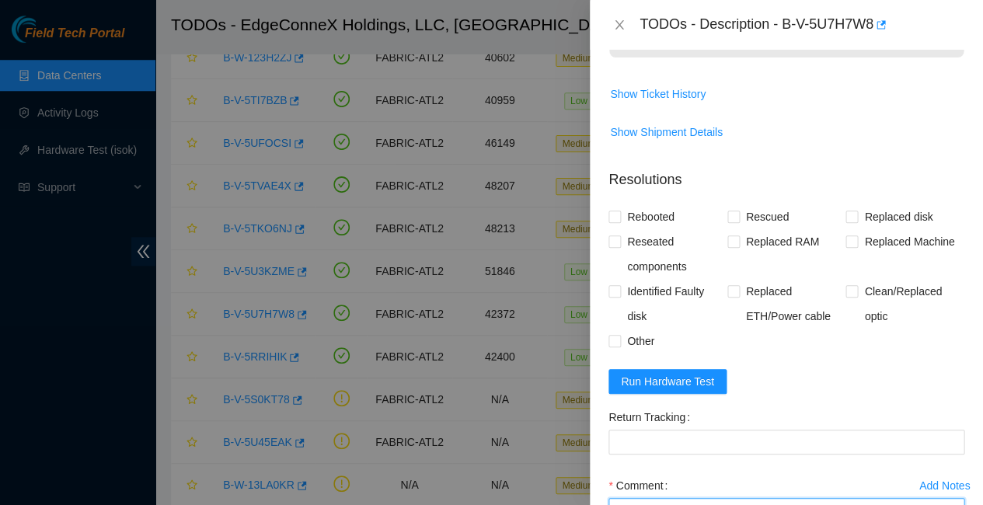
paste textarea "[TECHNICAL_ID] : passed: ok"
paste textarea "Rescued with latest version - IPed the server - Ran isok -"
type textarea "Rescued with latest version - IPed the server - Ran isok - [TECHNICAL_ID] : pas…"
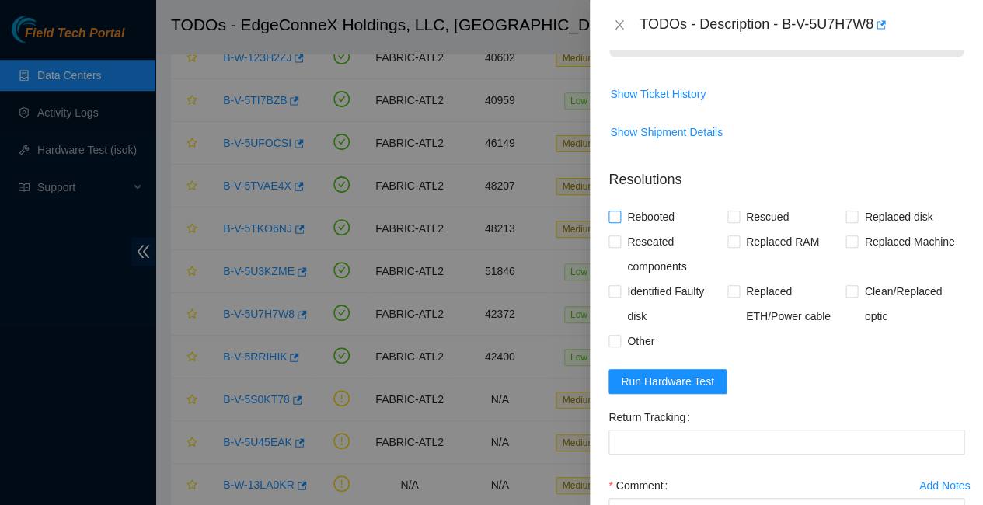
click at [619, 211] on span at bounding box center [614, 217] width 12 height 12
click at [619, 211] on input "Rebooted" at bounding box center [613, 216] width 11 height 11
checkbox input "true"
click at [733, 211] on input "Rescued" at bounding box center [732, 216] width 11 height 11
checkbox input "true"
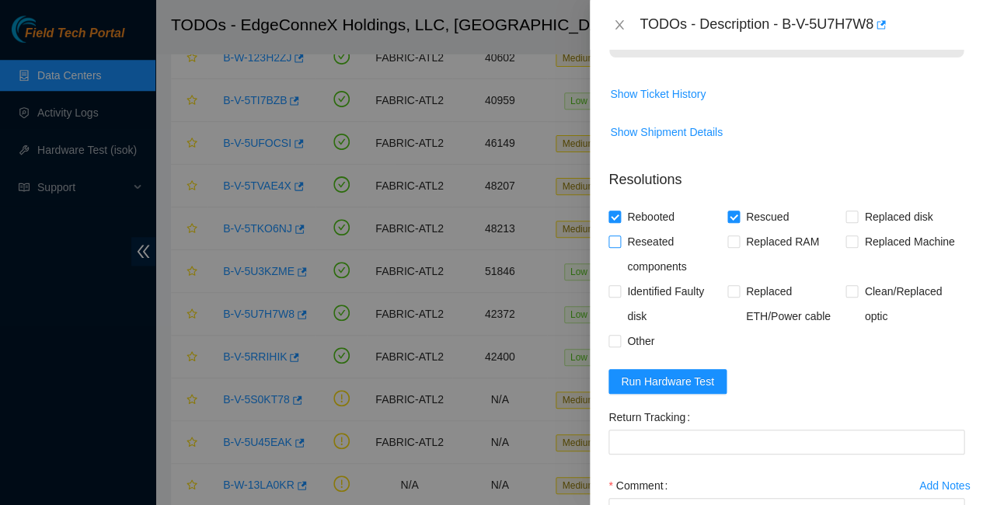
click at [618, 235] on input "Reseated components" at bounding box center [613, 240] width 11 height 11
checkbox input "true"
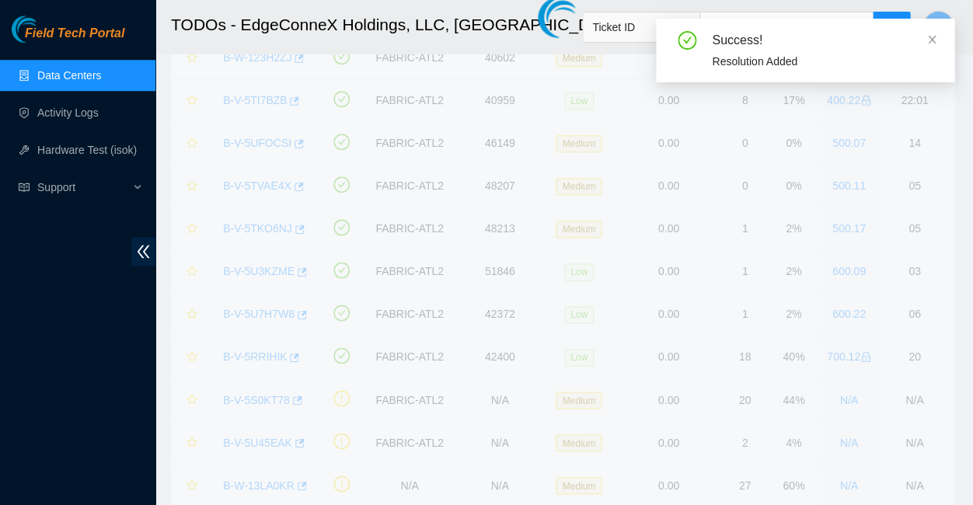
scroll to position [95, 0]
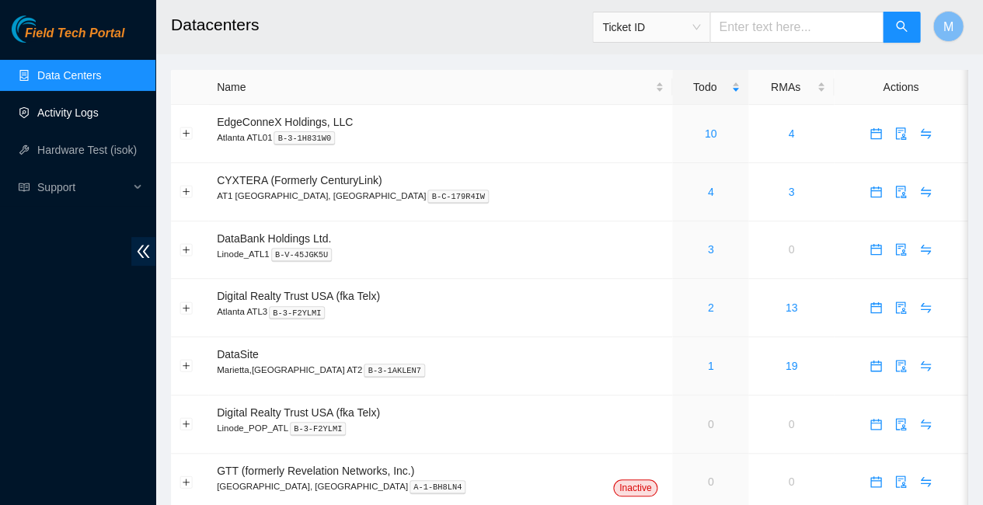
click at [73, 111] on link "Activity Logs" at bounding box center [67, 112] width 61 height 12
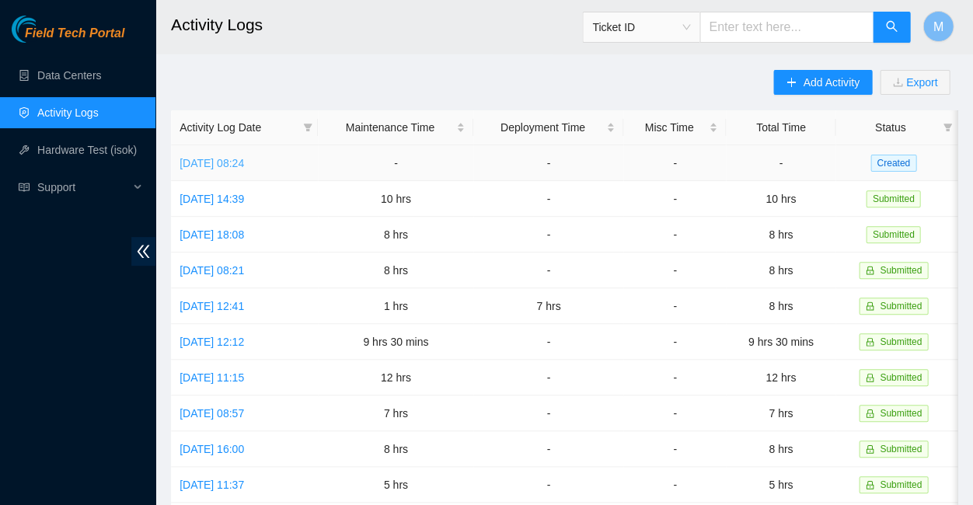
click at [244, 159] on link "[DATE] 08:24" at bounding box center [212, 163] width 64 height 12
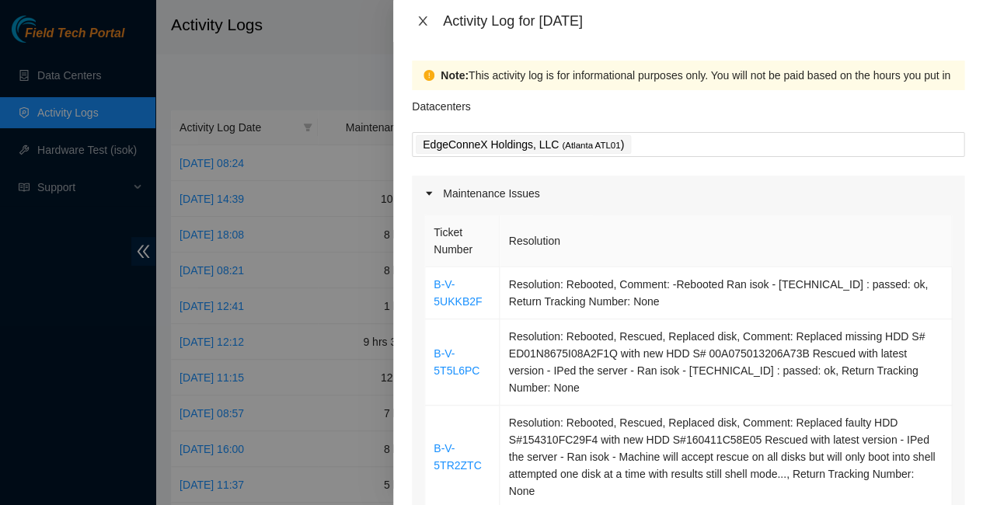
click at [420, 16] on icon "close" at bounding box center [422, 20] width 9 height 9
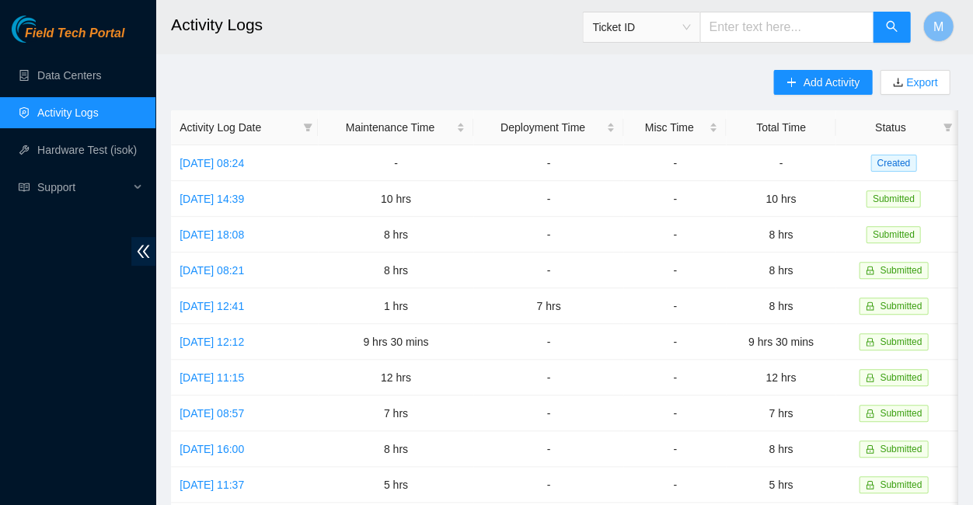
click at [91, 36] on span "Field Tech Portal" at bounding box center [74, 33] width 99 height 15
